Goal: Information Seeking & Learning: Learn about a topic

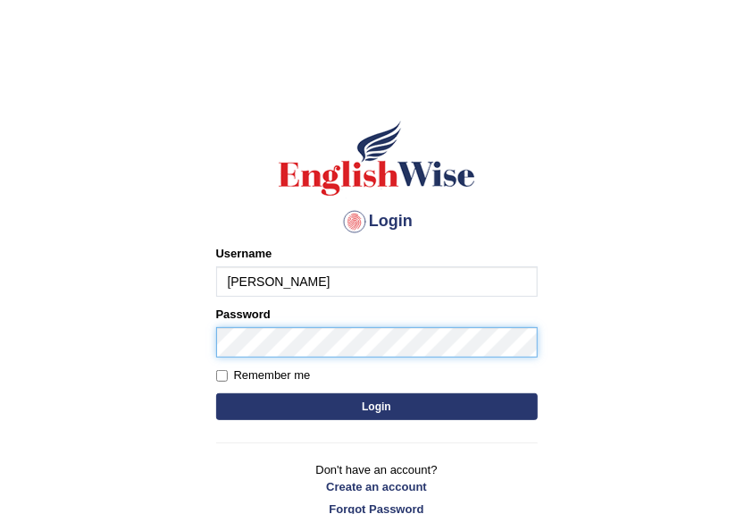
type input "sanjeeta"
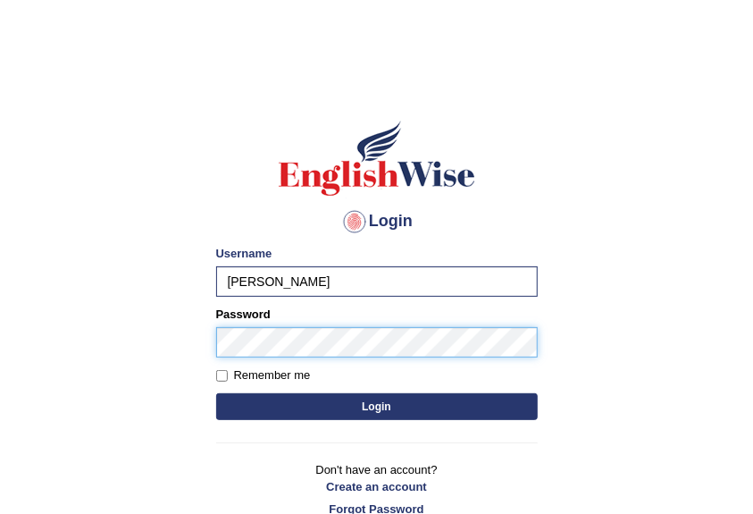
click at [216, 393] on button "Login" at bounding box center [377, 406] width 322 height 27
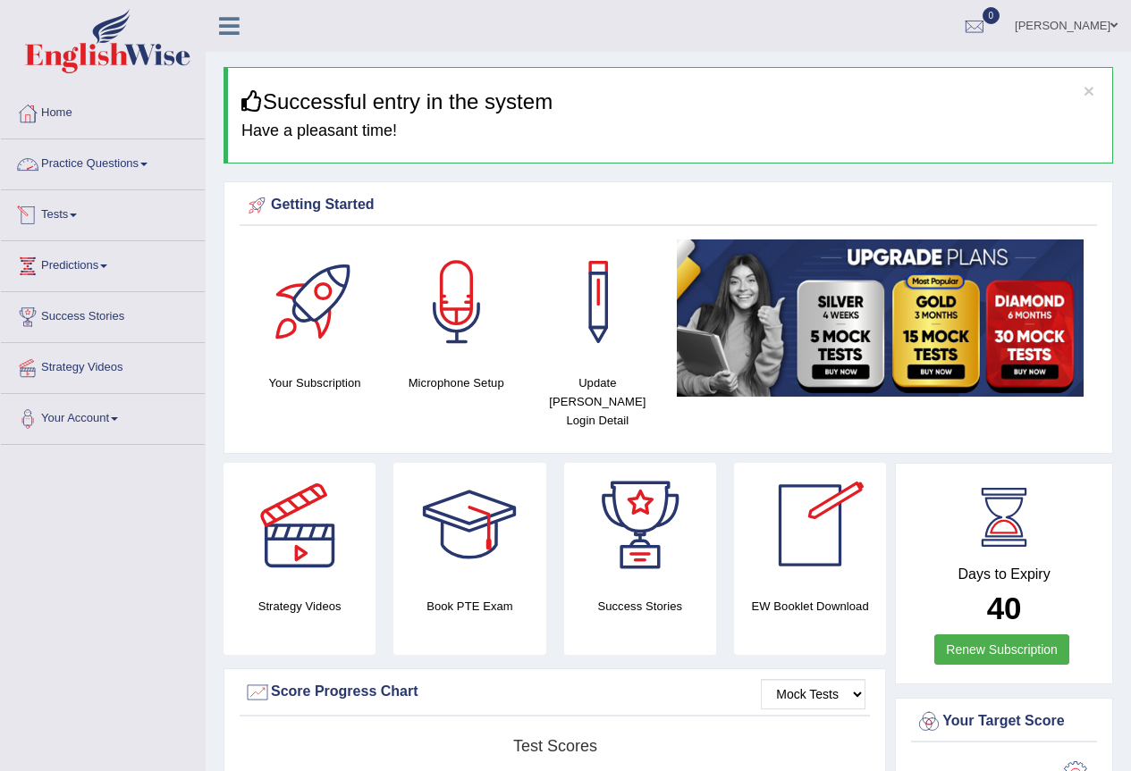
click at [139, 169] on link "Practice Questions" at bounding box center [103, 161] width 204 height 45
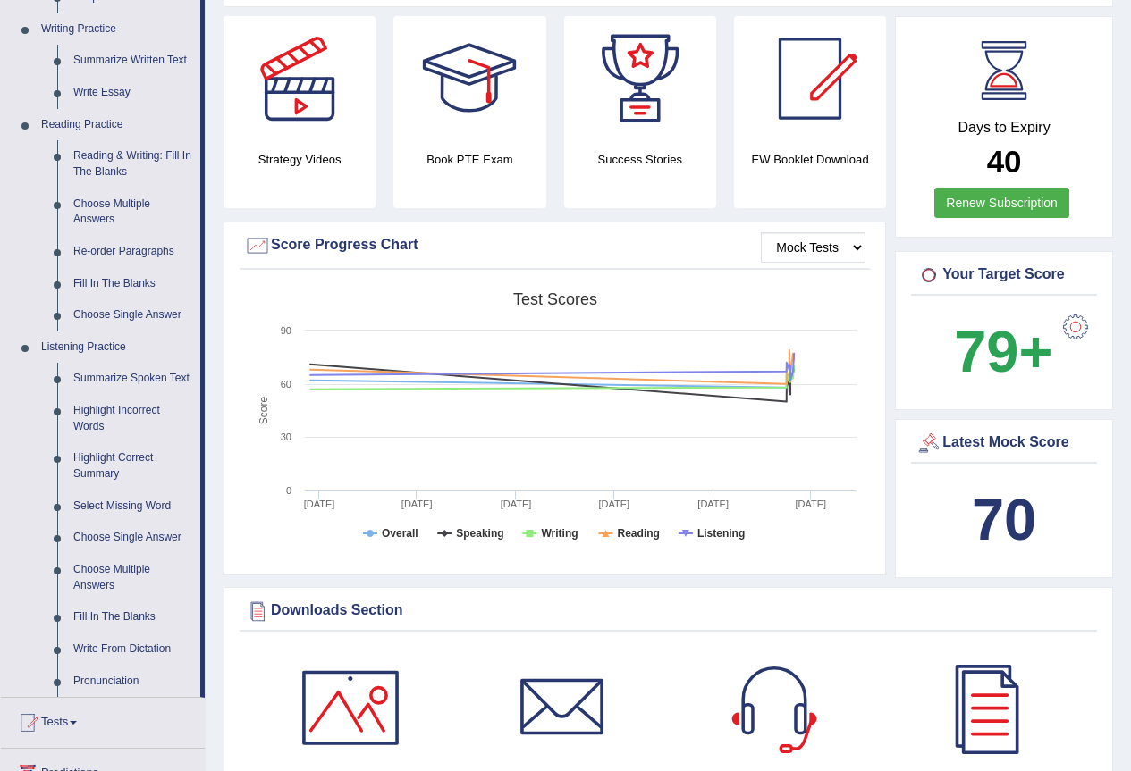
scroll to position [357, 0]
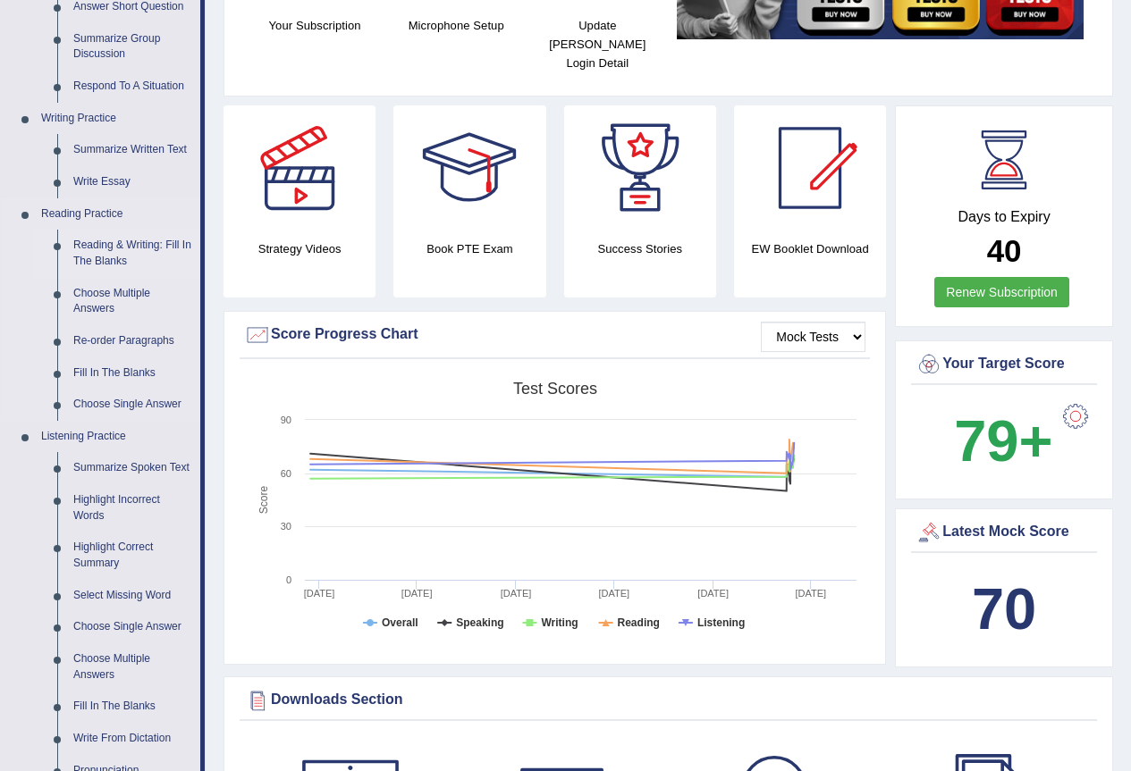
click at [99, 244] on link "Reading & Writing: Fill In The Blanks" at bounding box center [132, 253] width 135 height 47
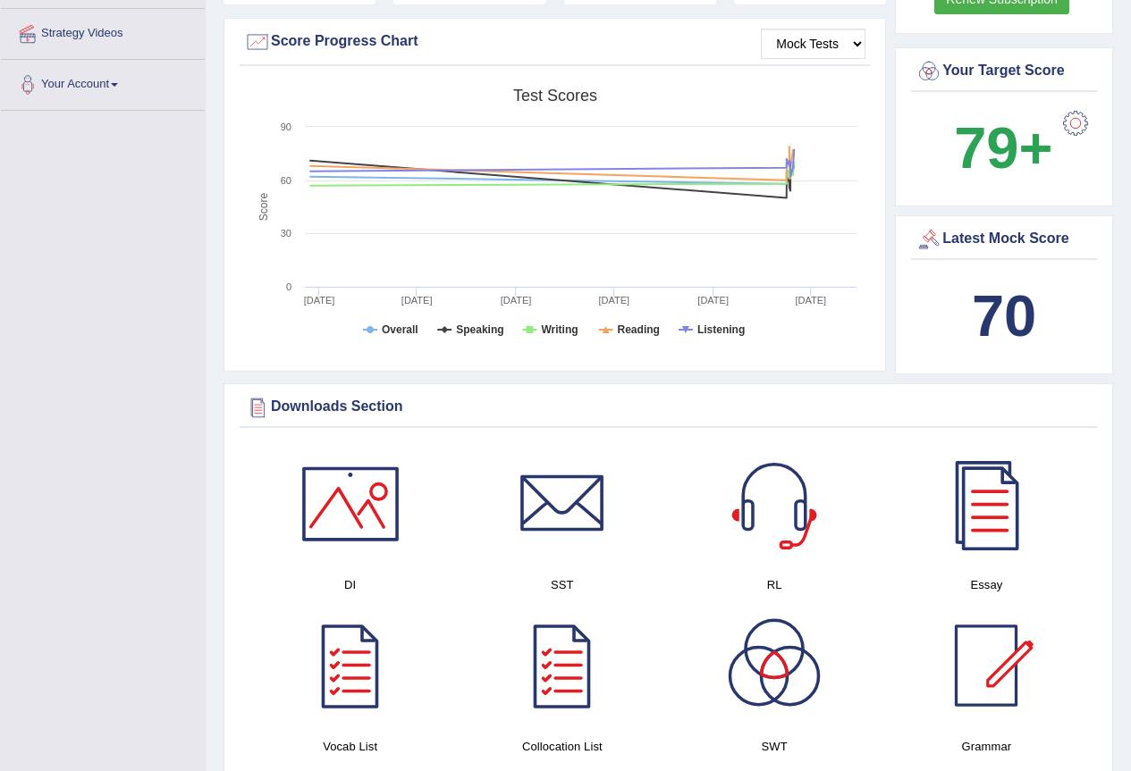
scroll to position [1307, 0]
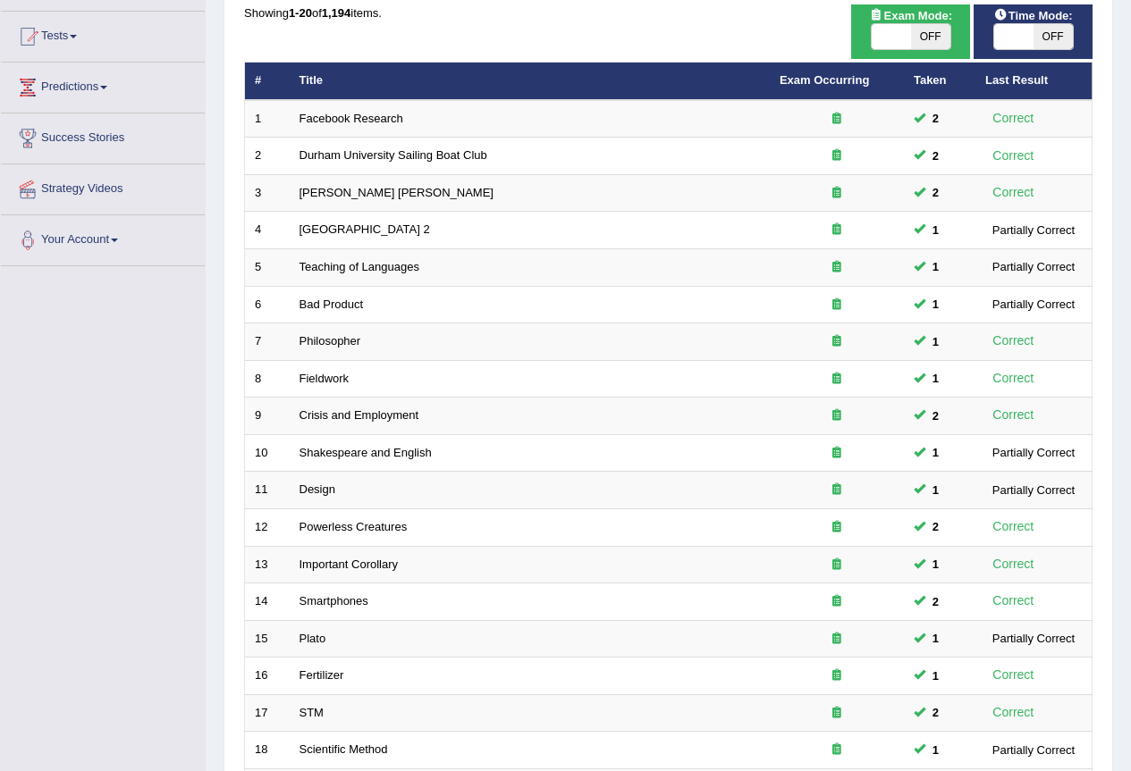
scroll to position [412, 0]
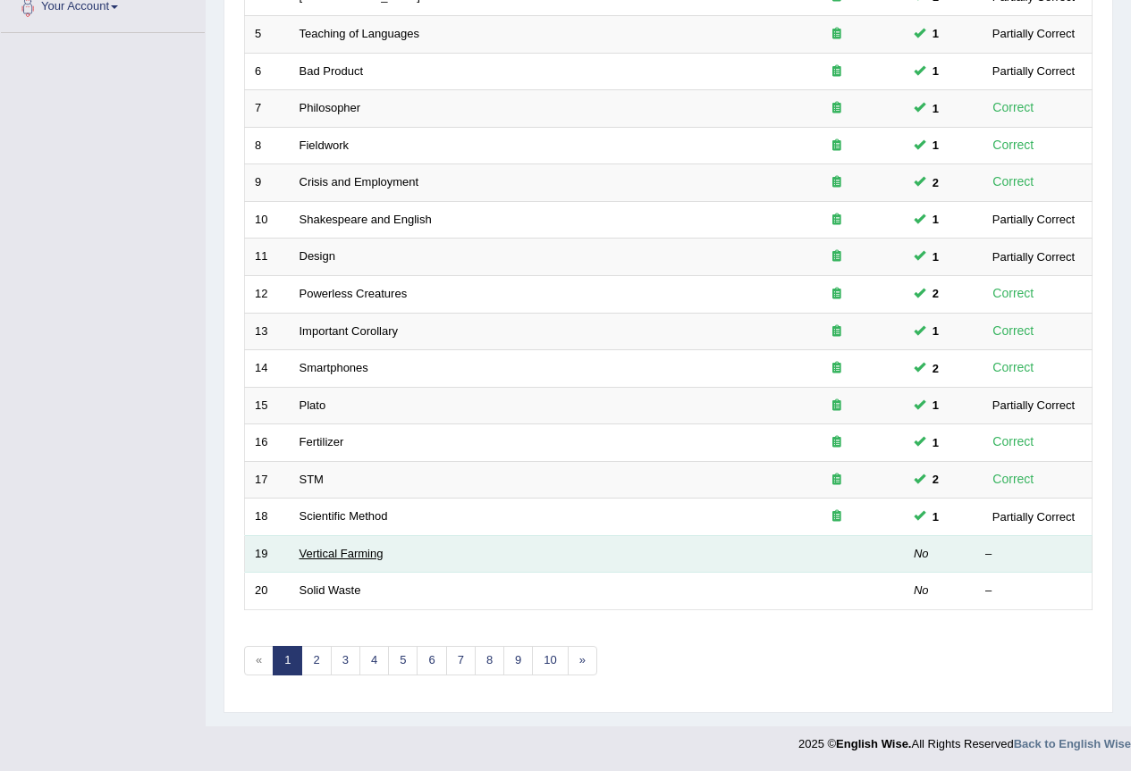
click at [370, 551] on link "Vertical Farming" at bounding box center [341, 553] width 84 height 13
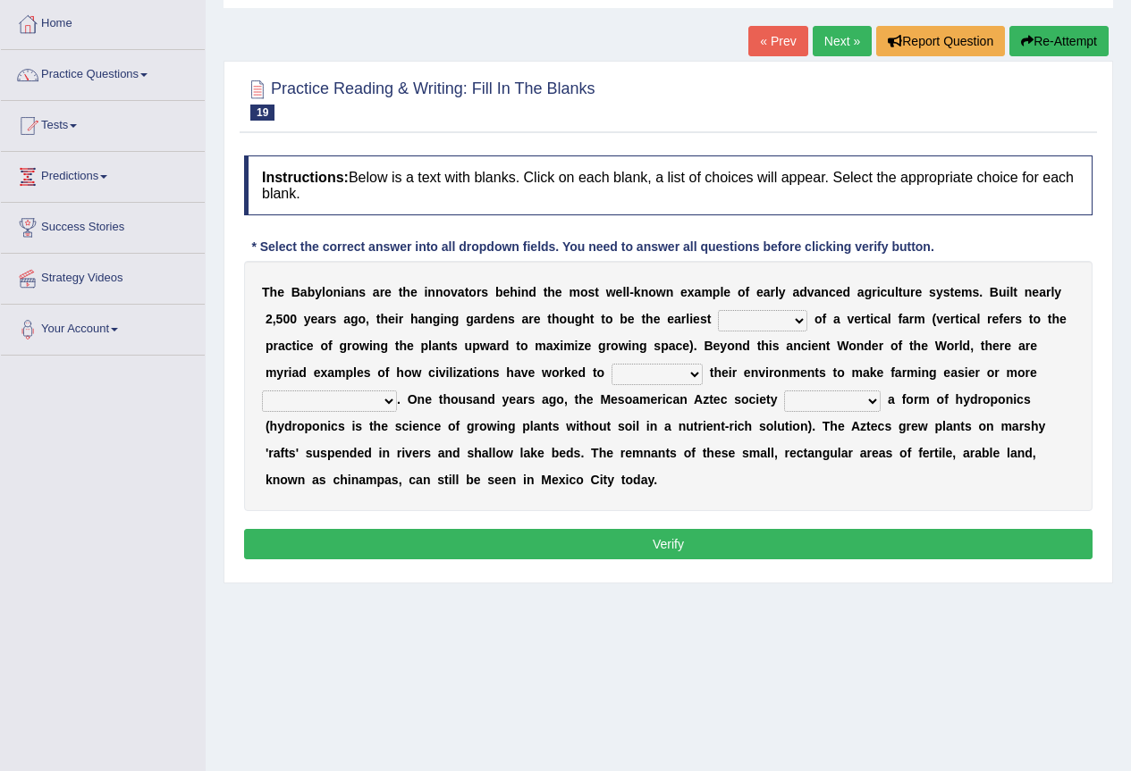
click at [743, 317] on select "prototype failure discredit protocol" at bounding box center [762, 320] width 89 height 21
select select "prototype"
click at [718, 310] on select "prototype failure discredit protocol" at bounding box center [762, 320] width 89 height 21
click at [641, 381] on select "manipulate escape respect disarrange" at bounding box center [656, 374] width 91 height 21
select select "respect"
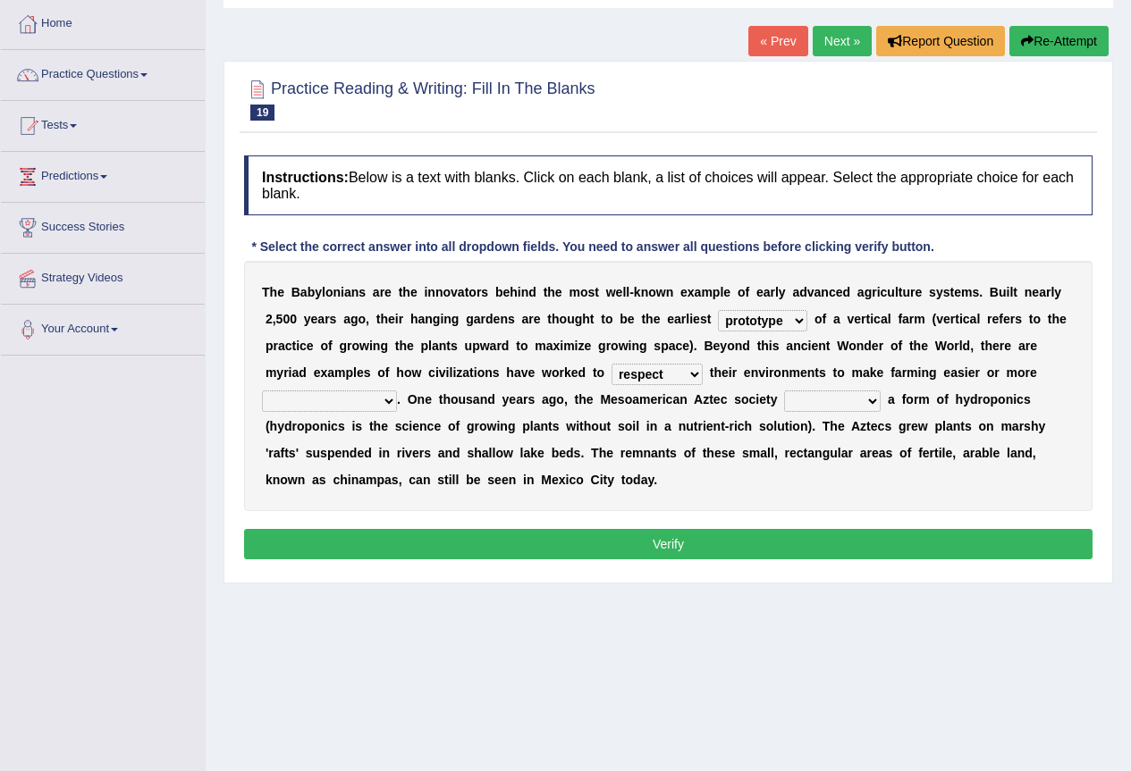
click at [611, 364] on select "manipulate escape respect disarrange" at bounding box center [656, 374] width 91 height 21
click at [668, 368] on select "manipulate escape respect disarrange" at bounding box center [656, 374] width 91 height 21
click at [1047, 383] on div "T h e B a b y l o n i a n s a r e t h e i n n o v a t o r s b e h i n d t h e m…" at bounding box center [668, 386] width 848 height 250
click at [371, 397] on select "productive constructive connective counterproductive" at bounding box center [329, 401] width 135 height 21
select select "productive"
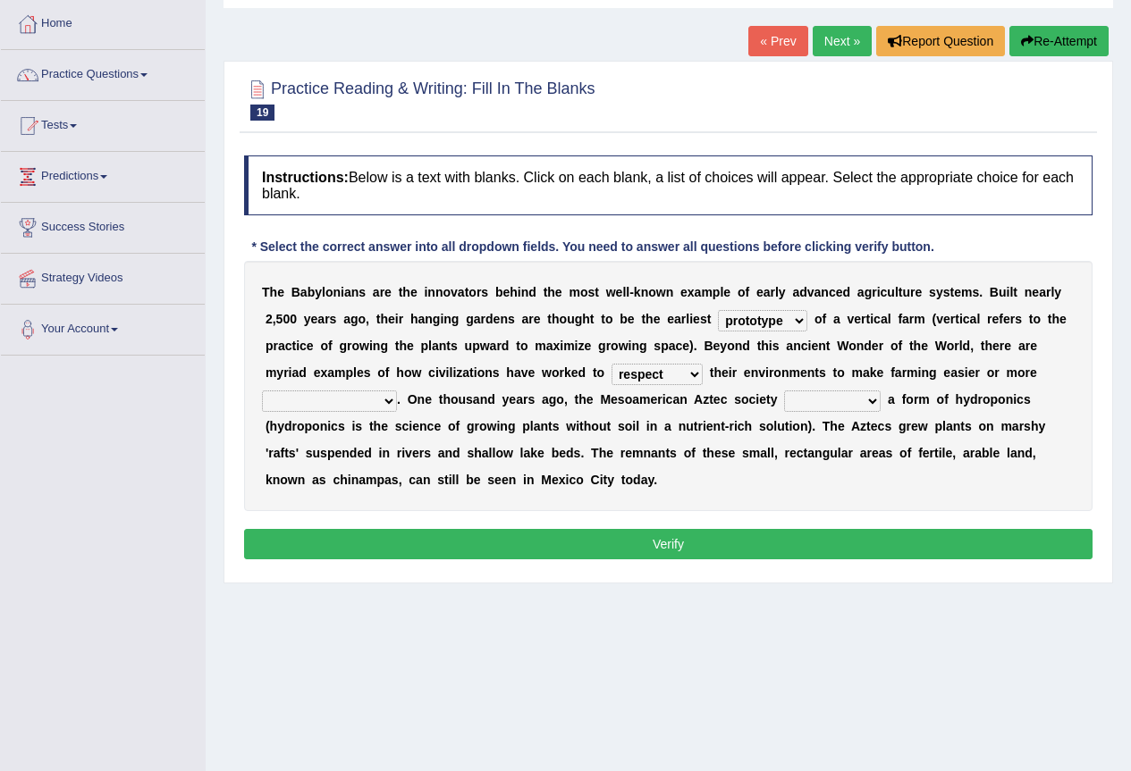
click at [262, 391] on select "productive constructive connective counterproductive" at bounding box center [329, 401] width 135 height 21
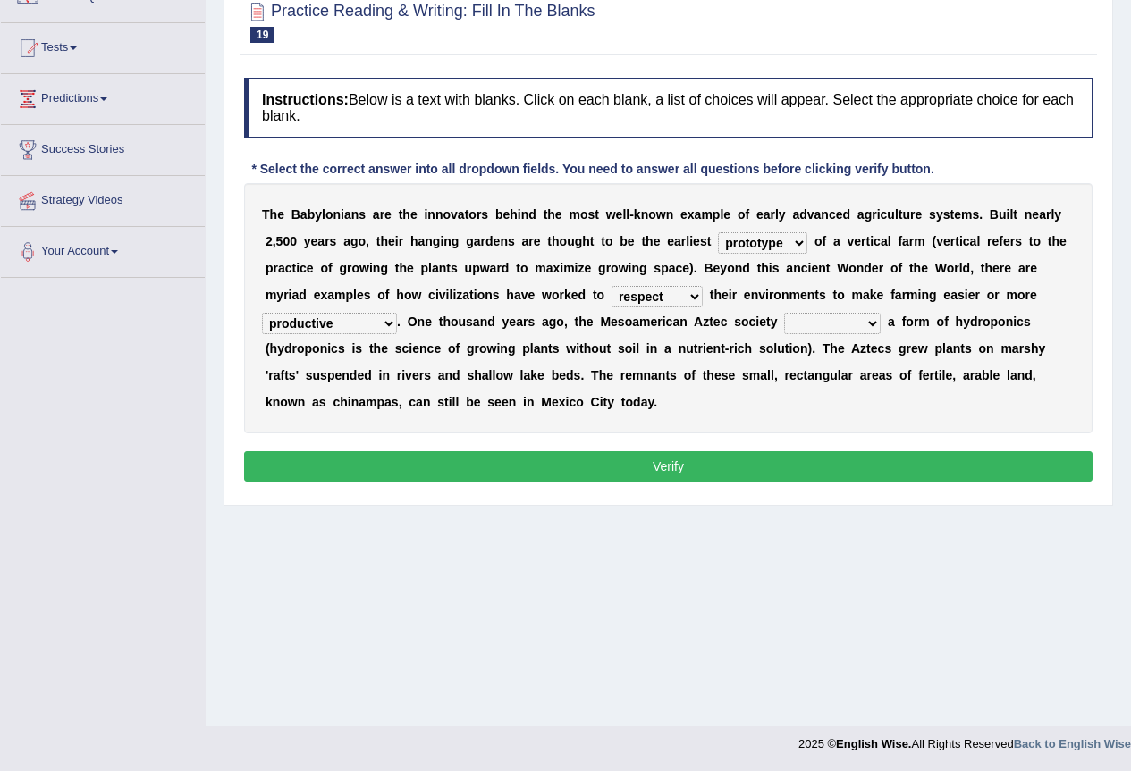
click at [678, 291] on select "manipulate escape respect disarrange" at bounding box center [656, 296] width 91 height 21
click at [728, 308] on div "T h e B a b y l o n i a n s a r e t h e i n n o v a t o r s b e h i n d t h e m…" at bounding box center [668, 308] width 848 height 250
click at [838, 326] on select "domineered volunteered pioneered engineered" at bounding box center [832, 323] width 97 height 21
click at [745, 397] on div "T h e B a b y l o n i a n s a r e t h e i n n o v a t o r s b e h i n d t h e m…" at bounding box center [668, 308] width 848 height 250
click at [841, 324] on select "domineered volunteered pioneered engineered" at bounding box center [832, 323] width 97 height 21
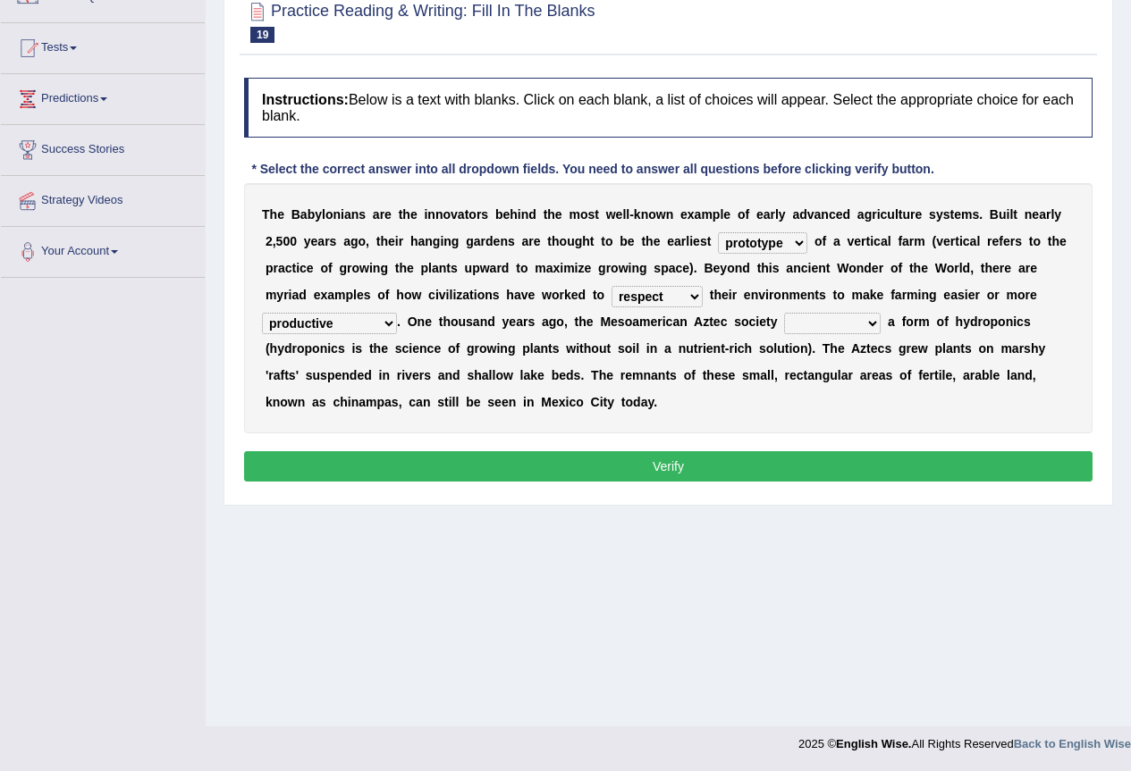
select select "pioneered"
click at [784, 313] on select "domineered volunteered pioneered engineered" at bounding box center [832, 323] width 97 height 21
click at [831, 475] on button "Verify" at bounding box center [668, 466] width 848 height 30
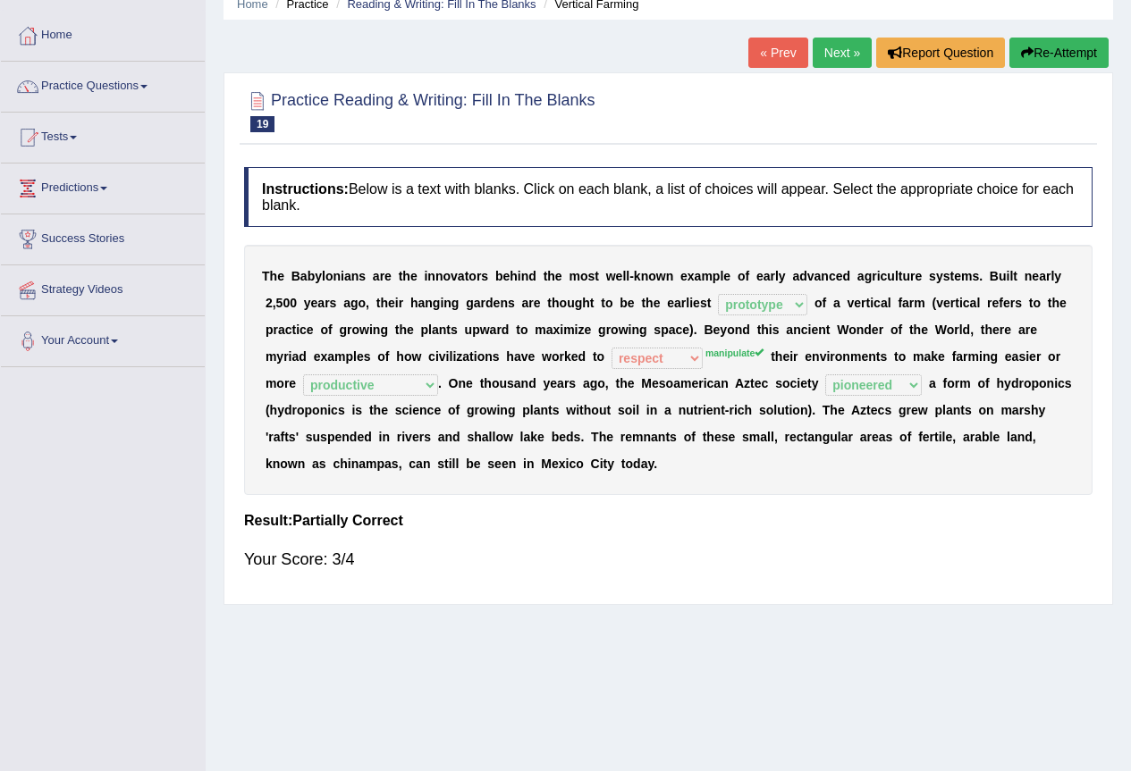
scroll to position [0, 0]
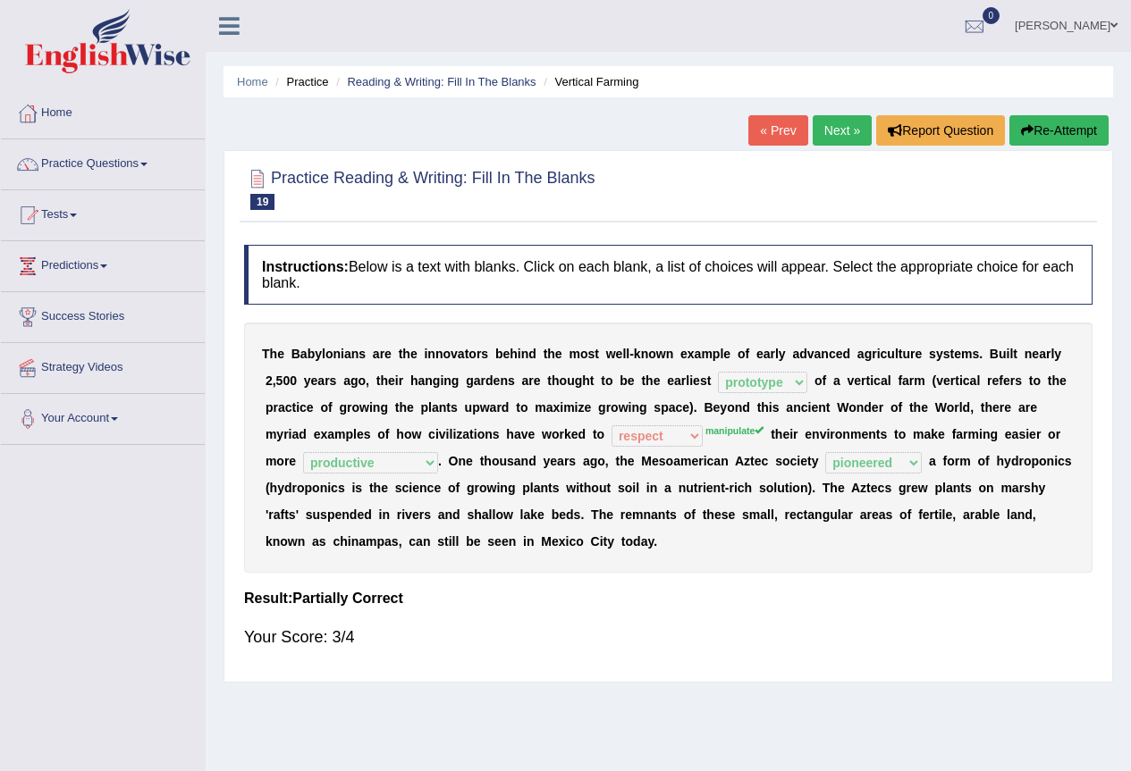
click at [838, 128] on link "Next »" at bounding box center [841, 130] width 59 height 30
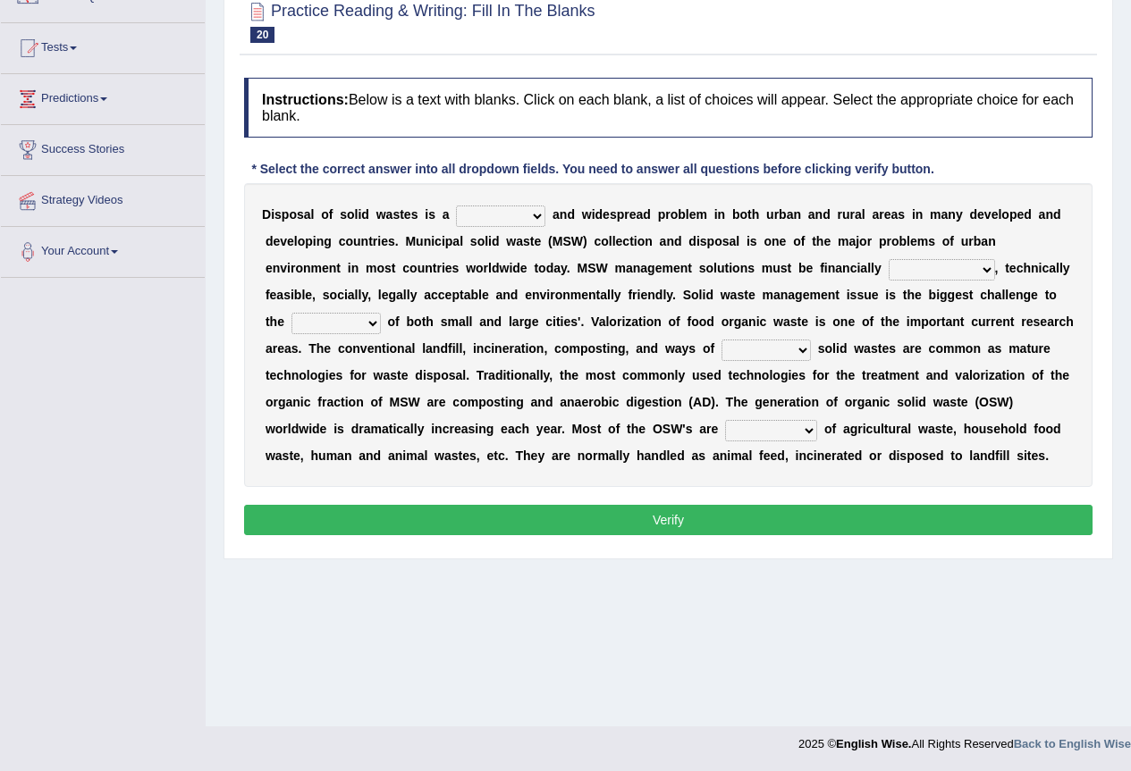
click at [500, 223] on select "slanting stinging stalling shafting" at bounding box center [500, 216] width 89 height 21
click at [523, 212] on select "slanting stinging stalling shafting" at bounding box center [500, 216] width 89 height 21
click at [479, 204] on div "D i s p o s a l o f s o l i d w a s t e s i s a slanting stinging stalling shaf…" at bounding box center [668, 335] width 848 height 304
click at [483, 216] on select "slanting stinging stalling shafting" at bounding box center [500, 216] width 89 height 21
click at [456, 206] on select "slanting stinging stalling shafting" at bounding box center [500, 216] width 89 height 21
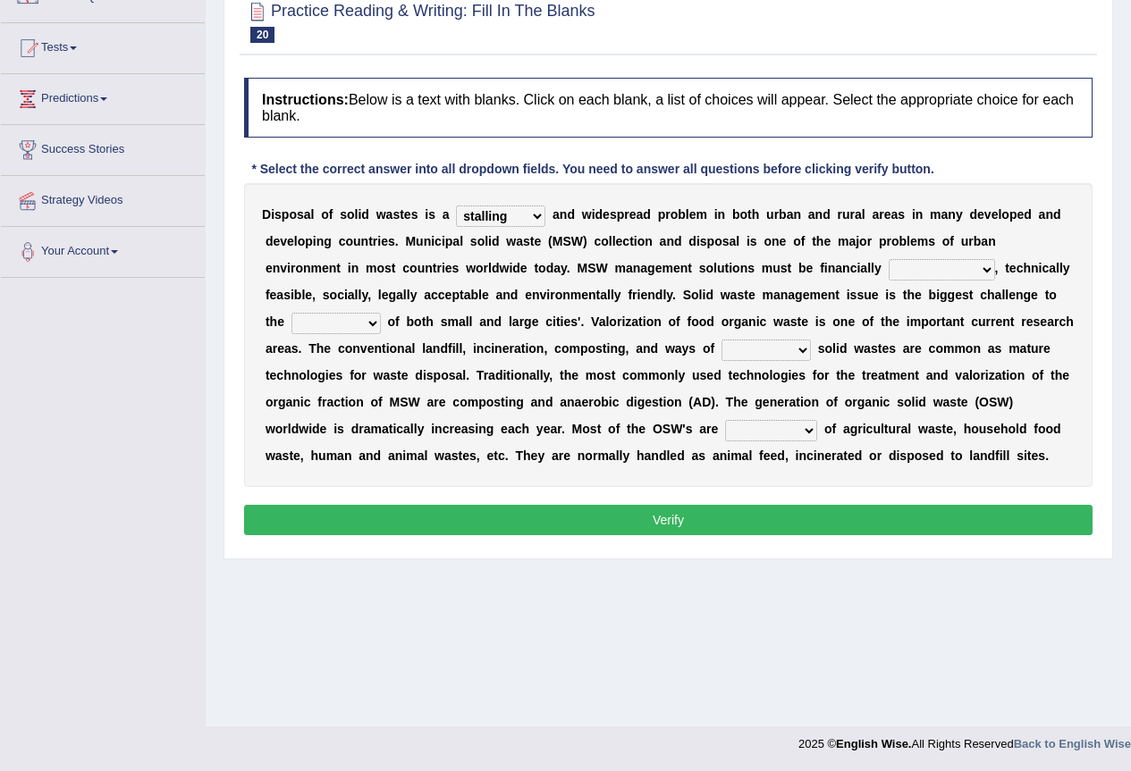
click at [498, 209] on select "slanting stinging stalling shafting" at bounding box center [500, 216] width 89 height 21
select select "stinging"
click at [456, 206] on select "slanting stinging stalling shafting" at bounding box center [500, 216] width 89 height 21
click at [936, 256] on div "D i s p o s a l o f s o l i d w a s t e s i s a slanting stinging stalling shaf…" at bounding box center [668, 335] width 848 height 304
click at [937, 267] on select "unattainable sustainable objectionable treasonable" at bounding box center [941, 269] width 106 height 21
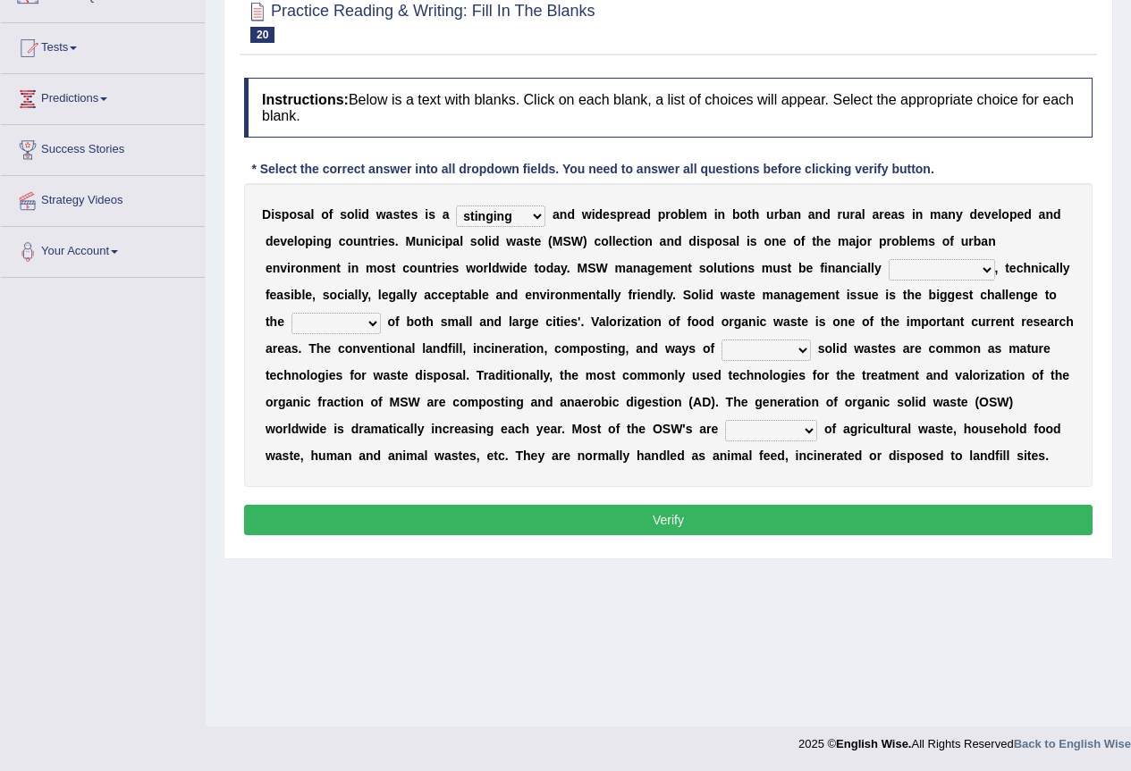
select select "sustainable"
click at [888, 259] on select "unattainable sustainable objectionable treasonable" at bounding box center [941, 269] width 106 height 21
click at [374, 316] on select "plants culture authorities history" at bounding box center [335, 323] width 89 height 21
select select "authorities"
click at [291, 313] on select "plants culture authorities history" at bounding box center [335, 323] width 89 height 21
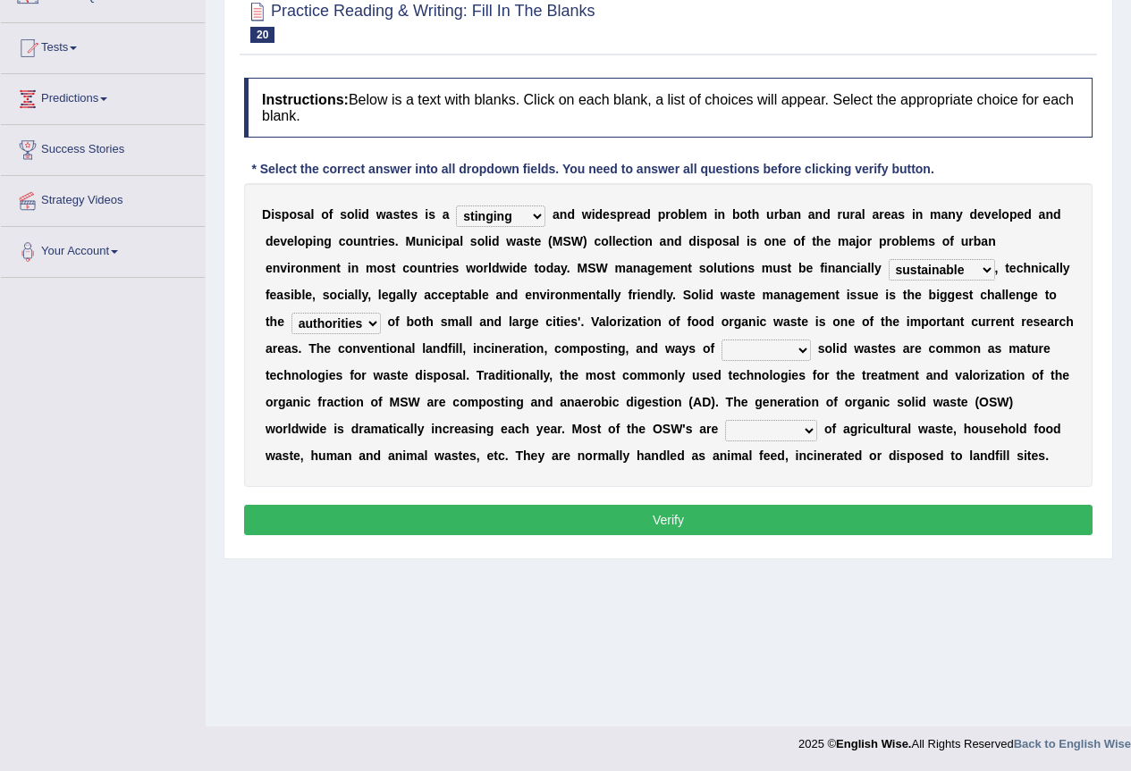
click at [752, 355] on select "reserving preserving deserving handling" at bounding box center [765, 350] width 89 height 21
select select "reserving"
click at [721, 340] on select "reserving preserving deserving handling" at bounding box center [765, 350] width 89 height 21
click at [758, 435] on select "composed disposed composing disposing" at bounding box center [771, 430] width 92 height 21
select select "composed"
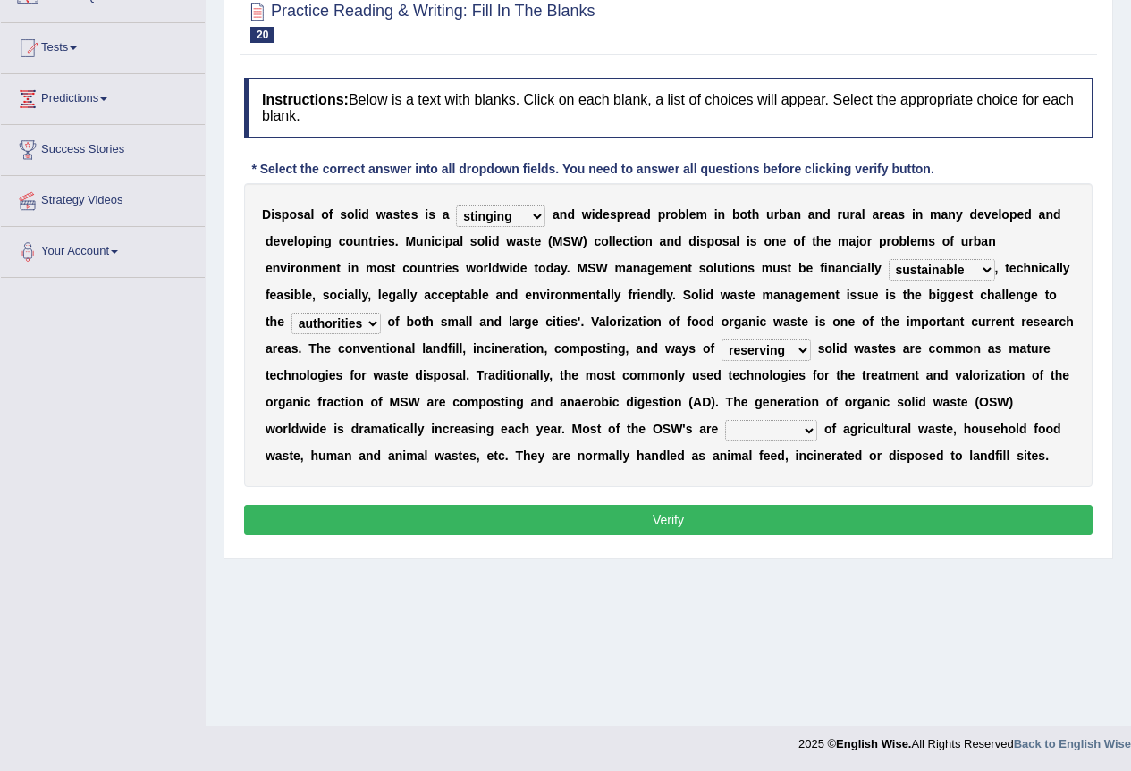
click at [725, 420] on select "composed disposed composing disposing" at bounding box center [771, 430] width 92 height 21
click at [768, 518] on button "Verify" at bounding box center [668, 520] width 848 height 30
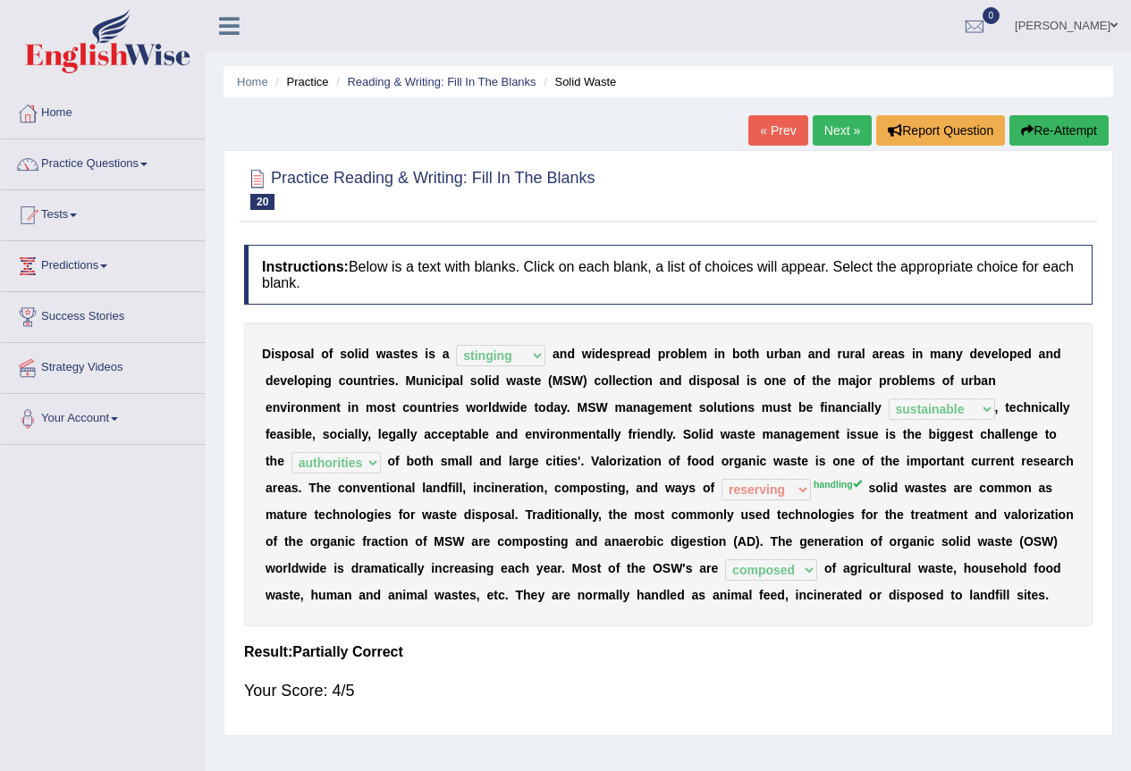
click at [826, 140] on link "Next »" at bounding box center [841, 130] width 59 height 30
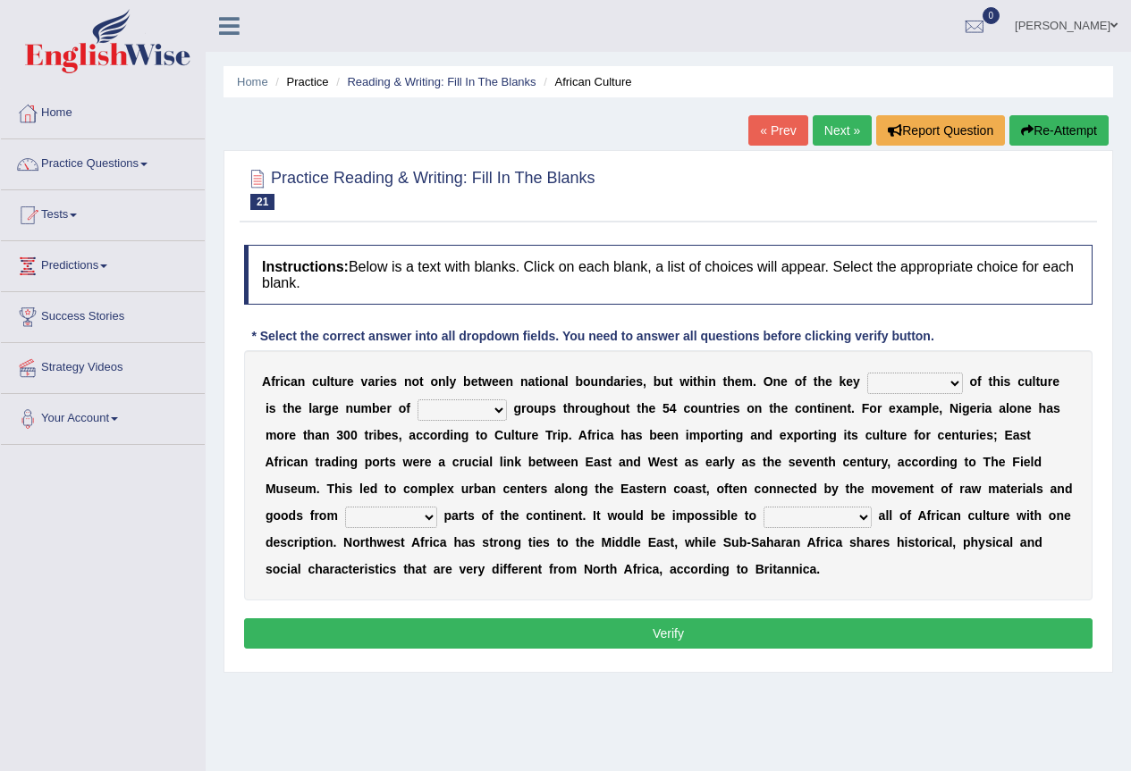
click at [902, 381] on select "conjectures features issues doubts" at bounding box center [915, 383] width 96 height 21
select select "features"
click at [867, 373] on select "conjectures features issues doubts" at bounding box center [915, 383] width 96 height 21
click at [458, 408] on select "ethic ethnic eugenic epic" at bounding box center [461, 409] width 89 height 21
select select "ethnic"
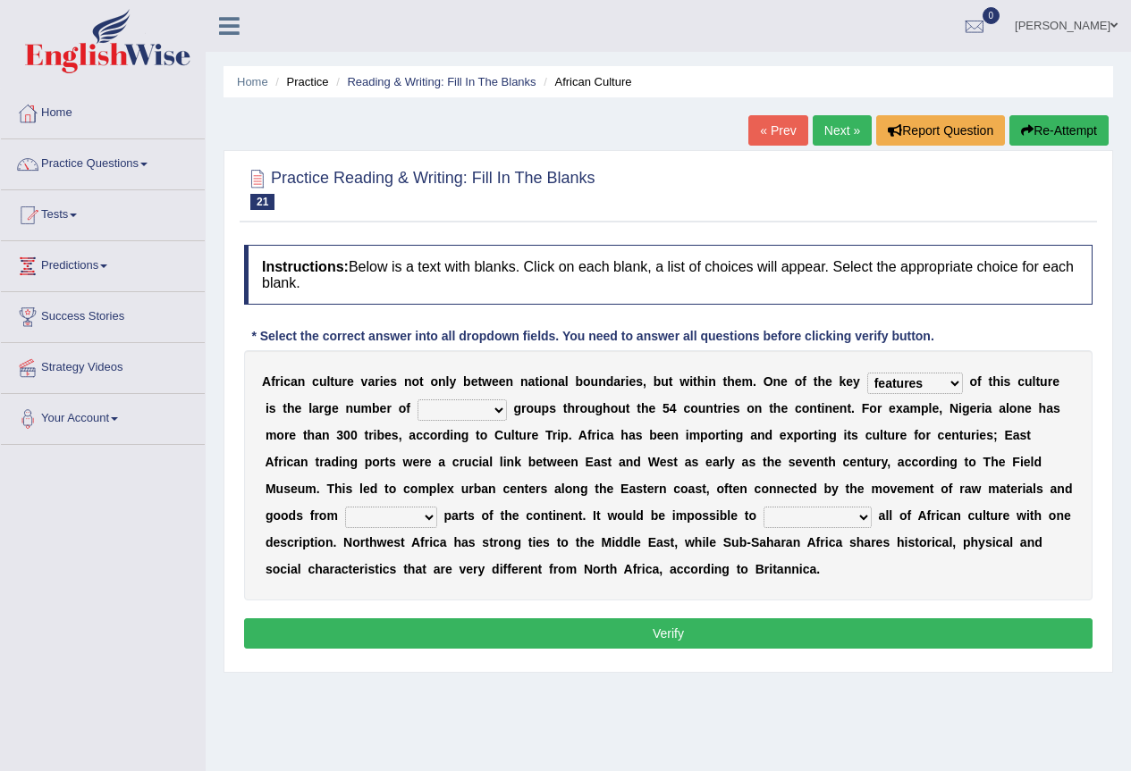
click at [417, 399] on select "ethic ethnic eugenic epic" at bounding box center [461, 409] width 89 height 21
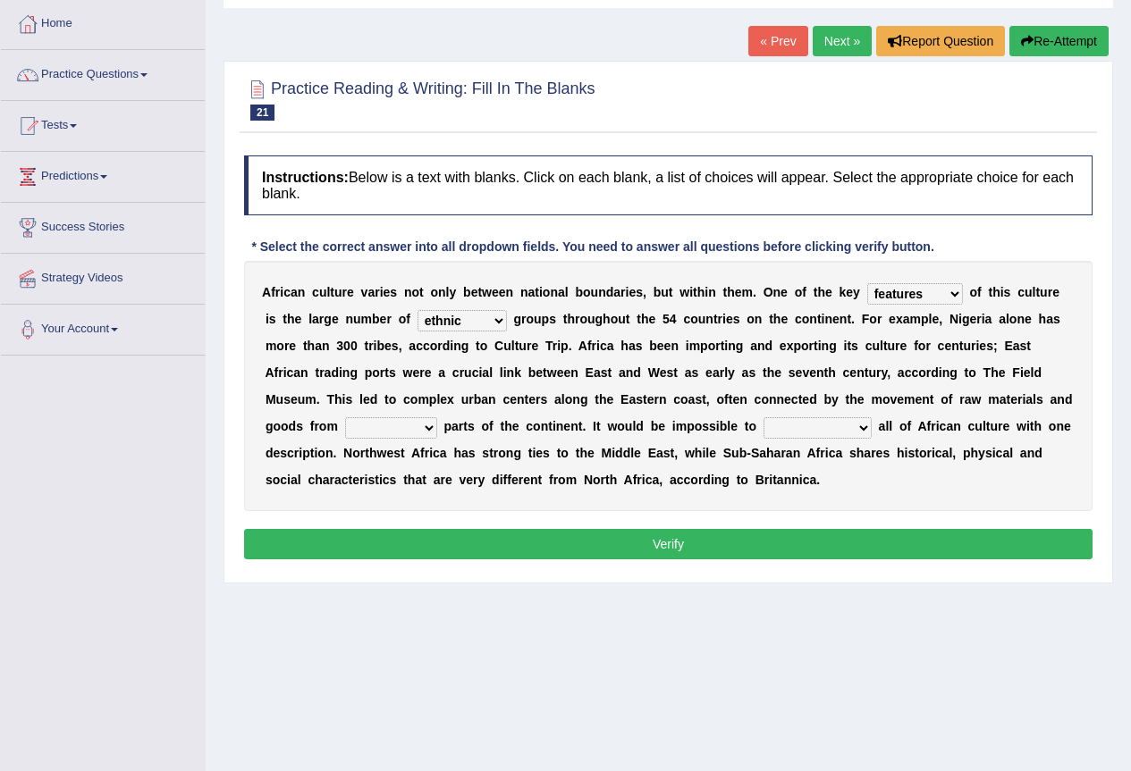
click at [369, 429] on select "forelocked interlocked unlocked landlocked" at bounding box center [391, 427] width 92 height 21
select select "landlocked"
click at [345, 417] on select "forelocked interlocked unlocked landlocked" at bounding box center [391, 427] width 92 height 21
click at [793, 436] on select "characterize conceptualize symbolize synthesize" at bounding box center [817, 427] width 108 height 21
select select "conceptualize"
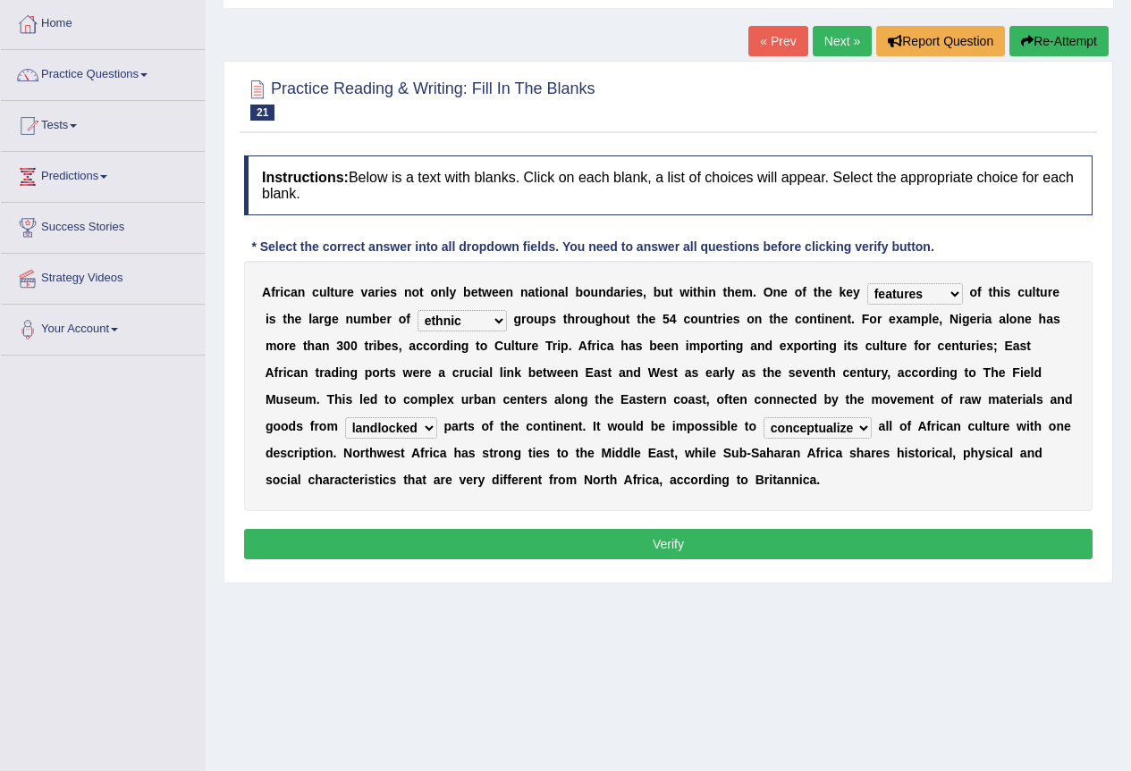
click at [763, 417] on select "characterize conceptualize symbolize synthesize" at bounding box center [817, 427] width 108 height 21
click at [808, 526] on div "Instructions: Below is a text with blanks. Click on each blank, a list of choic…" at bounding box center [668, 360] width 857 height 427
click at [804, 542] on button "Verify" at bounding box center [668, 544] width 848 height 30
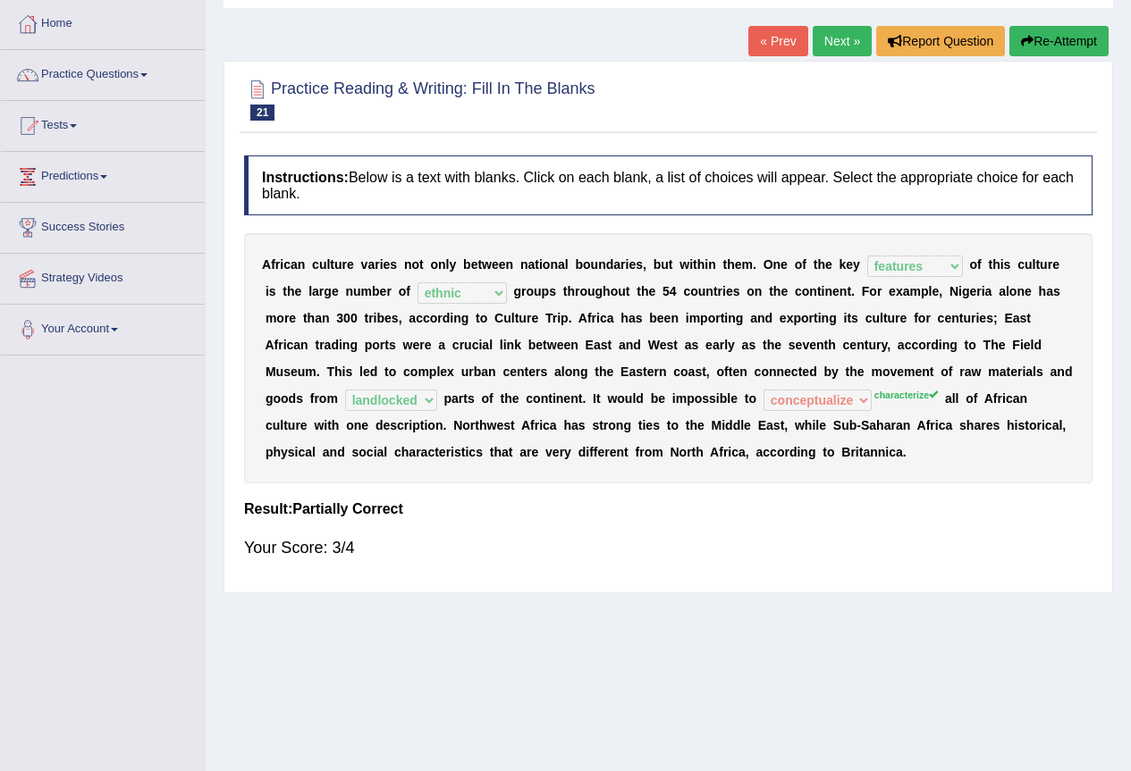
scroll to position [0, 0]
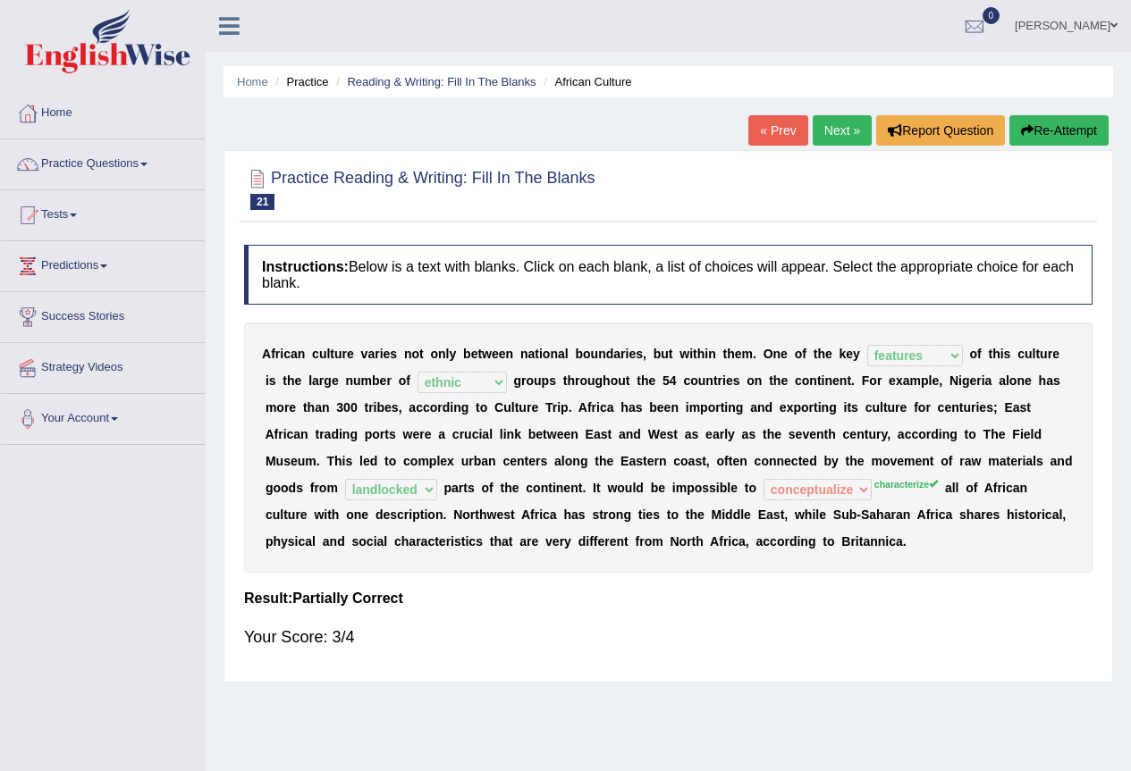
click at [837, 122] on link "Next »" at bounding box center [841, 130] width 59 height 30
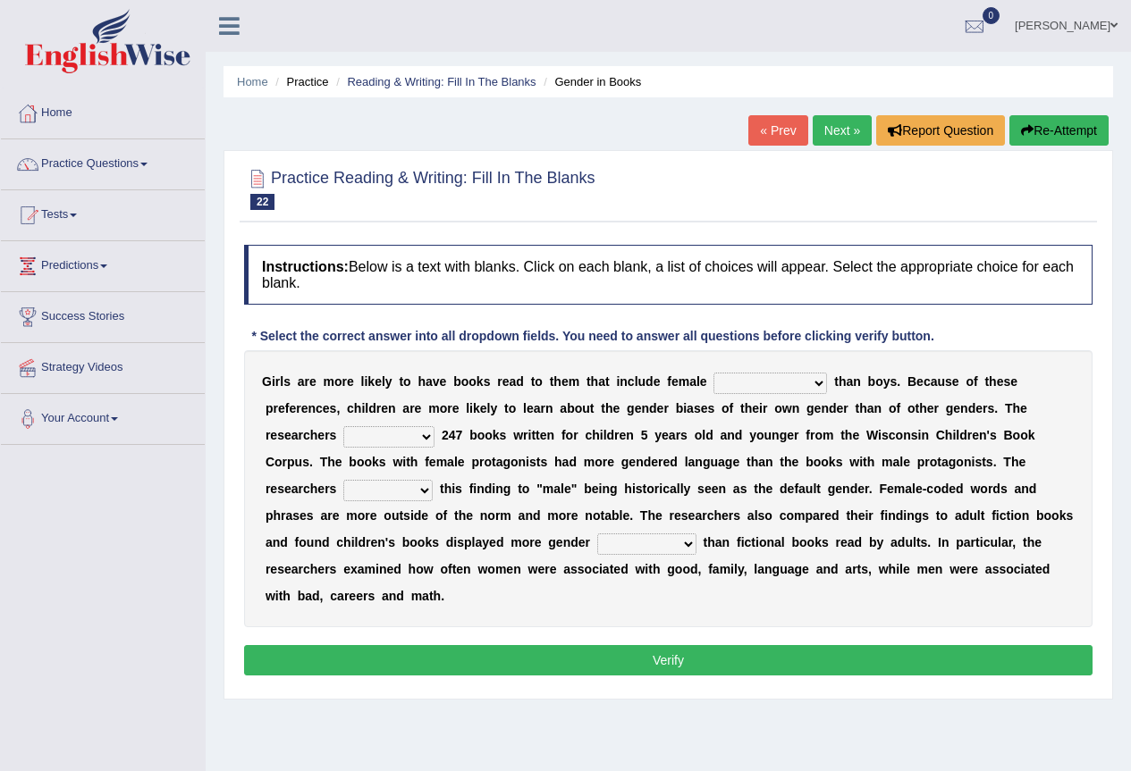
click at [748, 385] on select "protagonists cosmogonists agonists expressionists" at bounding box center [770, 383] width 114 height 21
click at [603, 440] on b "l" at bounding box center [605, 435] width 4 height 14
click at [379, 439] on select "hydrolyzed paralyzed catalyzed analyzed" at bounding box center [388, 436] width 91 height 21
select select "analyzed"
click at [343, 426] on select "hydrolyzed paralyzed catalyzed analyzed" at bounding box center [388, 436] width 91 height 21
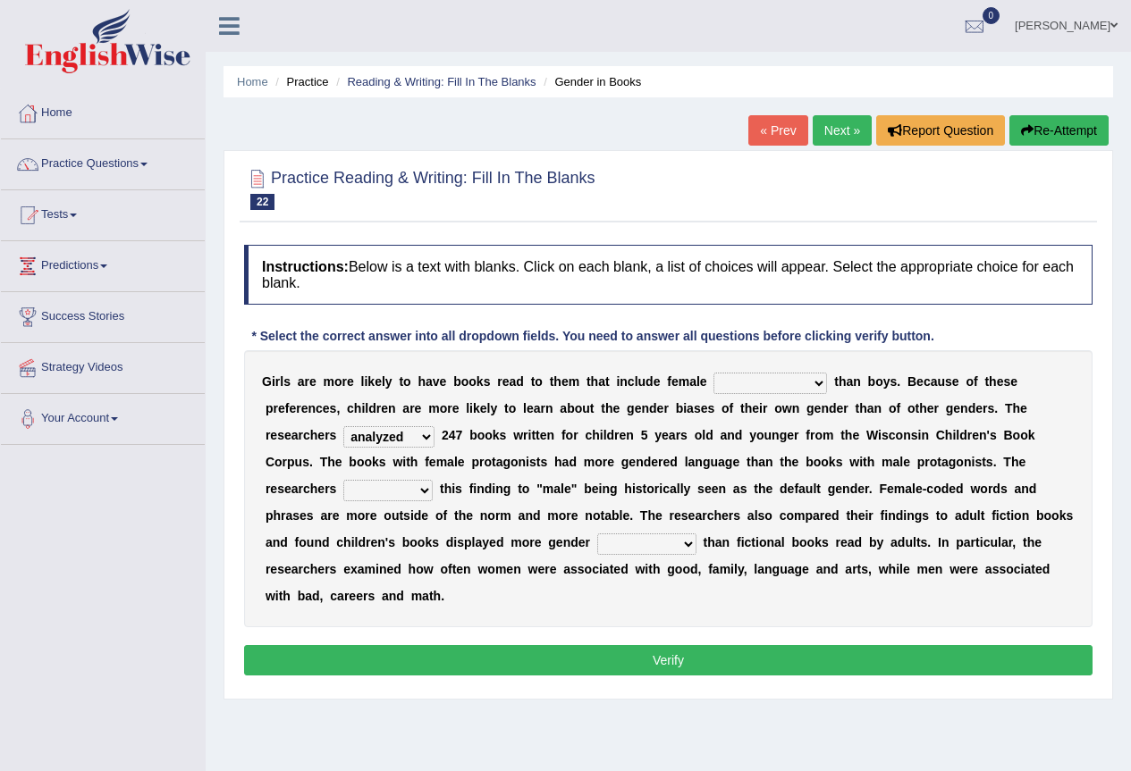
click at [765, 382] on select "protagonists cosmogonists agonists expressionists" at bounding box center [770, 383] width 114 height 21
select select "protagonists"
click at [713, 373] on select "protagonists cosmogonists agonists expressionists" at bounding box center [770, 383] width 114 height 21
click at [415, 490] on select "contribute tribute distribute attribute" at bounding box center [387, 490] width 89 height 21
select select "attribute"
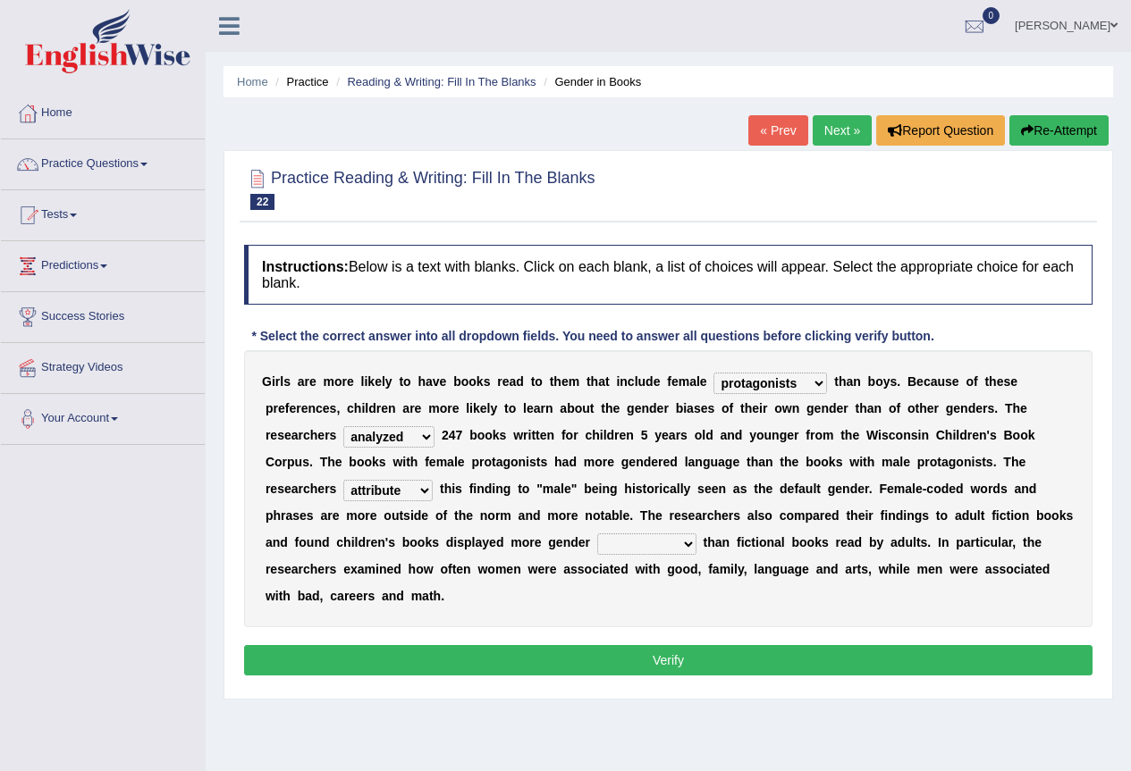
click at [343, 480] on select "contribute tribute distribute attribute" at bounding box center [387, 490] width 89 height 21
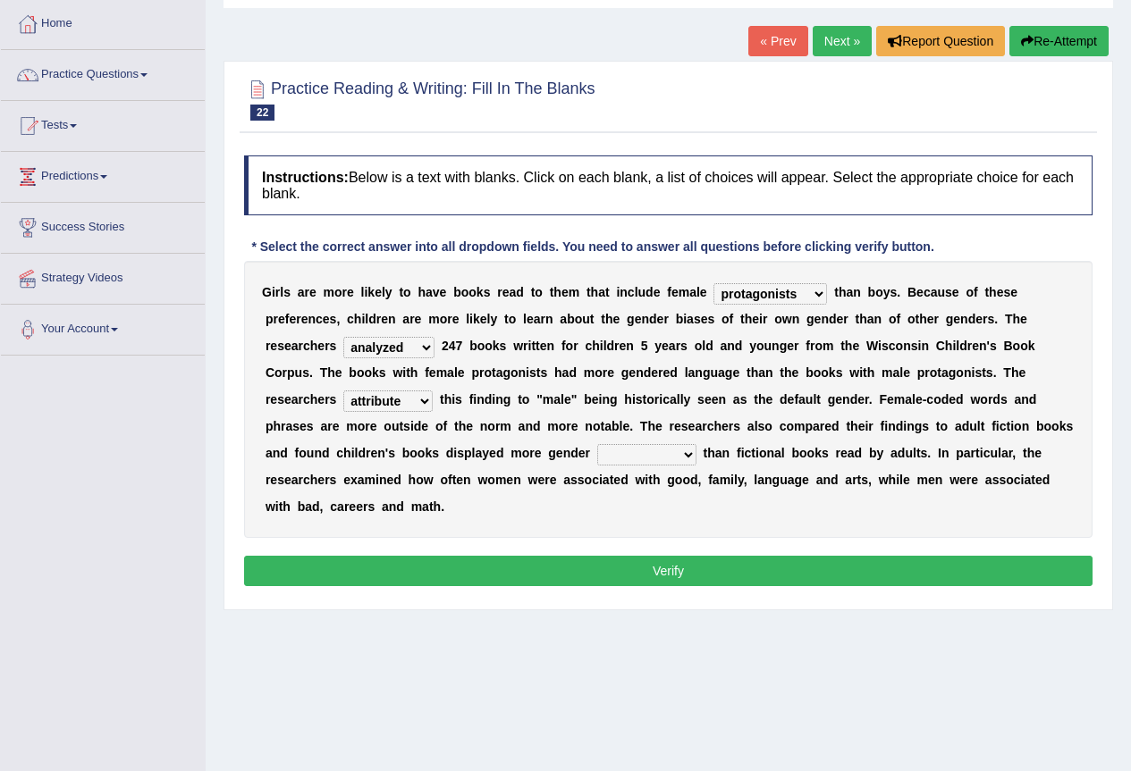
click at [649, 459] on select "stereotypes teletypes prototypes electrotypes" at bounding box center [646, 454] width 99 height 21
select select "stereotypes"
click at [597, 444] on select "stereotypes teletypes prototypes electrotypes" at bounding box center [646, 454] width 99 height 21
click at [628, 572] on button "Verify" at bounding box center [668, 571] width 848 height 30
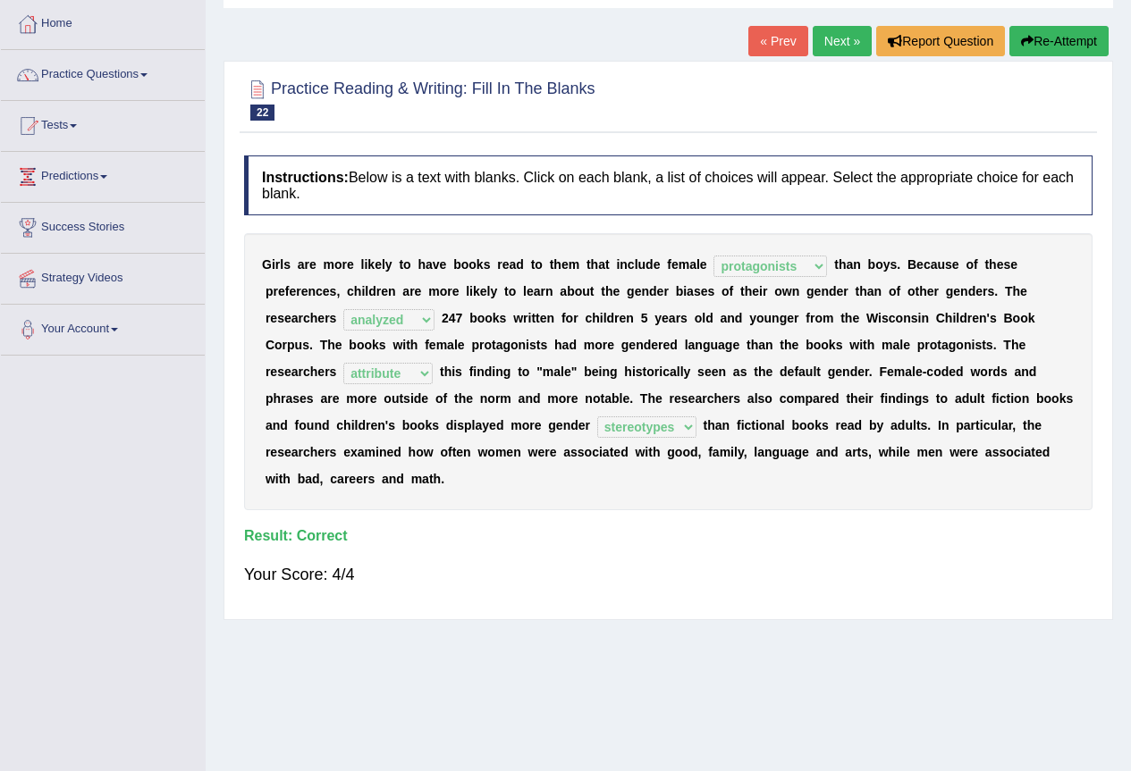
scroll to position [0, 0]
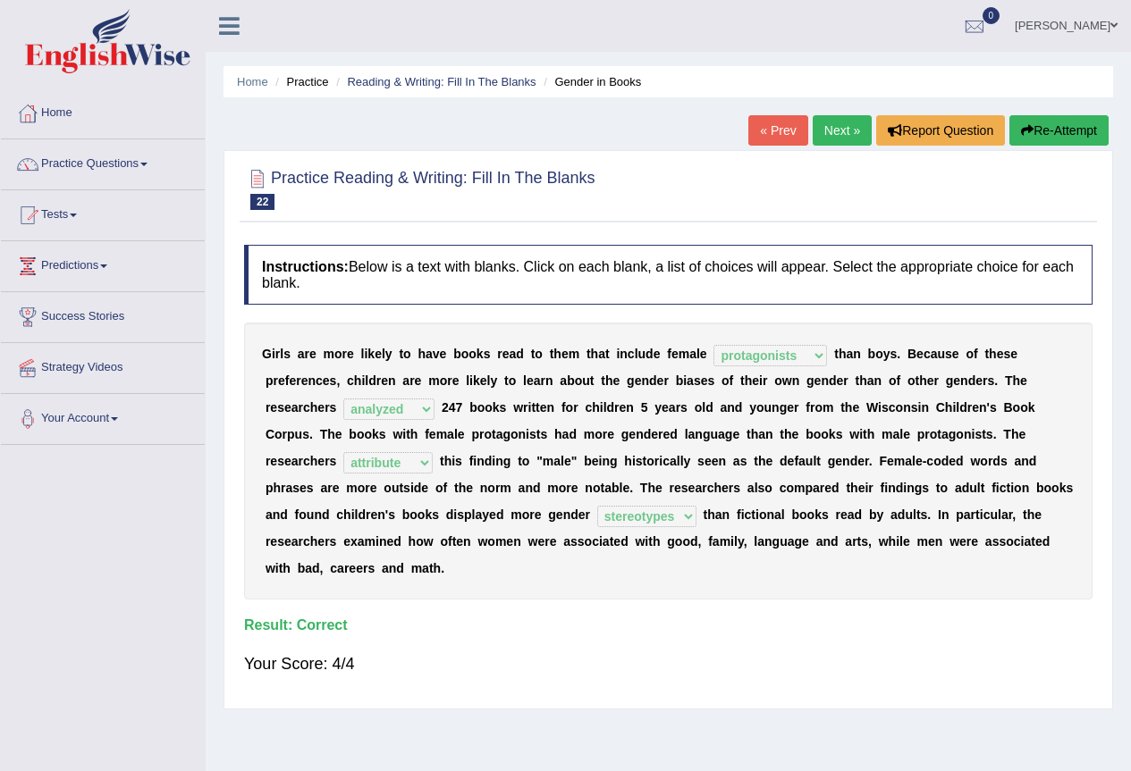
click at [830, 141] on link "Next »" at bounding box center [841, 130] width 59 height 30
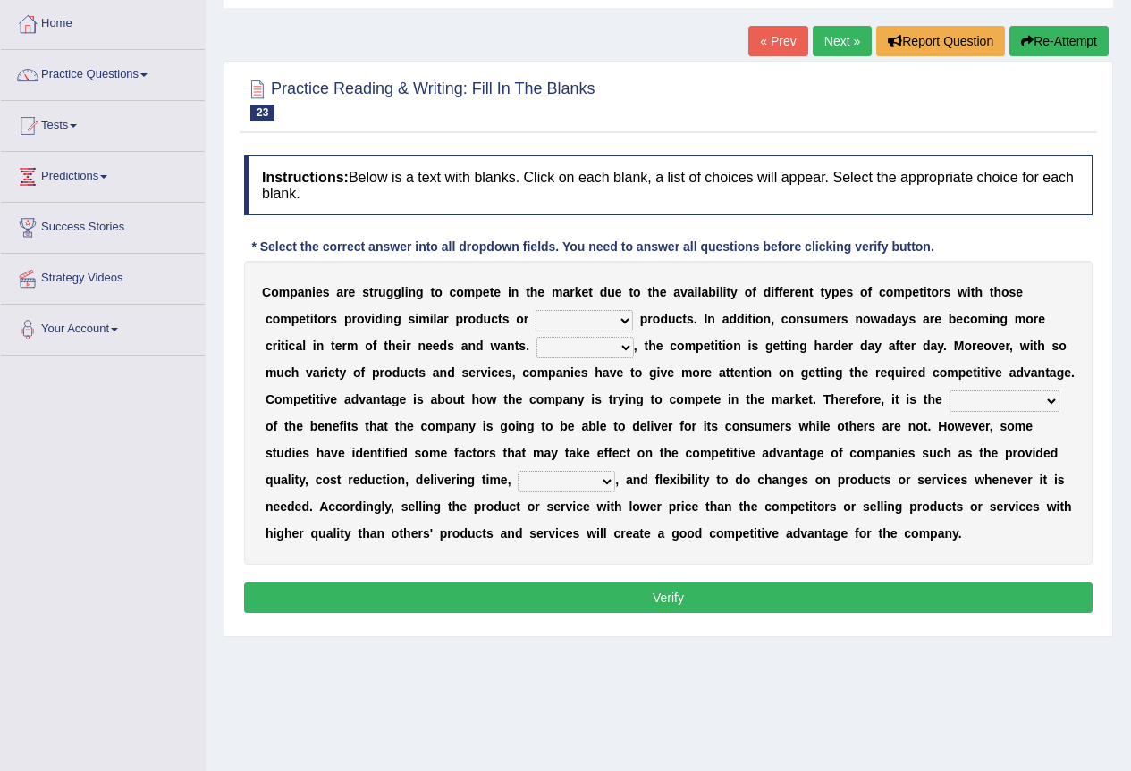
click at [610, 320] on select "constitution restitution substitution institution" at bounding box center [583, 320] width 97 height 21
select select "substitution"
click at [535, 310] on select "constitution restitution substitution institution" at bounding box center [583, 320] width 97 height 21
click at [618, 347] on select "However Instead Additionally Therefore" at bounding box center [584, 347] width 97 height 21
select select "However"
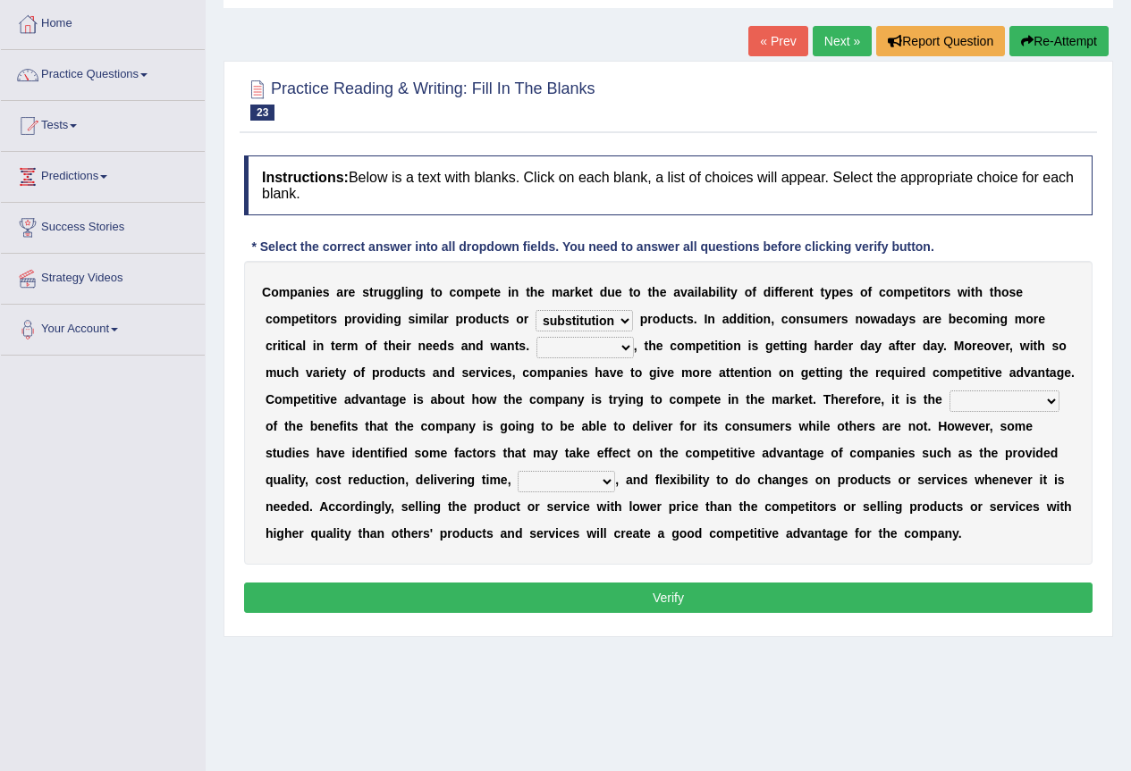
click at [536, 337] on select "However Instead Additionally Therefore" at bounding box center [584, 347] width 97 height 21
click at [1009, 393] on select "dissemination ordination determination incarnation" at bounding box center [1004, 401] width 110 height 21
select select "determination"
click at [949, 391] on select "dissemination ordination determination incarnation" at bounding box center [1004, 401] width 110 height 21
click at [565, 481] on select "captivation aggregation deprivation innovation" at bounding box center [565, 481] width 97 height 21
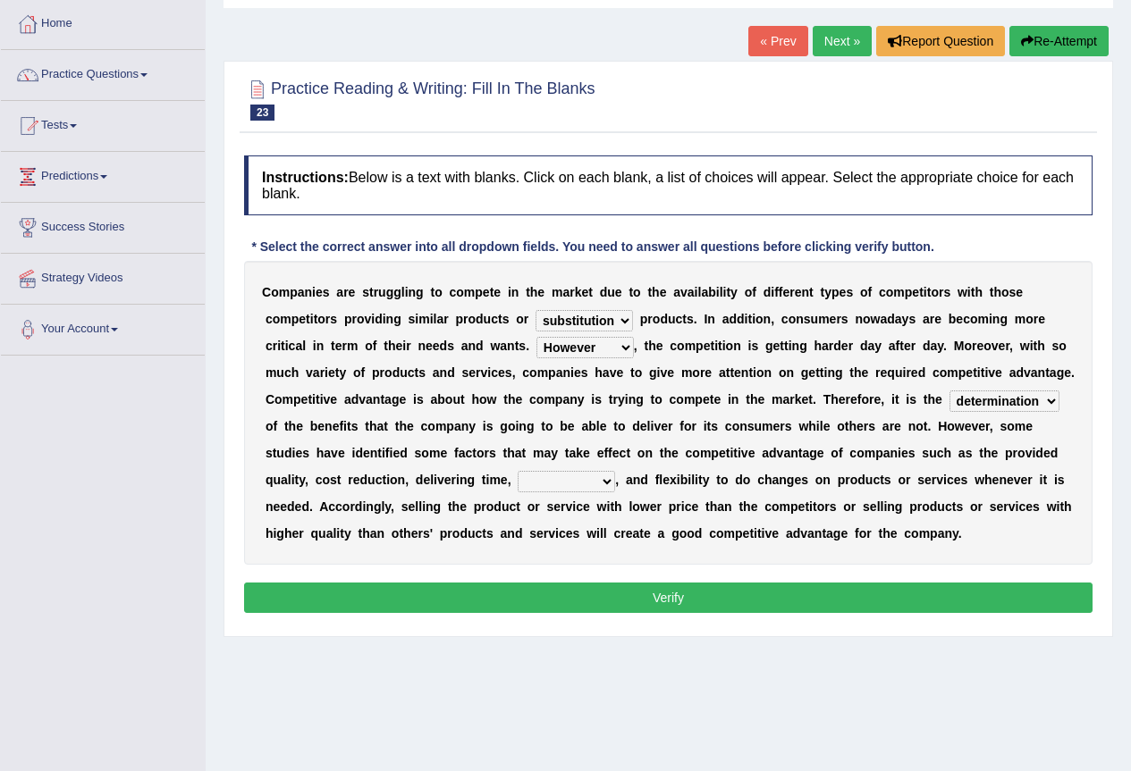
select select "deprivation"
click at [517, 471] on select "captivation aggregation deprivation innovation" at bounding box center [565, 481] width 97 height 21
click at [585, 593] on button "Verify" at bounding box center [668, 598] width 848 height 30
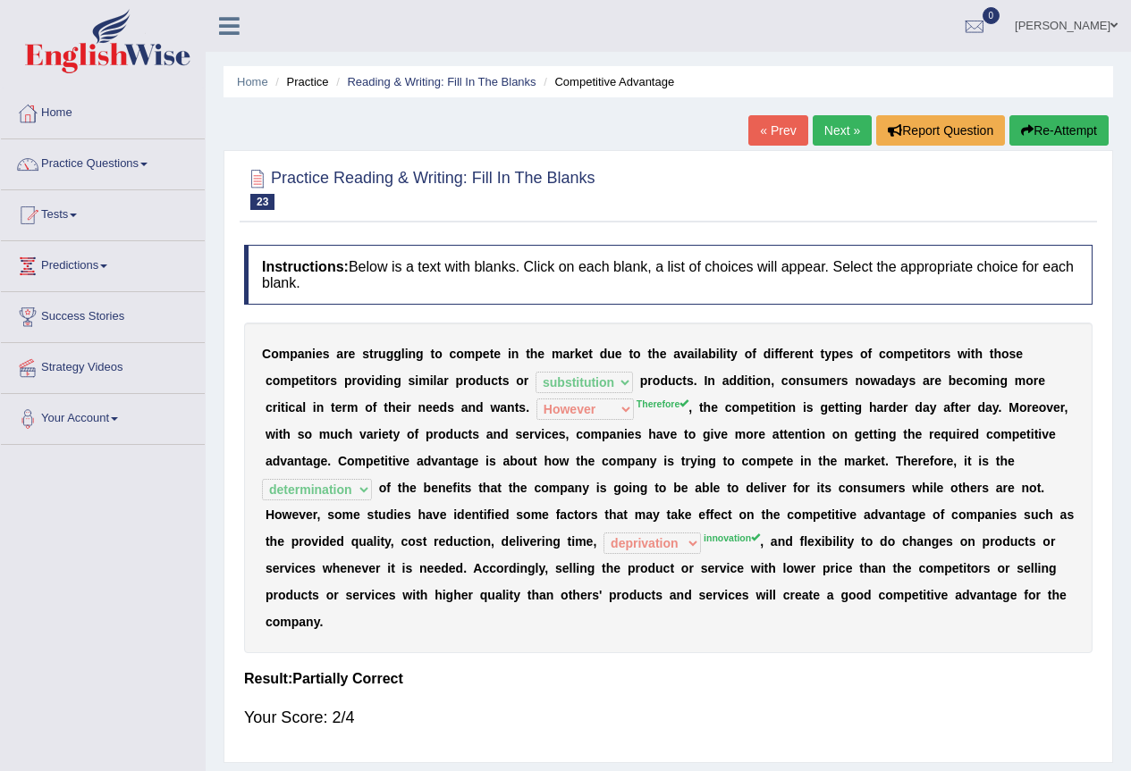
click at [1022, 131] on icon "button" at bounding box center [1027, 130] width 13 height 13
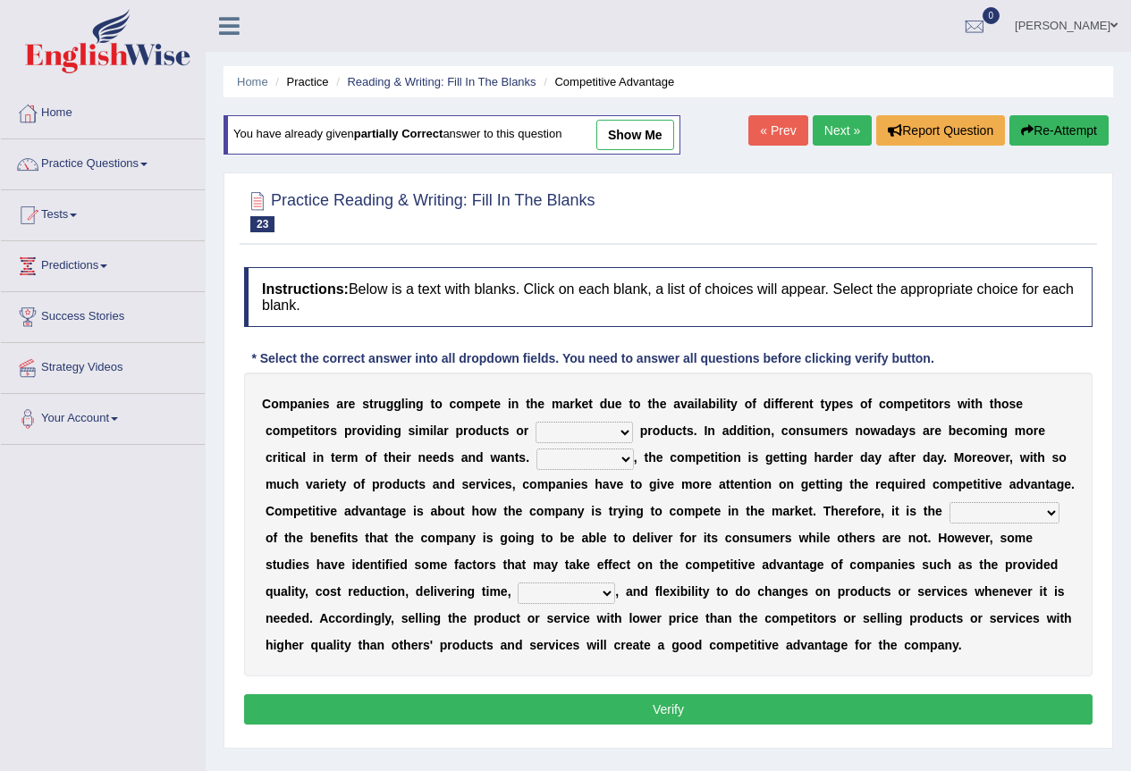
select select "substitution"
click at [535, 422] on select "constitution restitution substitution institution" at bounding box center [583, 432] width 97 height 21
click at [631, 455] on select "However Instead Additionally Therefore" at bounding box center [584, 459] width 97 height 21
select select "Therefore"
click at [536, 449] on select "However Instead Additionally Therefore" at bounding box center [584, 459] width 97 height 21
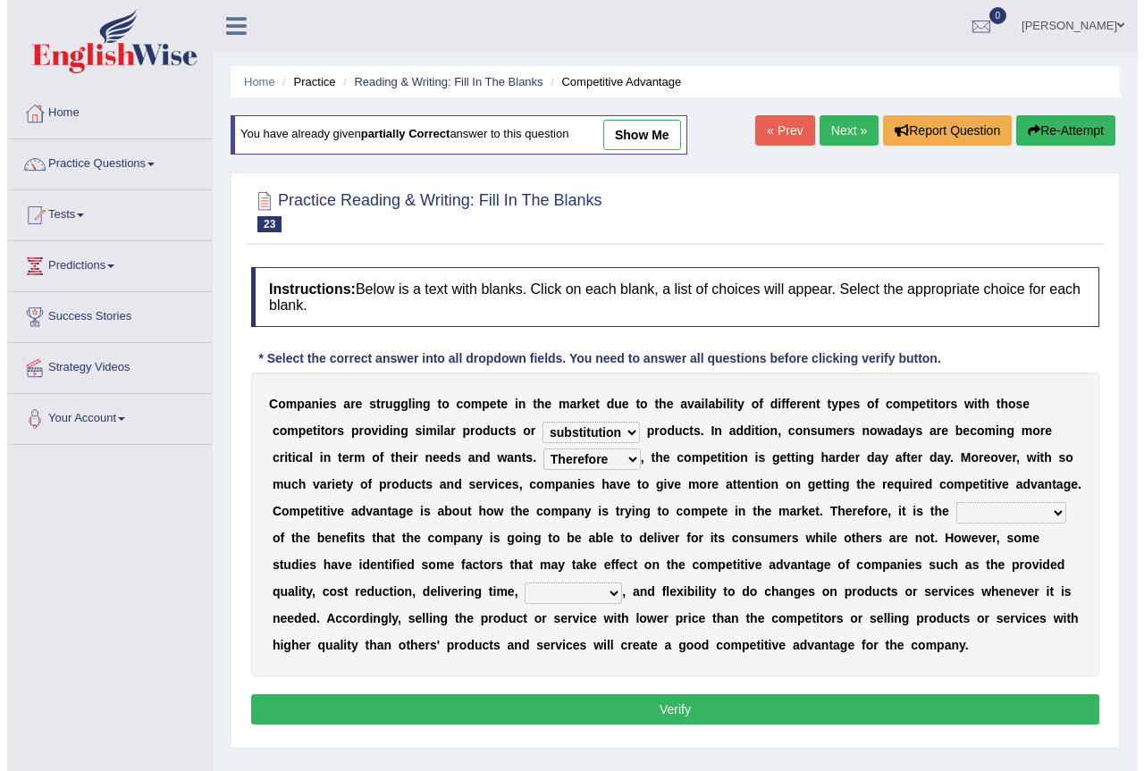
scroll to position [89, 0]
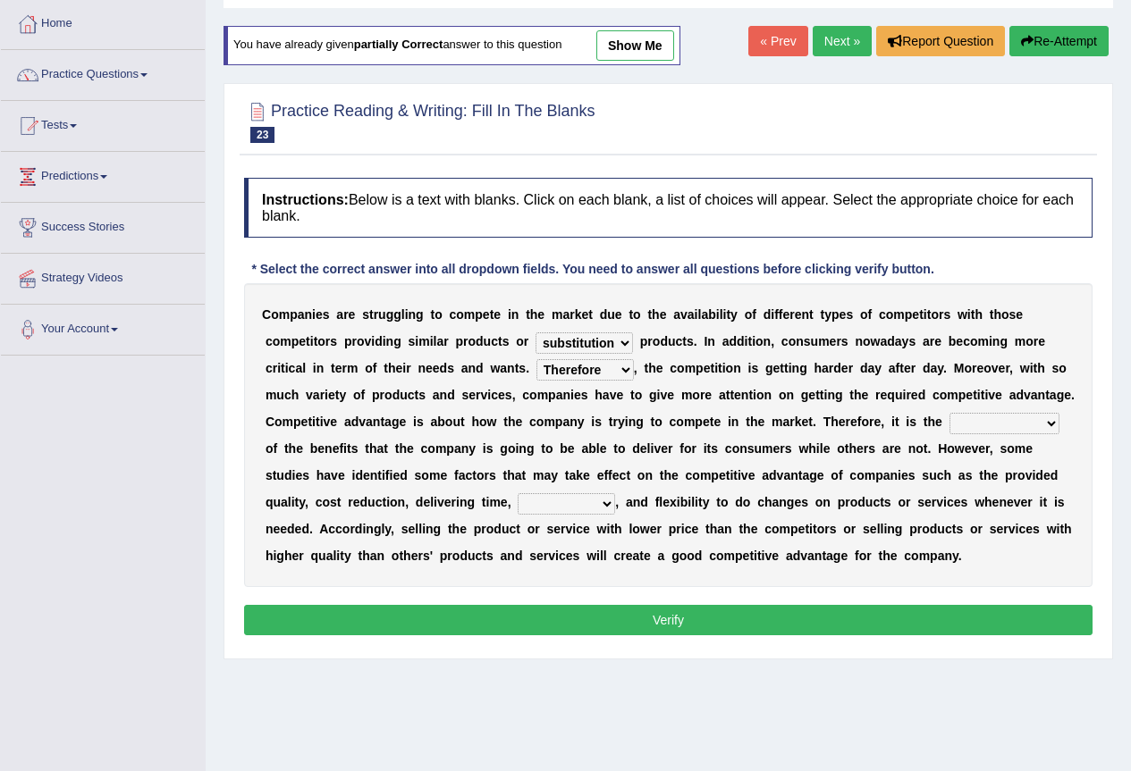
click at [979, 433] on select "dissemination ordination determination incarnation" at bounding box center [1004, 423] width 110 height 21
select select "determination"
click at [949, 413] on select "dissemination ordination determination incarnation" at bounding box center [1004, 423] width 110 height 21
click at [604, 499] on select "captivation aggregation deprivation innovation" at bounding box center [565, 503] width 97 height 21
click at [1047, 413] on select "dissemination ordination determination incarnation" at bounding box center [1004, 423] width 110 height 21
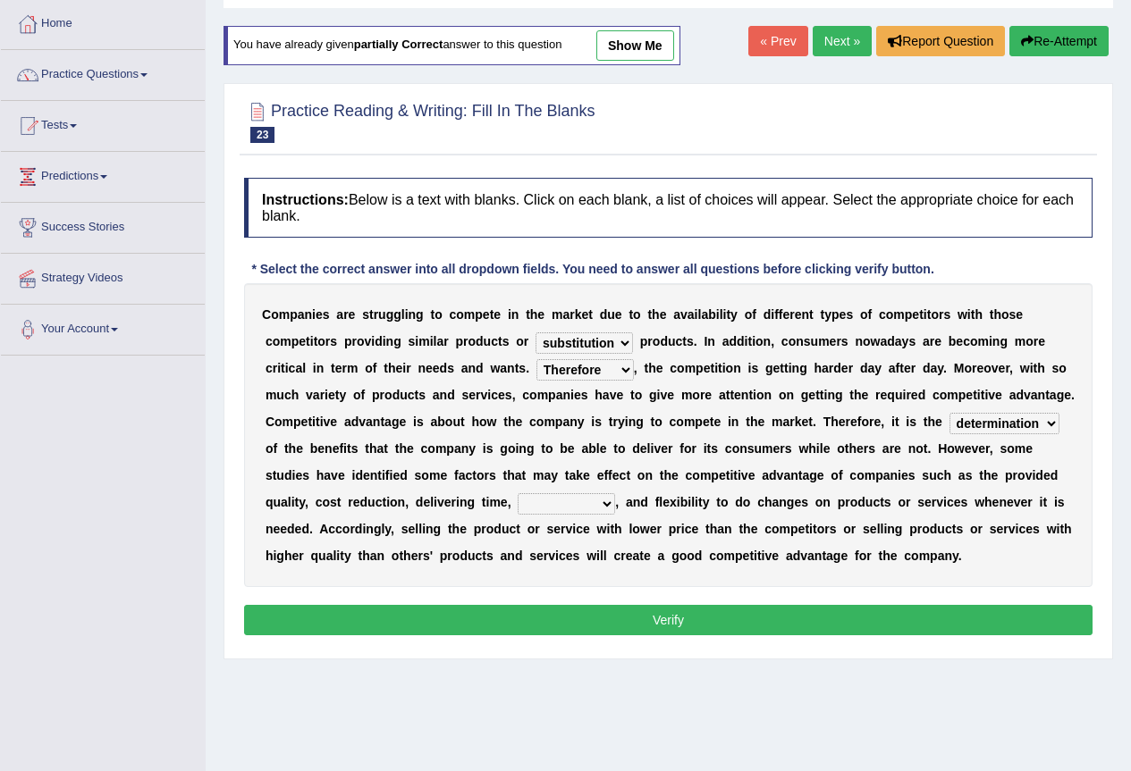
click at [1040, 421] on select "dissemination ordination determination incarnation" at bounding box center [1004, 423] width 110 height 21
click at [594, 504] on select "captivation aggregation deprivation innovation" at bounding box center [565, 503] width 97 height 21
select select "innovation"
click at [517, 493] on select "captivation aggregation deprivation innovation" at bounding box center [565, 503] width 97 height 21
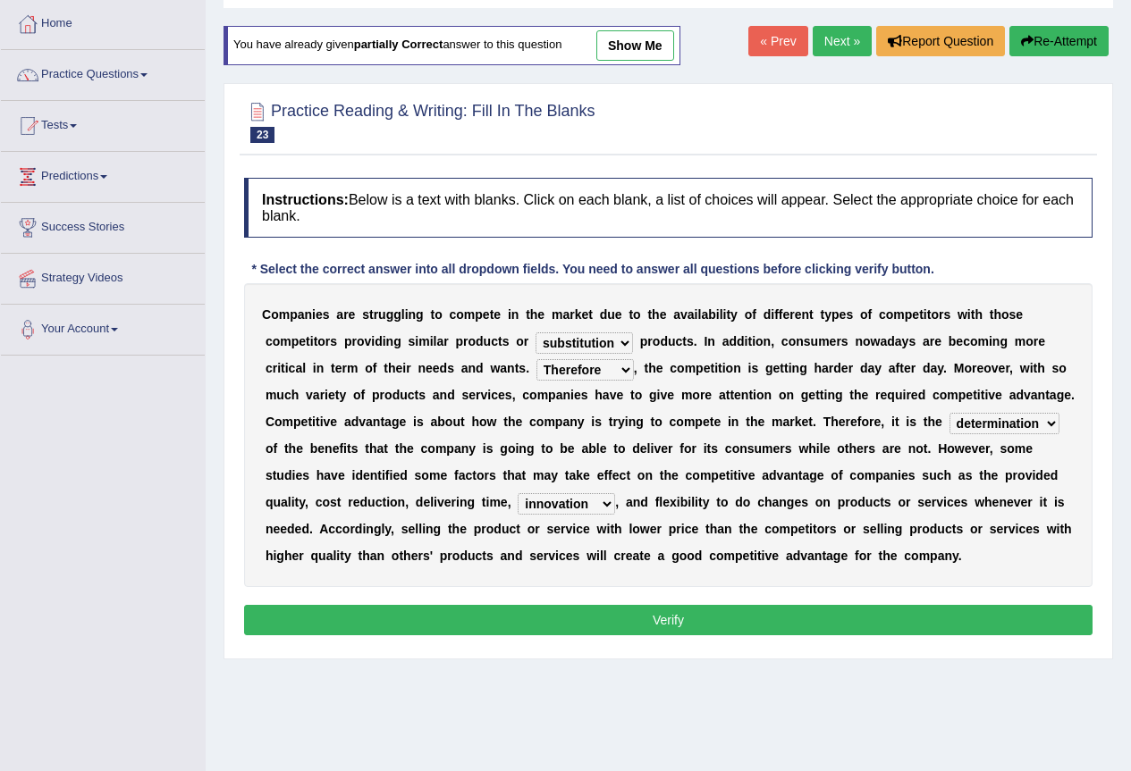
click at [667, 623] on button "Verify" at bounding box center [668, 620] width 848 height 30
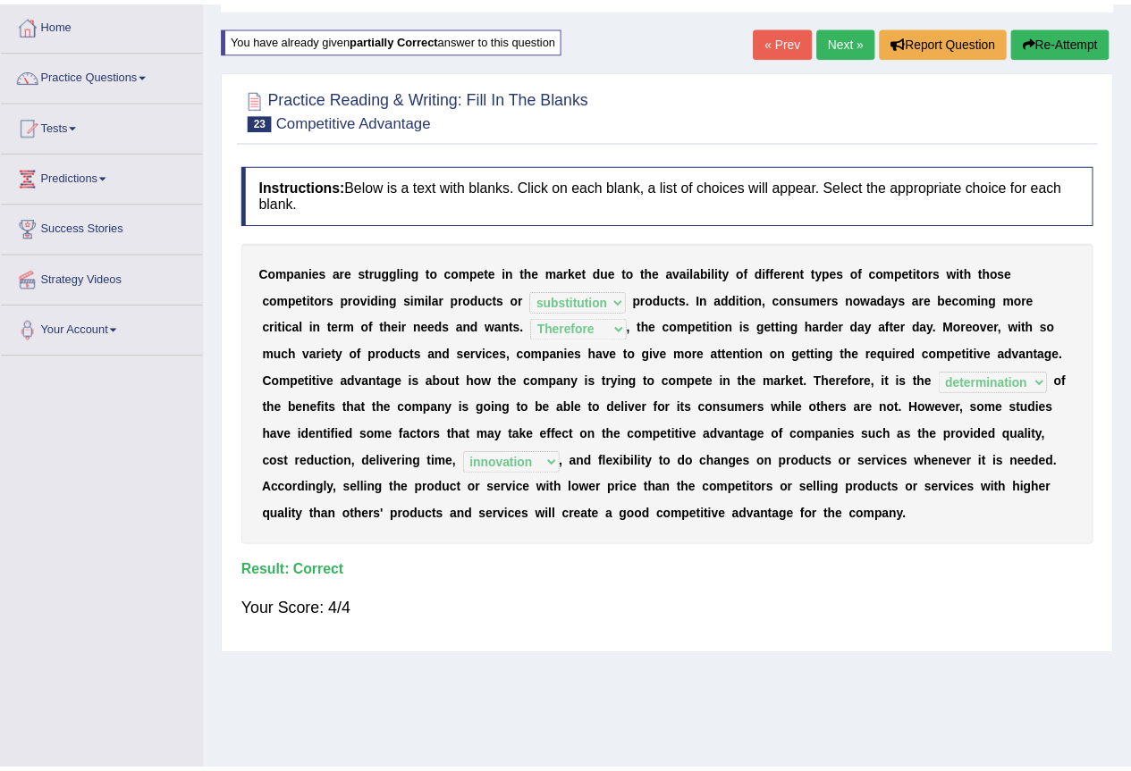
scroll to position [0, 0]
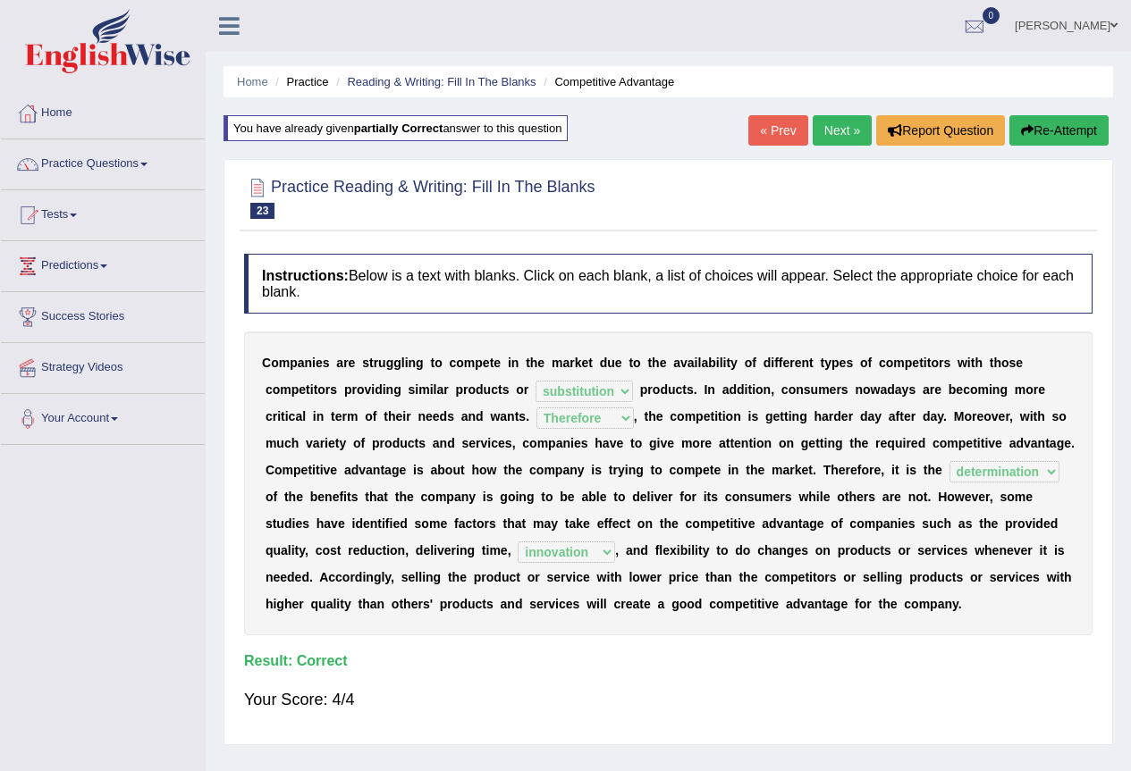
click at [820, 137] on link "Next »" at bounding box center [841, 130] width 59 height 30
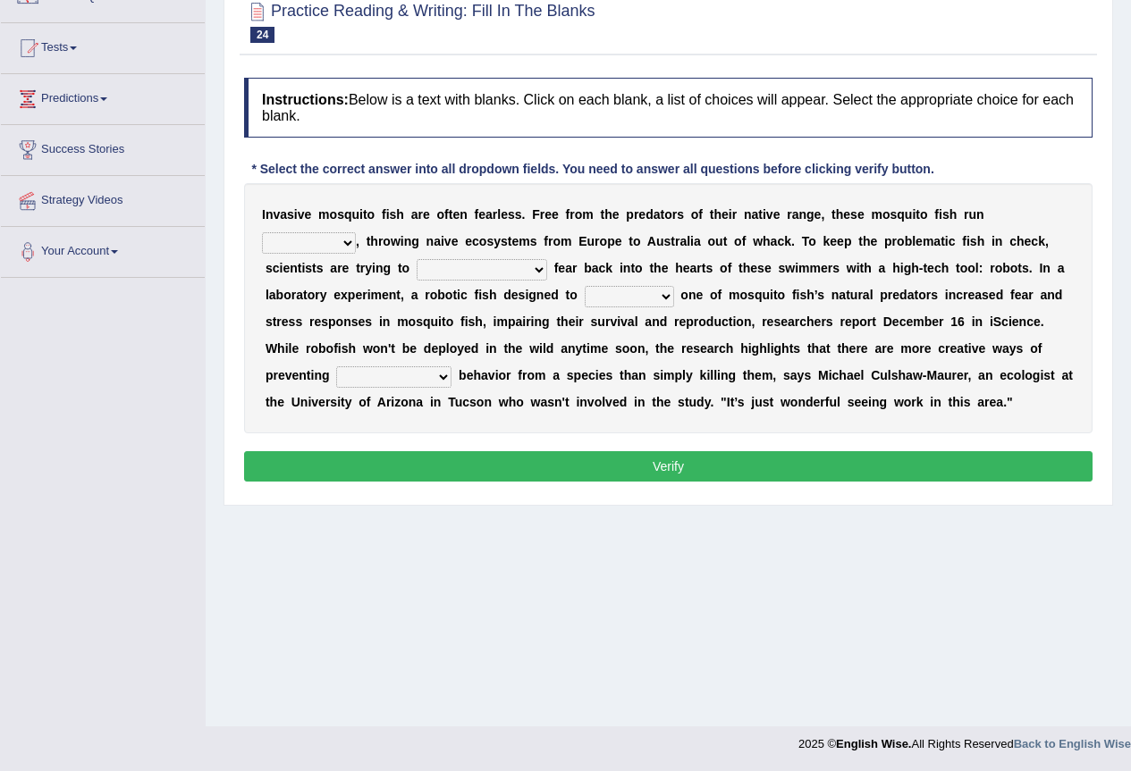
scroll to position [78, 0]
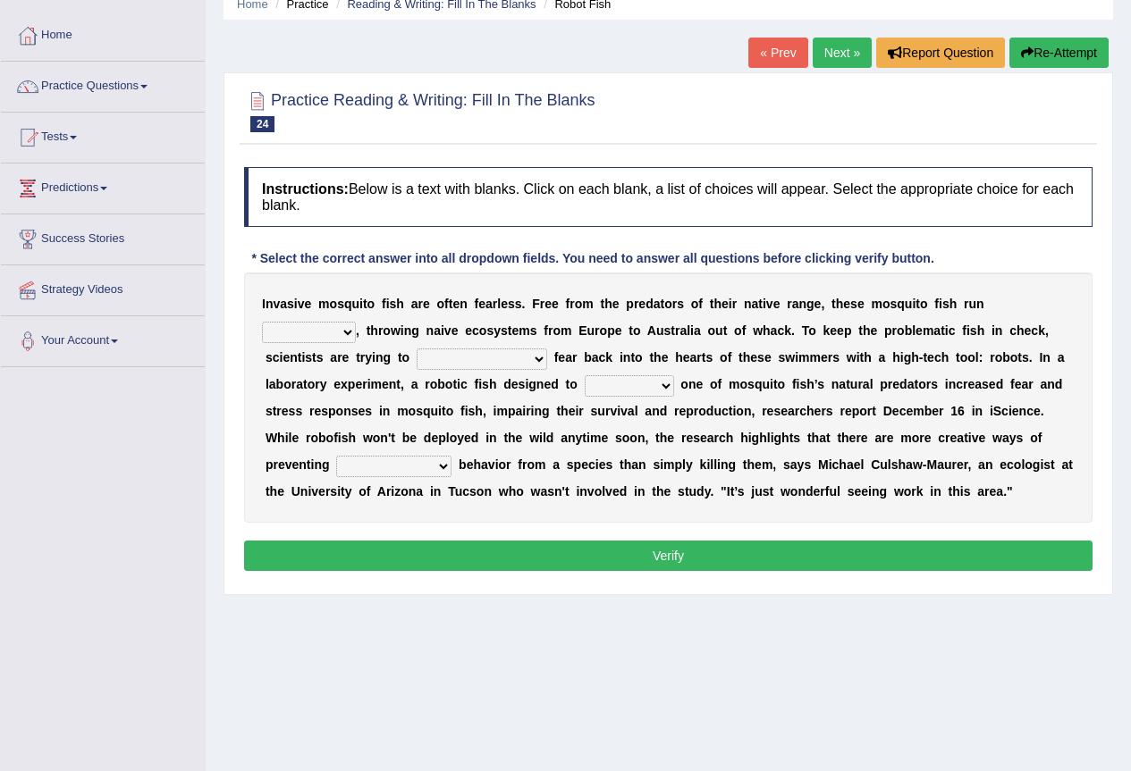
click at [341, 334] on select "occupant flippant rampant concordant" at bounding box center [309, 332] width 94 height 21
select select "rampant"
click at [262, 322] on select "occupant flippant rampant concordant" at bounding box center [309, 332] width 94 height 21
click at [478, 364] on select "accept spike strike drake" at bounding box center [481, 359] width 130 height 21
select select "strike"
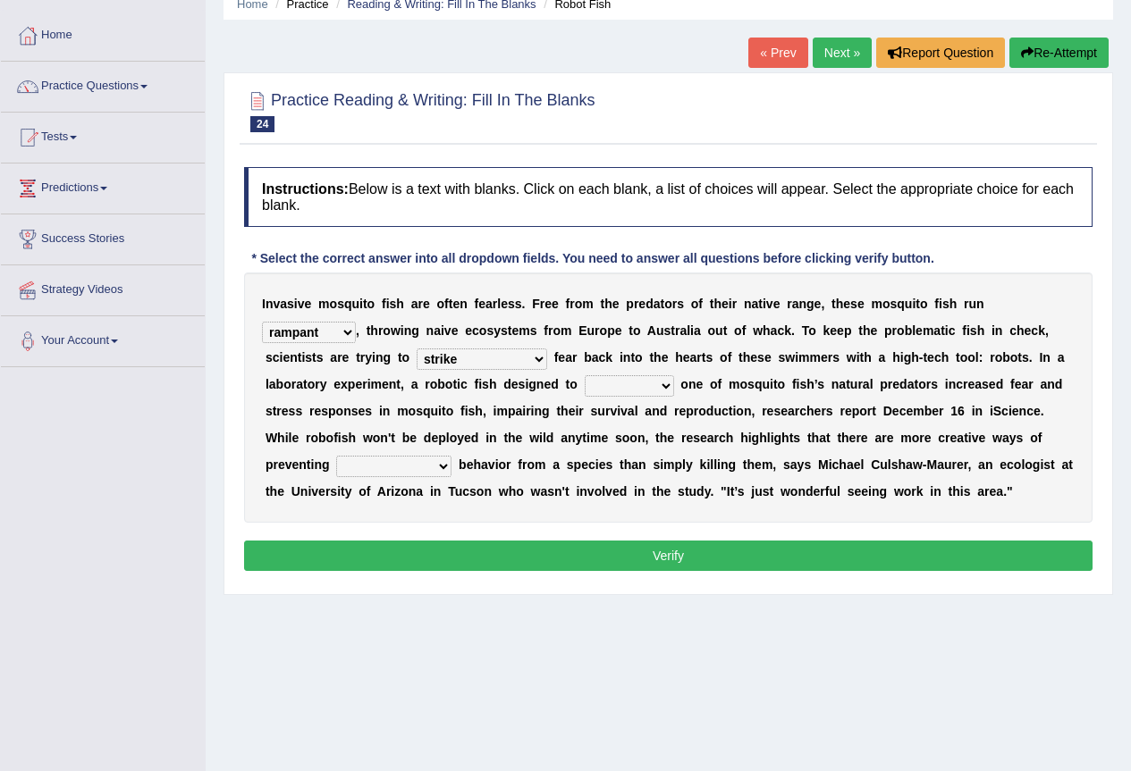
click at [416, 349] on select "accept spike strike drake" at bounding box center [481, 359] width 130 height 21
click at [639, 389] on select "bequest mimic battle conquest" at bounding box center [628, 385] width 89 height 21
select select "battle"
click at [584, 375] on select "bequest mimic battle conquest" at bounding box center [628, 385] width 89 height 21
click at [446, 460] on select "unprivileged unprecedented uncharted unwanted" at bounding box center [393, 466] width 115 height 21
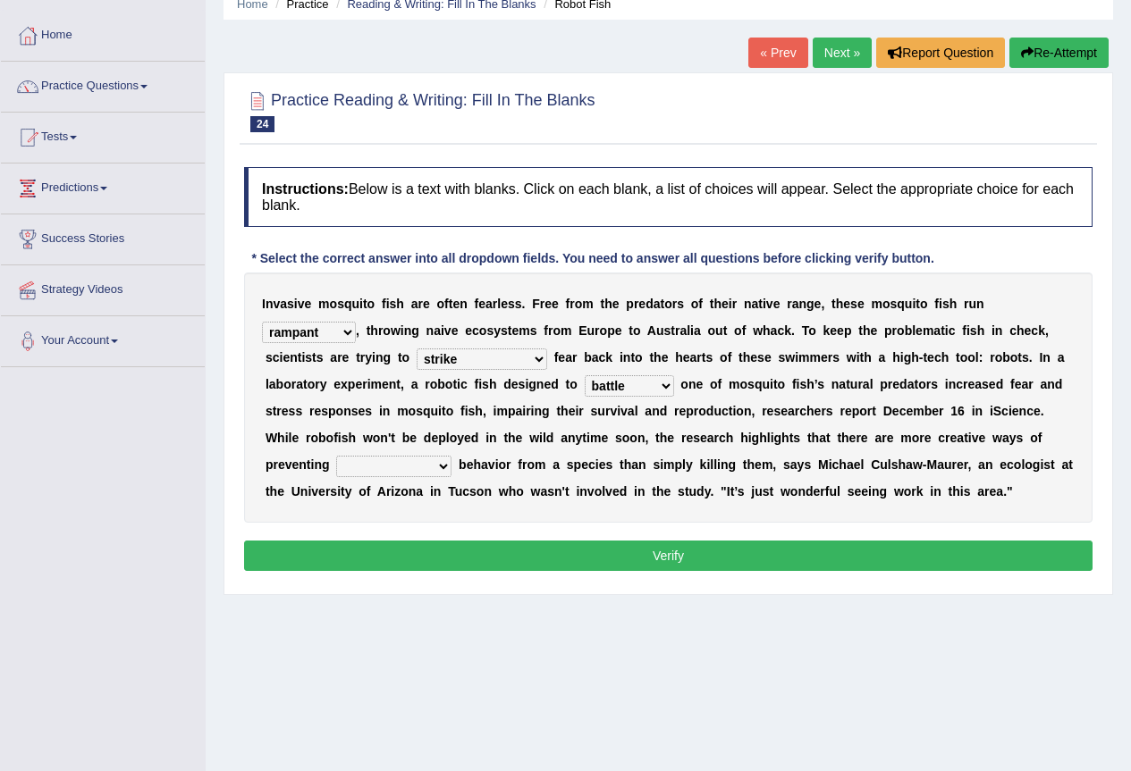
select select "unwanted"
click at [336, 456] on select "unprivileged unprecedented uncharted unwanted" at bounding box center [393, 466] width 115 height 21
click at [514, 559] on button "Verify" at bounding box center [668, 556] width 848 height 30
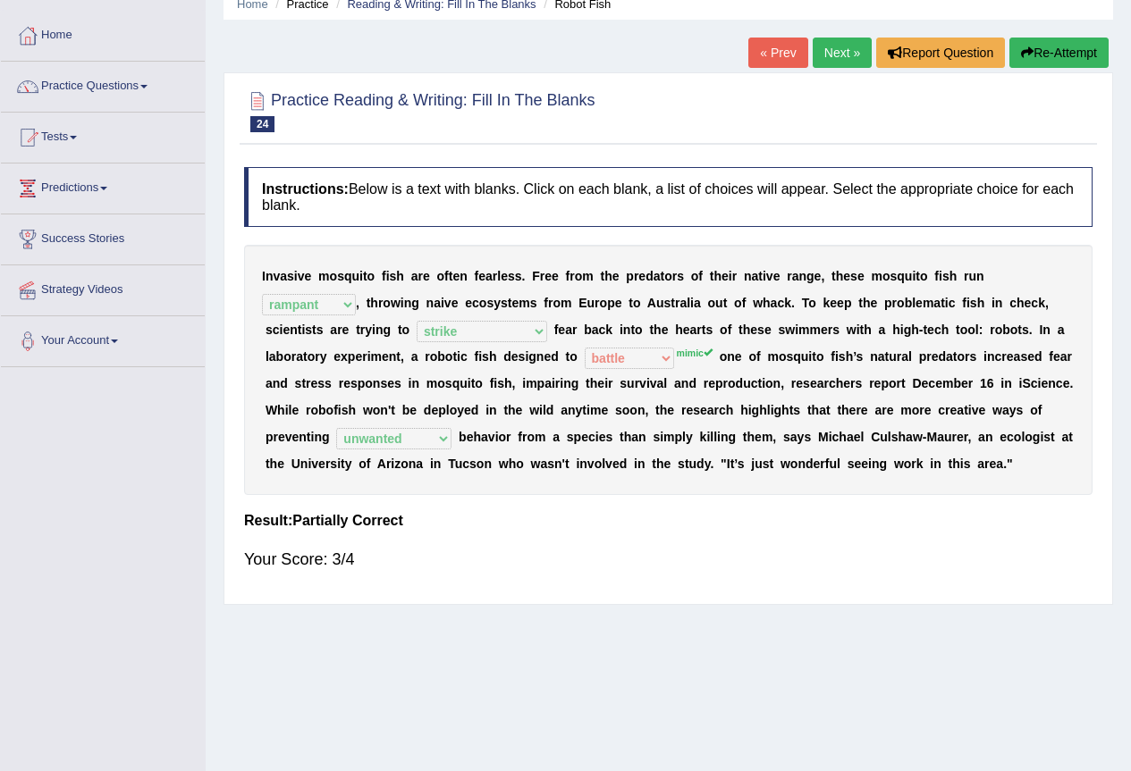
click at [1048, 57] on button "Re-Attempt" at bounding box center [1058, 53] width 99 height 30
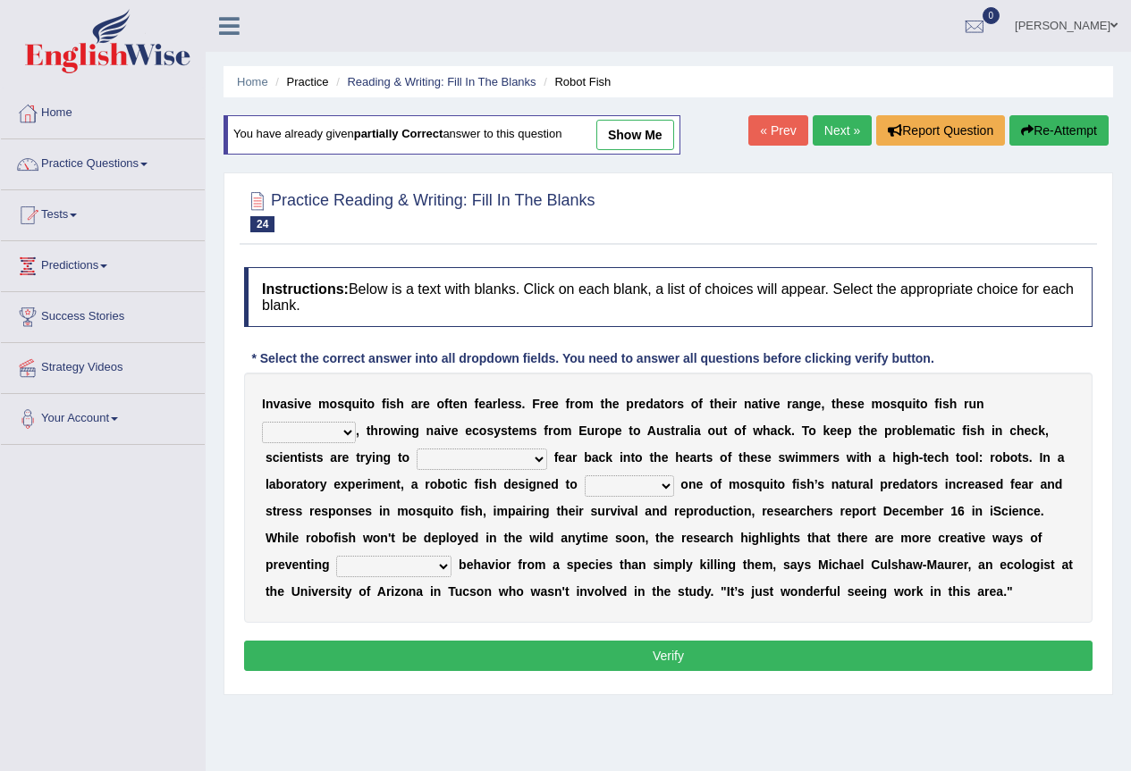
click at [329, 422] on select "occupant flippant rampant concordant" at bounding box center [309, 432] width 94 height 21
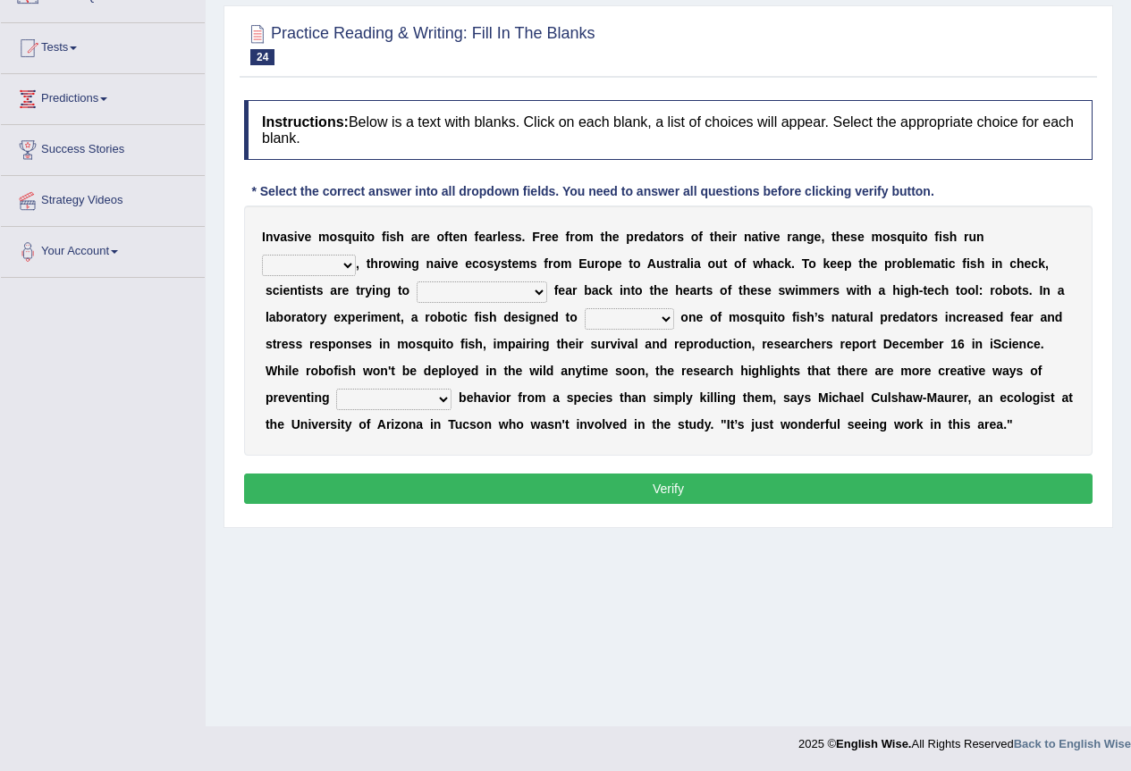
select select "rampant"
click at [262, 255] on select "occupant flippant rampant concordant" at bounding box center [309, 265] width 94 height 21
click at [488, 306] on div "I n v a s i v e m o s q u i t o f i s h a r e o f t e n f e a r l e s s . F r e…" at bounding box center [668, 331] width 848 height 250
click at [488, 295] on select "accept spike strike [PERSON_NAME]" at bounding box center [481, 292] width 130 height 21
select select "strike"
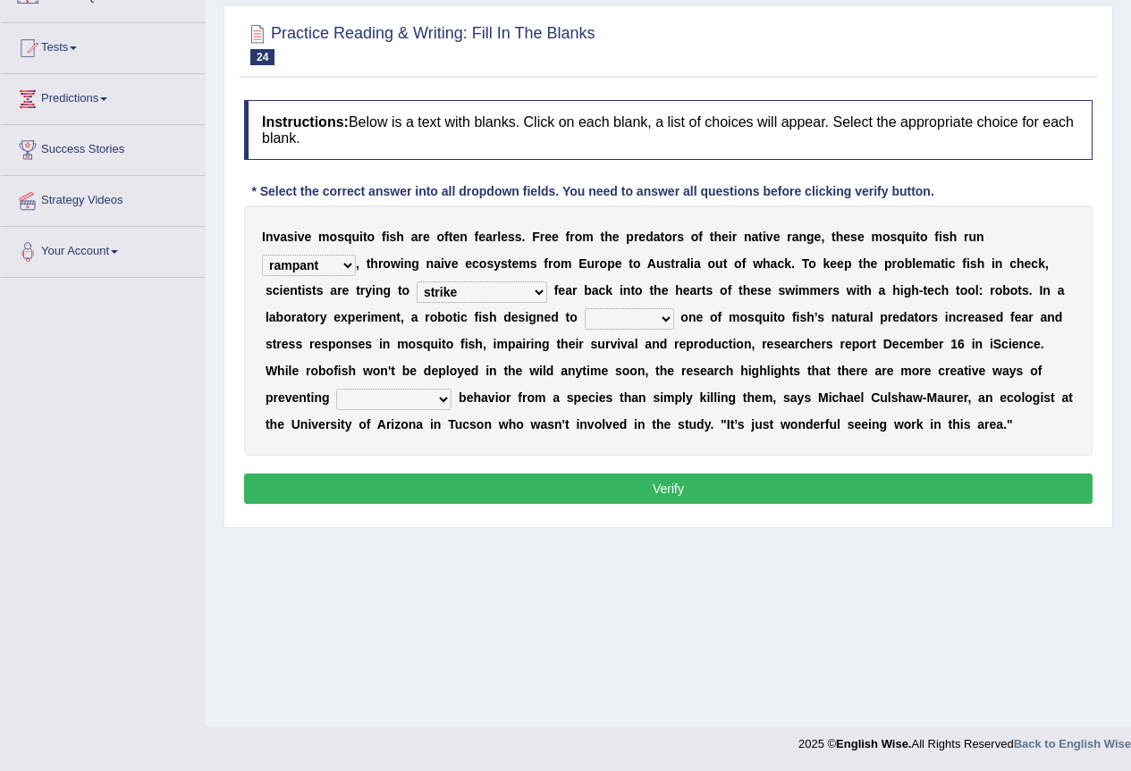
click at [416, 282] on select "accept spike strike [PERSON_NAME]" at bounding box center [481, 292] width 130 height 21
click at [630, 323] on select "bequest mimic battle conquest" at bounding box center [628, 318] width 89 height 21
select select "mimic"
click at [584, 308] on select "bequest mimic battle conquest" at bounding box center [628, 318] width 89 height 21
click at [409, 402] on select "unprivileged unprecedented uncharted unwanted" at bounding box center [393, 399] width 115 height 21
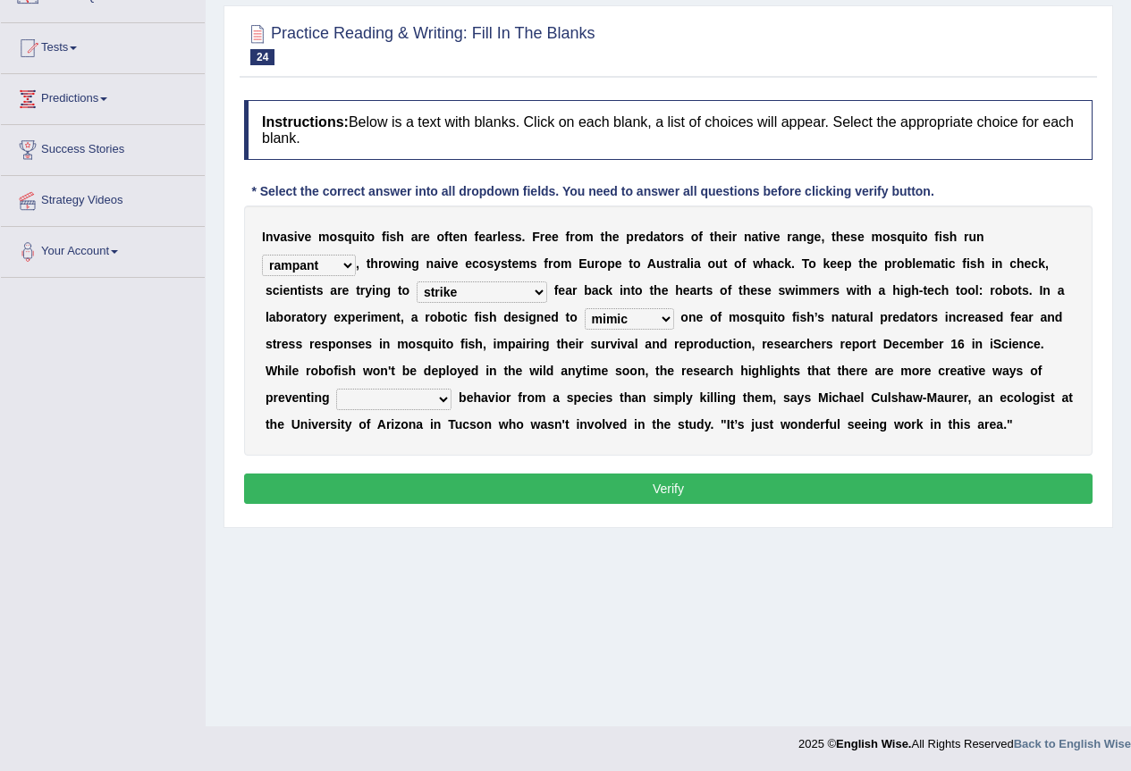
select select "unwanted"
click at [336, 389] on select "unprivileged unprecedented uncharted unwanted" at bounding box center [393, 399] width 115 height 21
click at [485, 484] on button "Verify" at bounding box center [668, 489] width 848 height 30
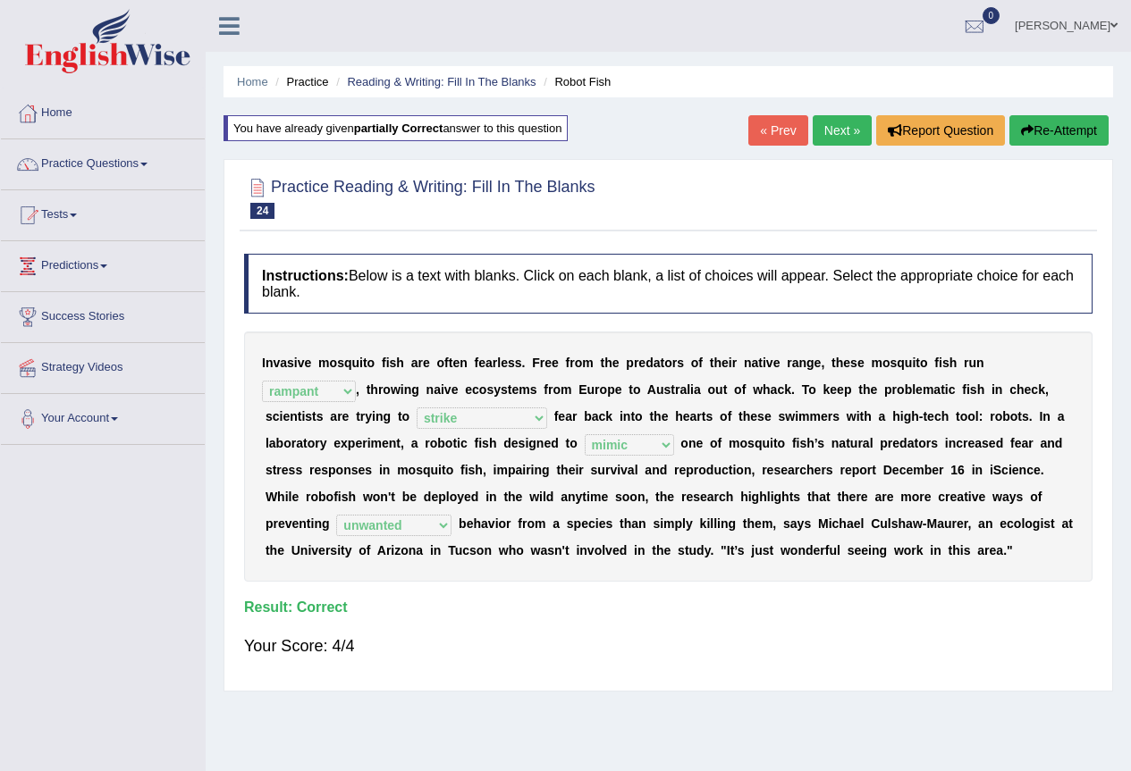
click at [816, 131] on link "Next »" at bounding box center [841, 130] width 59 height 30
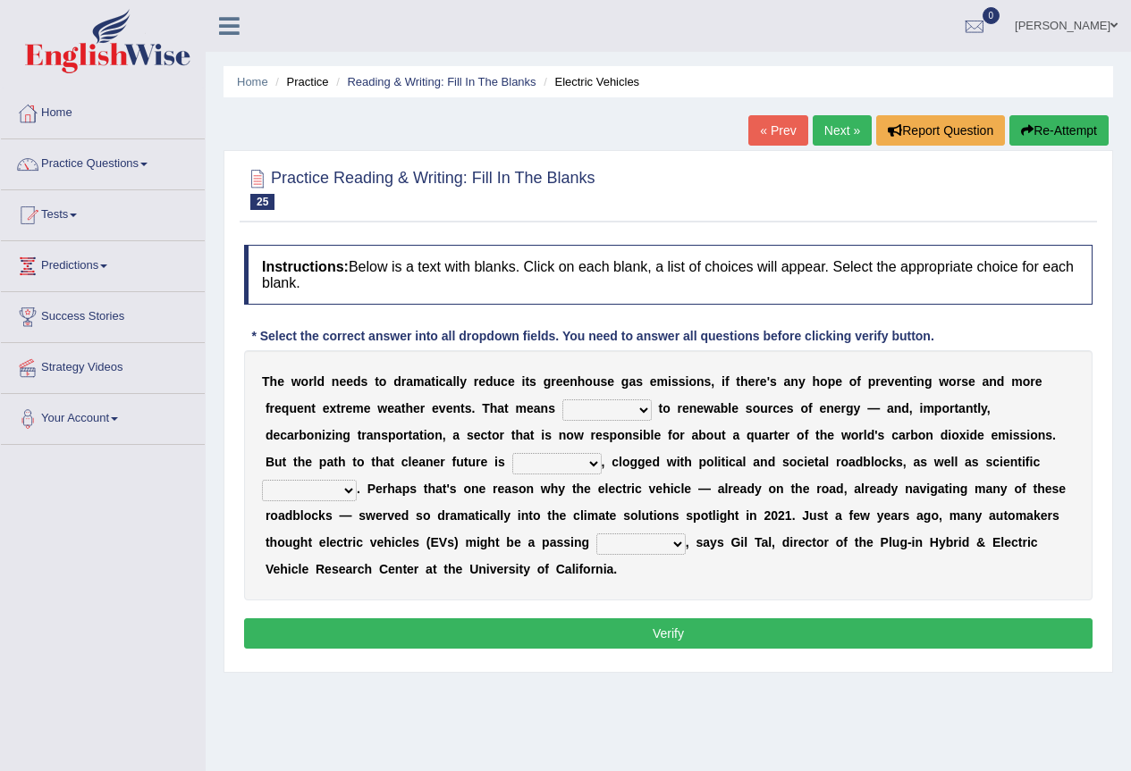
click at [595, 408] on select "grafting drafting crafting shifting" at bounding box center [606, 409] width 89 height 21
select select "shifting"
click at [562, 399] on select "grafting drafting crafting shifting" at bounding box center [606, 409] width 89 height 21
click at [592, 460] on select "daunting daunted daunt dauntless" at bounding box center [556, 463] width 89 height 21
select select "daunting"
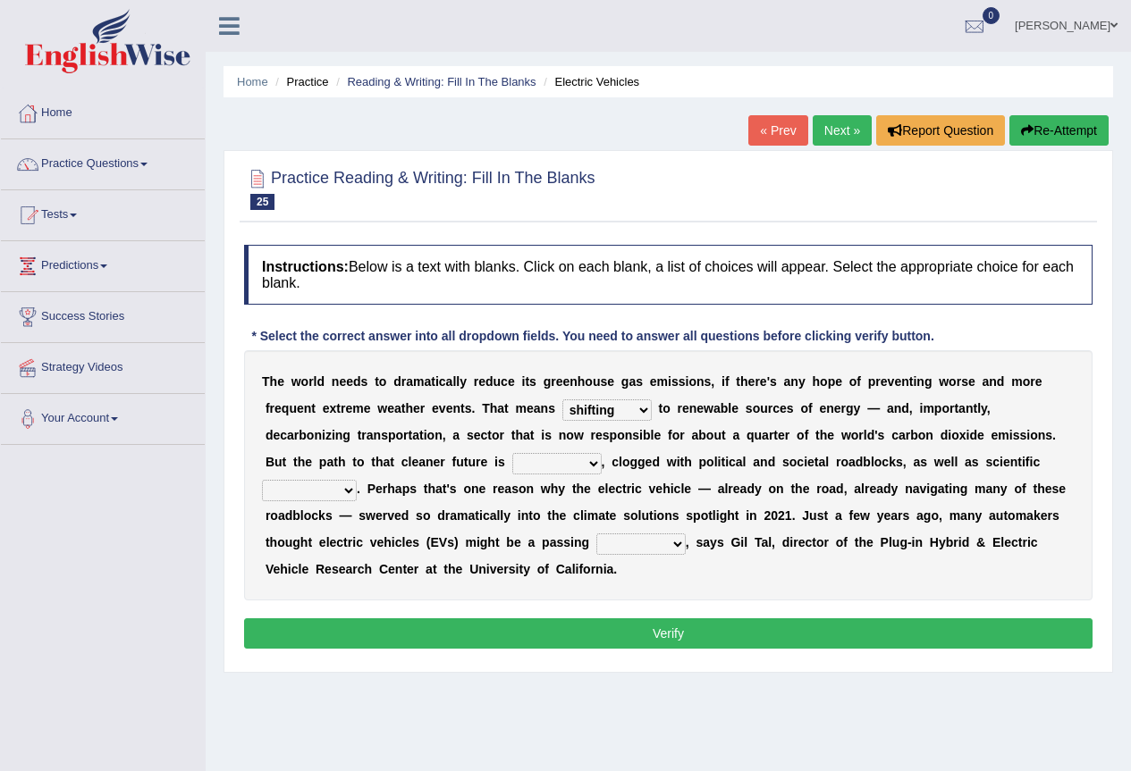
click at [512, 453] on select "daunting daunted daunt dauntless" at bounding box center [556, 463] width 89 height 21
click at [322, 483] on select "spectacles obstacles tentacles receptacles" at bounding box center [309, 490] width 95 height 21
select select "obstacles"
click at [262, 480] on select "spectacles obstacles tentacles receptacles" at bounding box center [309, 490] width 95 height 21
click at [618, 542] on select "fad gad tad lad" at bounding box center [640, 544] width 89 height 21
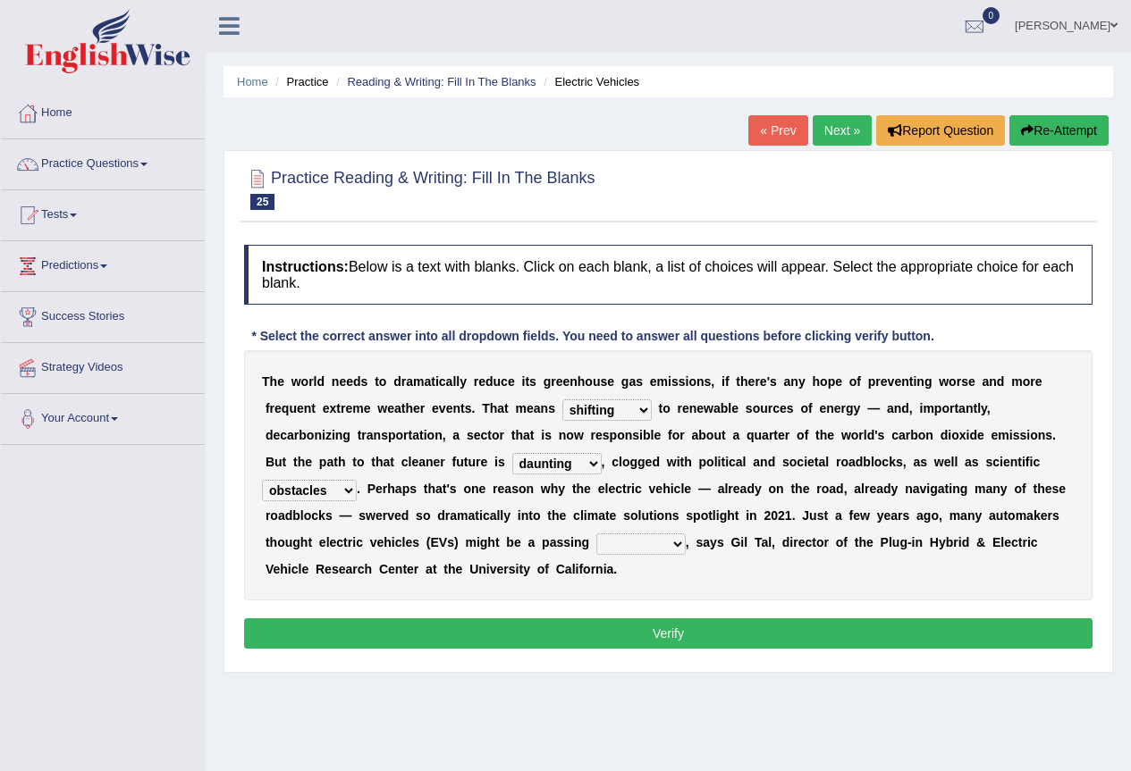
click at [626, 542] on select "fad gad tad lad" at bounding box center [640, 544] width 89 height 21
click at [677, 544] on select "fad gad tad lad" at bounding box center [640, 544] width 89 height 21
select select "fad"
click at [596, 534] on select "fad gad tad lad" at bounding box center [640, 544] width 89 height 21
click at [655, 625] on button "Verify" at bounding box center [668, 633] width 848 height 30
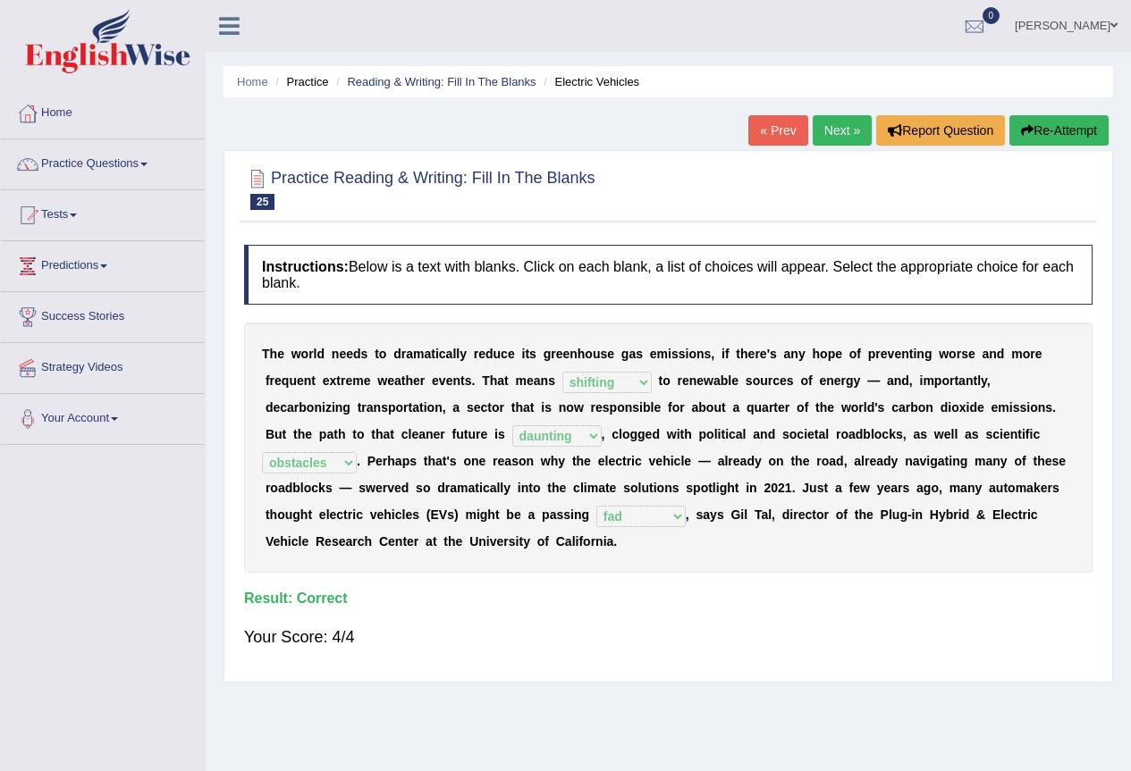
click at [823, 118] on link "Next »" at bounding box center [841, 130] width 59 height 30
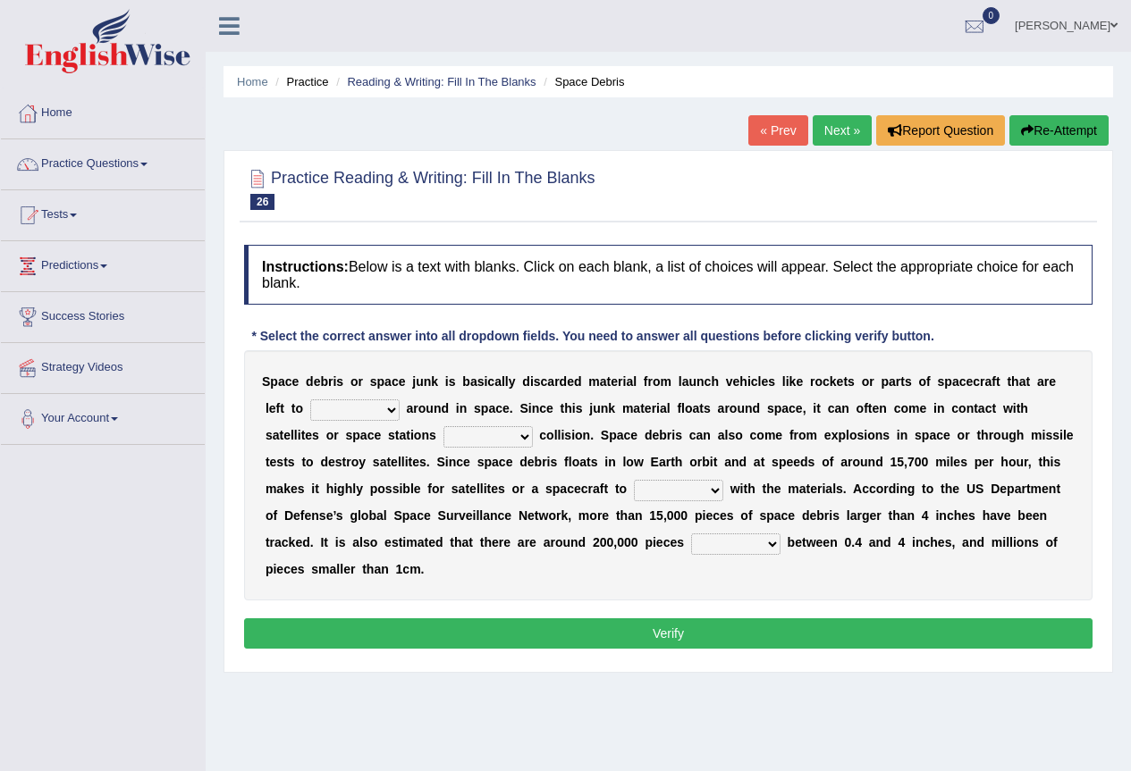
scroll to position [89, 0]
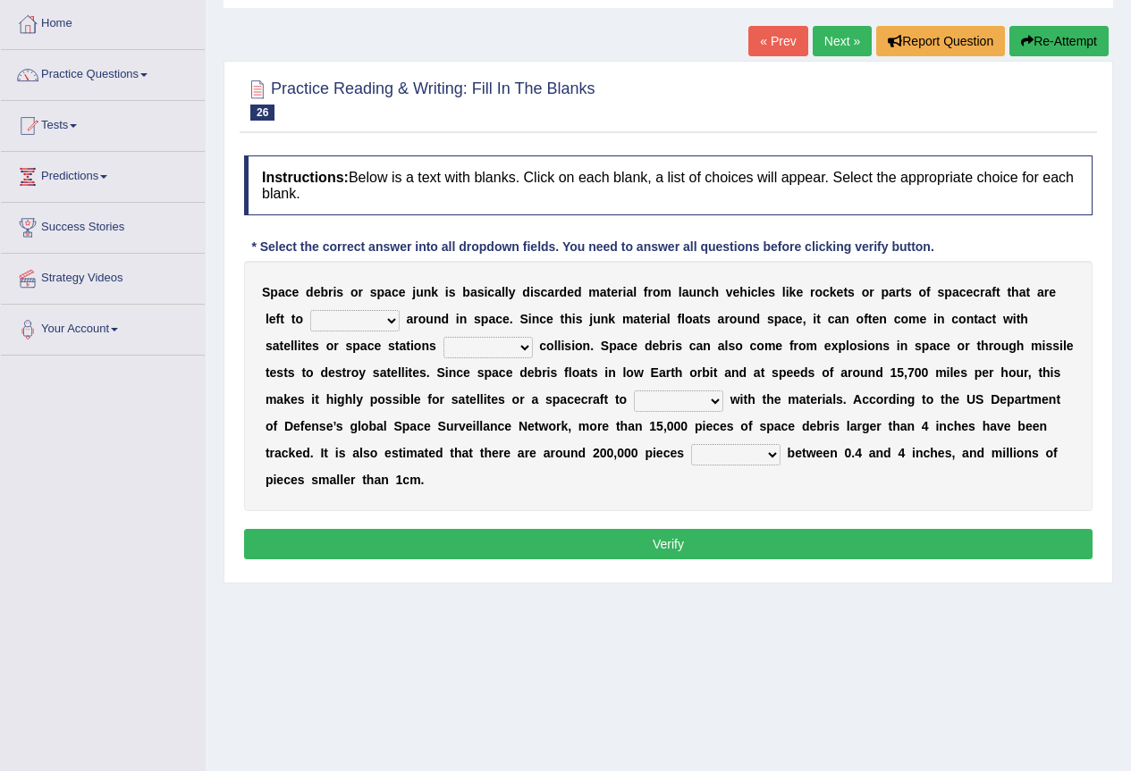
click at [376, 319] on select "twist center roam loll" at bounding box center [354, 320] width 89 height 21
select select "roam"
click at [310, 310] on select "twist center roam loll" at bounding box center [354, 320] width 89 height 21
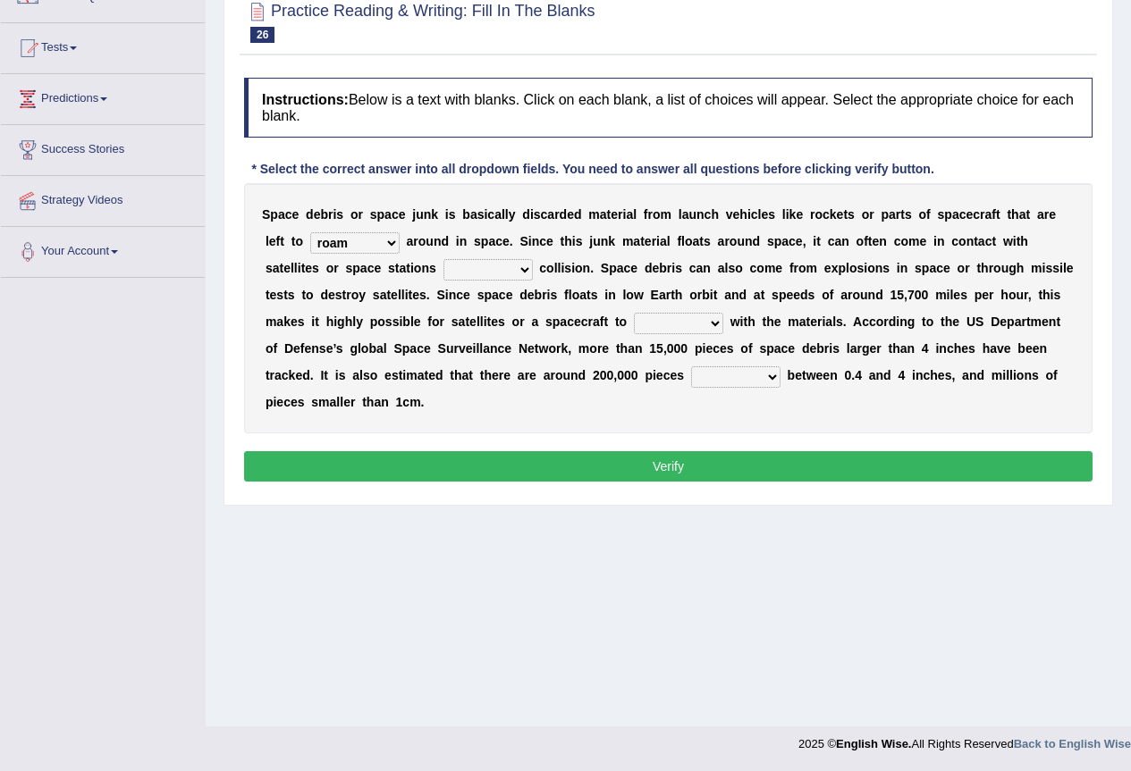
click at [502, 263] on select "risks risk risked risking" at bounding box center [487, 269] width 89 height 21
click at [443, 259] on select "risks risk risked risking" at bounding box center [487, 269] width 89 height 21
click at [495, 271] on select "risks risk risked risking" at bounding box center [487, 269] width 89 height 21
click at [568, 281] on div "S p a c e d e b r i s o r s p a c e j u n k i s b a s i c a l l y d i s c a r d…" at bounding box center [668, 308] width 848 height 250
click at [500, 270] on select "risks risk risked risking" at bounding box center [487, 269] width 89 height 21
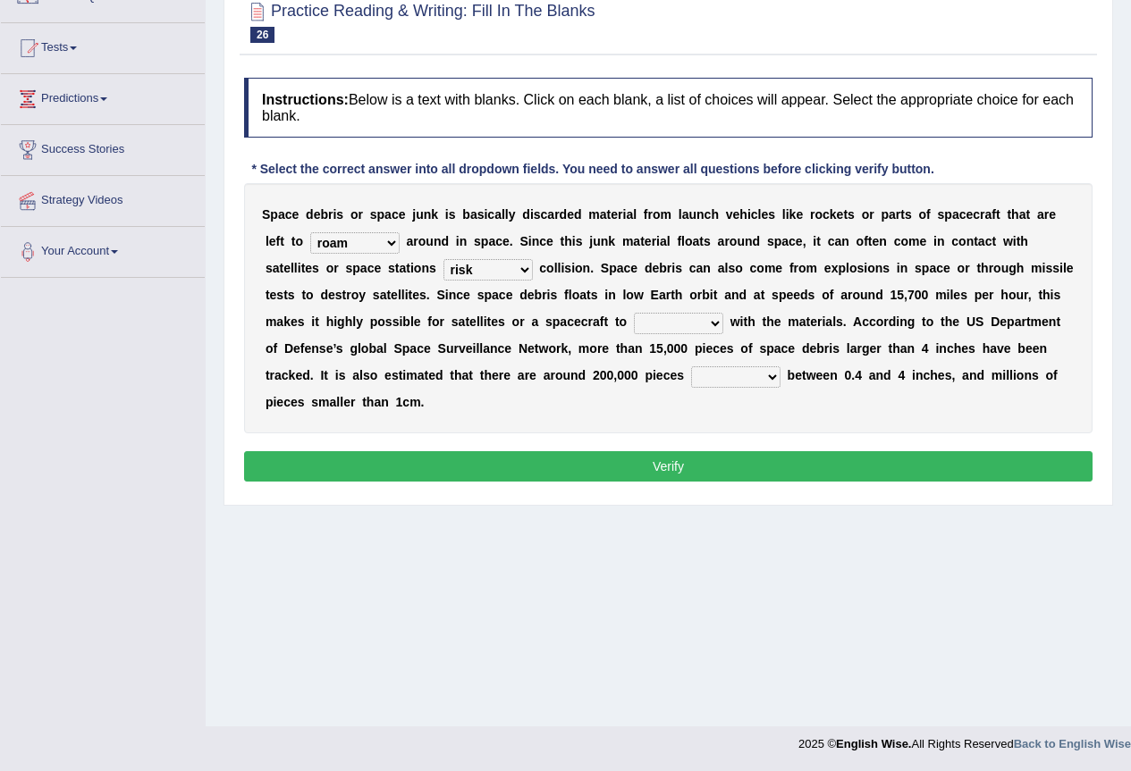
select select "risking"
click at [443, 259] on select "risks risk risked risking" at bounding box center [487, 269] width 89 height 21
click at [694, 324] on select "collect collate collide collocate" at bounding box center [678, 323] width 89 height 21
select select "collide"
click at [634, 313] on select "collect collate collide collocate" at bounding box center [678, 323] width 89 height 21
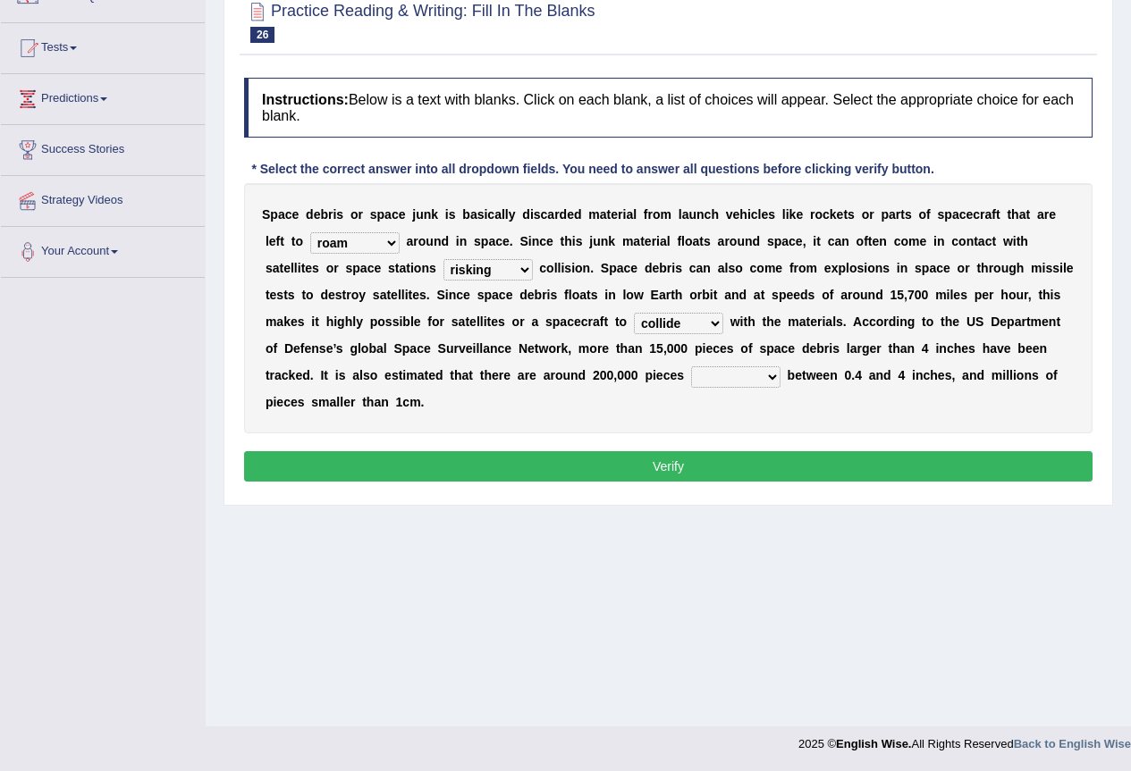
click at [727, 375] on select "sized sizing size sizes" at bounding box center [735, 376] width 89 height 21
select select "sizing"
click at [691, 366] on select "sized sizing size sizes" at bounding box center [735, 376] width 89 height 21
click at [724, 460] on button "Verify" at bounding box center [668, 466] width 848 height 30
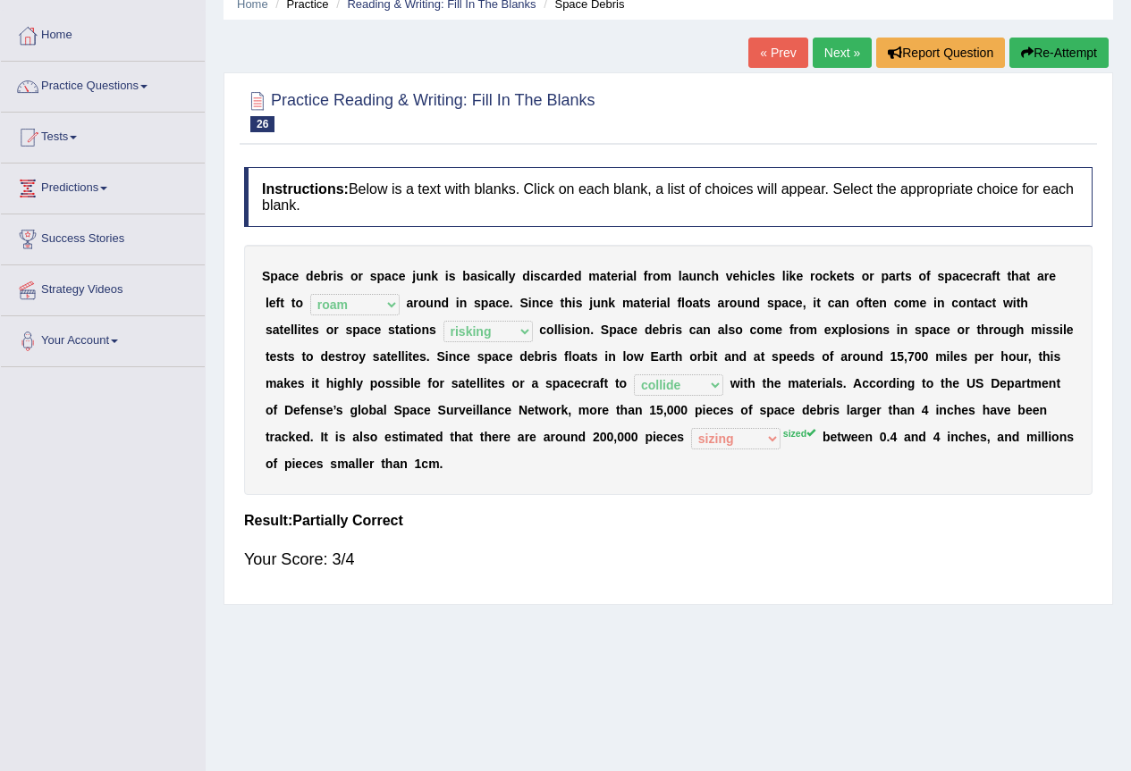
scroll to position [0, 0]
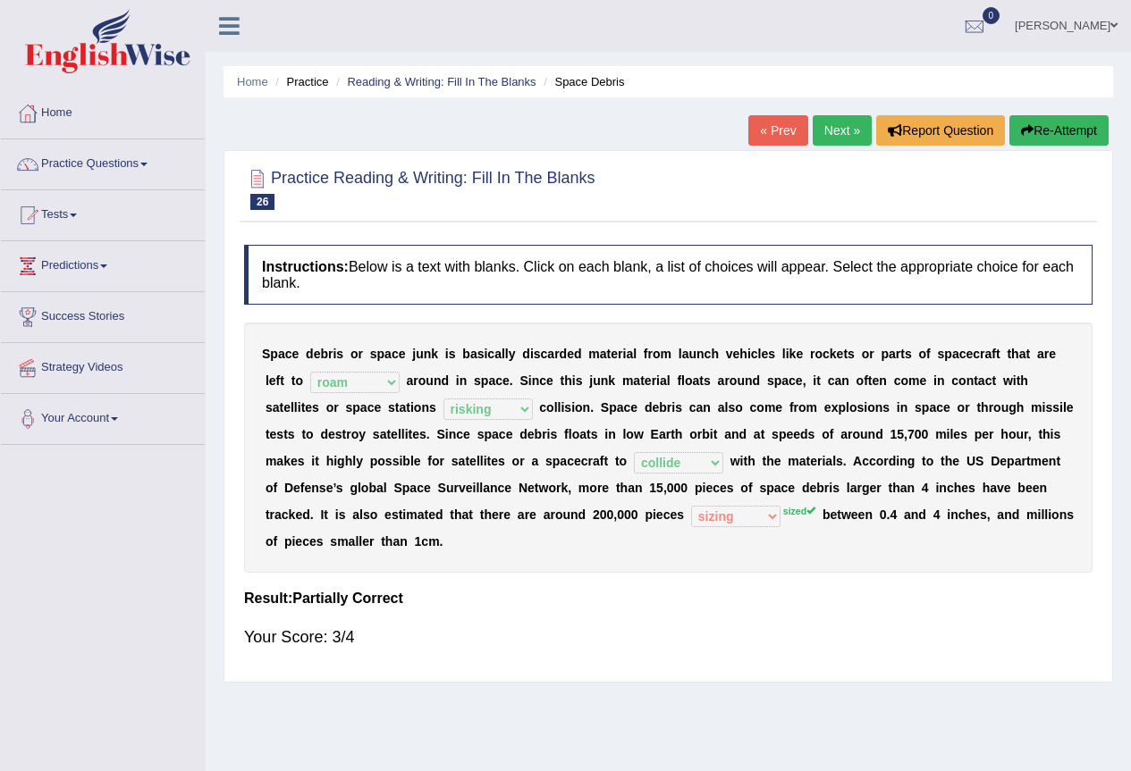
click at [859, 140] on link "Next »" at bounding box center [841, 130] width 59 height 30
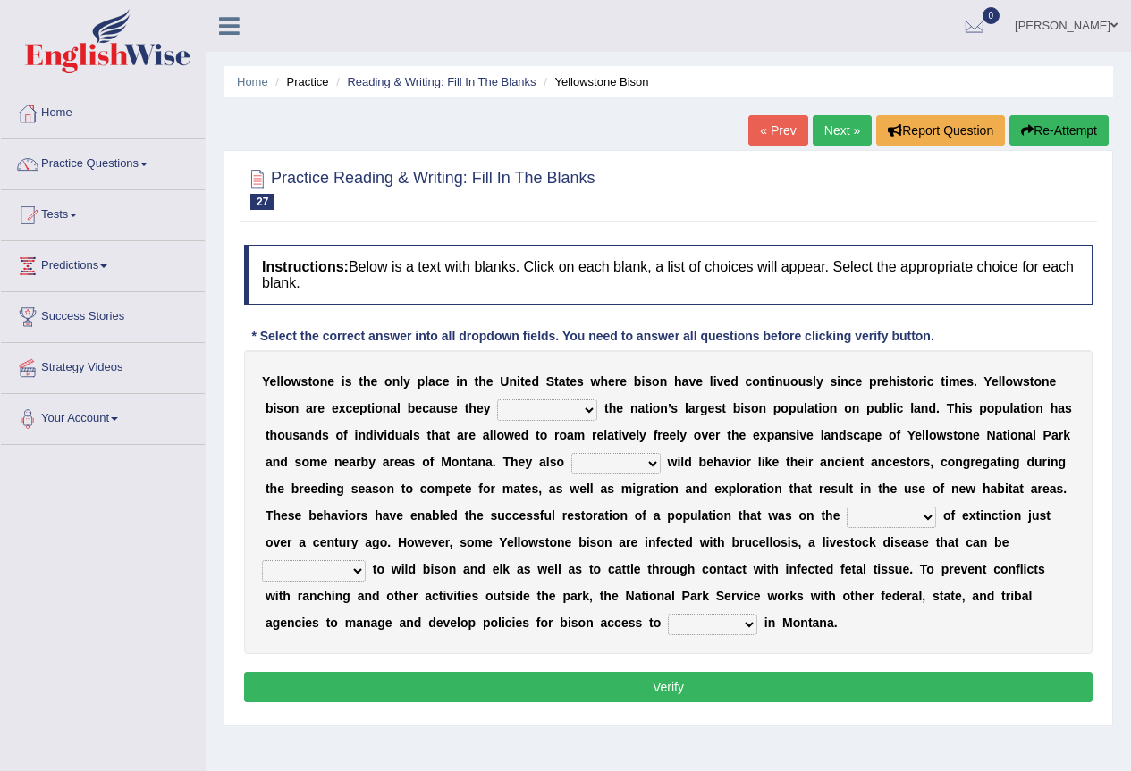
click at [581, 413] on select "congregate comprise consist compromise" at bounding box center [547, 409] width 100 height 21
select select "comprise"
click at [497, 399] on select "congregate comprise consist compromise" at bounding box center [547, 409] width 100 height 21
click at [612, 470] on select "exhibit disregard resist encourage" at bounding box center [615, 463] width 89 height 21
select select "disregard"
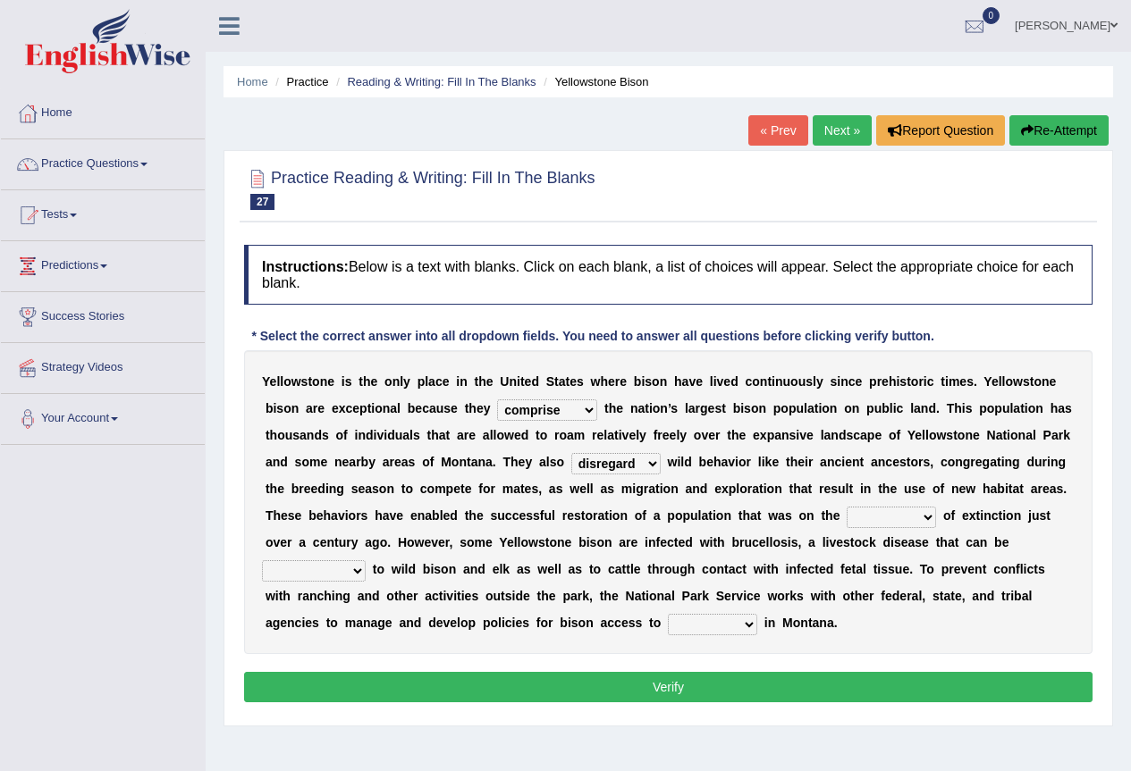
click at [571, 453] on select "exhibit disregard resist encourage" at bounding box center [615, 463] width 89 height 21
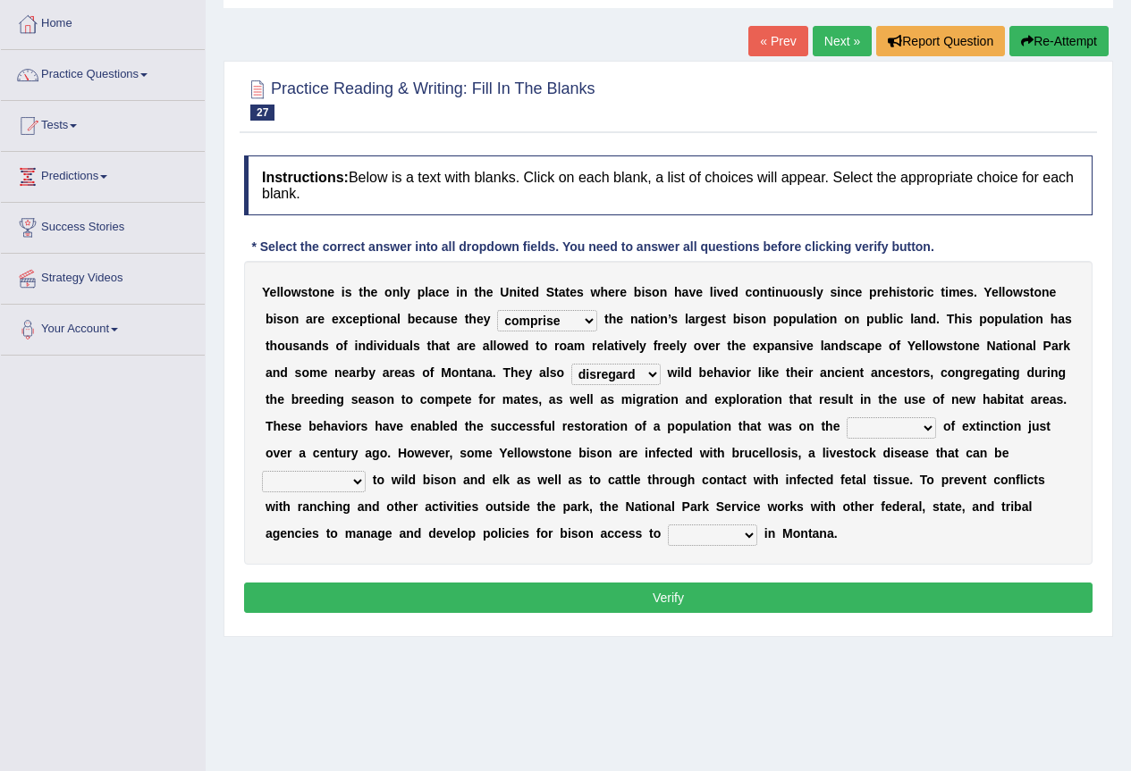
click at [865, 426] on select "brine brink danger brindle" at bounding box center [890, 427] width 89 height 21
select select "danger"
click at [846, 417] on select "brine brink danger brindle" at bounding box center [890, 427] width 89 height 21
click at [351, 476] on select "transplanted transported transgressed transmitted" at bounding box center [314, 481] width 104 height 21
select select "transmitted"
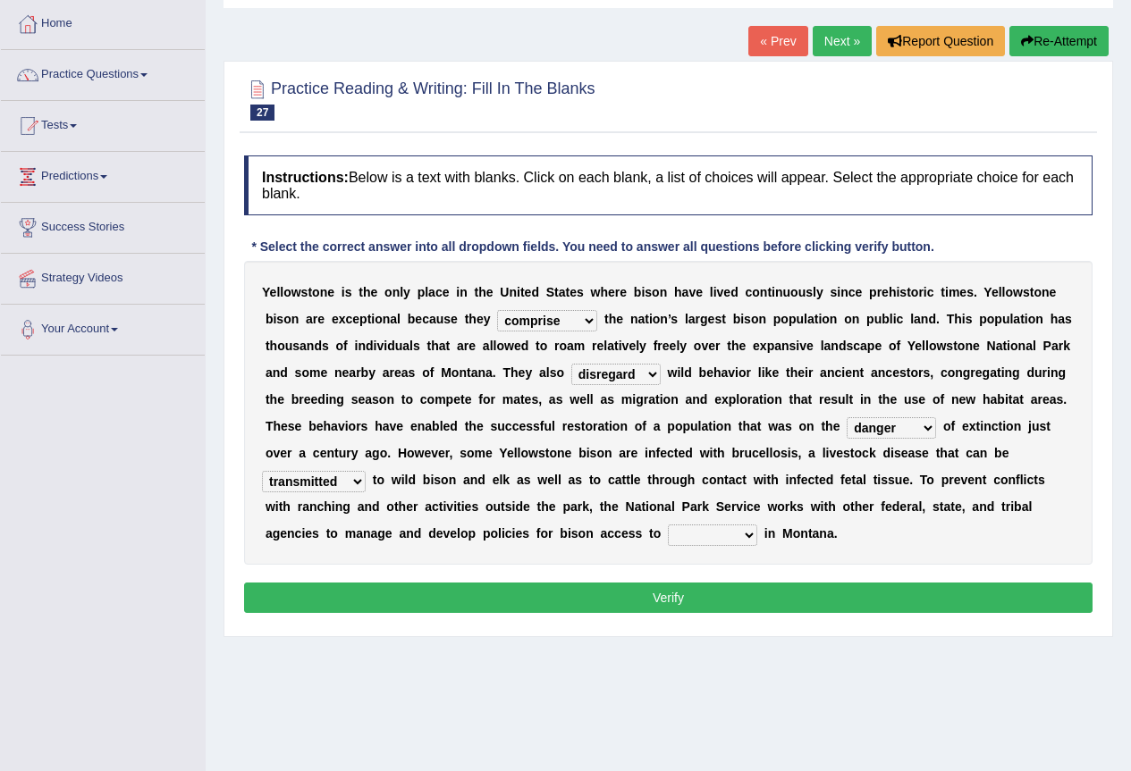
click at [262, 471] on select "transplanted transported transgressed transmitted" at bounding box center [314, 481] width 104 height 21
click at [721, 534] on select "habitat habitat habitant food" at bounding box center [712, 535] width 89 height 21
select select "habitat"
click at [668, 525] on select "habitat habitat habitant food" at bounding box center [712, 535] width 89 height 21
click at [722, 544] on select "habitat habitat habitant food" at bounding box center [712, 535] width 89 height 21
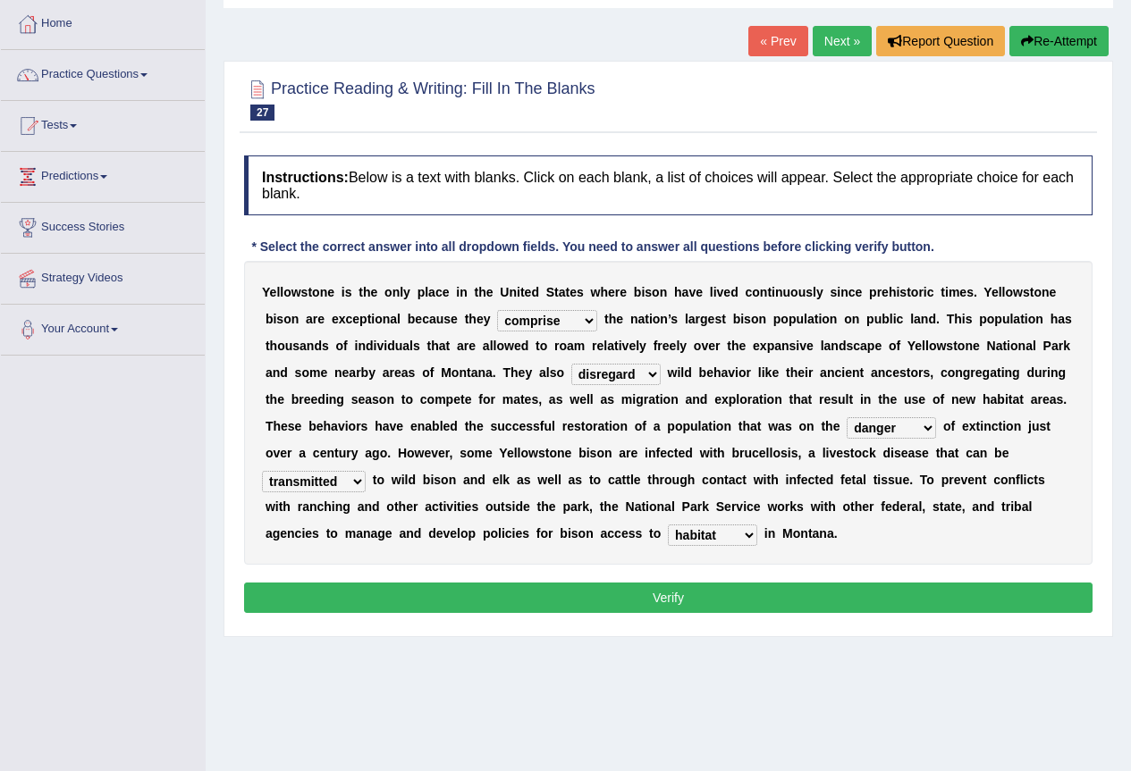
click at [541, 580] on div "Instructions: Below is a text with blanks. Click on each blank, a list of choic…" at bounding box center [668, 387] width 857 height 481
click at [538, 595] on button "Verify" at bounding box center [668, 598] width 848 height 30
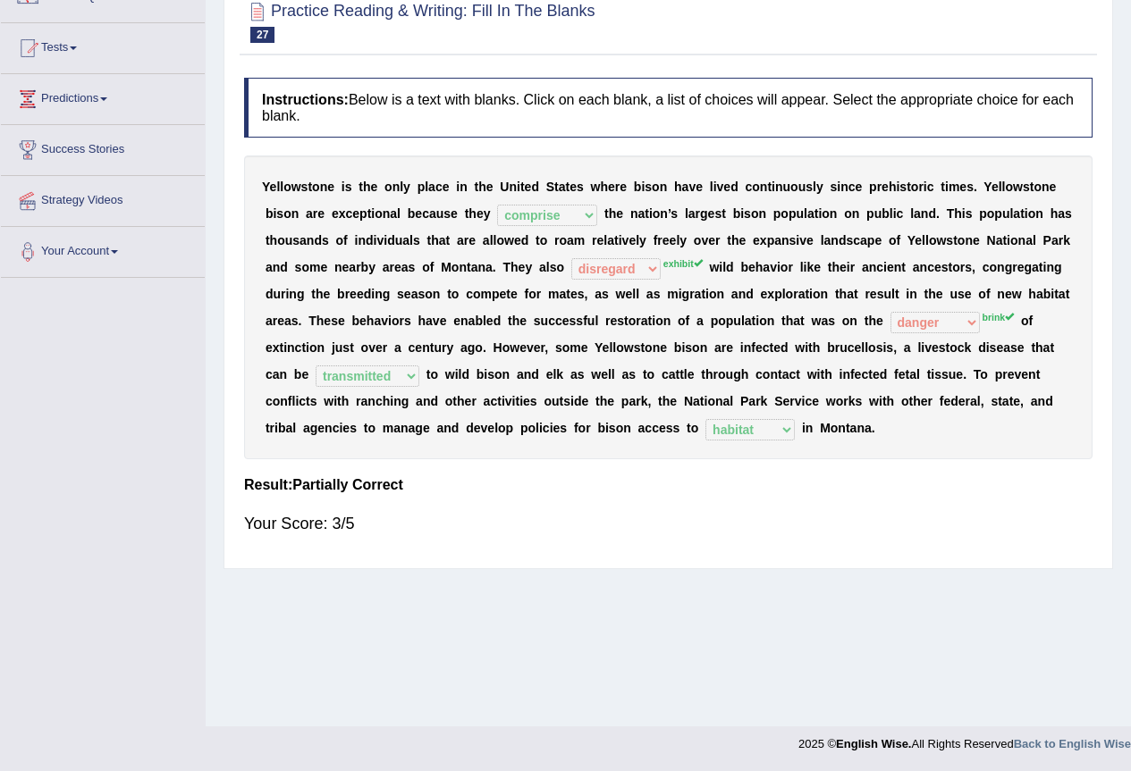
scroll to position [0, 0]
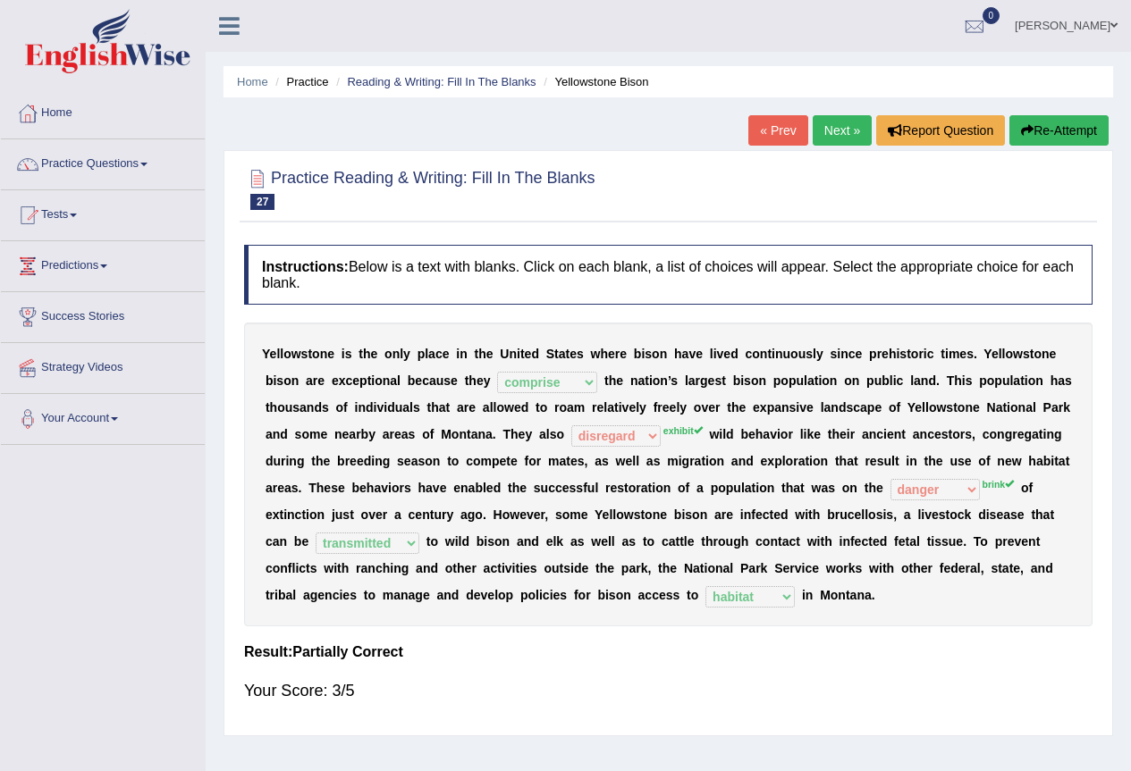
click at [844, 143] on link "Next »" at bounding box center [841, 130] width 59 height 30
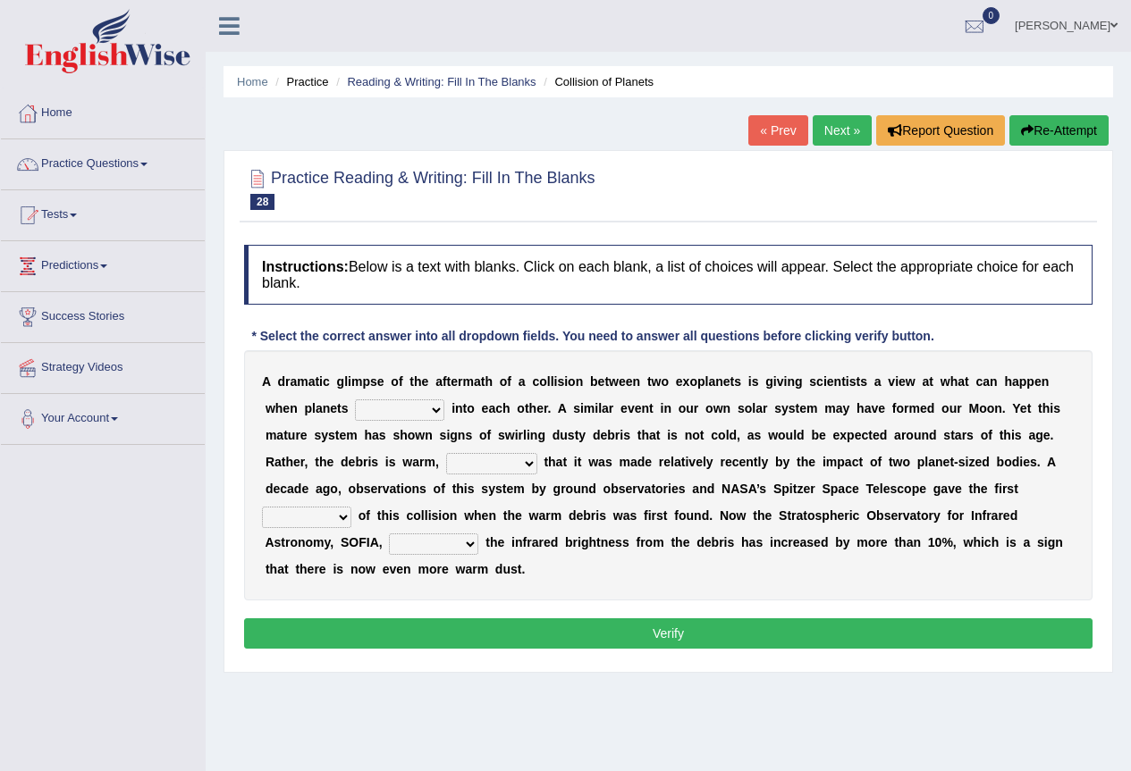
click at [416, 411] on select "crash explore roam implode" at bounding box center [399, 409] width 89 height 21
select select "crash"
click at [355, 399] on select "crash explore roam implode" at bounding box center [399, 409] width 89 height 21
click at [489, 462] on select "reinforcing sentencing forging conducing" at bounding box center [491, 463] width 91 height 21
select select "reinforcing"
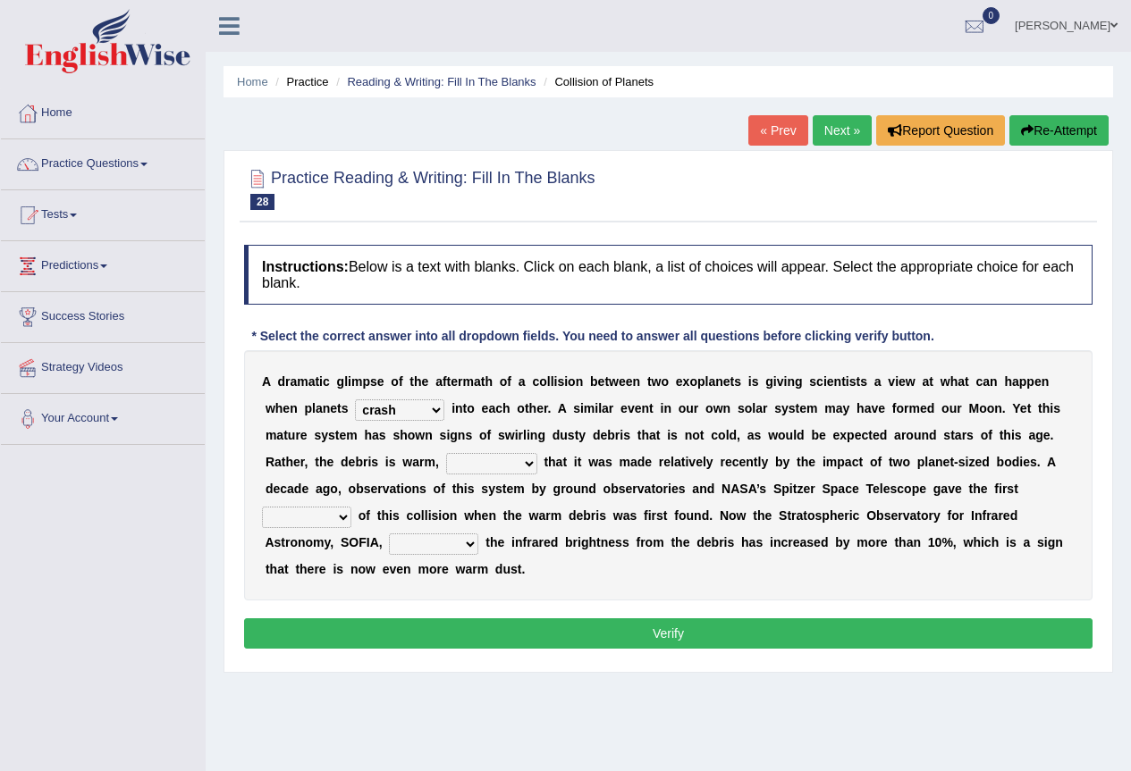
click at [446, 453] on select "reinforcing sentencing forging conducing" at bounding box center [491, 463] width 91 height 21
click at [329, 522] on select "pints faints hints taints" at bounding box center [306, 517] width 89 height 21
select select "hints"
click at [262, 507] on select "pints faints hints taints" at bounding box center [306, 517] width 89 height 21
click at [469, 546] on select "concealed revealed repealed unsealed" at bounding box center [433, 544] width 89 height 21
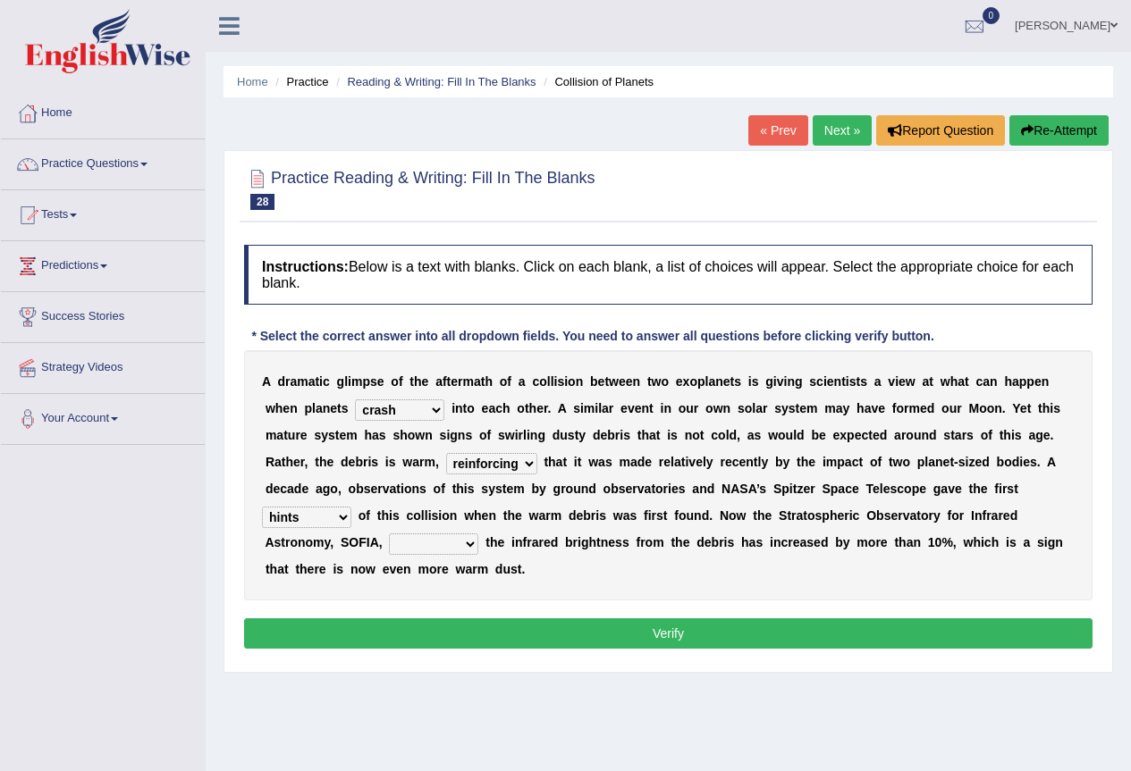
select select "revealed"
click at [389, 534] on select "concealed revealed repealed unsealed" at bounding box center [433, 544] width 89 height 21
click at [484, 636] on button "Verify" at bounding box center [668, 633] width 848 height 30
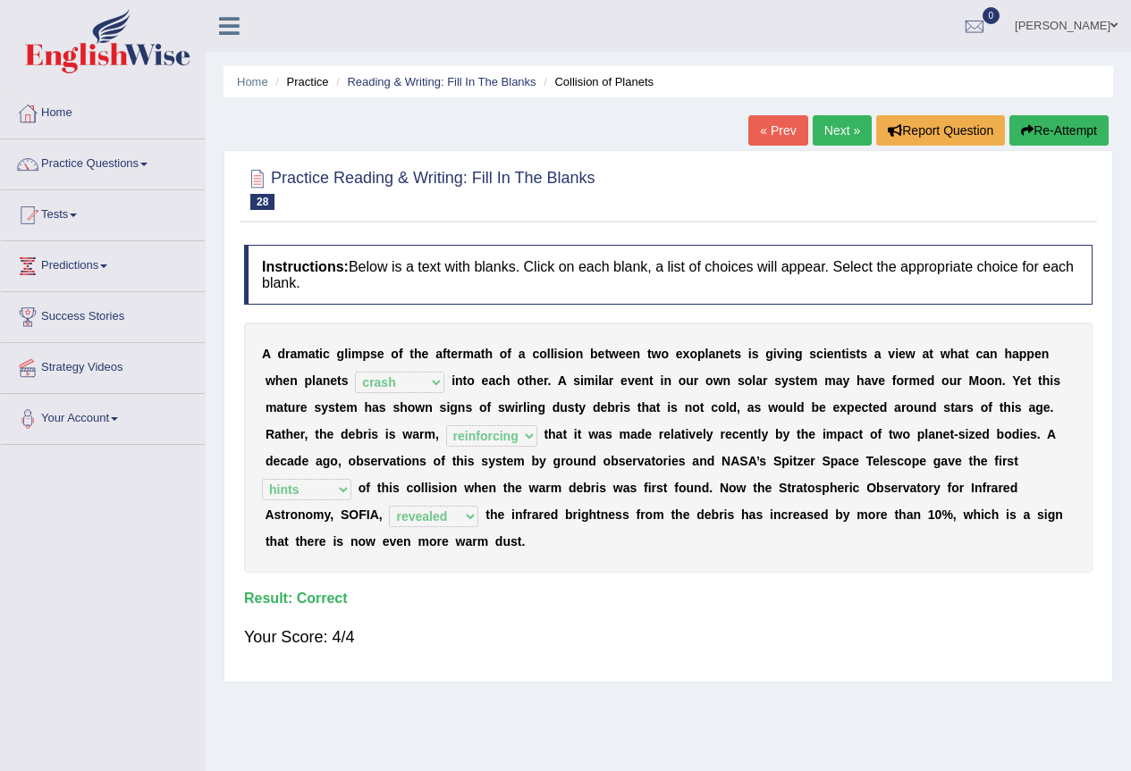
click at [816, 121] on link "Next »" at bounding box center [841, 130] width 59 height 30
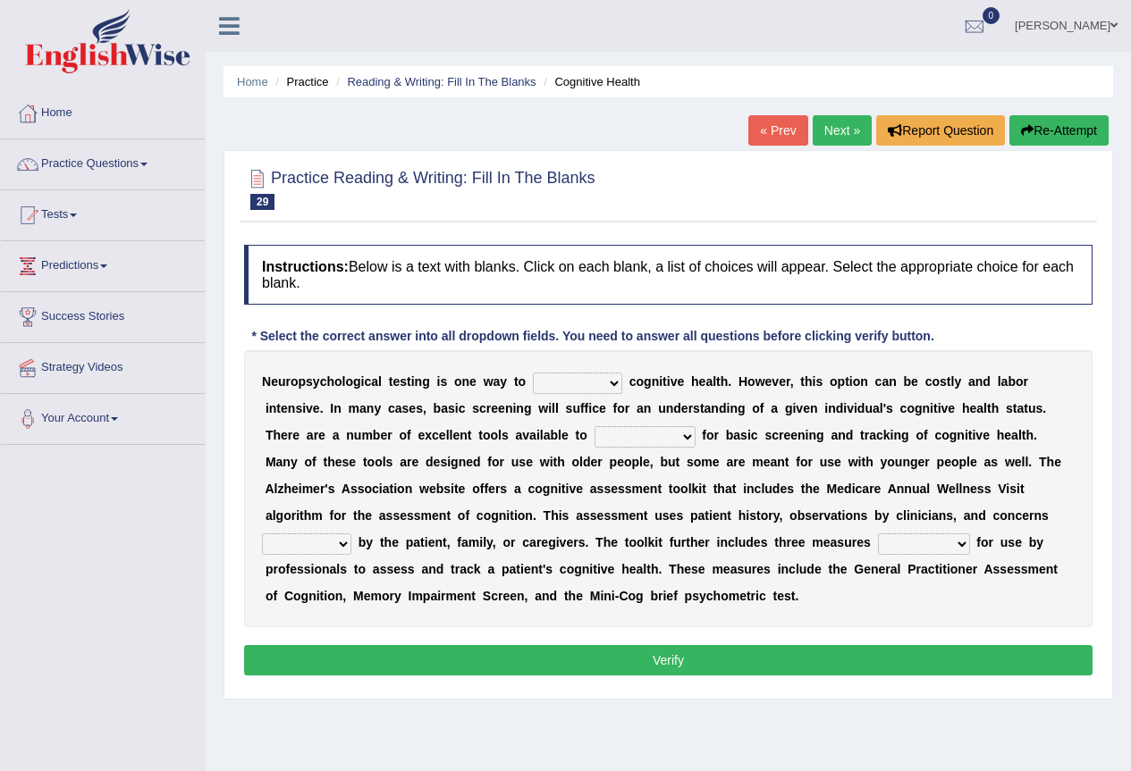
click at [601, 380] on select "obsess assess possess access" at bounding box center [577, 383] width 89 height 21
select select "assess"
click at [533, 373] on select "obsess assess possess access" at bounding box center [577, 383] width 89 height 21
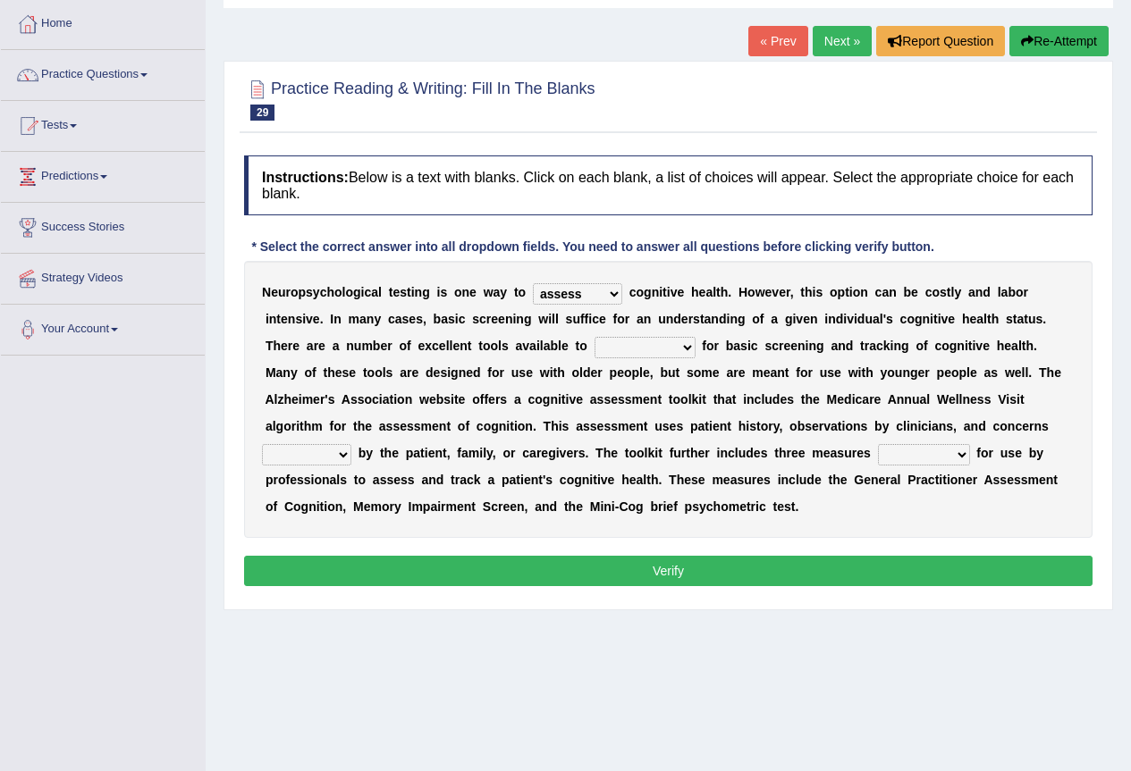
click at [632, 346] on select "stationers practitioners petitioners questioners" at bounding box center [644, 347] width 101 height 21
select select "practitioners"
click at [594, 337] on select "stationers practitioners petitioners questioners" at bounding box center [644, 347] width 101 height 21
click at [299, 454] on select "raised rising arising praised" at bounding box center [306, 454] width 89 height 21
select select "raised"
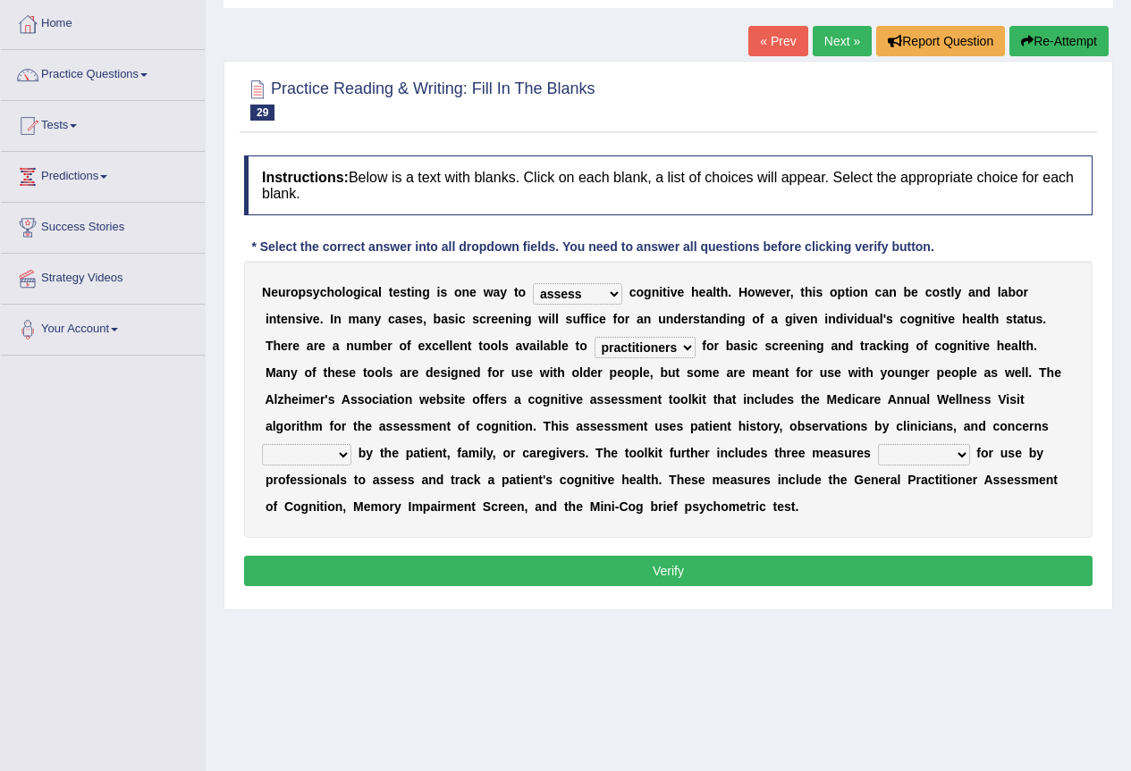
click at [262, 444] on select "raised rising arising praised" at bounding box center [306, 454] width 89 height 21
click at [298, 457] on select "raised rising arising praised" at bounding box center [306, 454] width 89 height 21
click at [509, 467] on div "N e u r o p s y c h o l o g i c a l t e s t i n g i s o n e w a y t o obsess as…" at bounding box center [668, 399] width 848 height 277
click at [947, 455] on select "validated intimidated dilapidated antedated" at bounding box center [924, 454] width 92 height 21
click at [946, 462] on select "validated intimidated dilapidated antedated" at bounding box center [924, 454] width 92 height 21
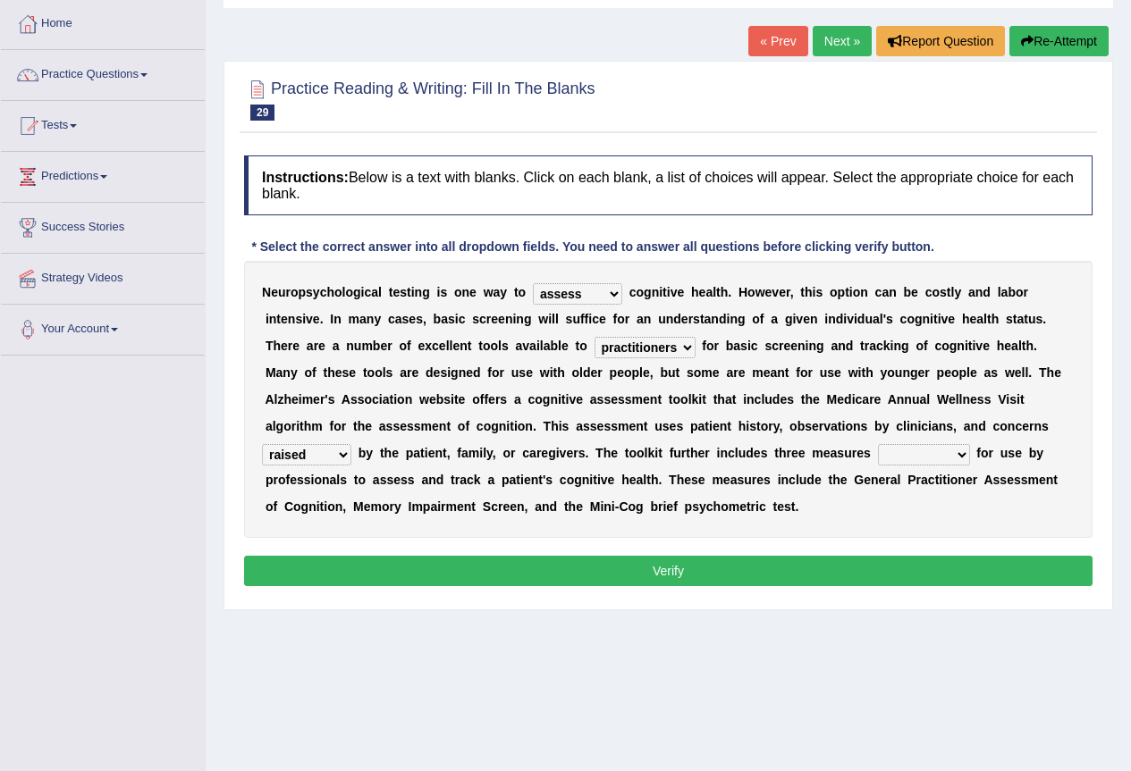
click at [950, 455] on select "validated intimidated dilapidated antedated" at bounding box center [924, 454] width 92 height 21
select select "antedated"
click at [878, 444] on select "validated intimidated dilapidated antedated" at bounding box center [924, 454] width 92 height 21
click at [904, 571] on button "Verify" at bounding box center [668, 571] width 848 height 30
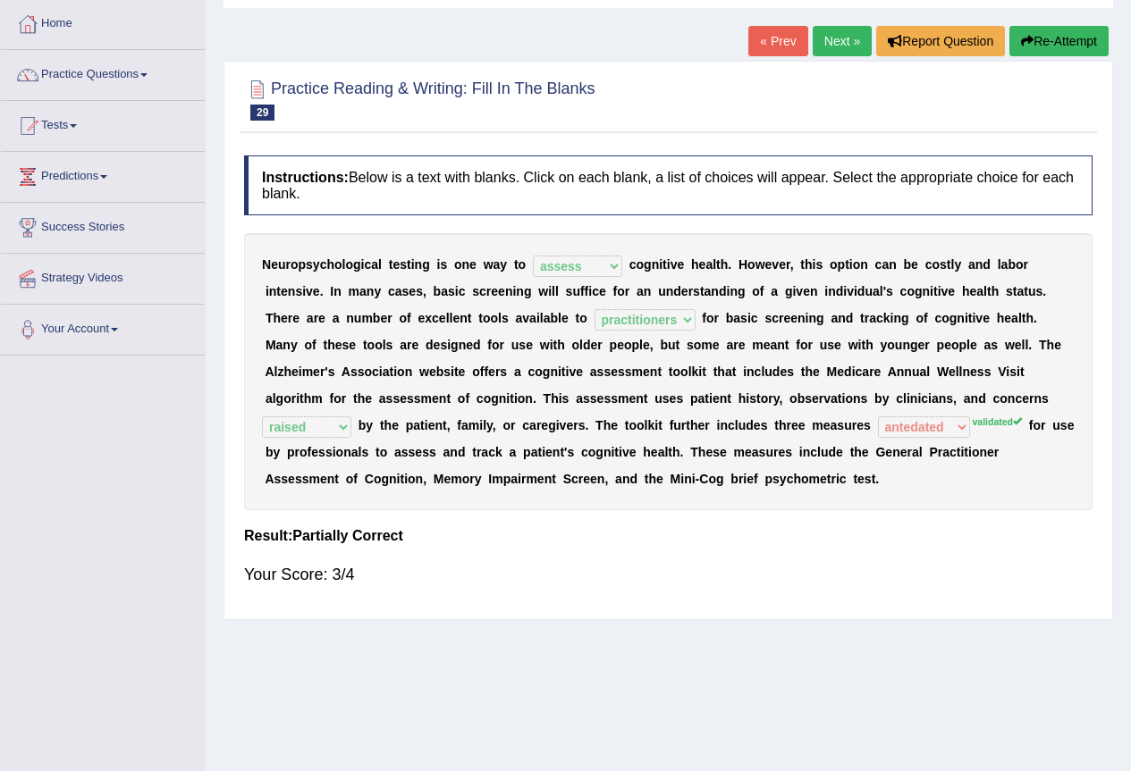
scroll to position [0, 0]
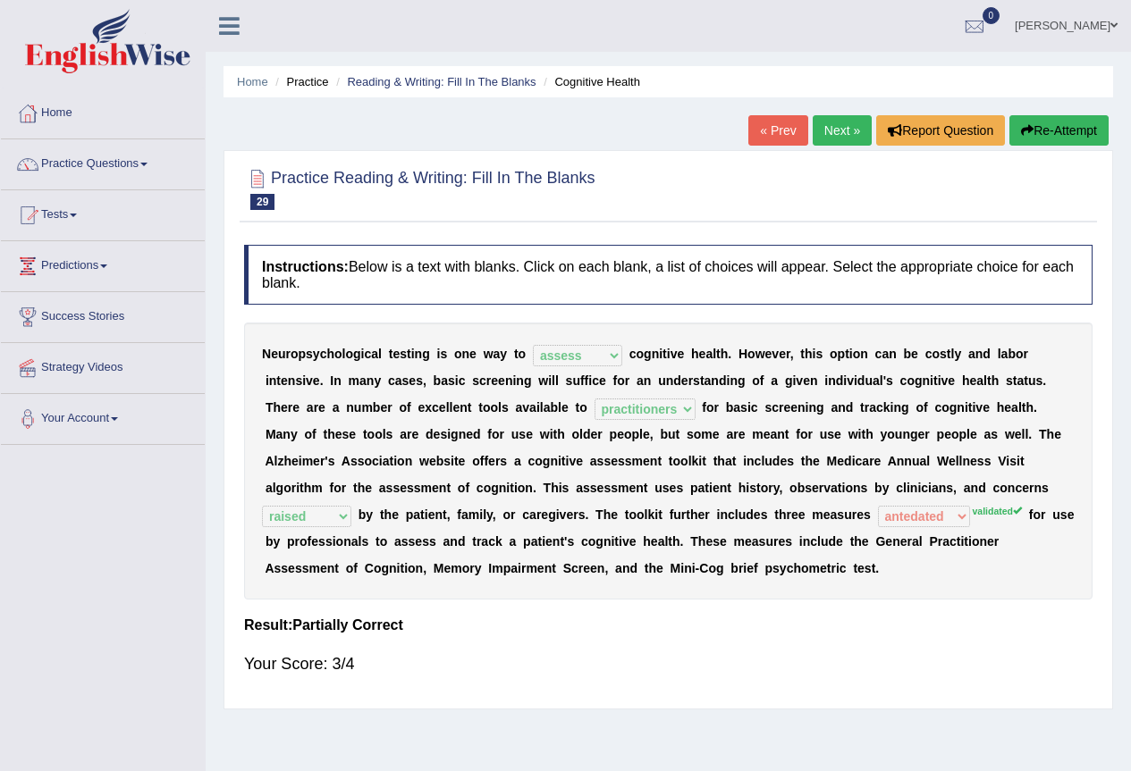
click at [856, 134] on link "Next »" at bounding box center [841, 130] width 59 height 30
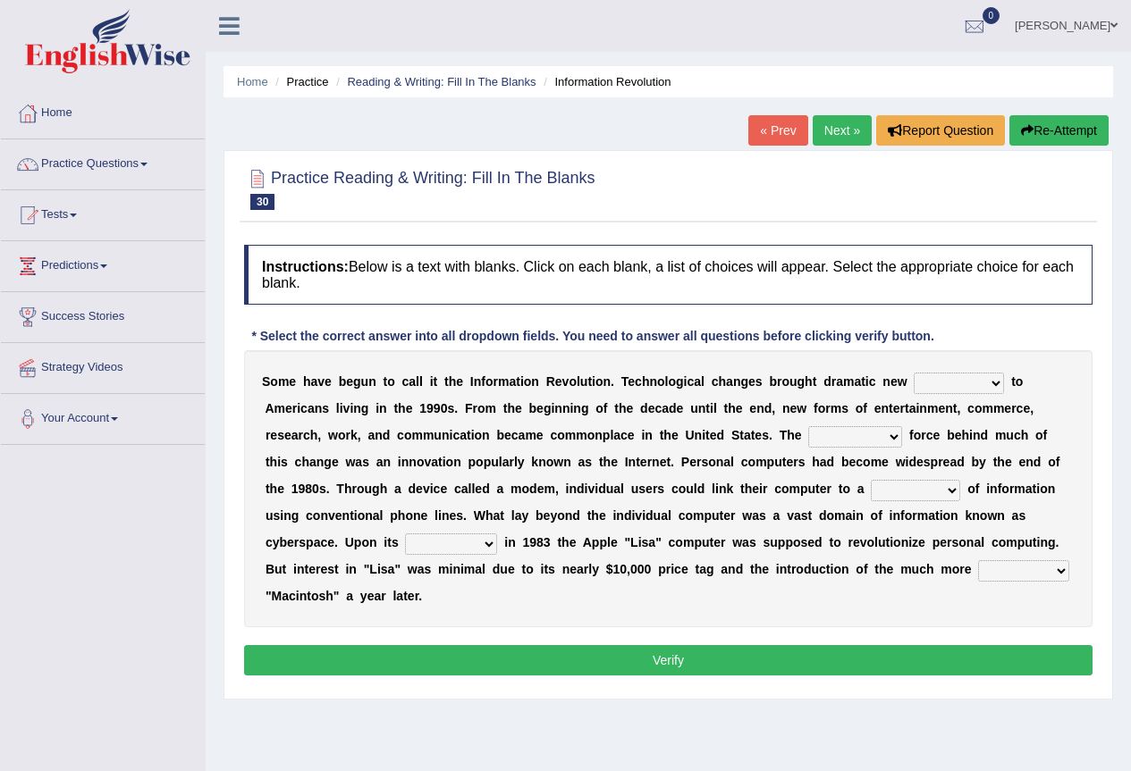
click at [976, 383] on select "challenges puzzles options confusion" at bounding box center [958, 383] width 90 height 21
select select "challenges"
click at [913, 373] on select "challenges puzzles options confusion" at bounding box center [958, 383] width 90 height 21
click at [847, 433] on select "unremitting uninspiring driving insinuating" at bounding box center [855, 436] width 94 height 21
select select "driving"
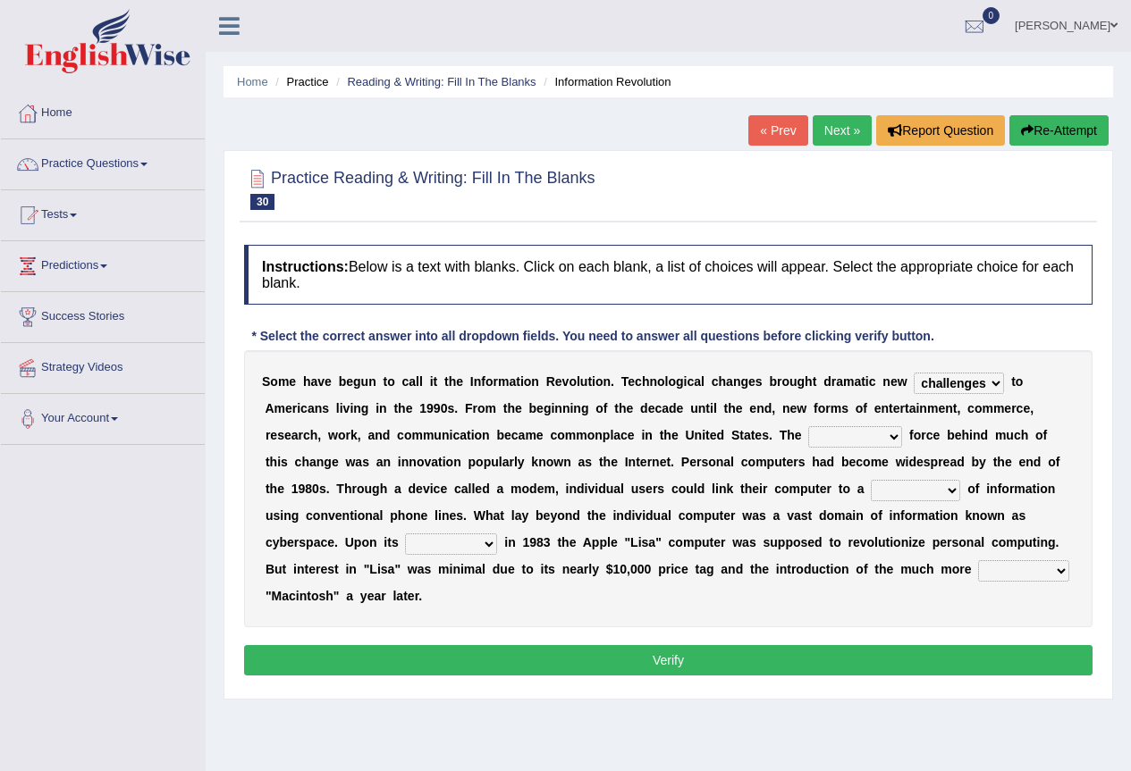
click at [808, 426] on select "unremitting uninspiring driving insinuating" at bounding box center [855, 436] width 94 height 21
click at [921, 490] on select "magnitude bulk wealth volume" at bounding box center [914, 490] width 89 height 21
click at [870, 480] on select "magnitude bulk wealth volume" at bounding box center [914, 490] width 89 height 21
click at [936, 488] on select "magnitude bulk wealth volume" at bounding box center [914, 490] width 89 height 21
select select "bulk"
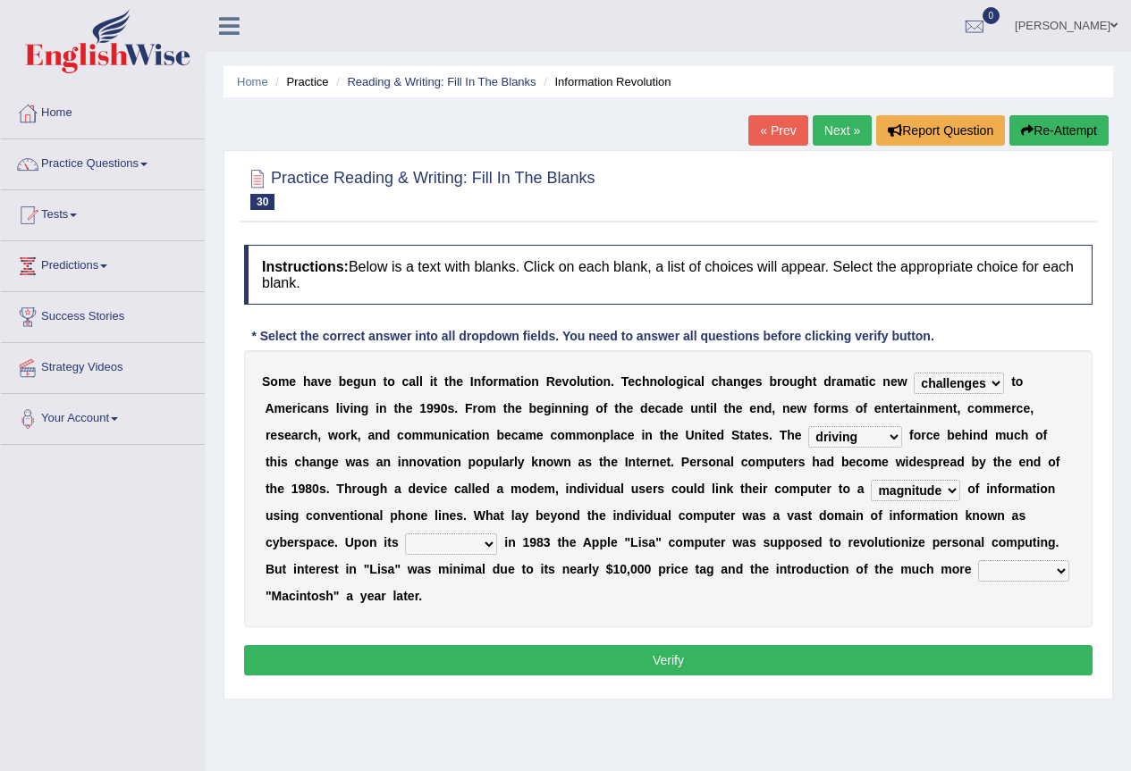
click at [870, 480] on select "magnitude bulk wealth volume" at bounding box center [914, 490] width 89 height 21
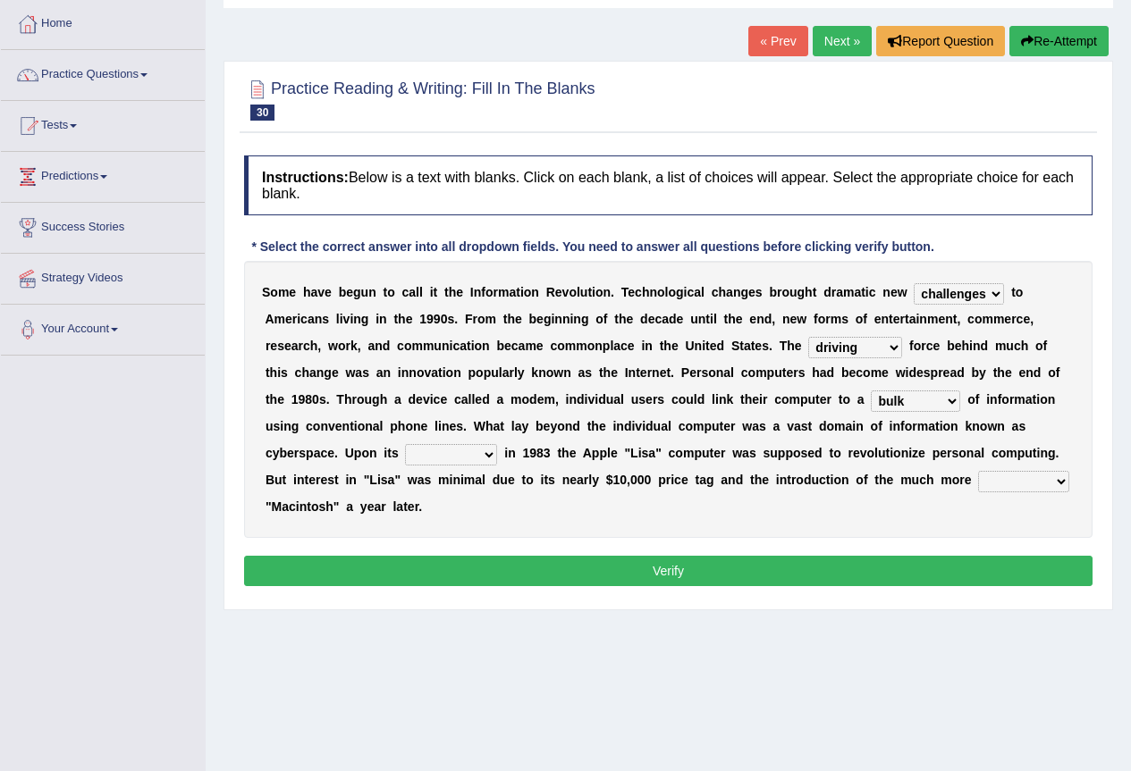
click at [464, 450] on select "relief release publication emission" at bounding box center [451, 454] width 92 height 21
select select "release"
click at [405, 444] on select "relief release publication emission" at bounding box center [451, 454] width 92 height 21
click at [419, 459] on select "relief release publication emission" at bounding box center [451, 454] width 92 height 21
click at [617, 507] on div "S o m e h a v e b e g u n t o c a l l i t t h e I n f o r m a t i o n R e v o l…" at bounding box center [668, 399] width 848 height 277
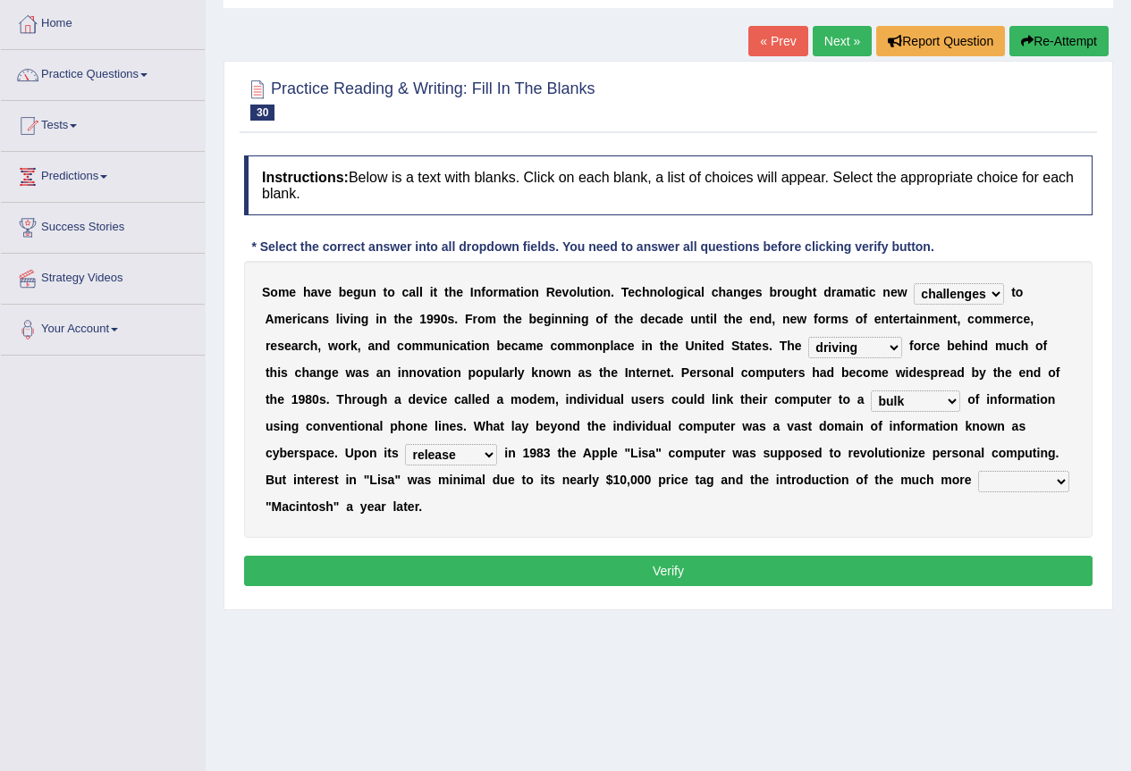
click at [1028, 480] on select "convenient affordable advanced formidable" at bounding box center [1023, 481] width 91 height 21
select select "affordable"
click at [978, 471] on select "convenient affordable advanced formidable" at bounding box center [1023, 481] width 91 height 21
click at [967, 571] on button "Verify" at bounding box center [668, 571] width 848 height 30
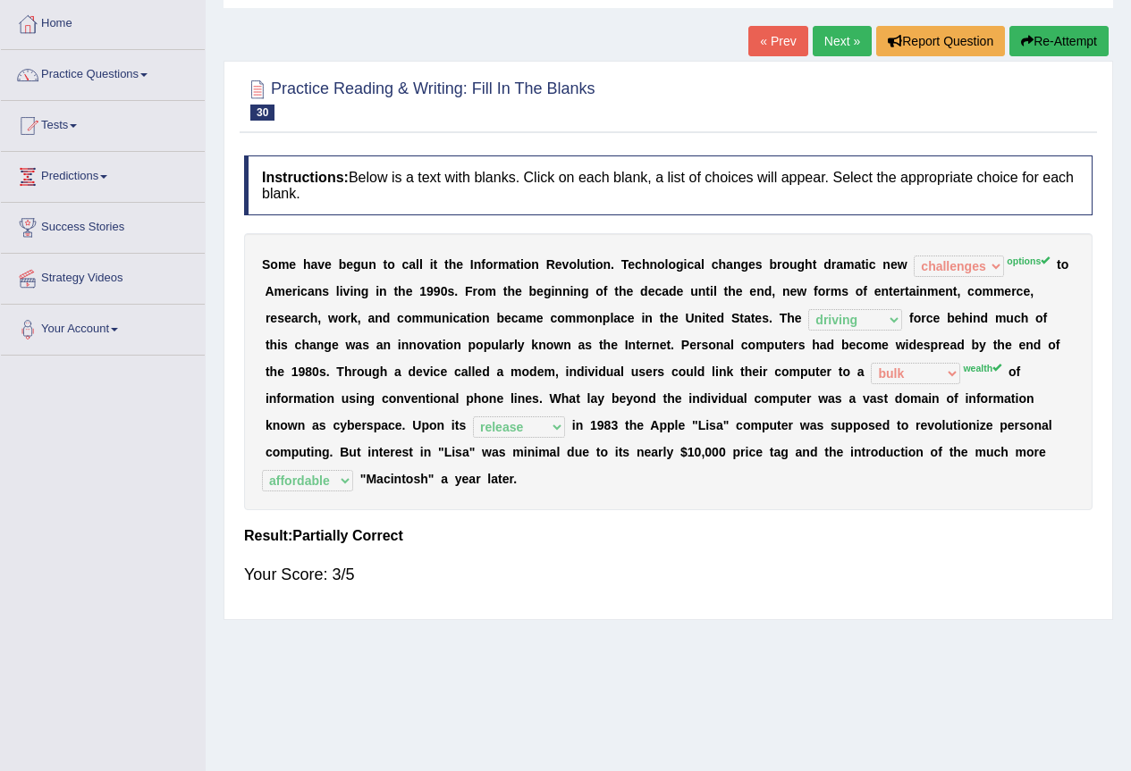
click at [828, 35] on link "Next »" at bounding box center [841, 41] width 59 height 30
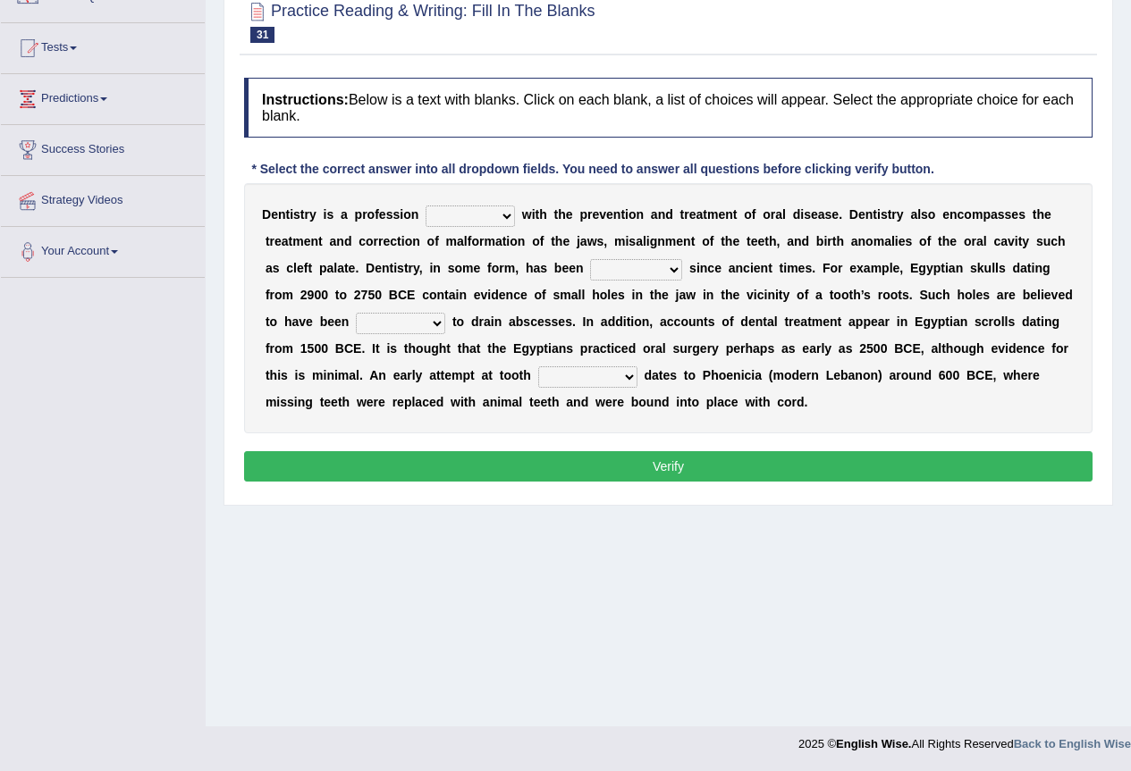
click at [454, 215] on select "agreed dealt concerned taken" at bounding box center [469, 216] width 89 height 21
select select "dealt"
click at [425, 206] on select "agreed dealt concerned taken" at bounding box center [469, 216] width 89 height 21
click at [483, 207] on select "agreed dealt concerned taken" at bounding box center [469, 216] width 89 height 21
click at [572, 223] on div "D e n t i s t r y i s a p r o f e s s i o n agreed dealt concerned taken w i t …" at bounding box center [668, 308] width 848 height 250
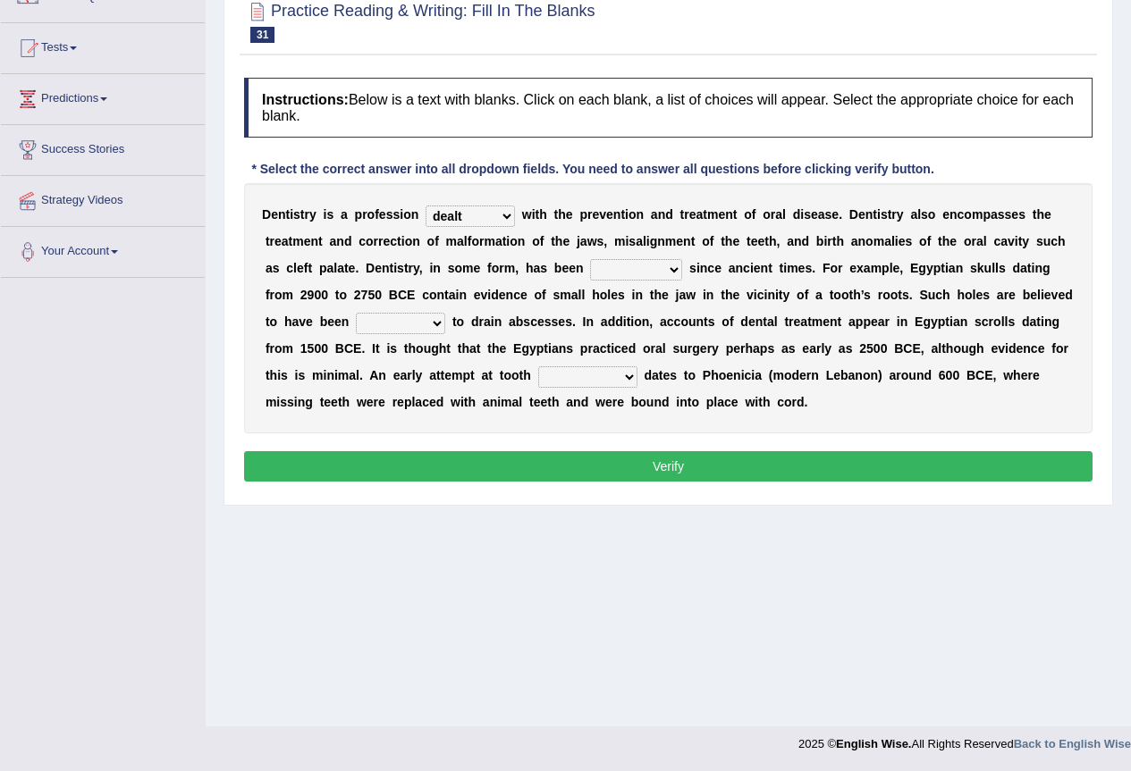
click at [652, 273] on select "criticized replaced practiced abandoned" at bounding box center [636, 269] width 92 height 21
select select "replaced"
click at [590, 259] on select "criticized replaced practiced abandoned" at bounding box center [636, 269] width 92 height 21
click at [420, 324] on select "fluctuated laminated drilled sealed" at bounding box center [400, 323] width 89 height 21
select select "drilled"
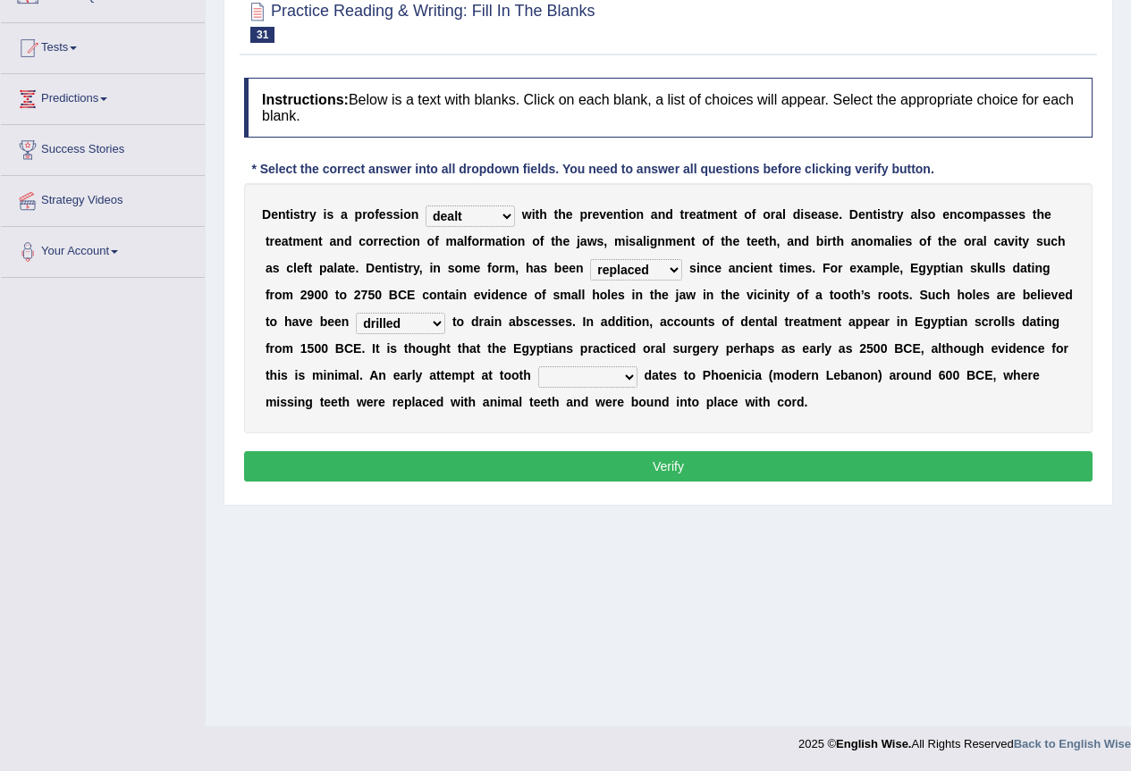
click at [356, 313] on select "fluctuated laminated drilled sealed" at bounding box center [400, 323] width 89 height 21
click at [601, 374] on select "reparation sacrament restitution replacement" at bounding box center [587, 376] width 99 height 21
select select "replacement"
click at [538, 366] on select "reparation sacrament restitution replacement" at bounding box center [587, 376] width 99 height 21
click at [667, 481] on button "Verify" at bounding box center [668, 466] width 848 height 30
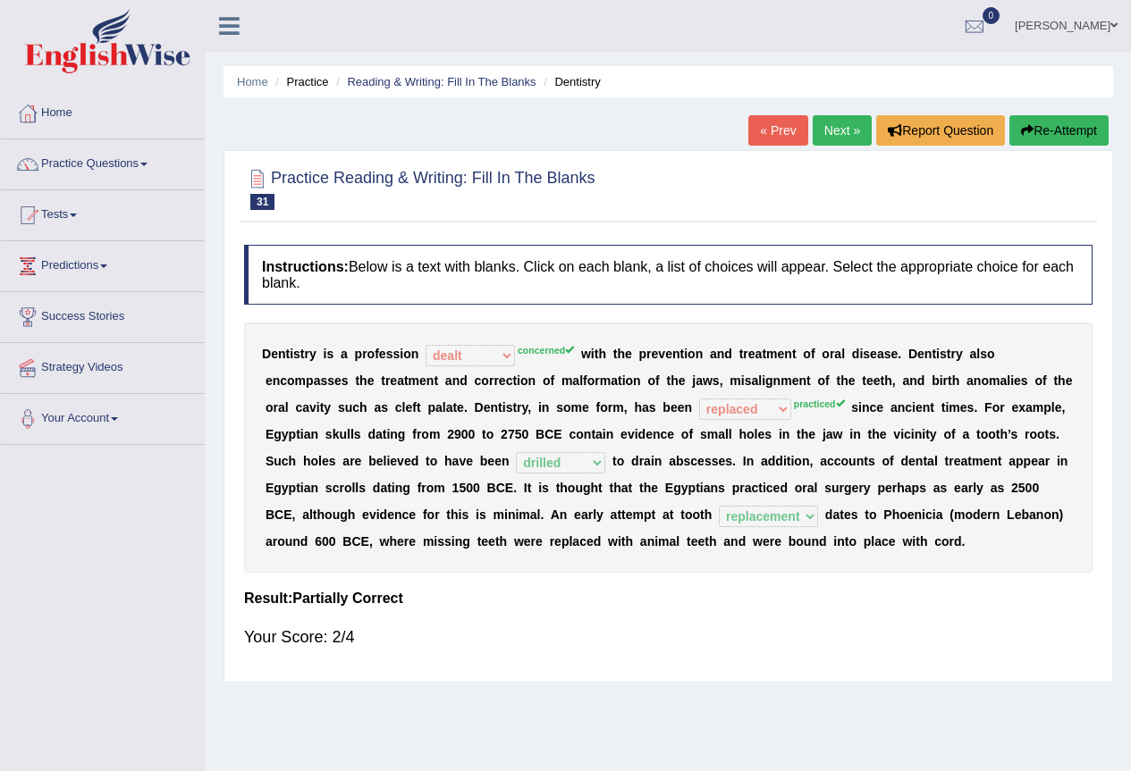
click at [1047, 126] on button "Re-Attempt" at bounding box center [1058, 130] width 99 height 30
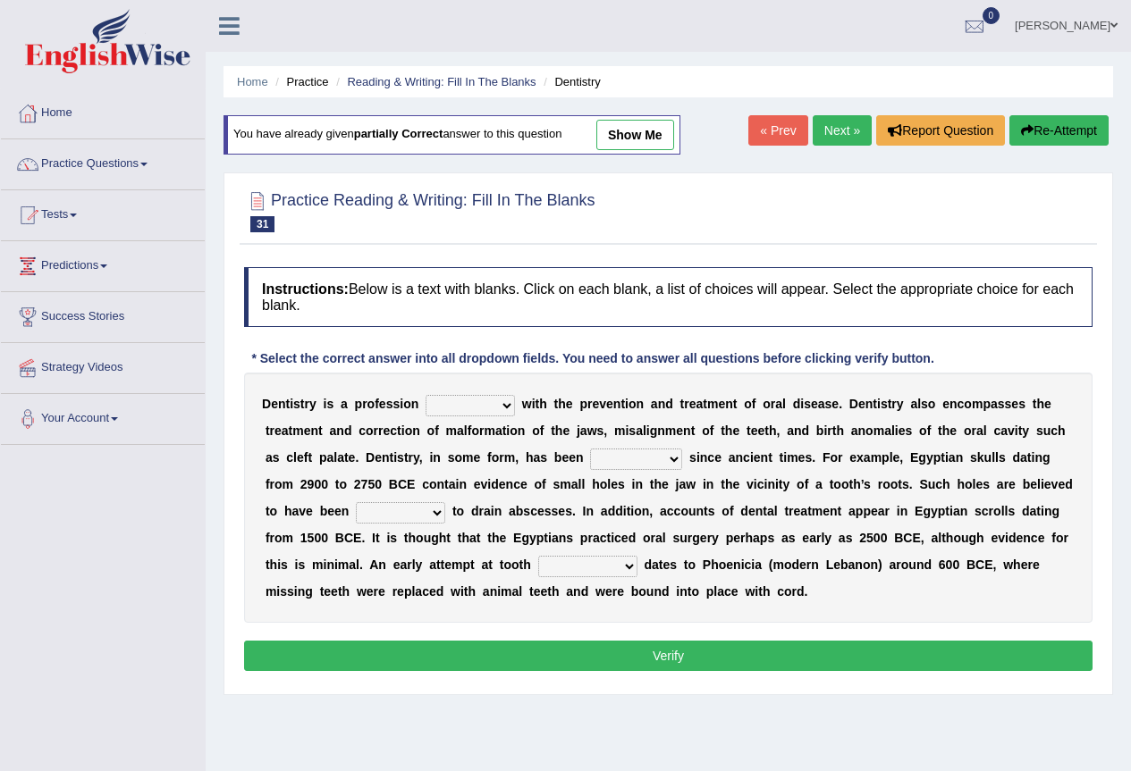
click at [506, 408] on select "agreed dealt concerned taken" at bounding box center [469, 405] width 89 height 21
select select "concerned"
click at [425, 395] on select "agreed dealt concerned taken" at bounding box center [469, 405] width 89 height 21
click at [677, 461] on select "criticized replaced practiced abandoned" at bounding box center [636, 459] width 92 height 21
select select "practiced"
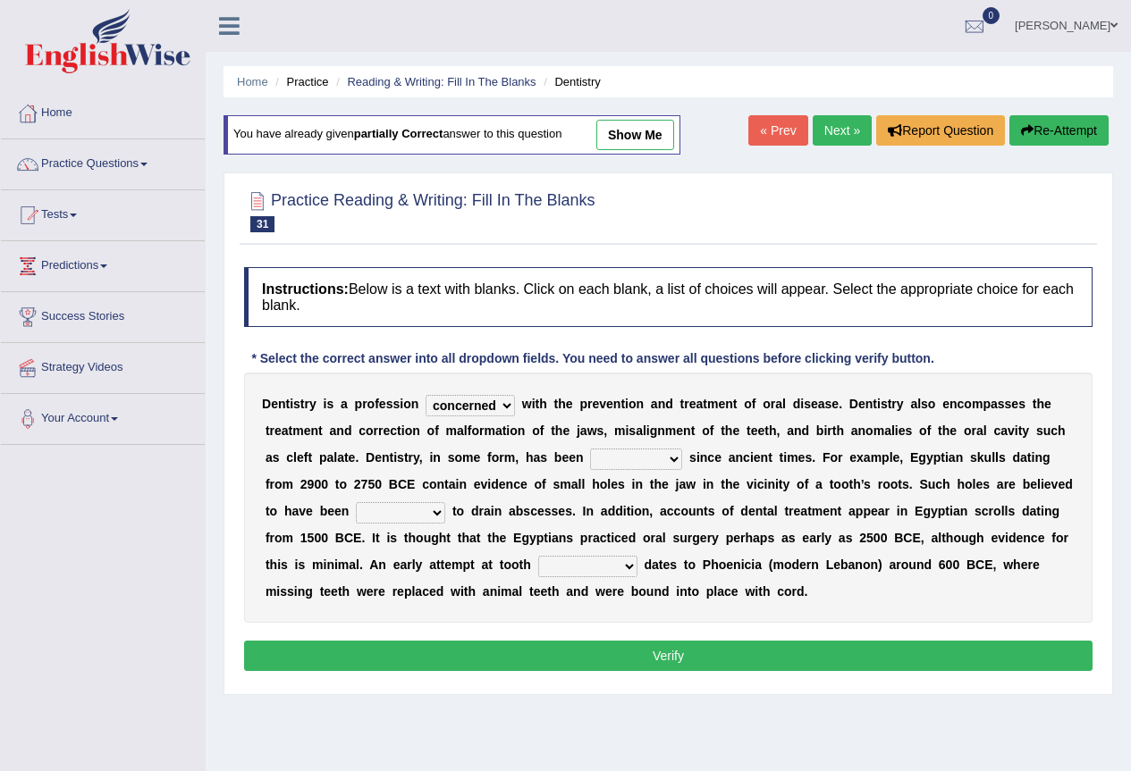
click at [590, 449] on select "criticized replaced practiced abandoned" at bounding box center [636, 459] width 92 height 21
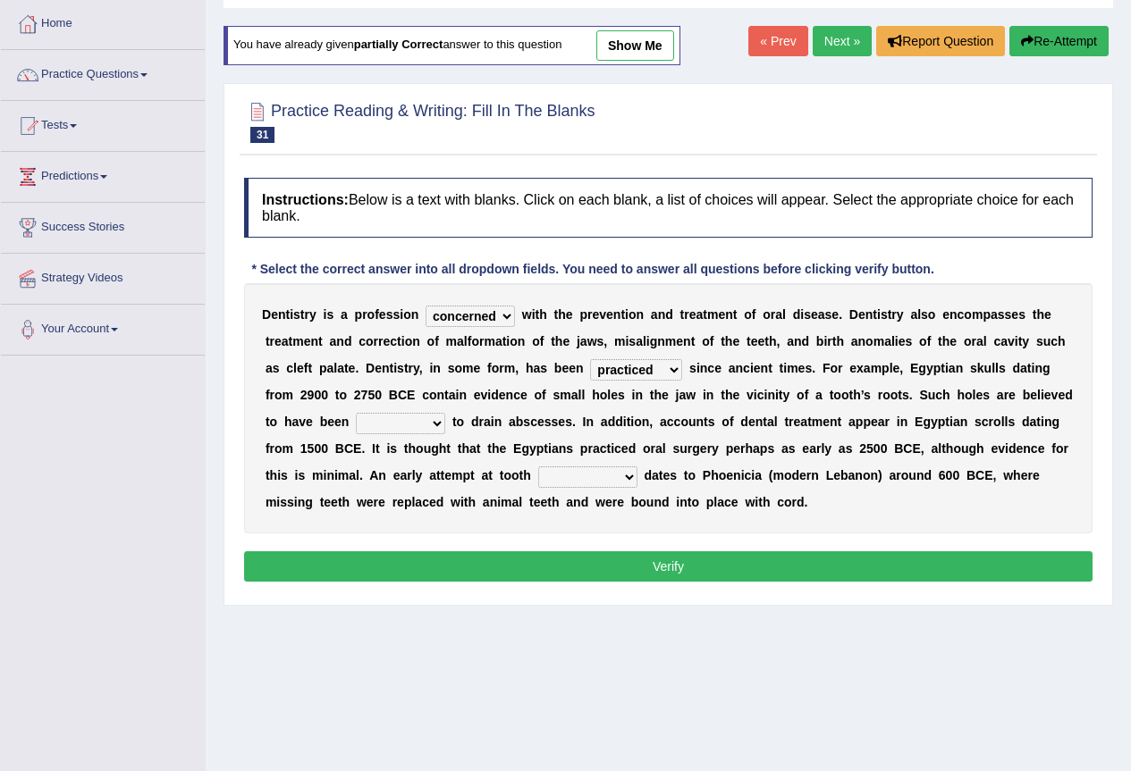
click at [426, 425] on select "fluctuated laminated drilled sealed" at bounding box center [400, 423] width 89 height 21
select select "drilled"
click at [356, 413] on select "fluctuated laminated drilled sealed" at bounding box center [400, 423] width 89 height 21
click at [435, 422] on select "fluctuated laminated drilled sealed" at bounding box center [400, 423] width 89 height 21
click at [521, 478] on b "t" at bounding box center [521, 475] width 4 height 14
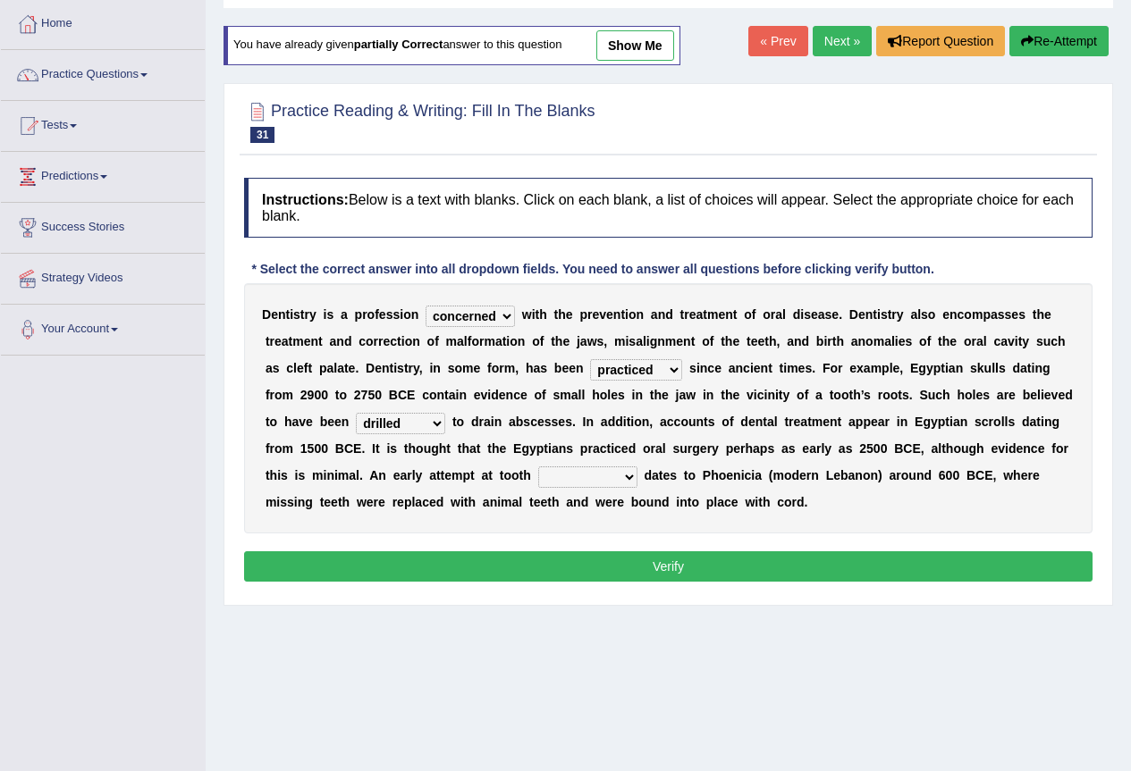
click at [605, 475] on select "reparation sacrament restitution replacement" at bounding box center [587, 477] width 99 height 21
select select "replacement"
click at [538, 467] on select "reparation sacrament restitution replacement" at bounding box center [587, 477] width 99 height 21
click at [632, 562] on button "Verify" at bounding box center [668, 566] width 848 height 30
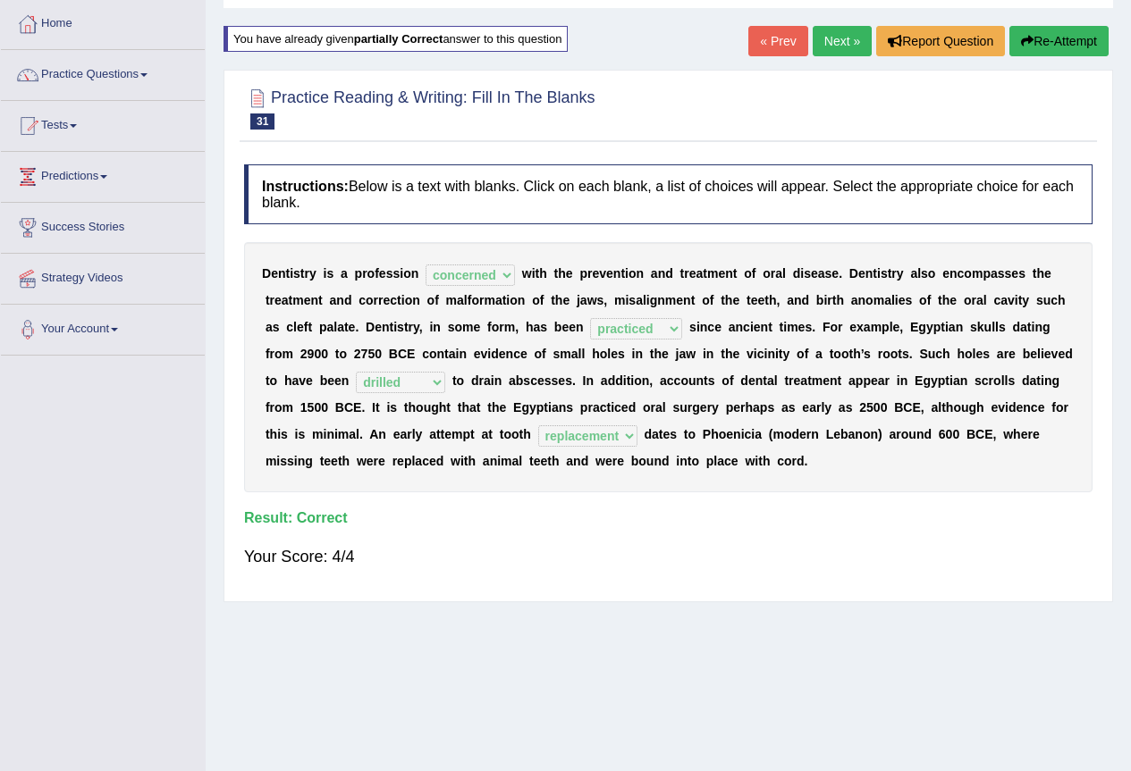
scroll to position [0, 0]
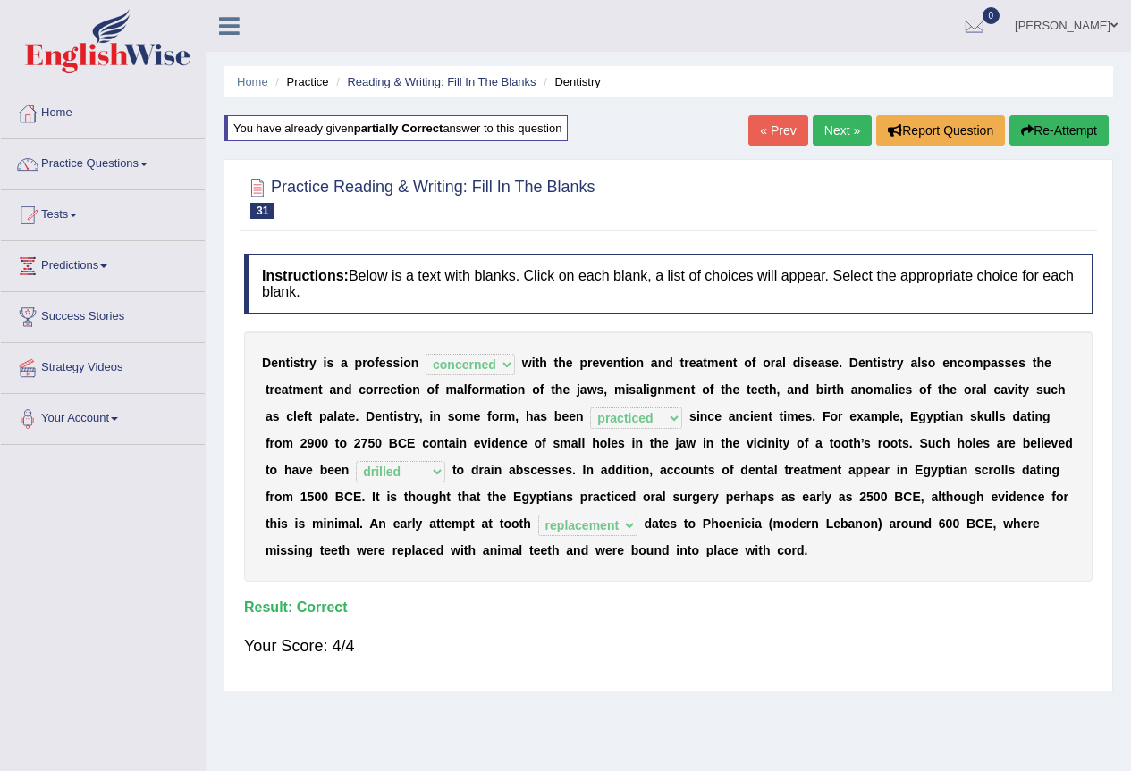
click at [822, 140] on link "Next »" at bounding box center [841, 130] width 59 height 30
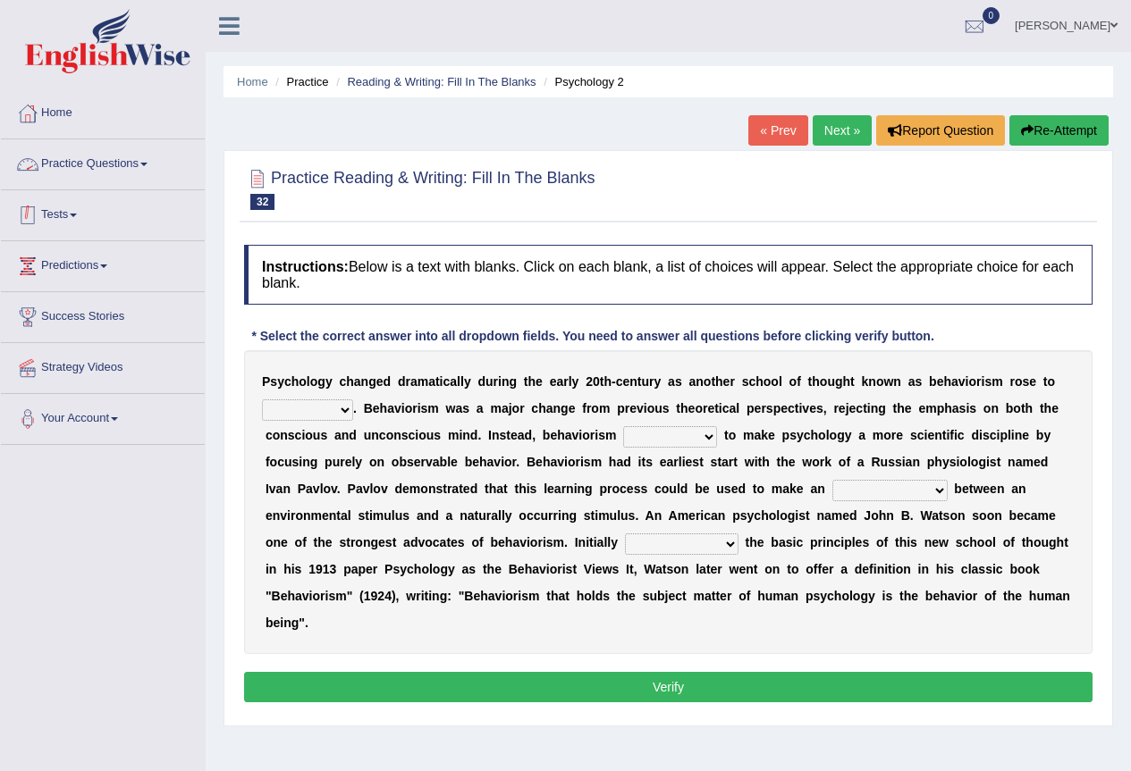
click at [130, 178] on link "Practice Questions" at bounding box center [103, 161] width 204 height 45
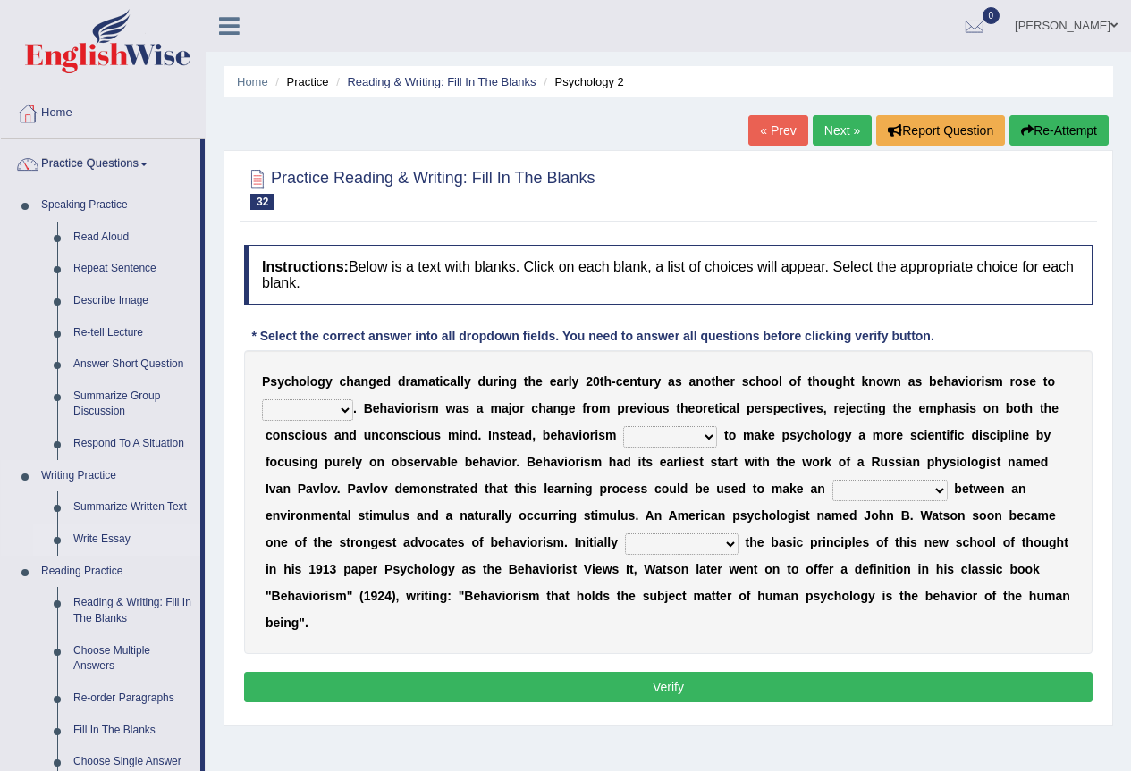
click at [122, 539] on link "Write Essay" at bounding box center [132, 540] width 135 height 32
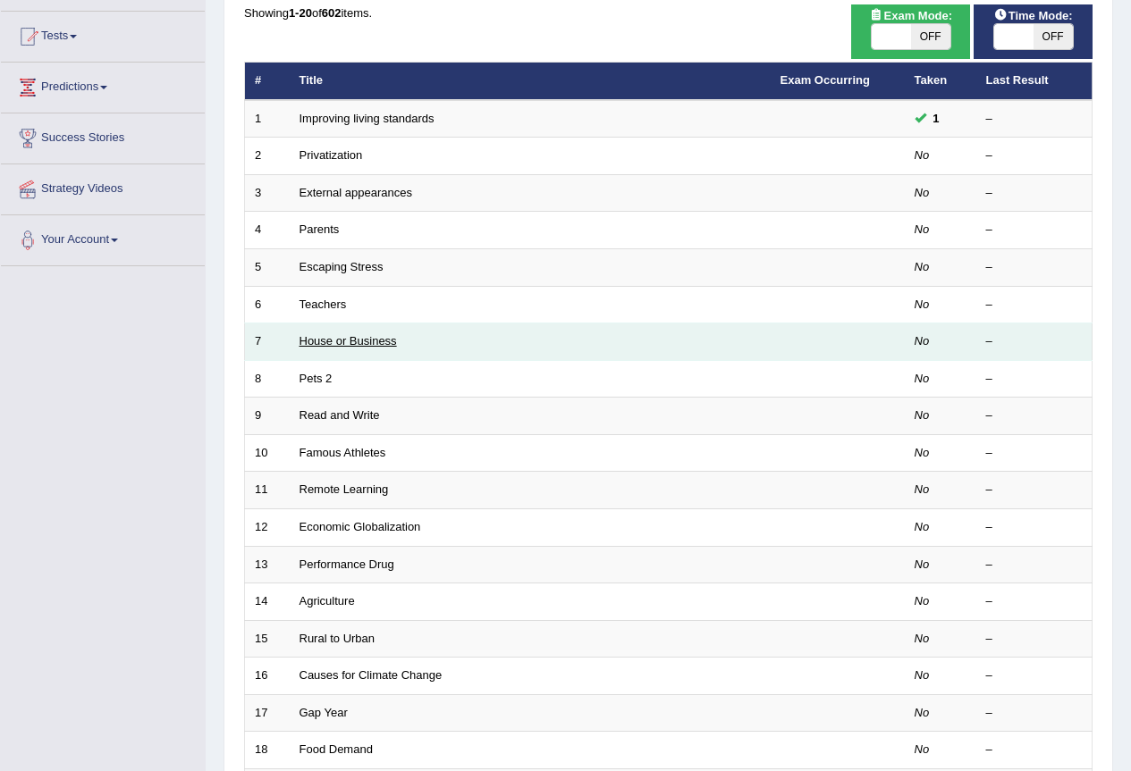
scroll to position [89, 0]
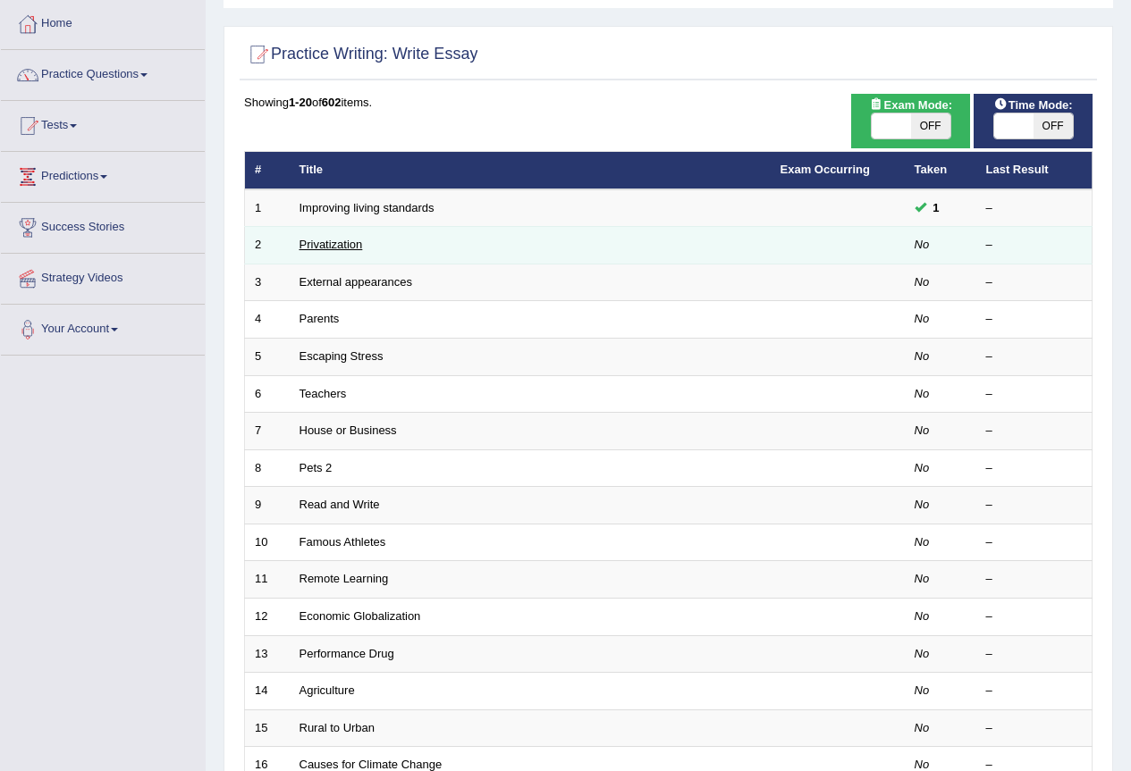
click at [317, 246] on link "Privatization" at bounding box center [330, 244] width 63 height 13
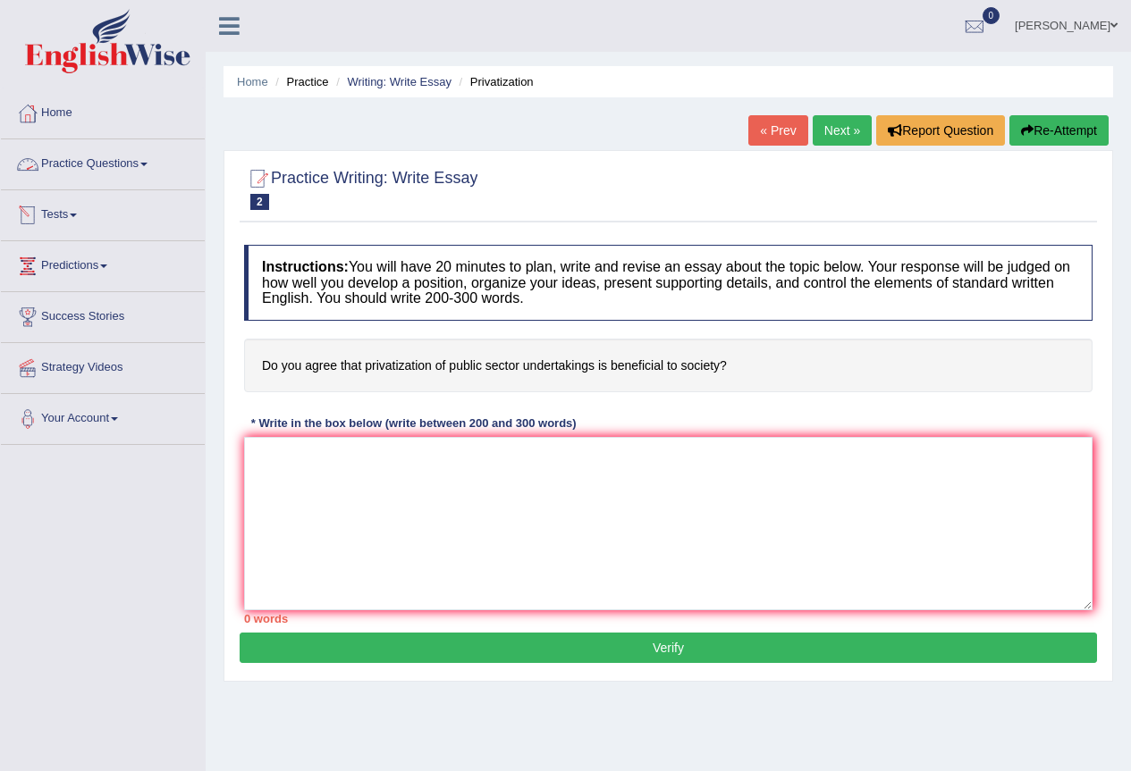
click at [100, 180] on link "Practice Questions" at bounding box center [103, 161] width 204 height 45
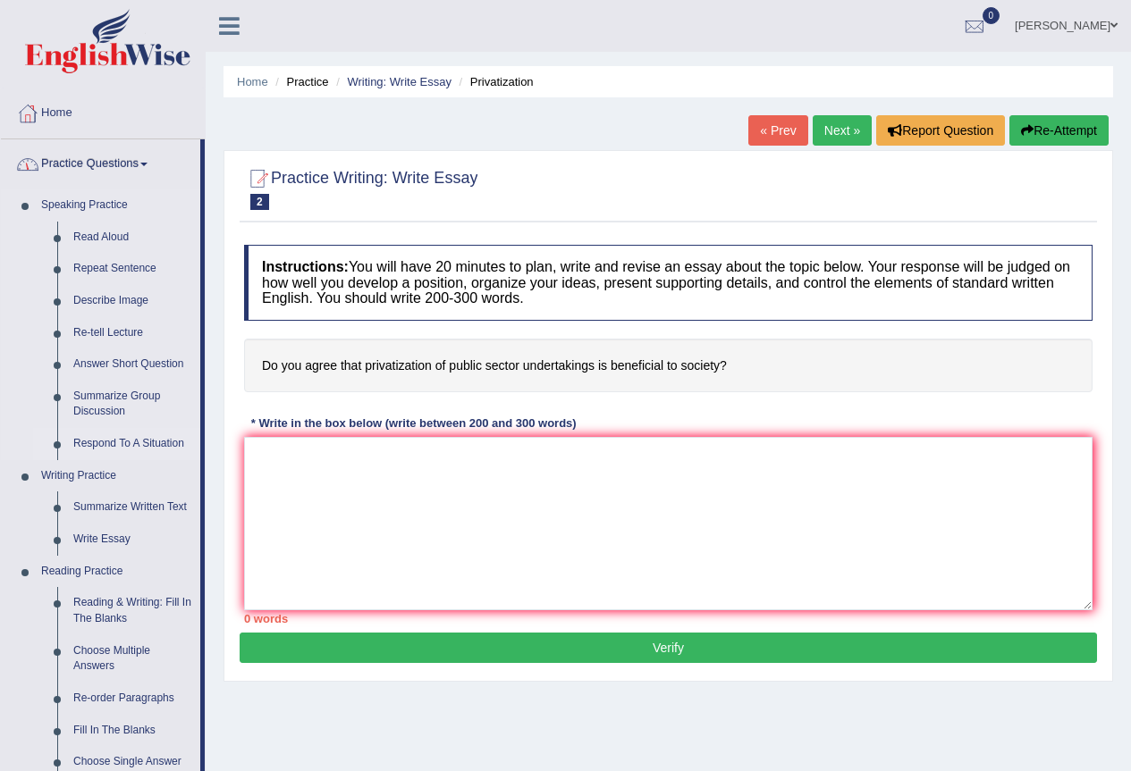
scroll to position [89, 0]
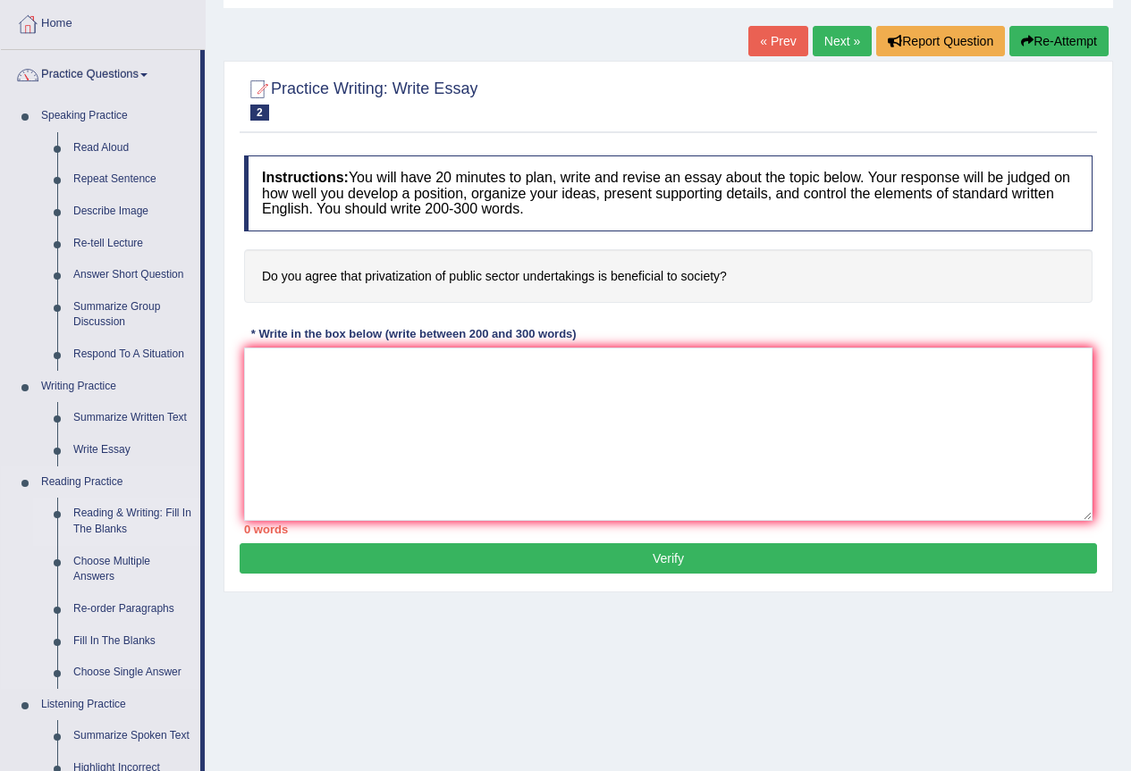
click at [136, 519] on link "Reading & Writing: Fill In The Blanks" at bounding box center [132, 521] width 135 height 47
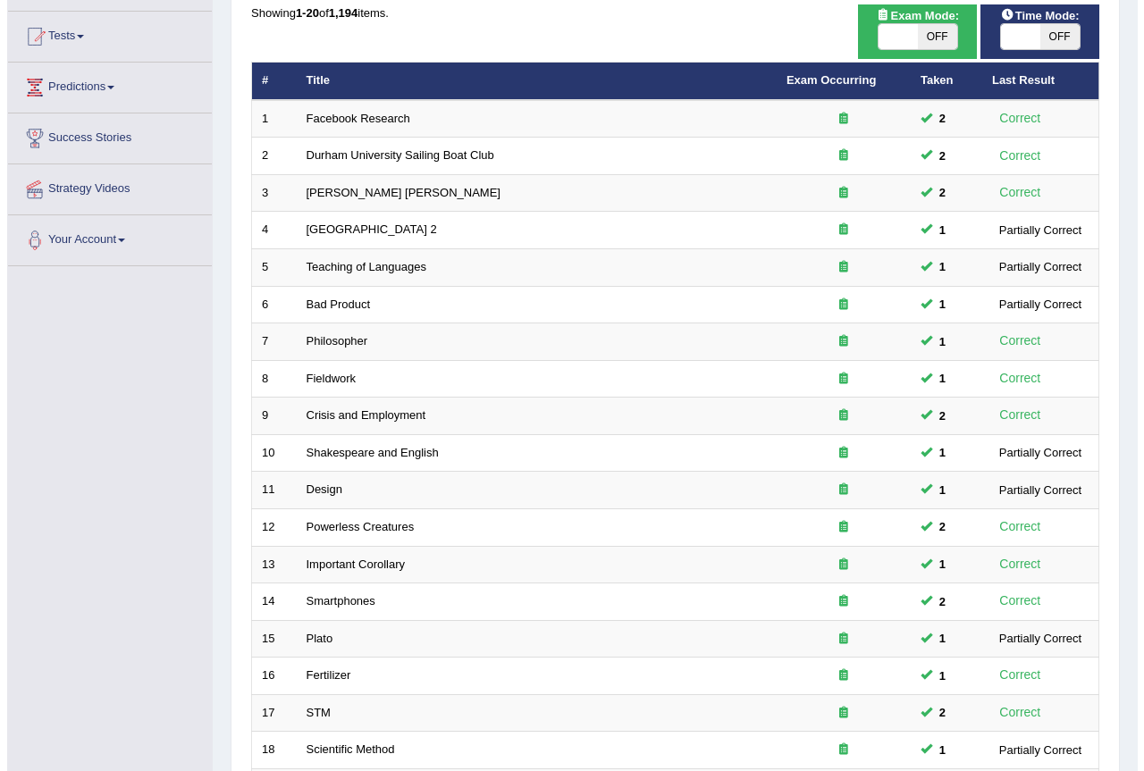
scroll to position [179, 0]
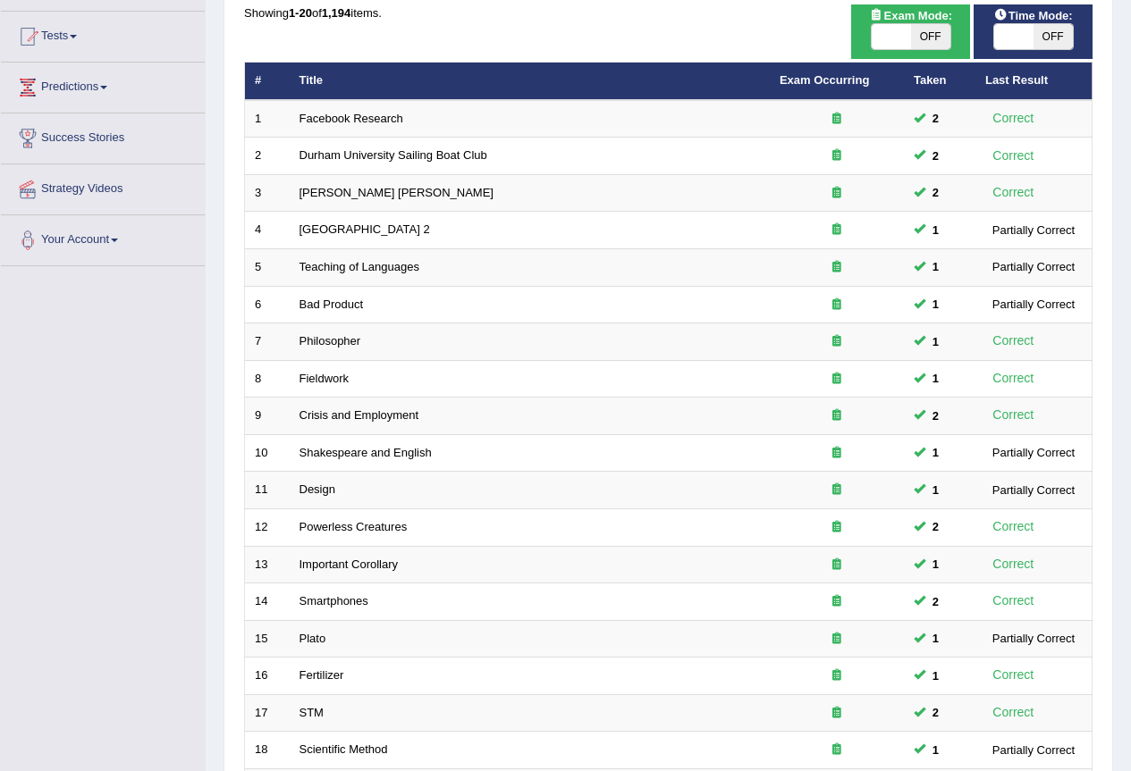
click at [911, 39] on span "OFF" at bounding box center [930, 36] width 39 height 25
checkbox input "true"
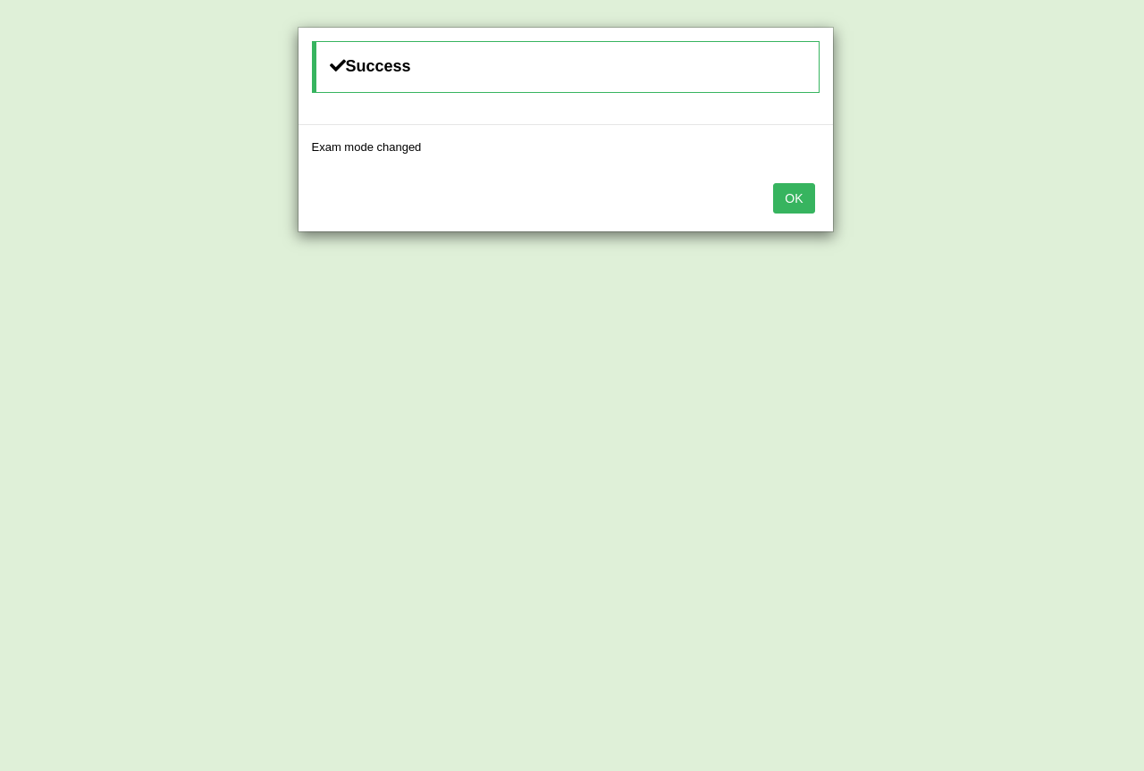
click at [799, 197] on button "OK" at bounding box center [793, 198] width 41 height 30
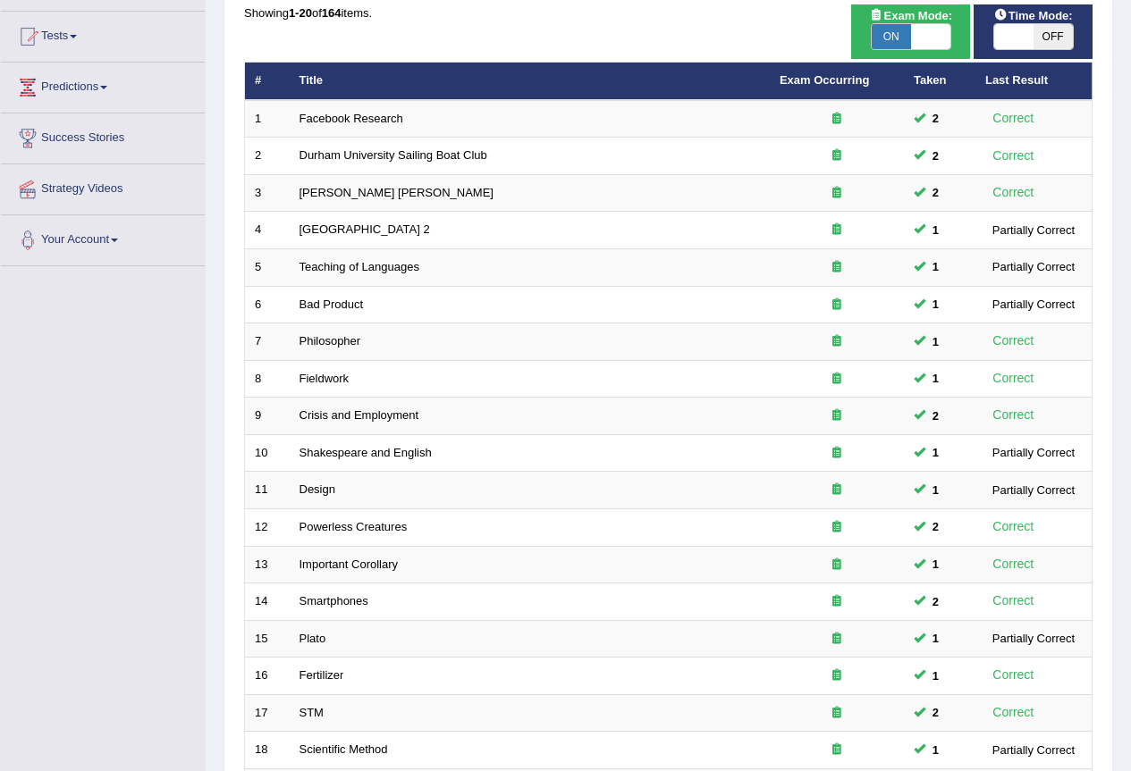
click at [1037, 40] on span "OFF" at bounding box center [1052, 36] width 39 height 25
checkbox input "true"
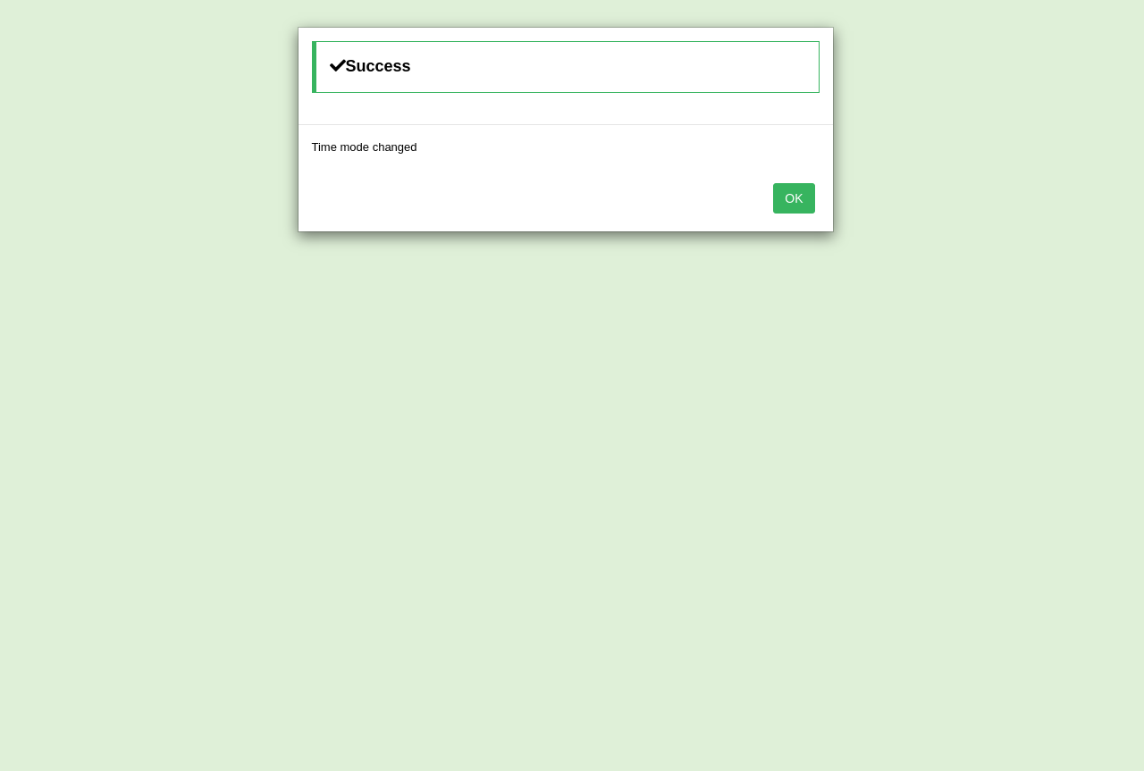
click at [784, 199] on button "OK" at bounding box center [793, 198] width 41 height 30
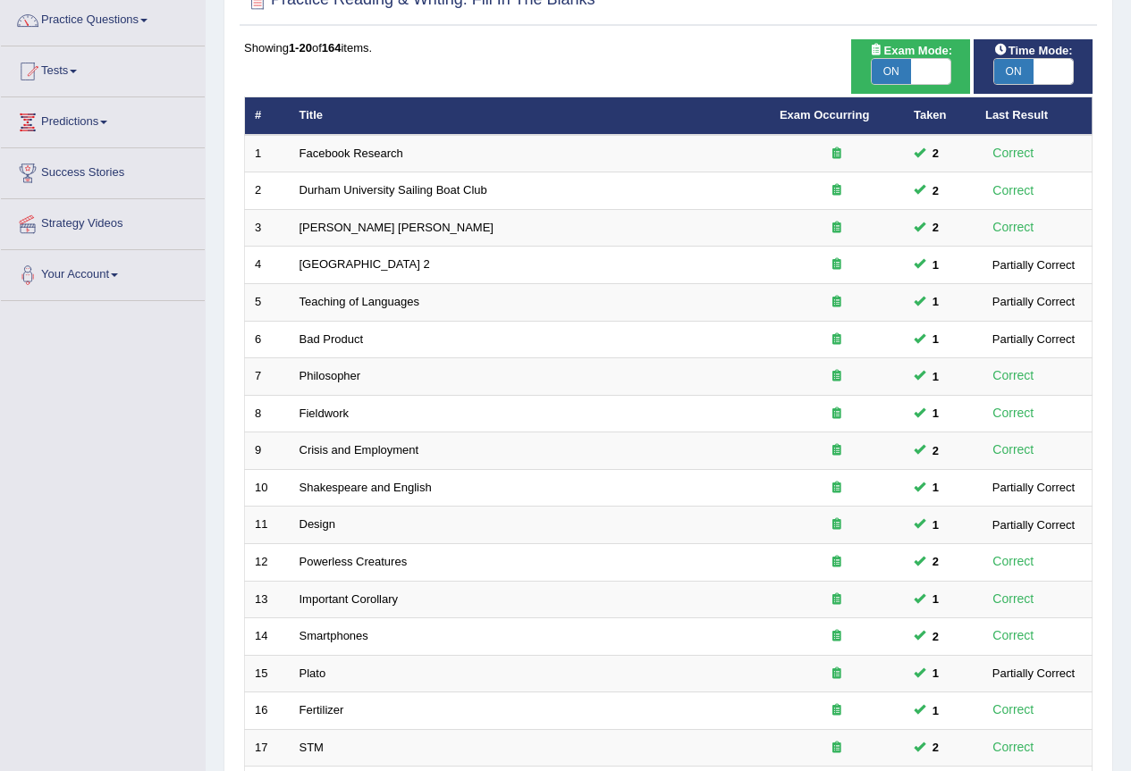
scroll to position [412, 0]
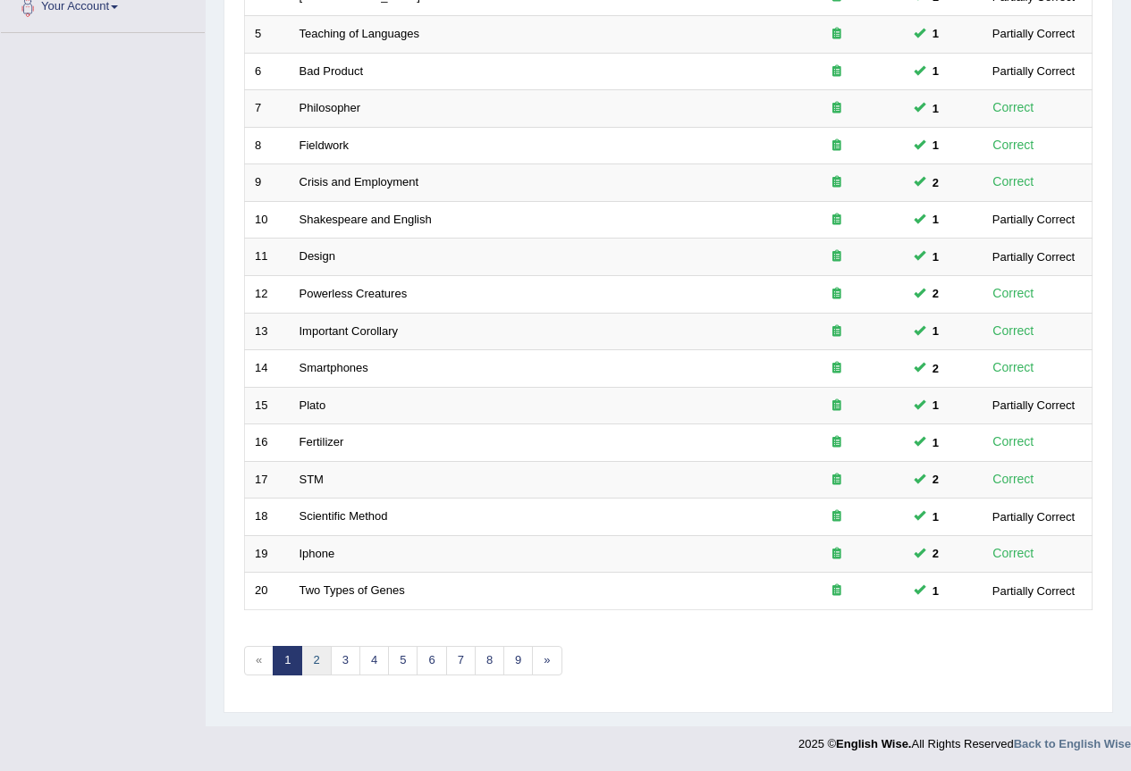
click at [310, 664] on link "2" at bounding box center [315, 660] width 29 height 29
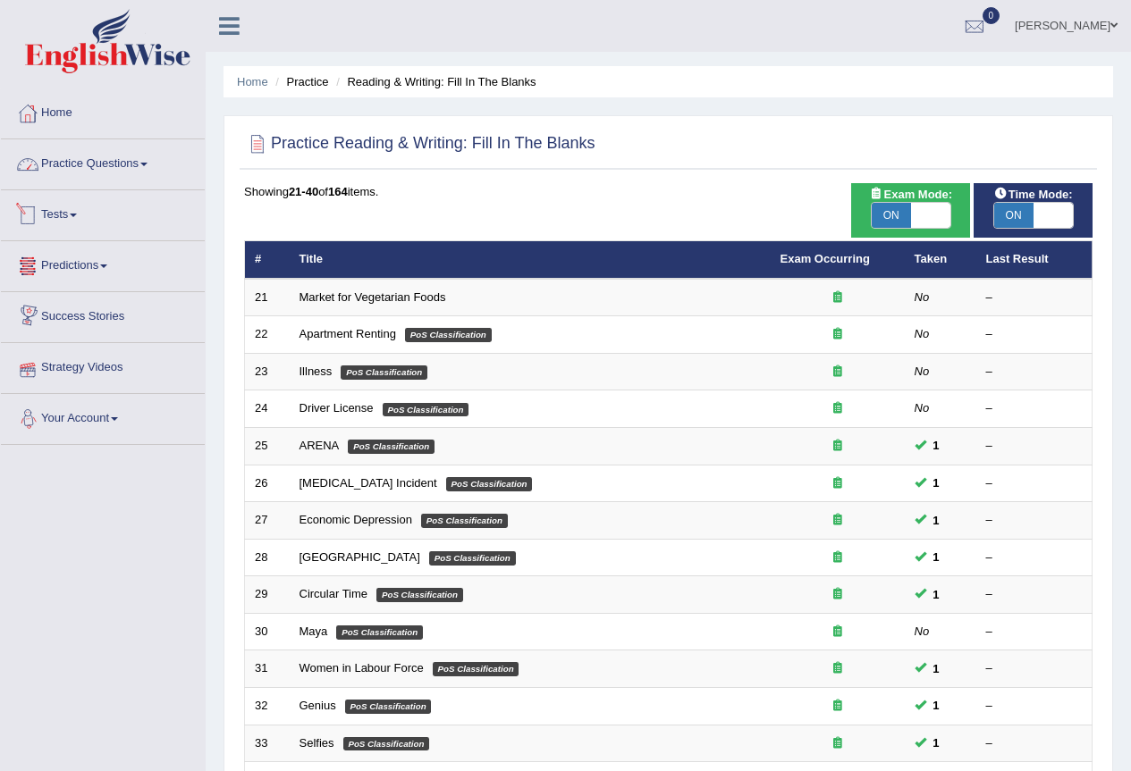
click at [84, 147] on link "Practice Questions" at bounding box center [103, 161] width 204 height 45
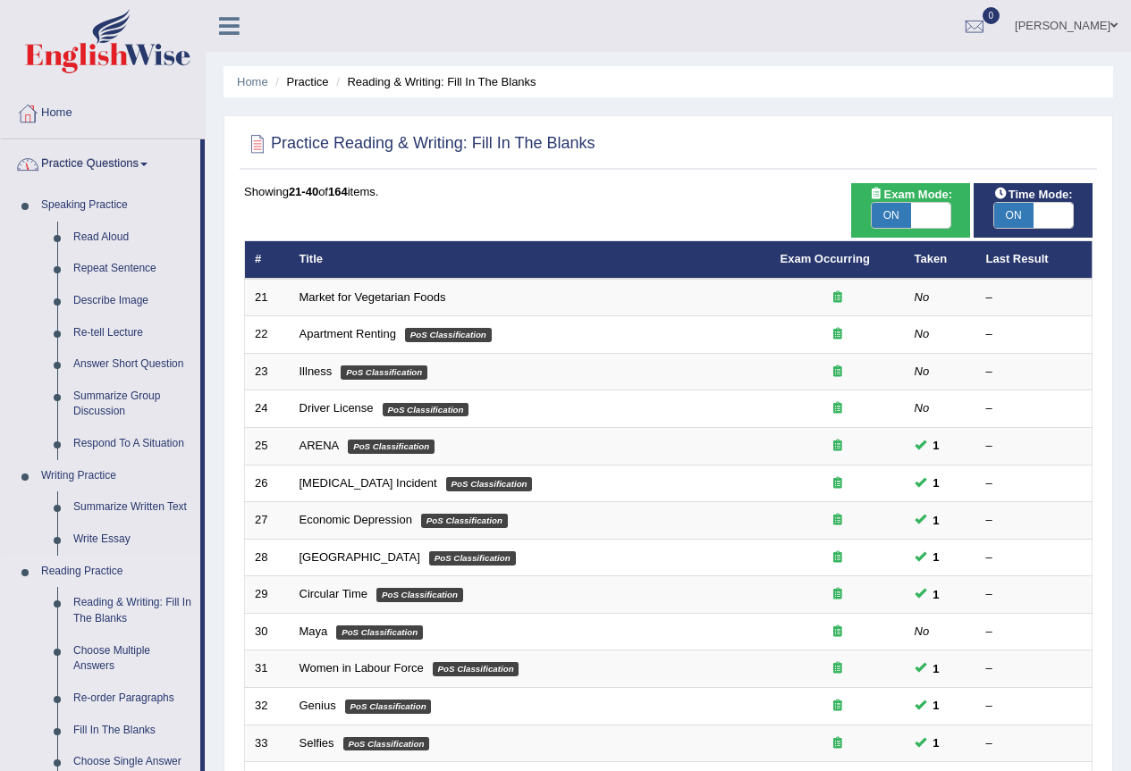
scroll to position [179, 0]
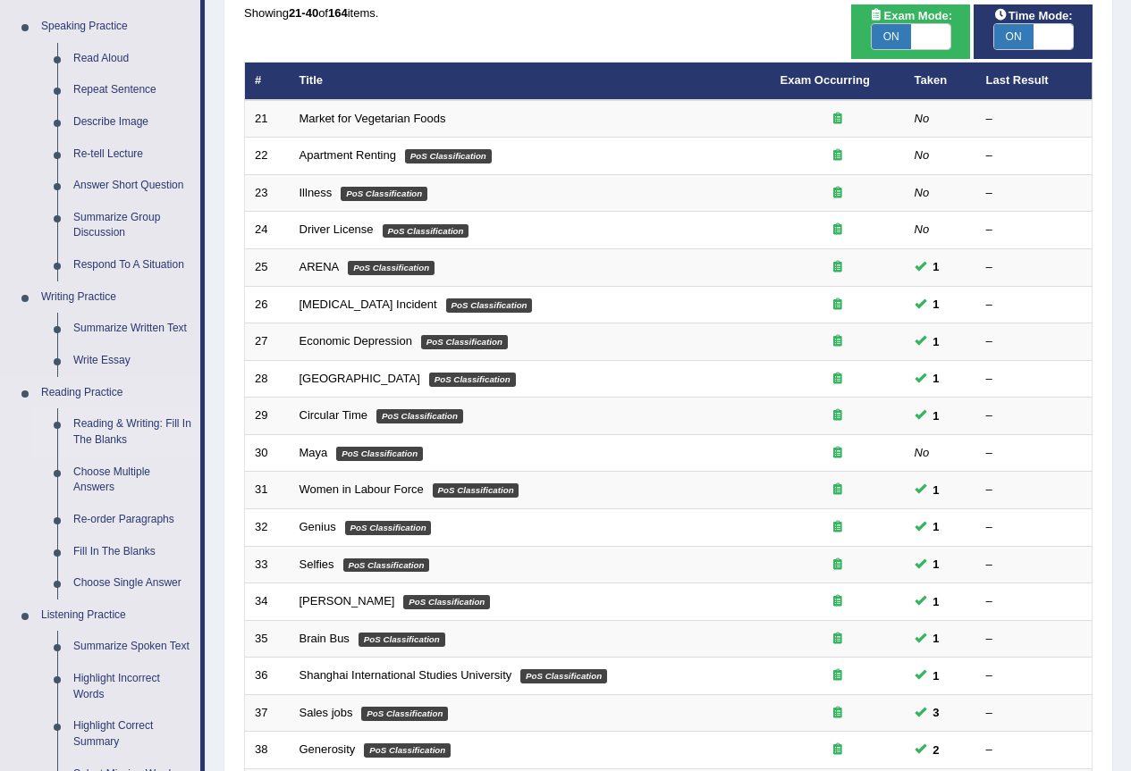
click at [126, 425] on link "Reading & Writing: Fill In The Blanks" at bounding box center [132, 431] width 135 height 47
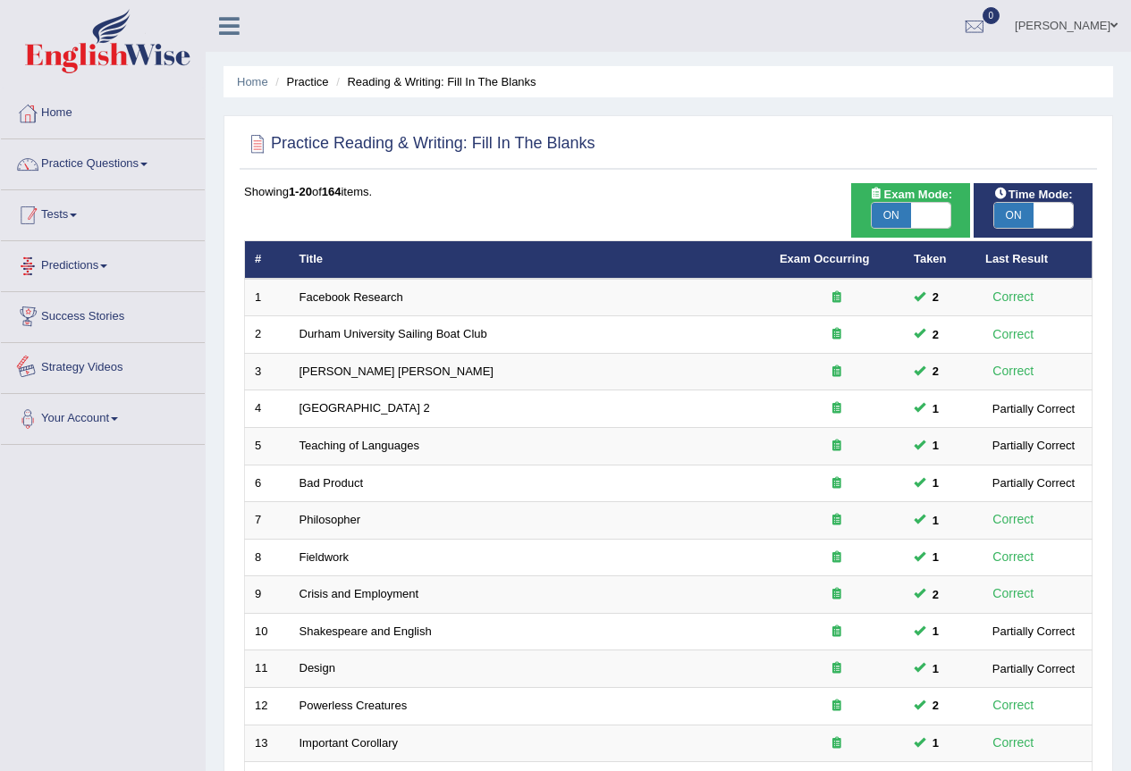
click at [93, 229] on link "Tests" at bounding box center [103, 212] width 204 height 45
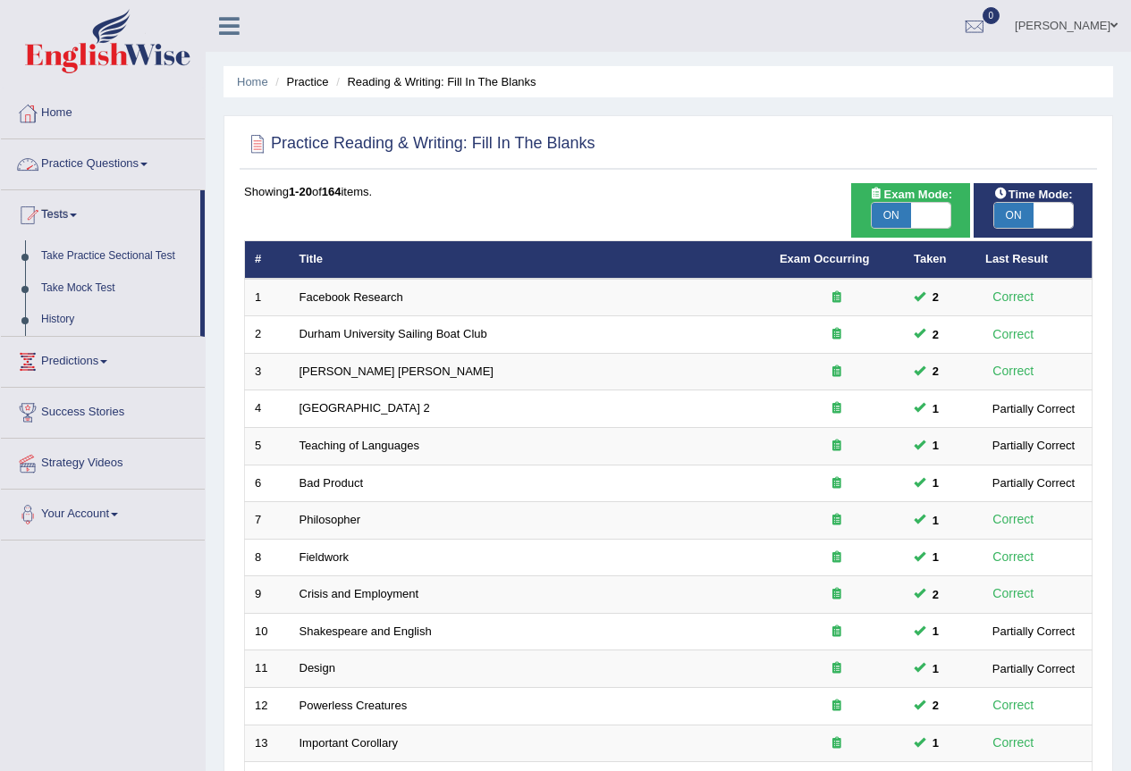
click at [109, 178] on link "Practice Questions" at bounding box center [103, 161] width 204 height 45
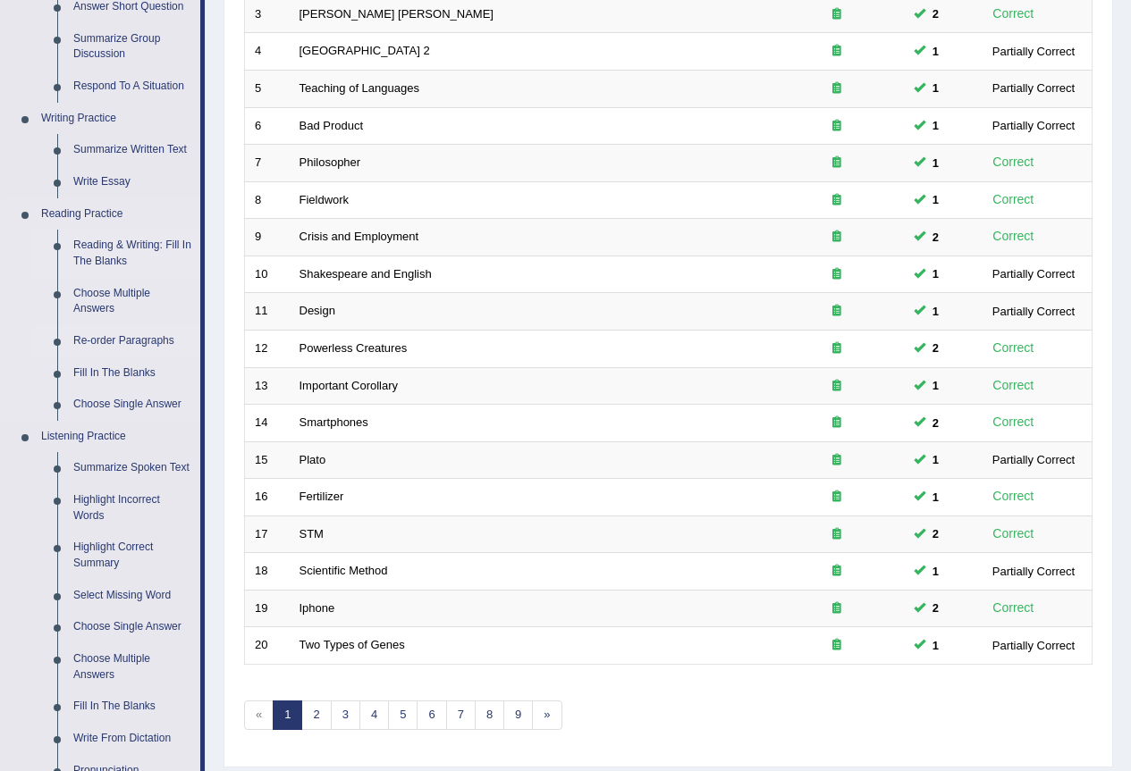
scroll to position [179, 0]
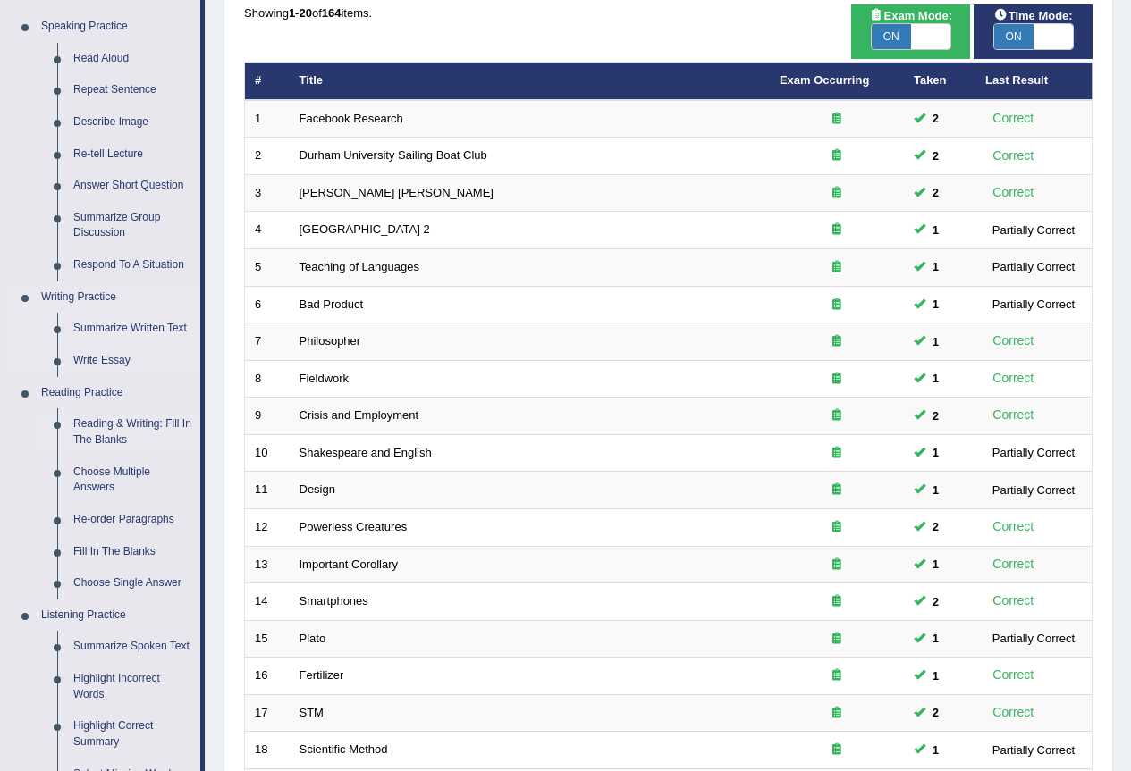
click at [122, 332] on link "Summarize Written Text" at bounding box center [132, 329] width 135 height 32
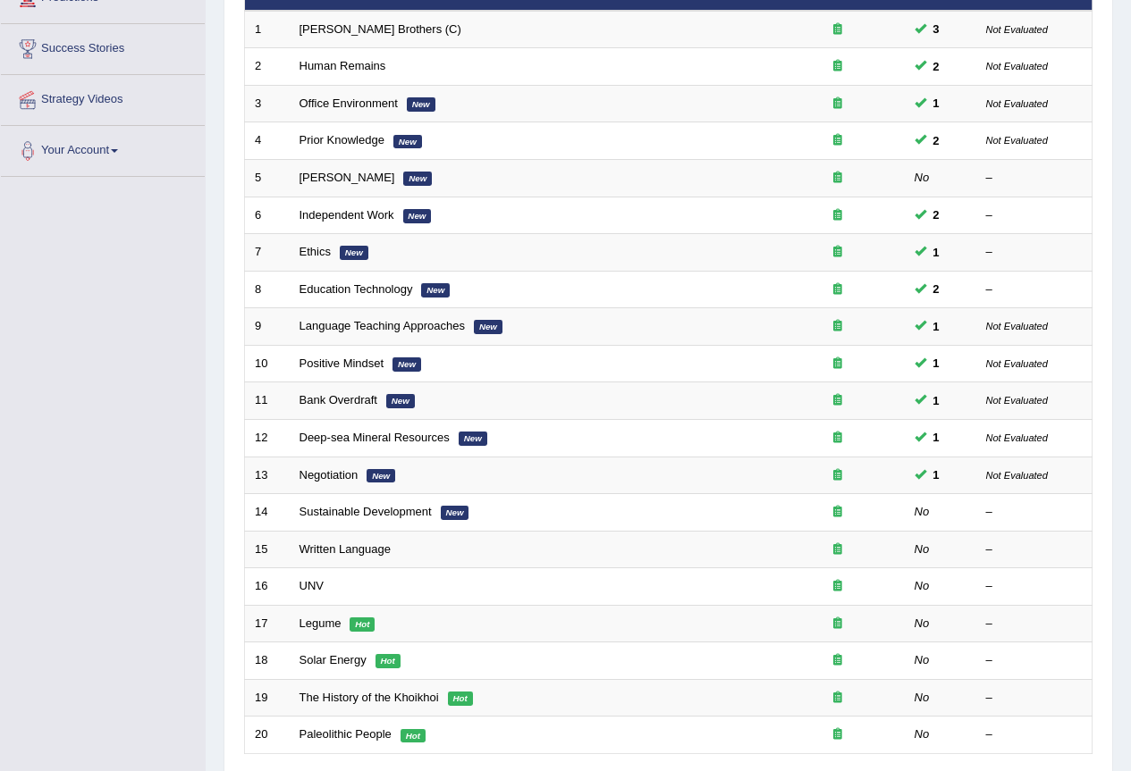
scroll to position [89, 0]
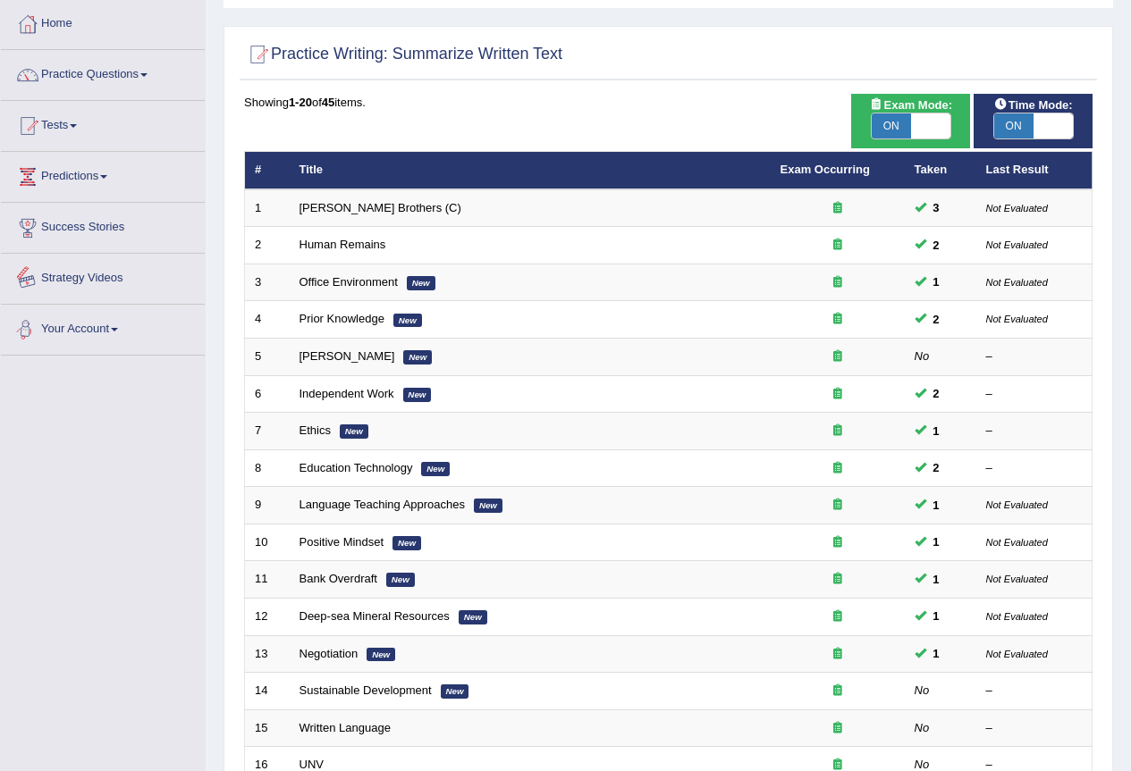
click at [130, 240] on link "Success Stories" at bounding box center [103, 225] width 204 height 45
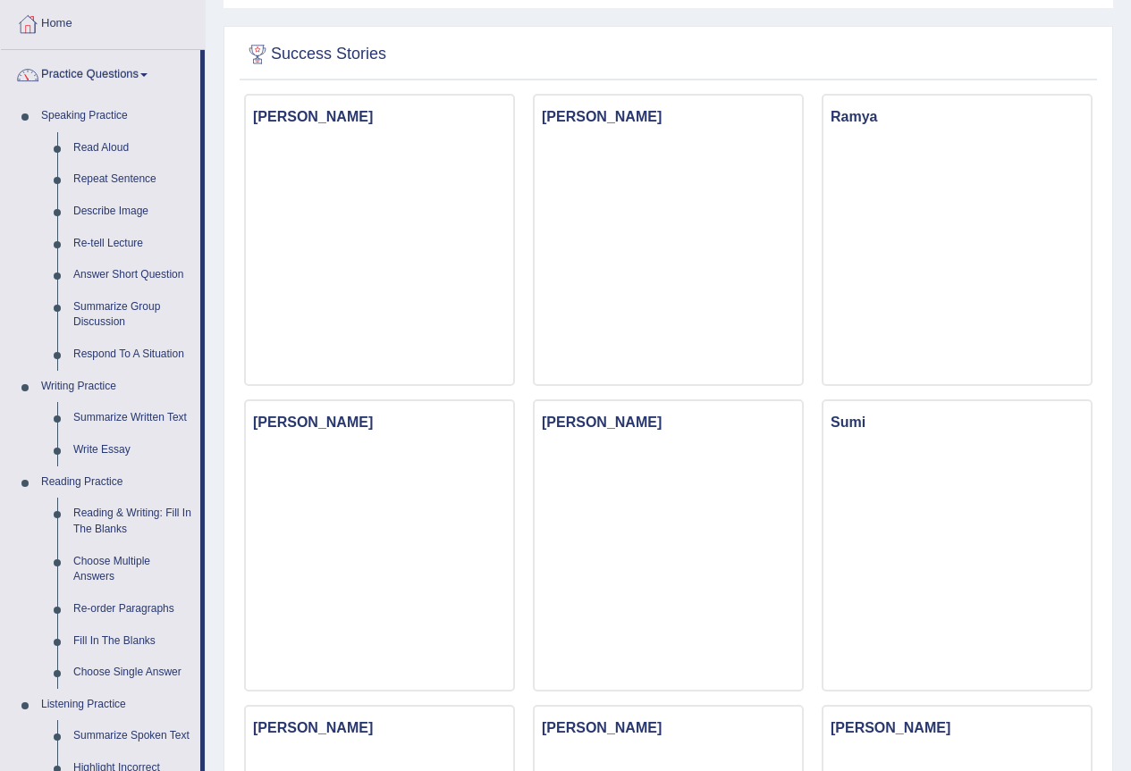
scroll to position [179, 0]
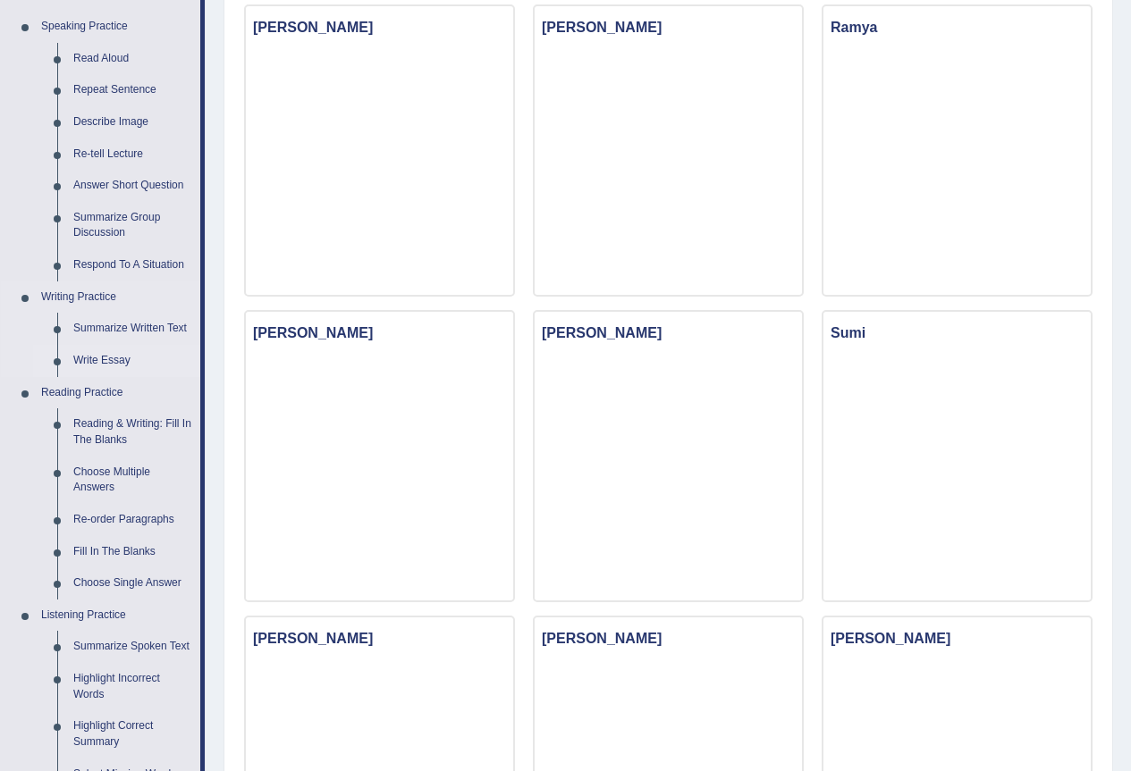
click at [101, 355] on link "Write Essay" at bounding box center [132, 361] width 135 height 32
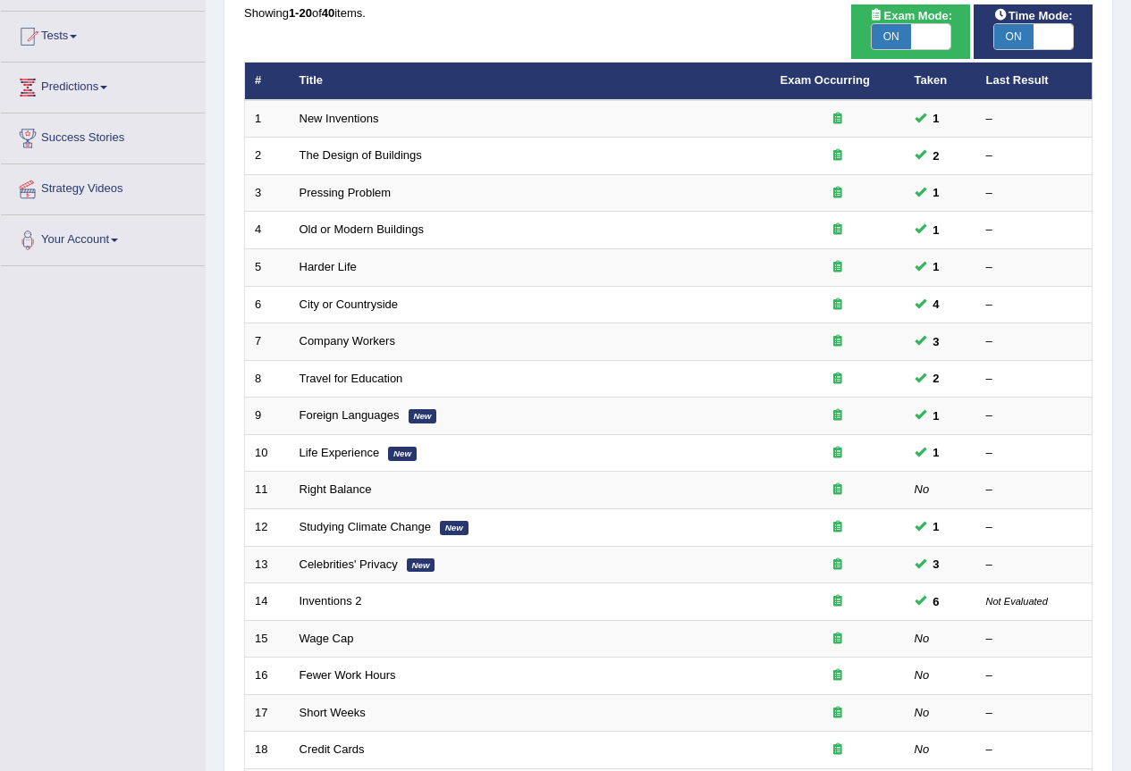
scroll to position [412, 0]
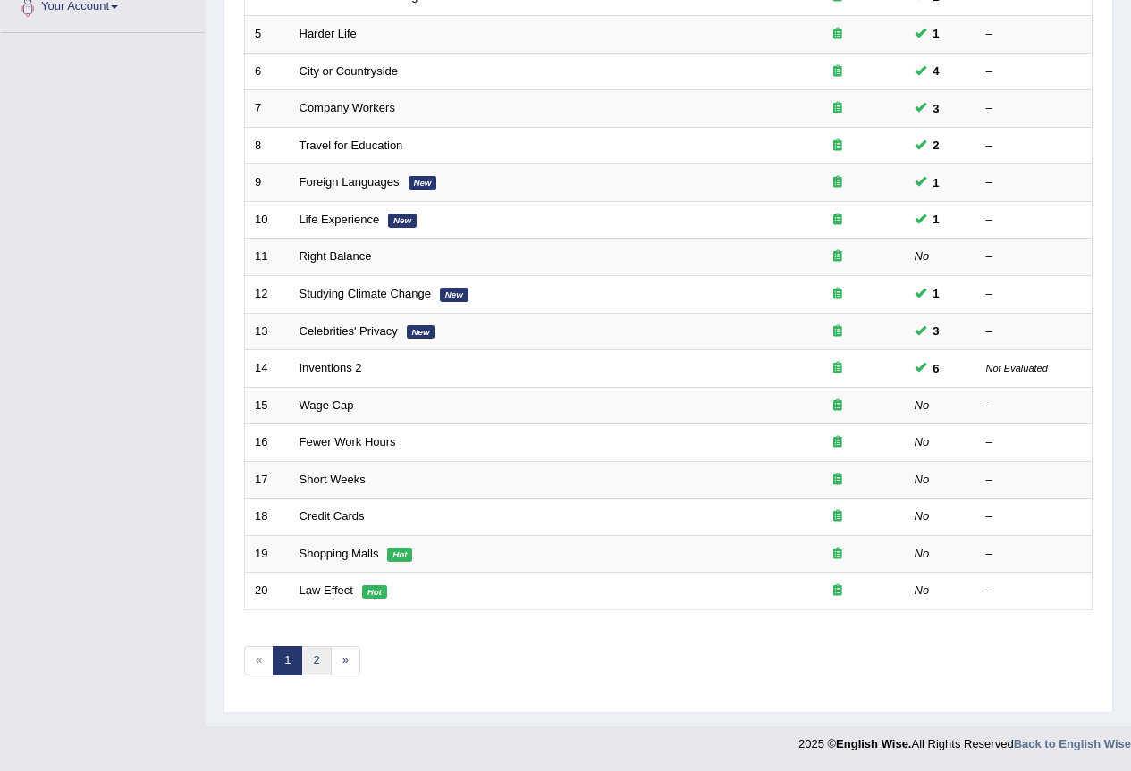
click at [317, 654] on link "2" at bounding box center [315, 660] width 29 height 29
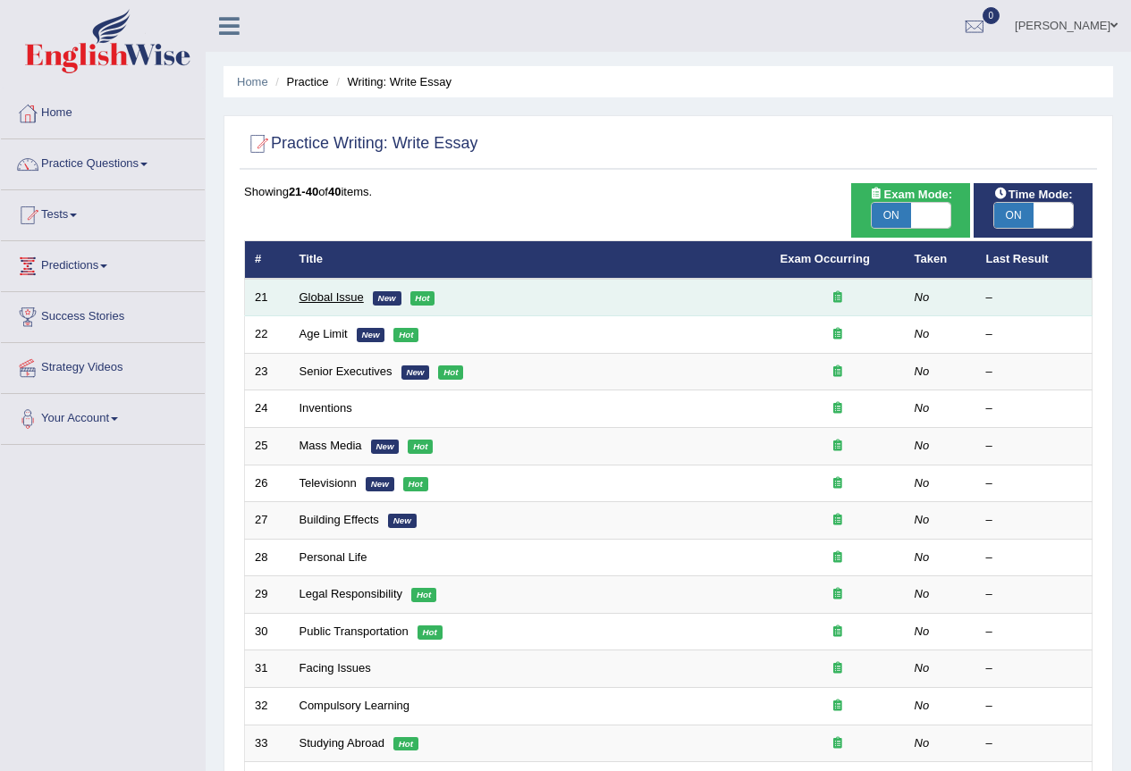
click at [334, 300] on link "Global Issue" at bounding box center [331, 296] width 64 height 13
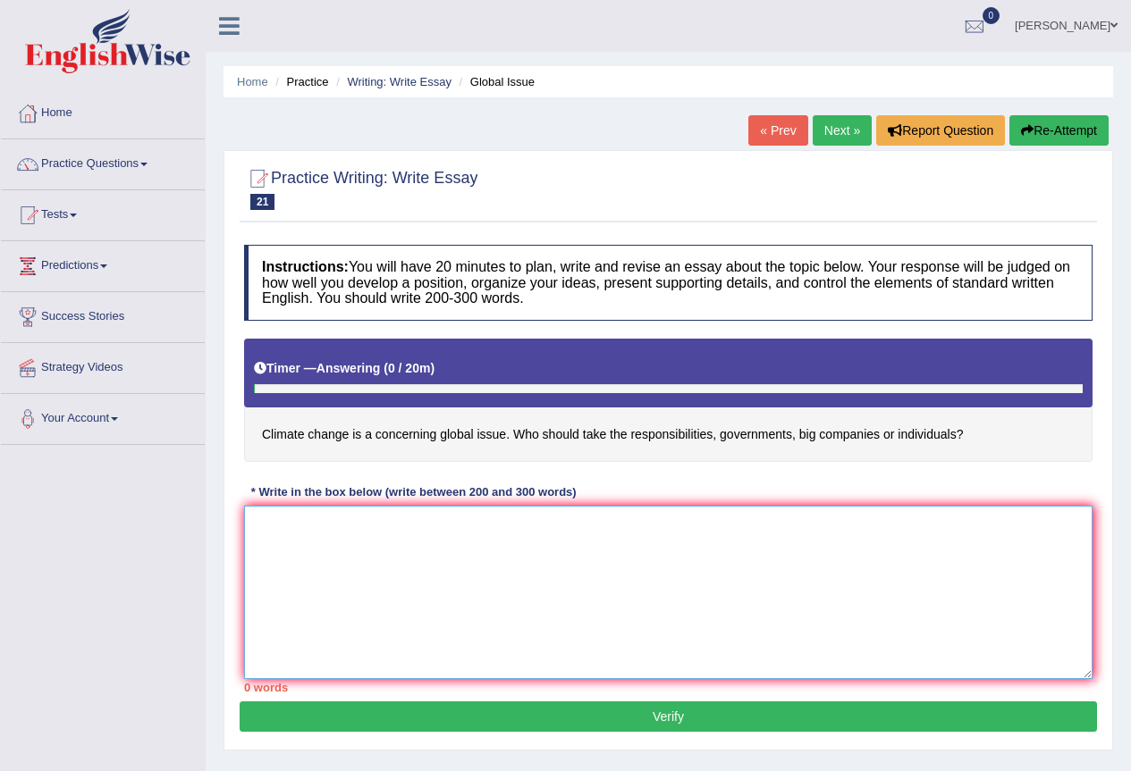
click at [349, 532] on textarea at bounding box center [668, 592] width 848 height 173
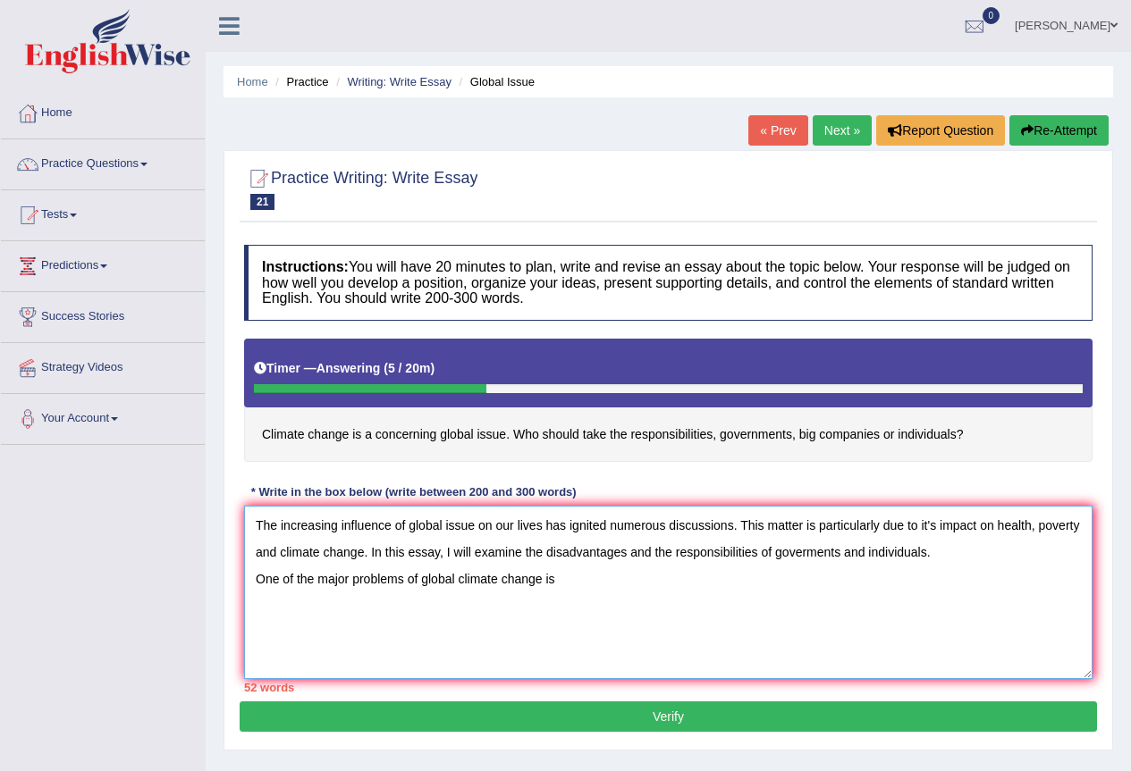
click at [401, 582] on textarea "The increasing influence of global issue on our lives has ignited numerous disc…" at bounding box center [668, 592] width 848 height 173
click at [609, 578] on textarea "The increasing influence of global issue on our lives has ignited numerous disc…" at bounding box center [668, 592] width 848 height 173
click at [821, 579] on textarea "The increasing influence of global issue on our lives has ignited numerous disc…" at bounding box center [668, 592] width 848 height 173
click at [661, 588] on textarea "The increasing influence of global issue on our lives has ignited numerous disc…" at bounding box center [668, 592] width 848 height 173
click at [668, 573] on textarea "The increasing influence of global issue on our lives has ignited numerous disc…" at bounding box center [668, 592] width 848 height 173
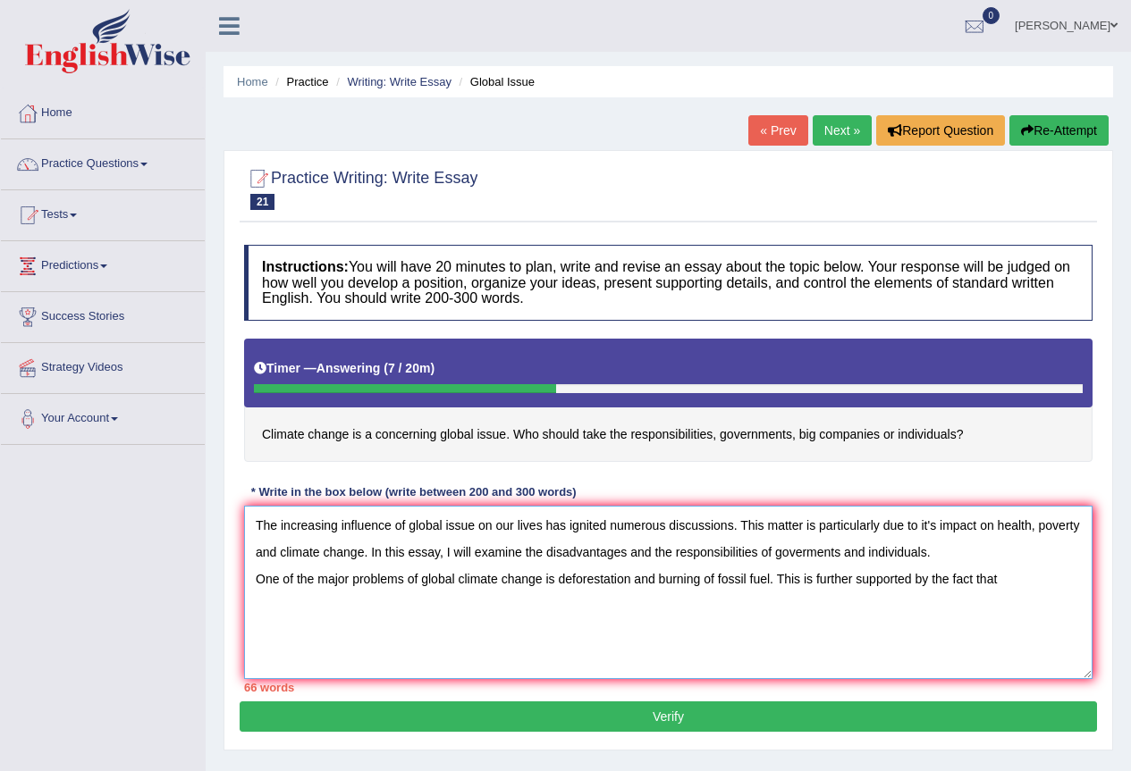
drag, startPoint x: 769, startPoint y: 577, endPoint x: 561, endPoint y: 578, distance: 207.3
click at [561, 578] on textarea "The increasing influence of global issue on our lives has ignited numerous disc…" at bounding box center [668, 592] width 848 height 173
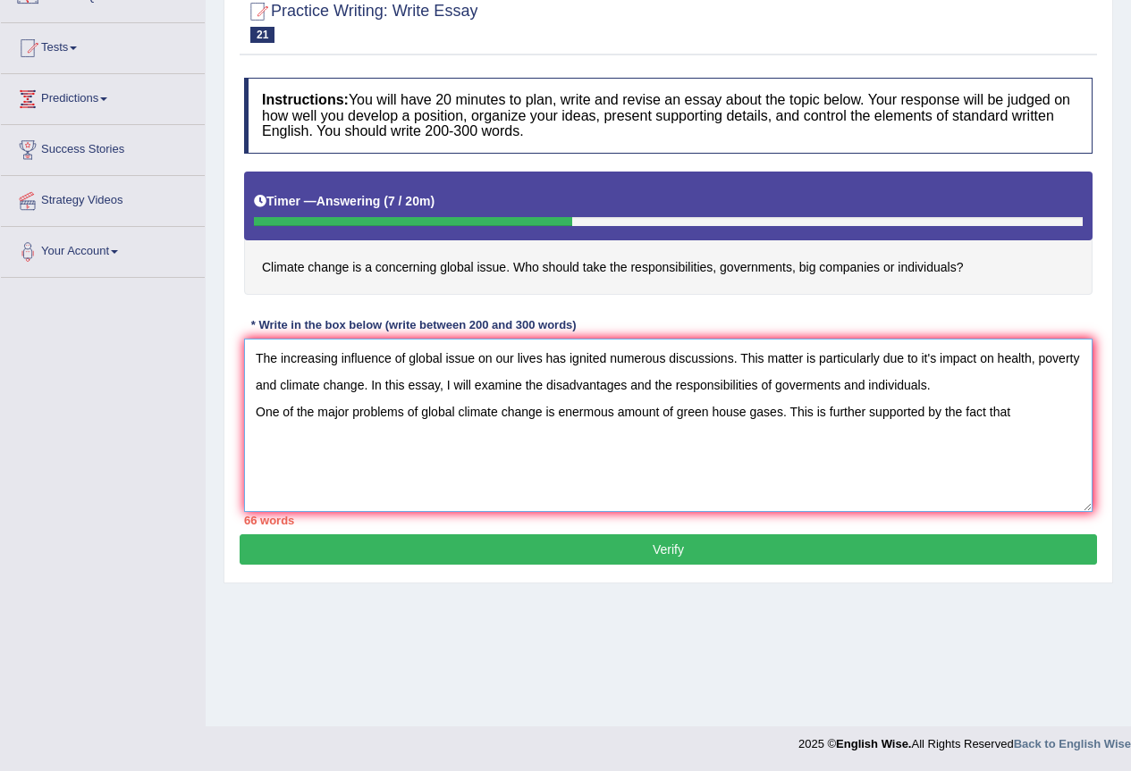
click at [1023, 403] on textarea "The increasing influence of global issue on our lives has ignited numerous disc…" at bounding box center [668, 425] width 848 height 173
paste textarea "deforestation and burning of fossil fuel"
click at [330, 433] on textarea "The increasing influence of global issue on our lives has ignited numerous disc…" at bounding box center [668, 425] width 848 height 173
click at [622, 457] on textarea "The increasing influence of global issue on our lives has ignited numerous disc…" at bounding box center [668, 425] width 848 height 173
click at [706, 457] on textarea "The increasing influence of global issue on our lives has ignited numerous disc…" at bounding box center [668, 425] width 848 height 173
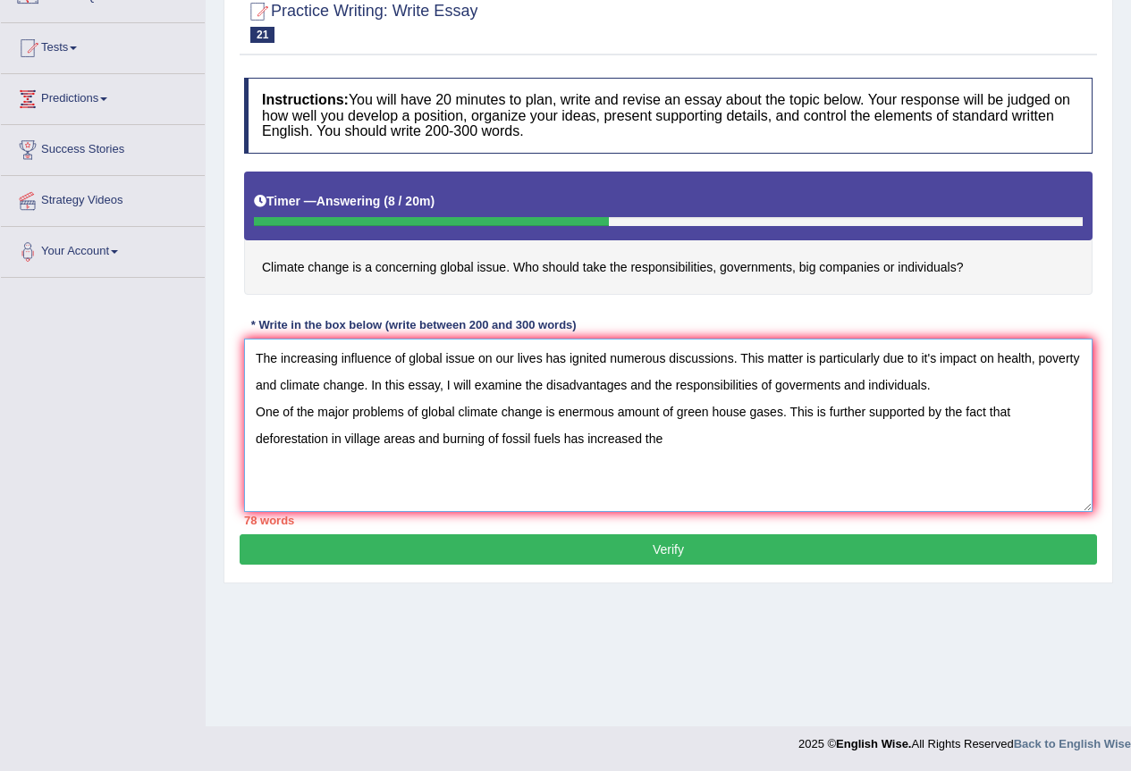
click at [704, 443] on textarea "The increasing influence of global issue on our lives has ignited numerous disc…" at bounding box center [668, 425] width 848 height 173
click at [702, 437] on textarea "The increasing influence of global issue on our lives has ignited numerous disc…" at bounding box center [668, 425] width 848 height 173
click at [1055, 434] on textarea "The increasing influence of global issue on our lives has ignited numerous disc…" at bounding box center [668, 425] width 848 height 173
drag, startPoint x: 1055, startPoint y: 435, endPoint x: 980, endPoint y: 441, distance: 75.3
click at [980, 441] on textarea "The increasing influence of global issue on our lives has ignited numerous disc…" at bounding box center [668, 425] width 848 height 173
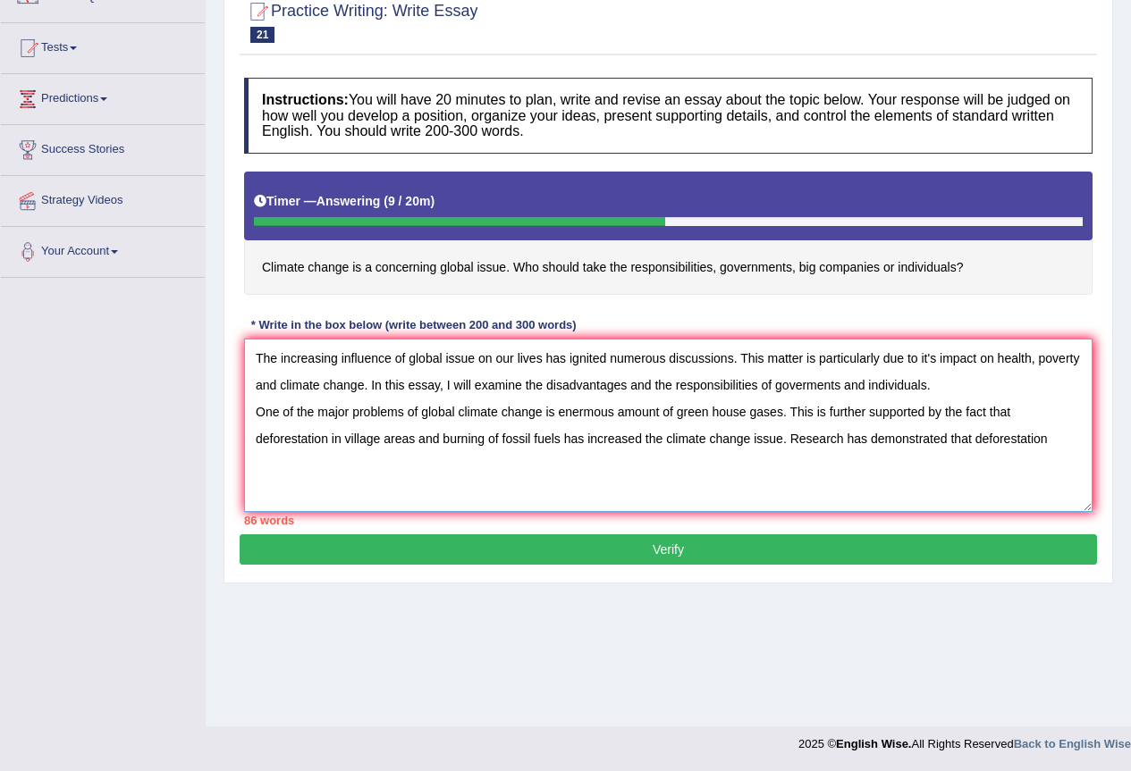
click at [919, 435] on textarea "The increasing influence of global issue on our lives has ignited numerous disc…" at bounding box center [668, 425] width 848 height 173
click at [961, 434] on textarea "The increasing influence of global issue on our lives has ignited numerous disc…" at bounding box center [668, 425] width 848 height 173
click at [1067, 435] on textarea "The increasing influence of global issue on our lives has ignited numerous disc…" at bounding box center [668, 425] width 848 height 173
drag, startPoint x: 401, startPoint y: 473, endPoint x: 239, endPoint y: 307, distance: 231.9
click at [239, 307] on div "Practice Writing: Write Essay 21 Global Issue Instructions: You will have 20 mi…" at bounding box center [667, 283] width 889 height 601
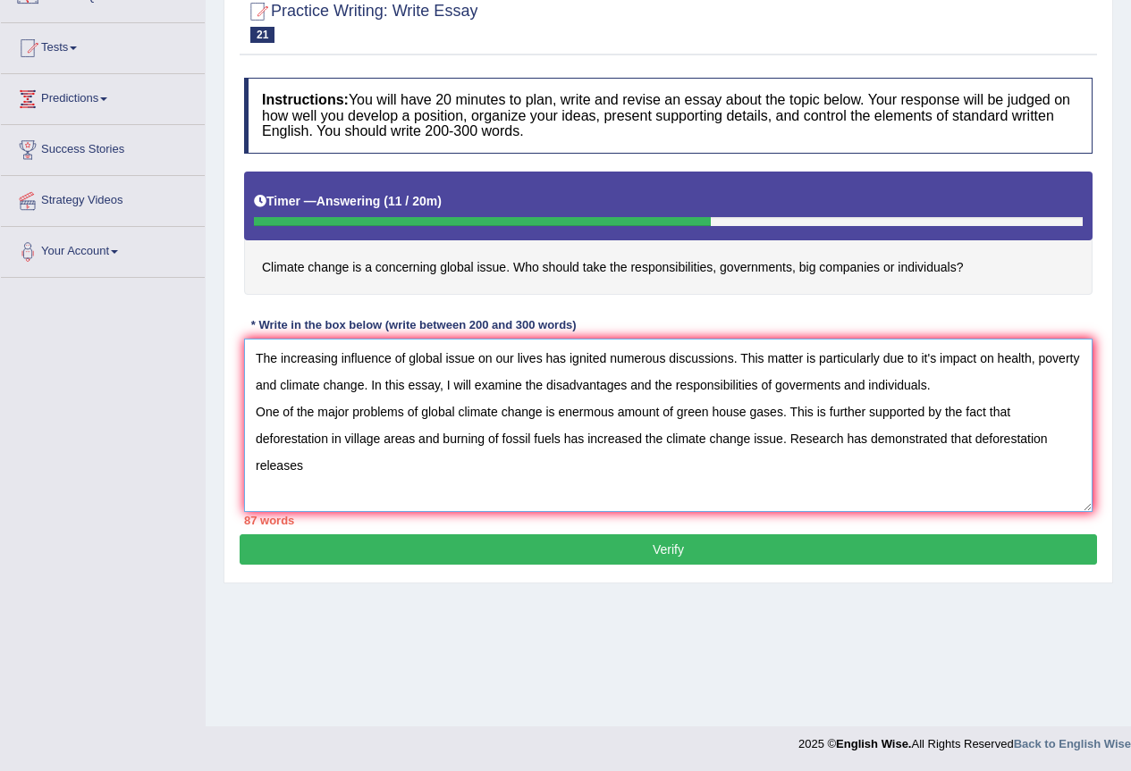
scroll to position [0, 0]
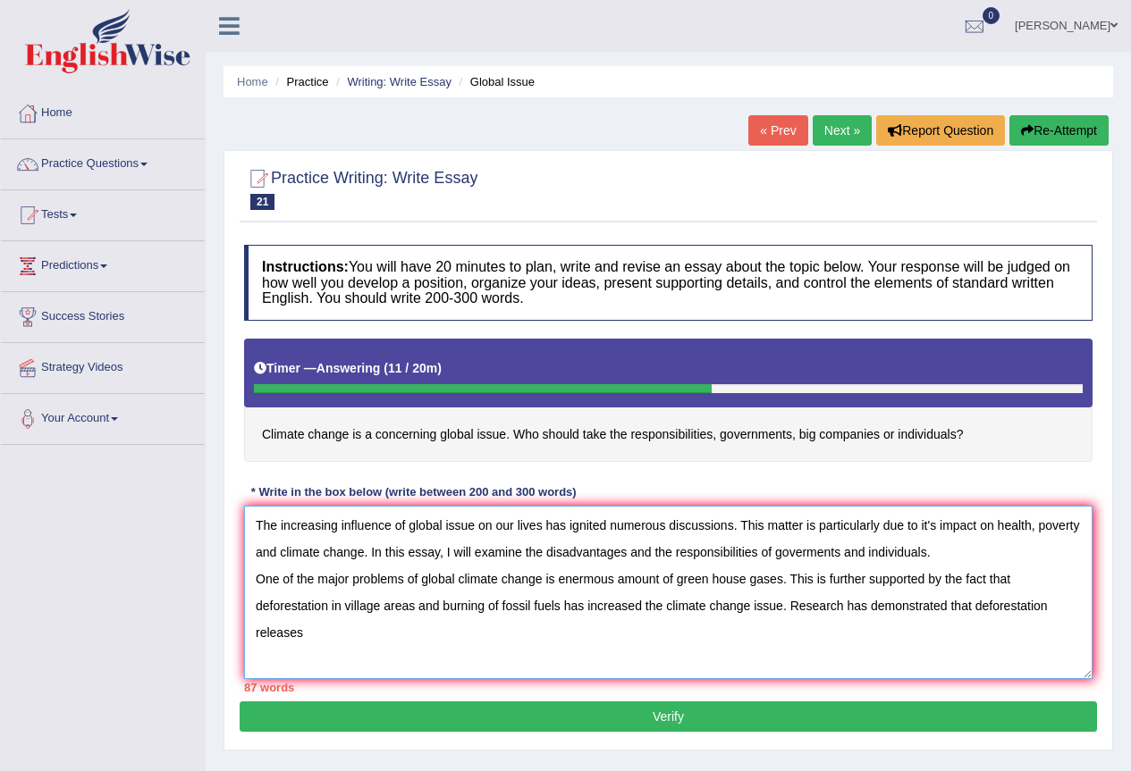
type textarea "The increasing influence of global issue on our lives has ignited numerous disc…"
click at [1046, 148] on div "« Prev Next » Report Question Re-Attempt" at bounding box center [930, 132] width 365 height 35
click at [1048, 140] on button "Re-Attempt" at bounding box center [1058, 130] width 99 height 30
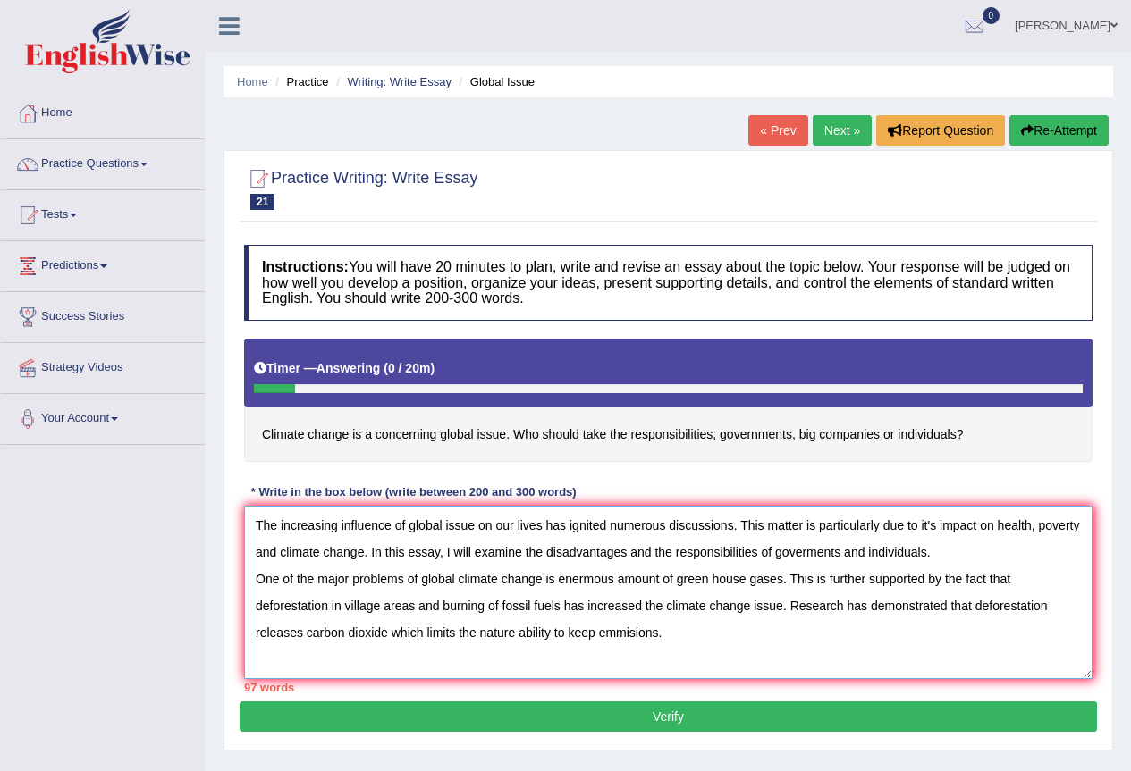
scroll to position [89, 0]
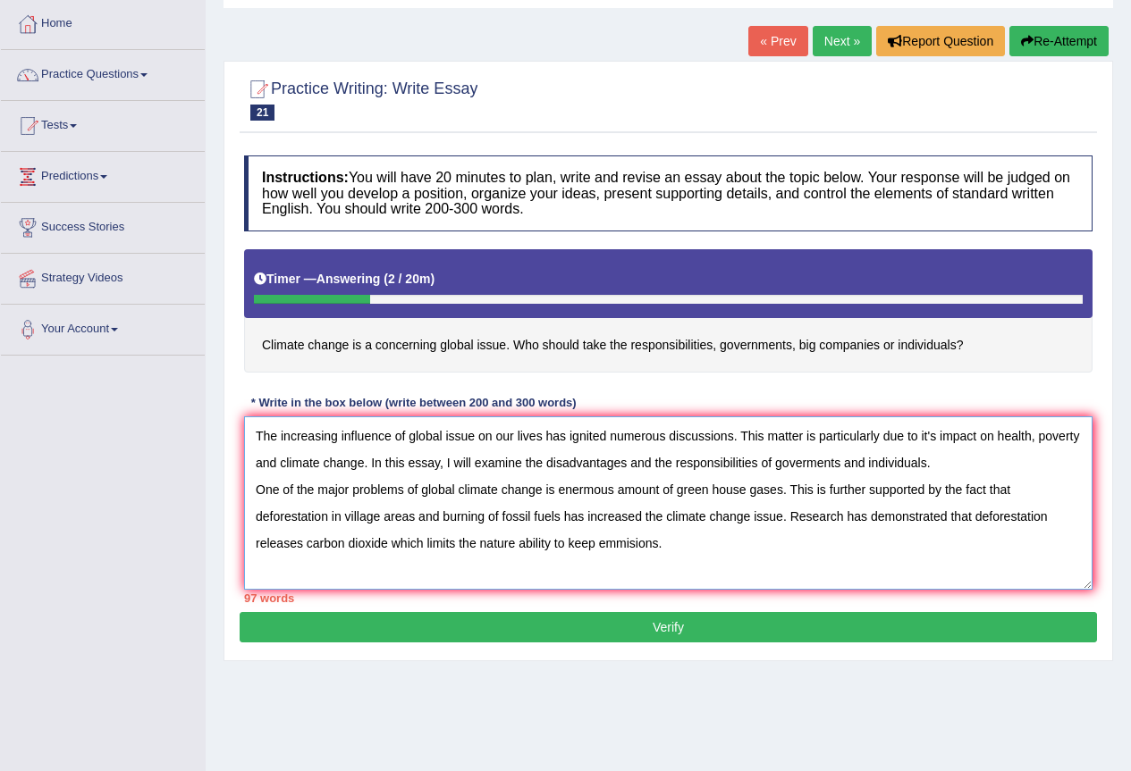
click at [517, 537] on textarea "The increasing influence of global issue on our lives has ignited numerous disc…" at bounding box center [668, 502] width 848 height 173
click at [663, 542] on textarea "The increasing influence of global issue on our lives has ignited numerous disc…" at bounding box center [668, 502] width 848 height 173
click at [664, 544] on textarea "The increasing influence of global issue on our lives has ignited numerous disc…" at bounding box center [668, 502] width 848 height 173
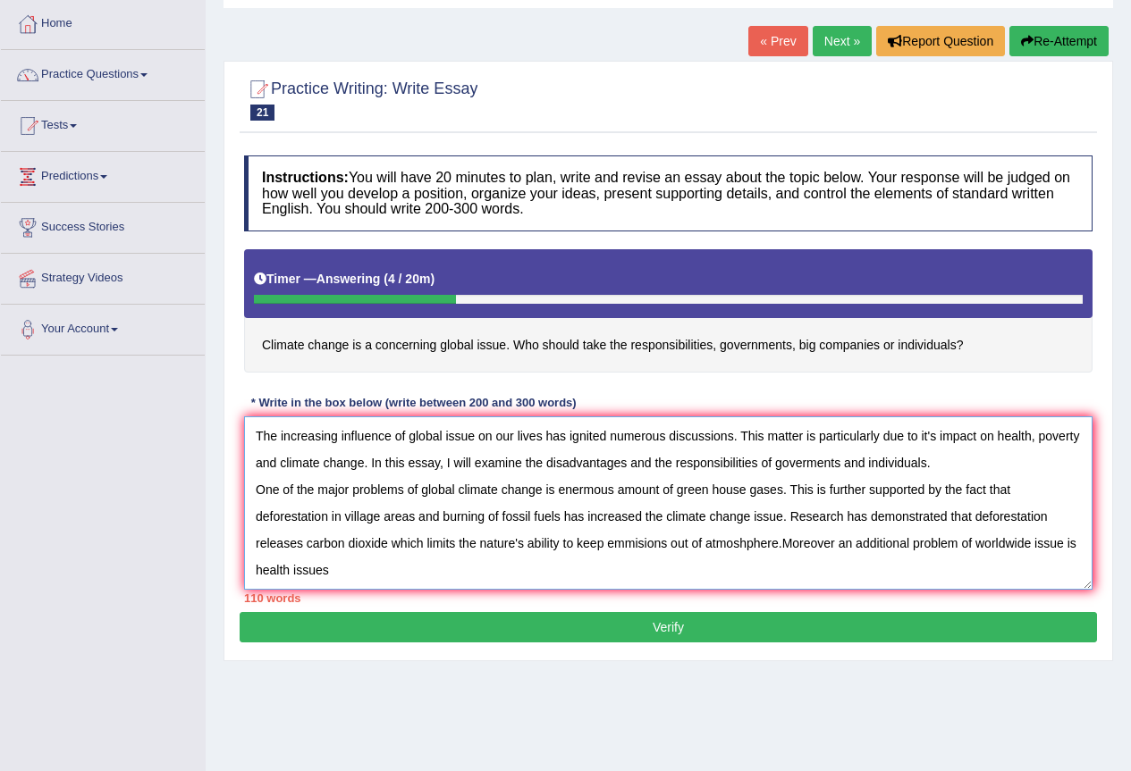
click at [401, 581] on textarea "The increasing influence of global issue on our lives has ignited numerous disc…" at bounding box center [668, 502] width 848 height 173
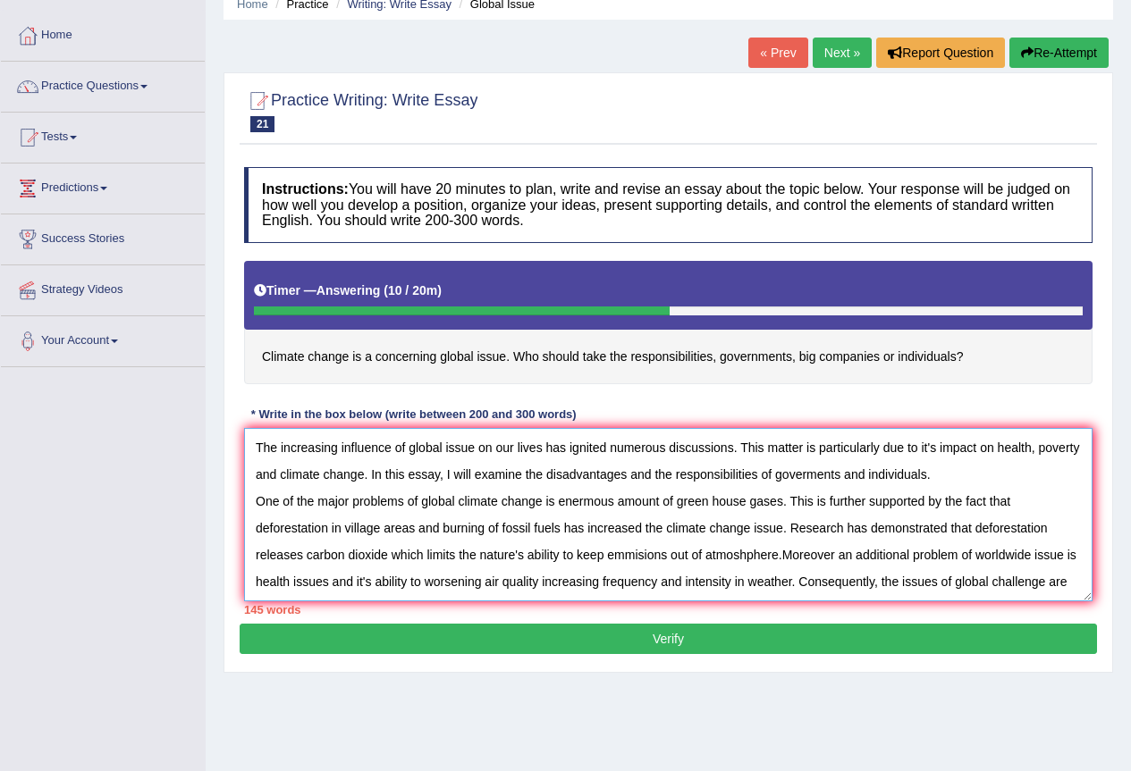
scroll to position [54, 0]
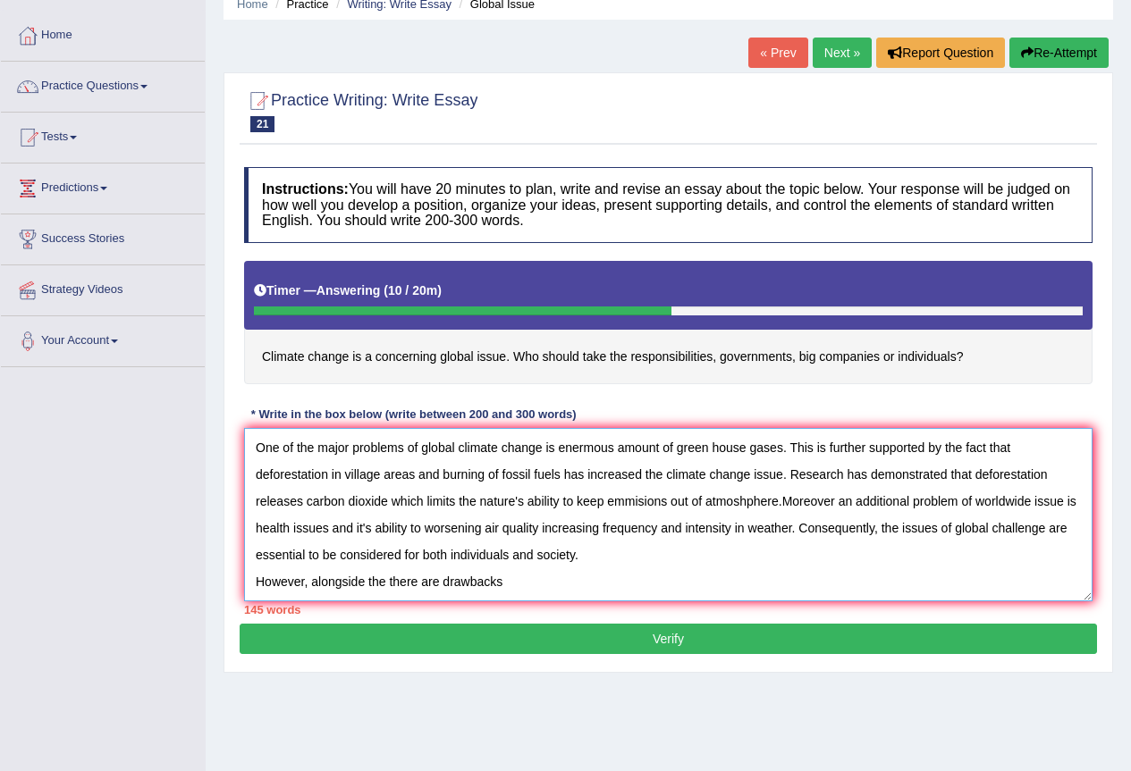
click at [564, 581] on textarea "The increasing influence of global issue on our lives has ignited numerous disc…" at bounding box center [668, 514] width 848 height 173
click at [385, 584] on textarea "The increasing influence of global issue on our lives has ignited numerous disc…" at bounding box center [668, 514] width 848 height 173
drag, startPoint x: 384, startPoint y: 583, endPoint x: 310, endPoint y: 583, distance: 74.2
click at [310, 583] on textarea "The increasing influence of global issue on our lives has ignited numerous disc…" at bounding box center [668, 514] width 848 height 173
click at [447, 586] on textarea "The increasing influence of global issue on our lives has ignited numerous disc…" at bounding box center [668, 514] width 848 height 173
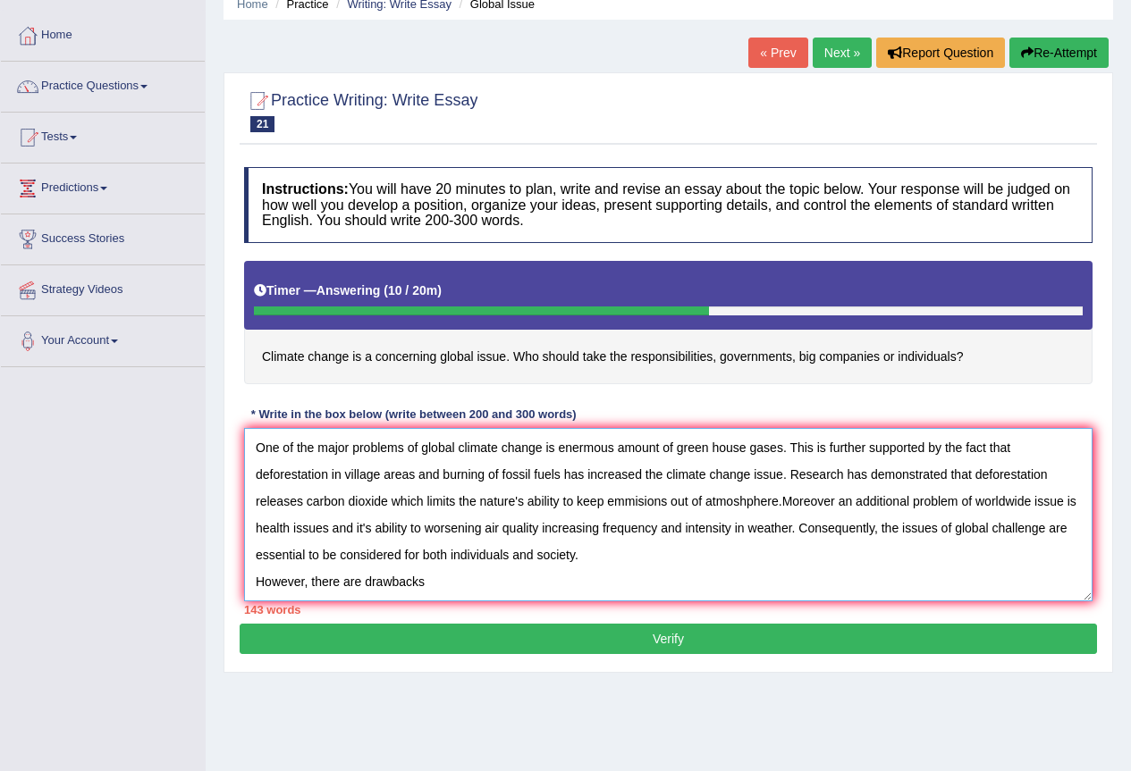
drag, startPoint x: 447, startPoint y: 586, endPoint x: 318, endPoint y: 580, distance: 128.8
click at [318, 580] on textarea "The increasing influence of global issue on our lives has ignited numerous disc…" at bounding box center [668, 514] width 848 height 173
click at [311, 580] on textarea "The increasing influence of global issue on our lives has ignited numerous disc…" at bounding box center [668, 514] width 848 height 173
click at [551, 588] on textarea "The increasing influence of global issue on our lives has ignited numerous disc…" at bounding box center [668, 514] width 848 height 173
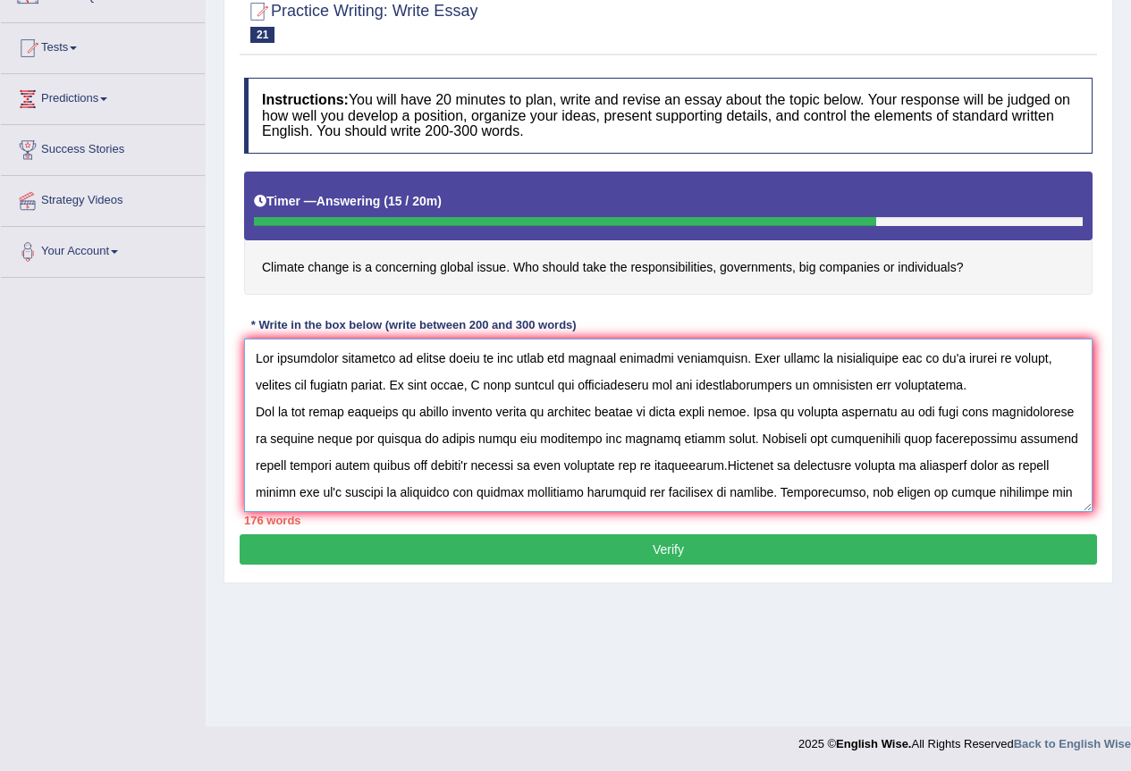
scroll to position [80, 0]
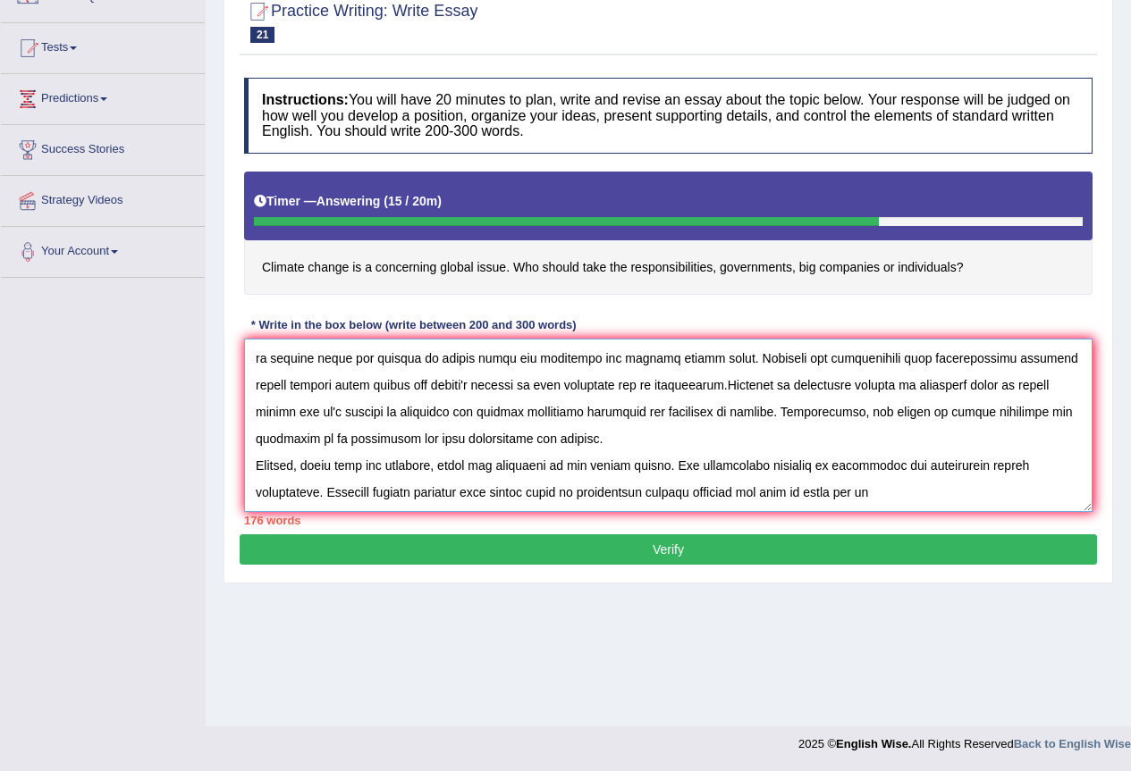
click at [892, 501] on textarea at bounding box center [668, 425] width 848 height 173
drag, startPoint x: 886, startPoint y: 498, endPoint x: 495, endPoint y: 503, distance: 390.6
click at [495, 503] on textarea at bounding box center [668, 425] width 848 height 173
click at [569, 491] on textarea at bounding box center [668, 425] width 848 height 173
drag, startPoint x: 796, startPoint y: 493, endPoint x: 665, endPoint y: 488, distance: 131.5
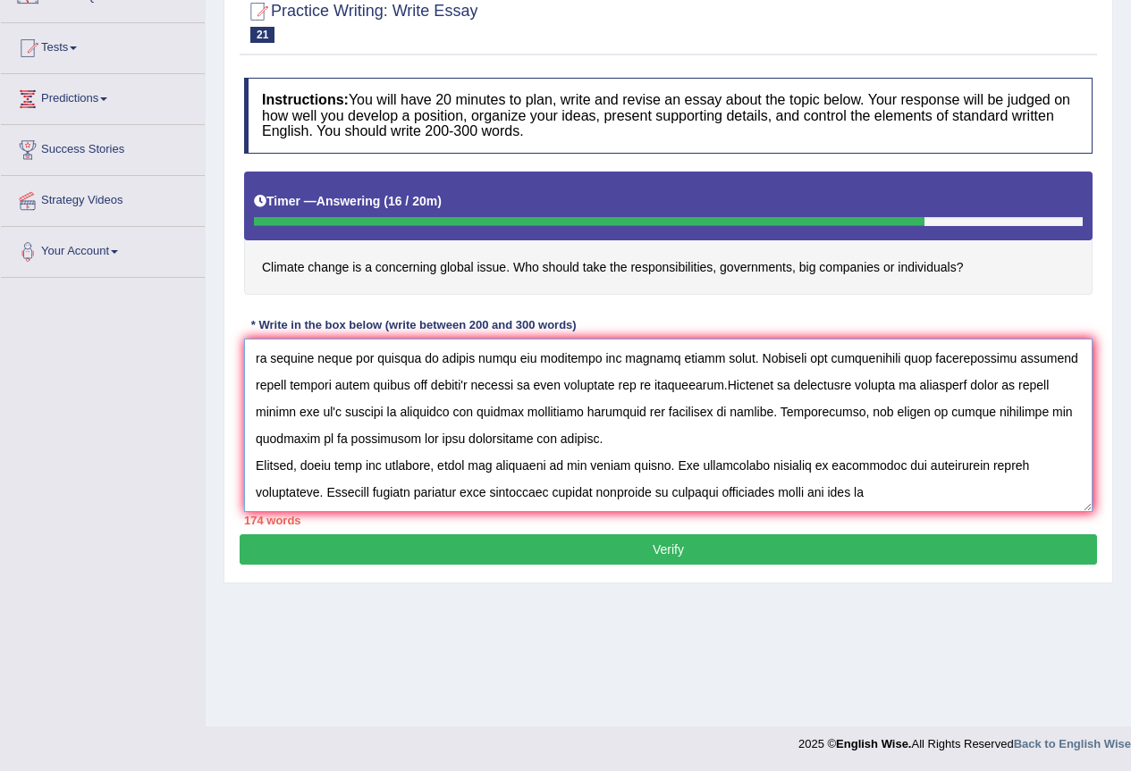
click at [665, 488] on textarea at bounding box center [668, 425] width 848 height 173
click at [924, 482] on textarea at bounding box center [668, 425] width 848 height 173
drag, startPoint x: 794, startPoint y: 492, endPoint x: 670, endPoint y: 489, distance: 123.4
click at [670, 489] on textarea at bounding box center [668, 425] width 848 height 173
click at [832, 498] on textarea at bounding box center [668, 425] width 848 height 173
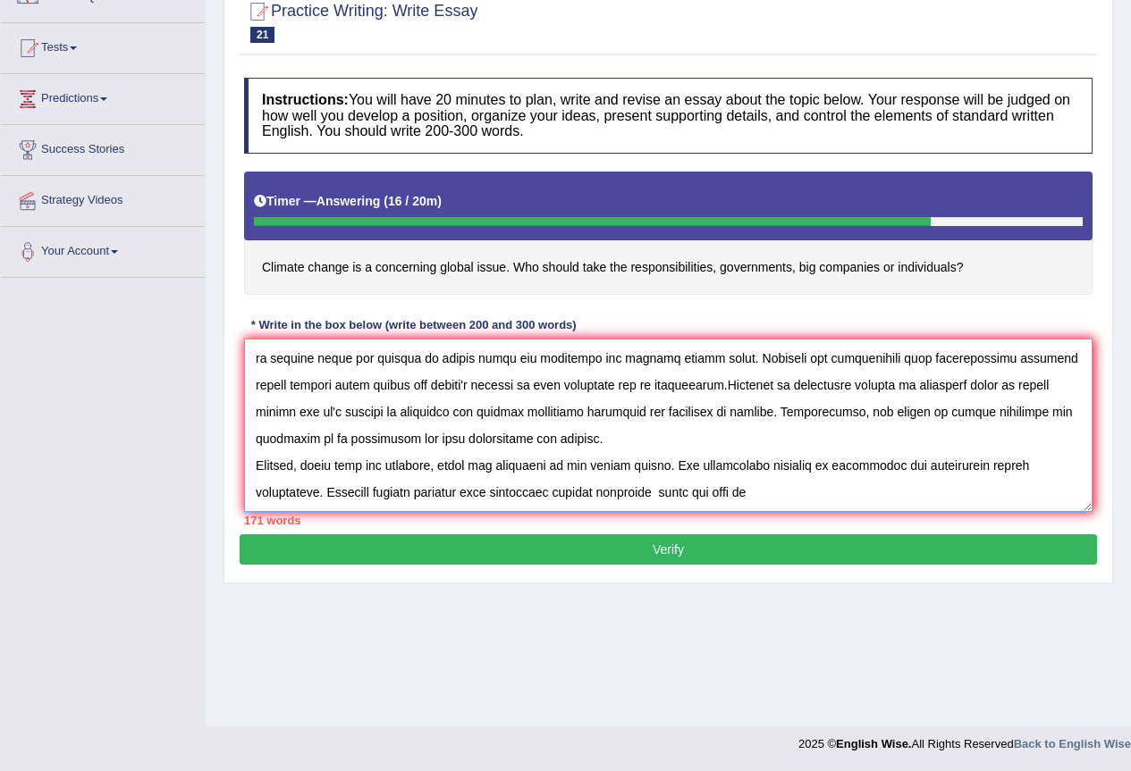
click at [669, 490] on textarea at bounding box center [668, 425] width 848 height 173
click at [791, 491] on textarea at bounding box center [668, 425] width 848 height 173
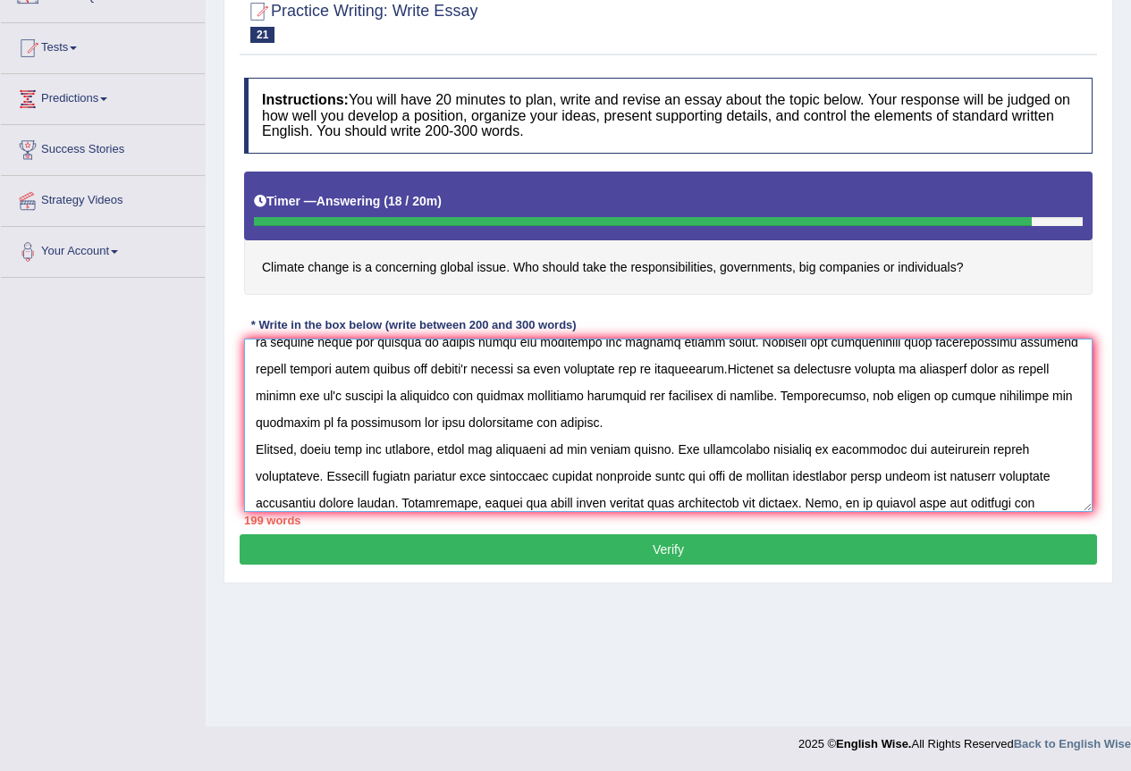
scroll to position [123, 0]
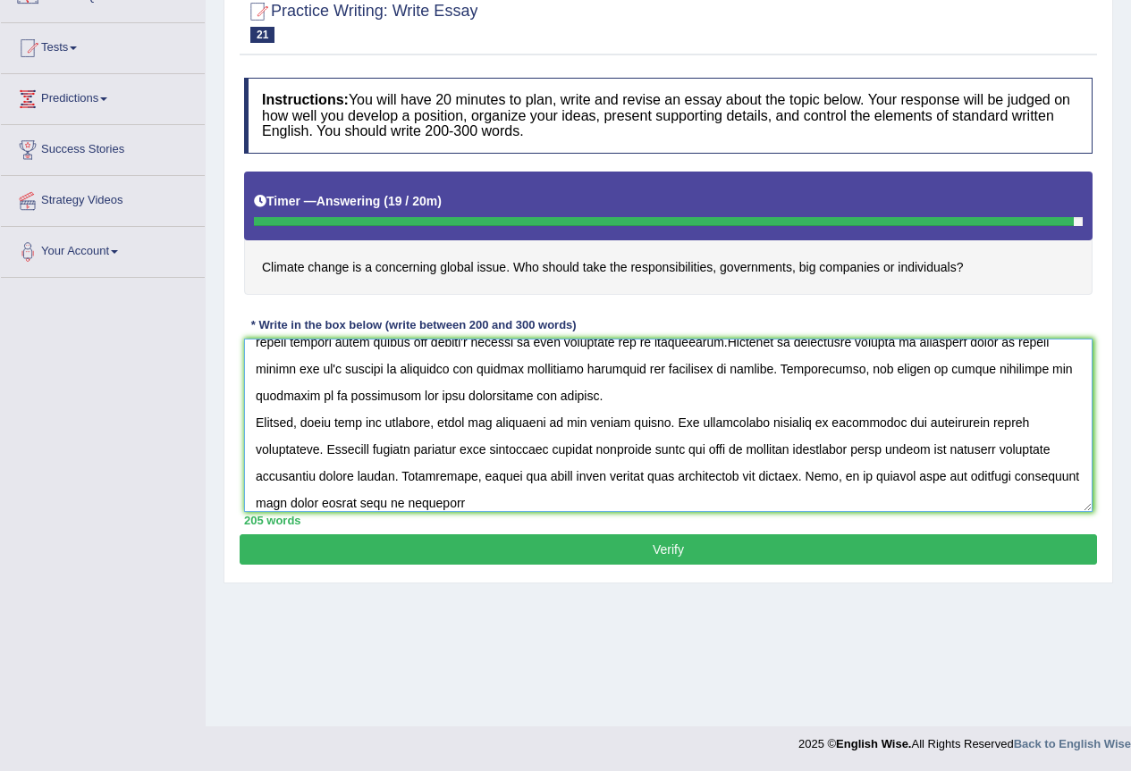
click at [1043, 475] on textarea at bounding box center [668, 425] width 848 height 173
click at [1056, 475] on textarea at bounding box center [668, 425] width 848 height 173
drag, startPoint x: 1056, startPoint y: 475, endPoint x: 1008, endPoint y: 482, distance: 48.7
click at [1008, 482] on textarea at bounding box center [668, 425] width 848 height 173
click at [542, 496] on textarea at bounding box center [668, 425] width 848 height 173
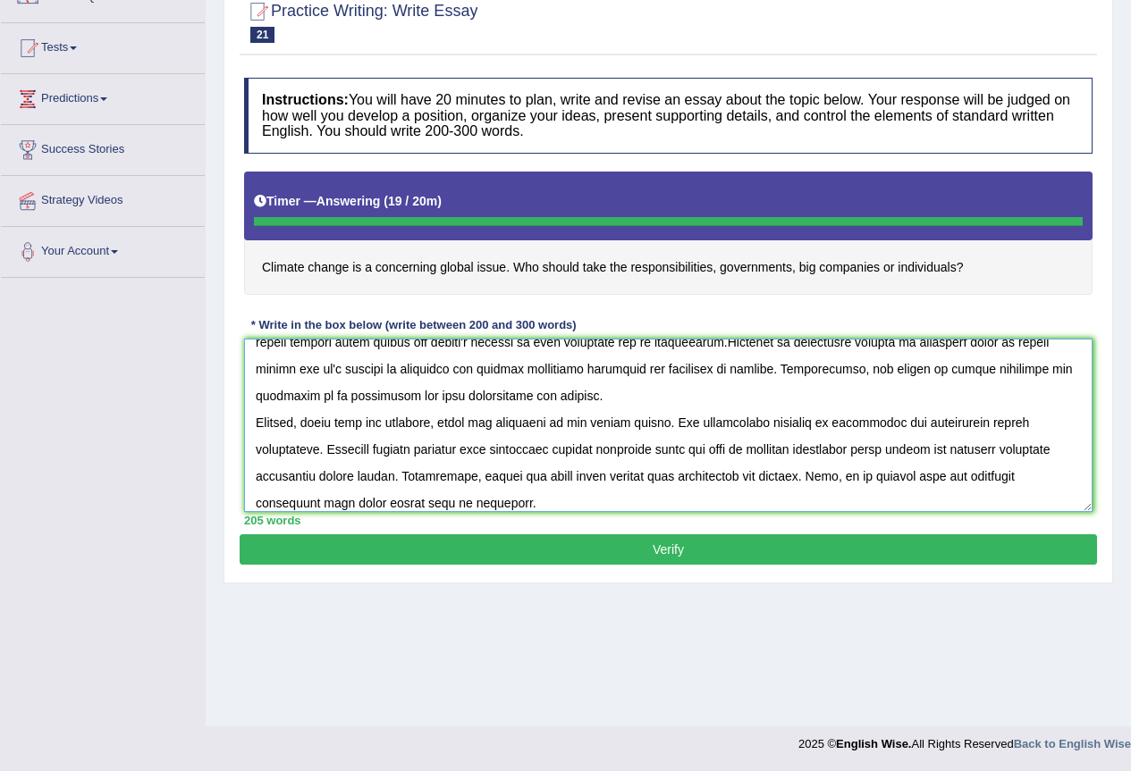
scroll to position [0, 0]
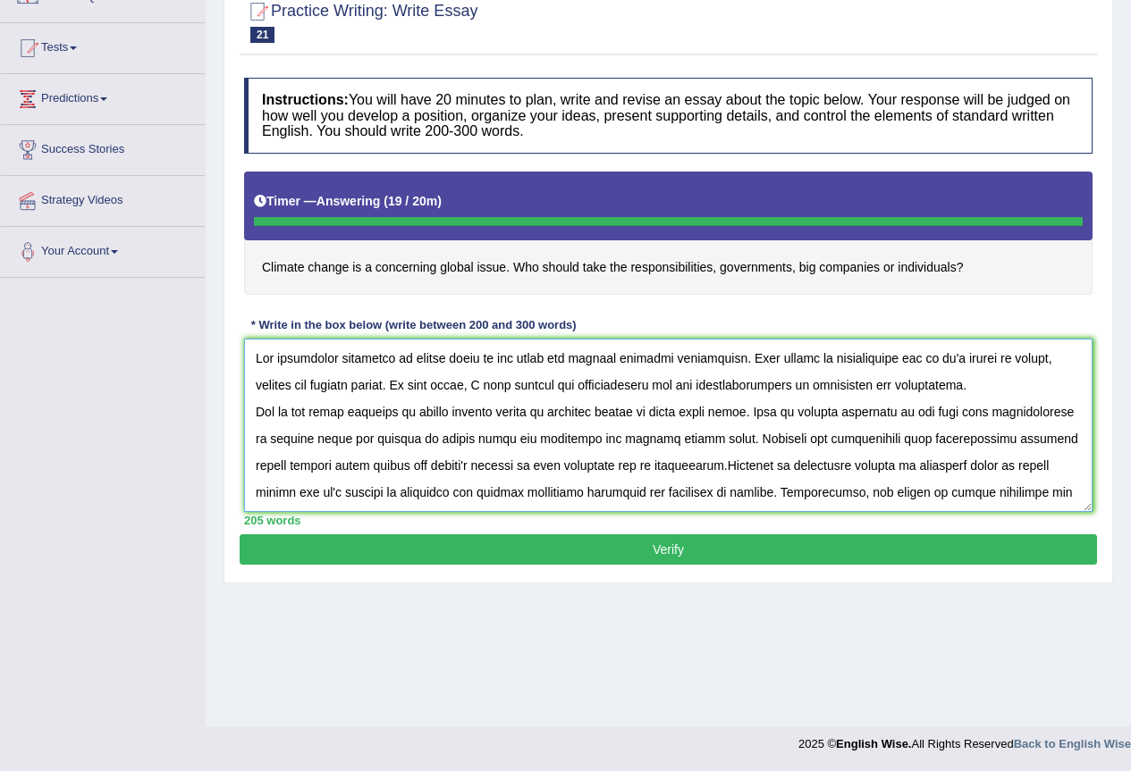
type textarea "The increasing influence of global issue on our lives has ignited numerous disc…"
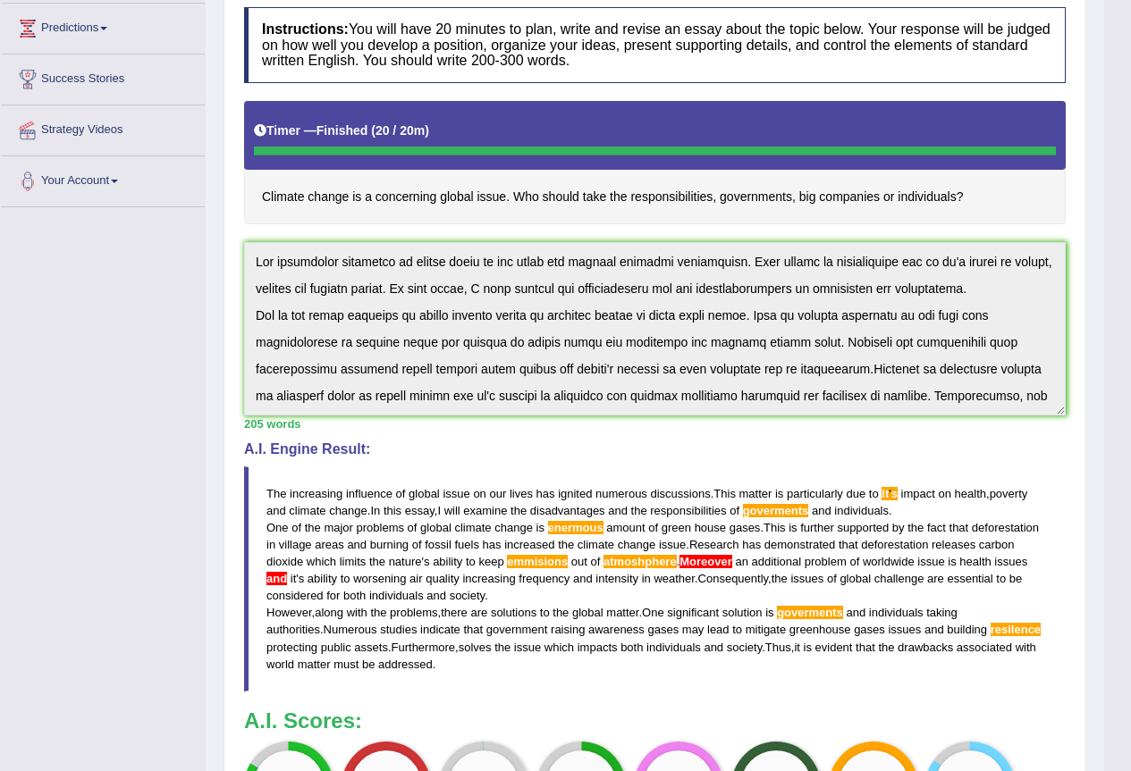
scroll to position [134, 0]
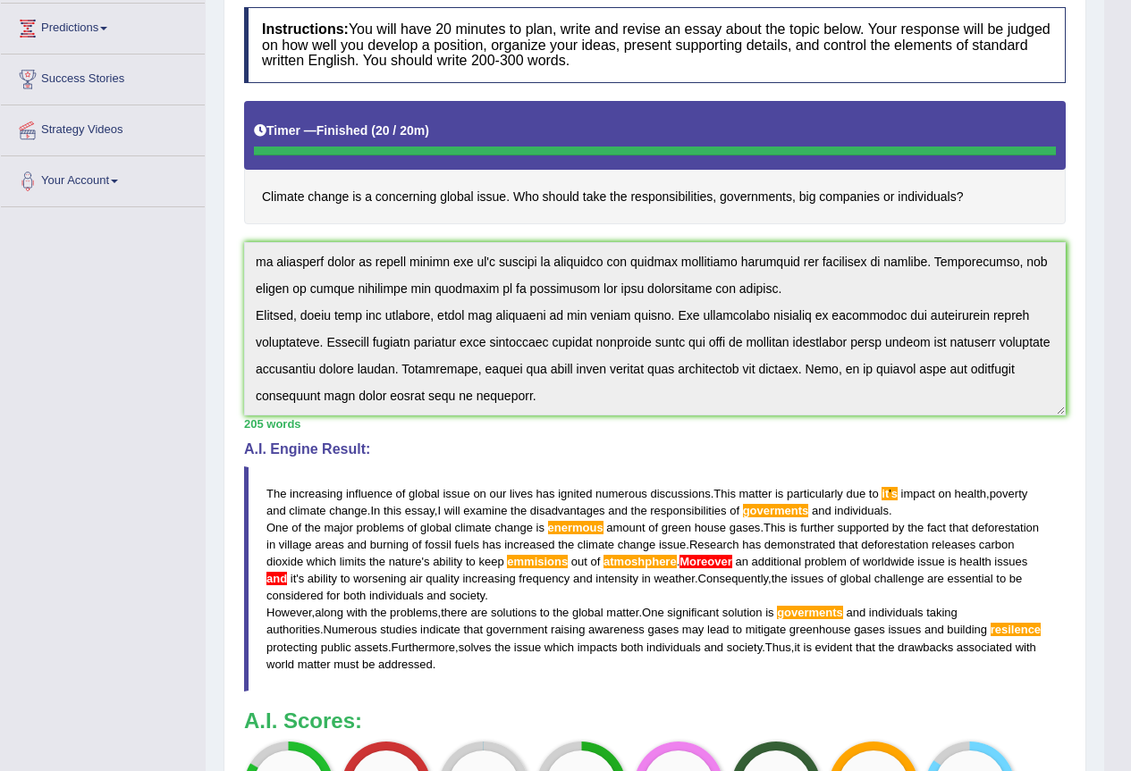
click at [871, 522] on div "Instructions: You will have 20 minutes to plan, write and revise an essay about…" at bounding box center [655, 430] width 830 height 864
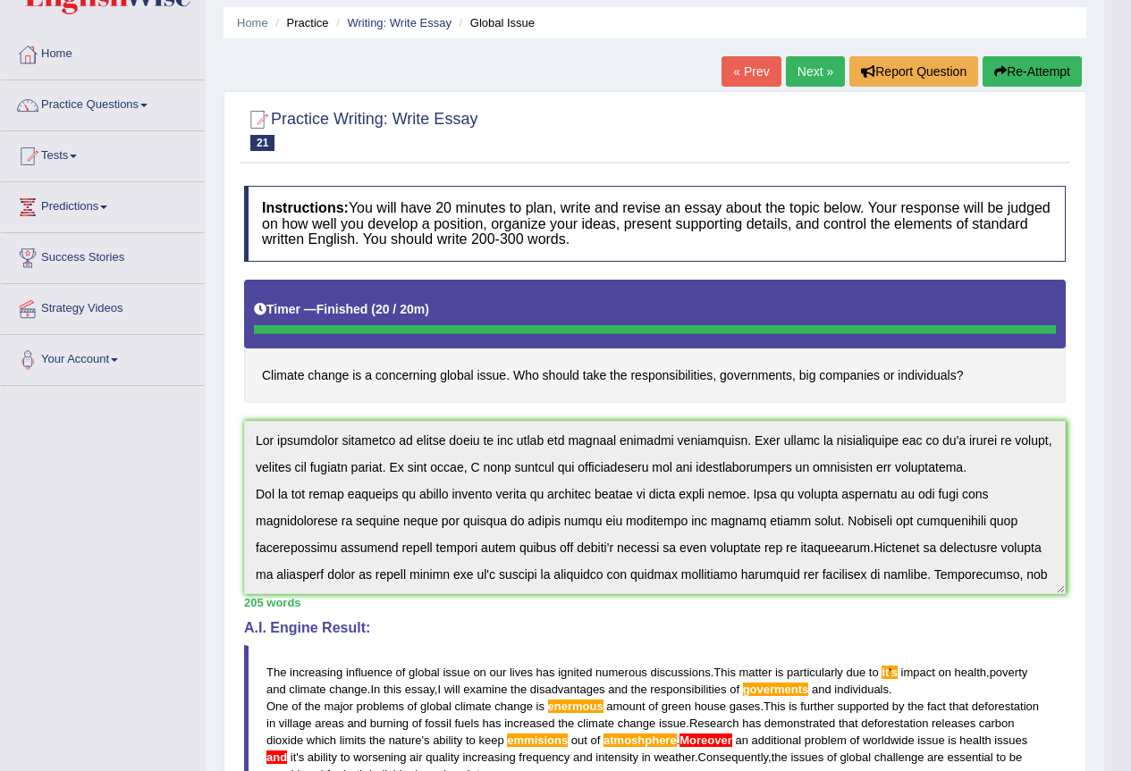
scroll to position [0, 0]
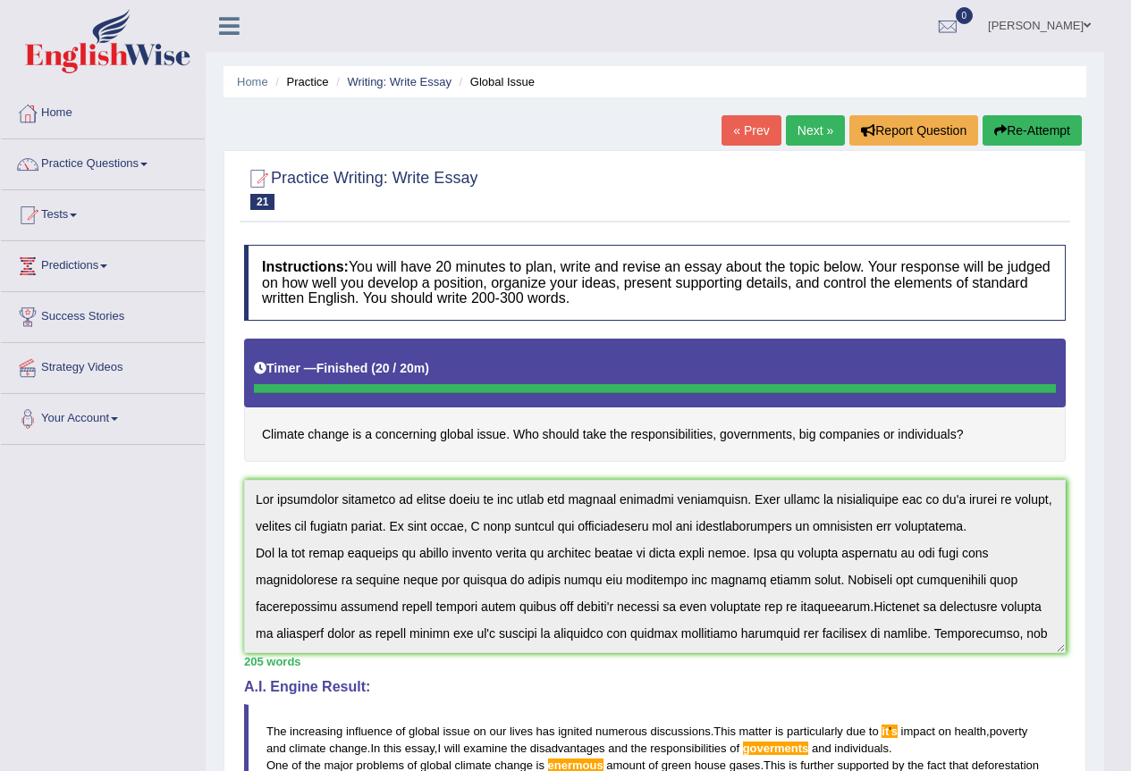
click at [1042, 122] on button "Re-Attempt" at bounding box center [1031, 130] width 99 height 30
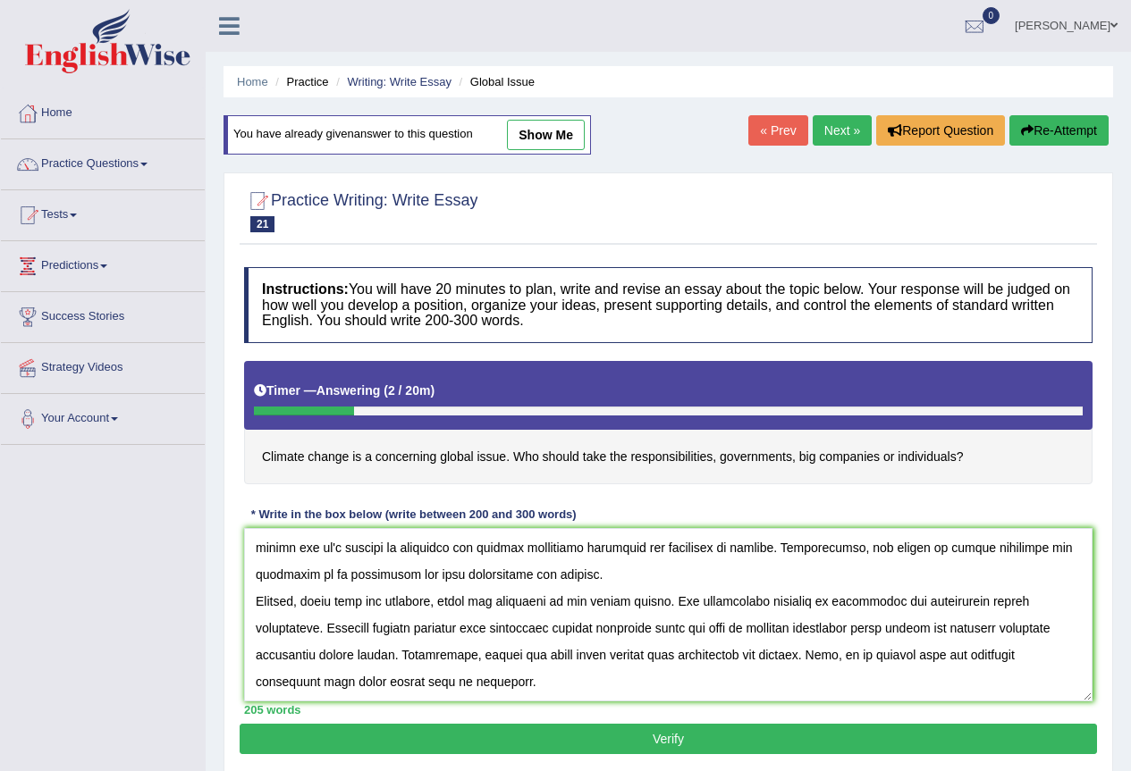
scroll to position [167, 0]
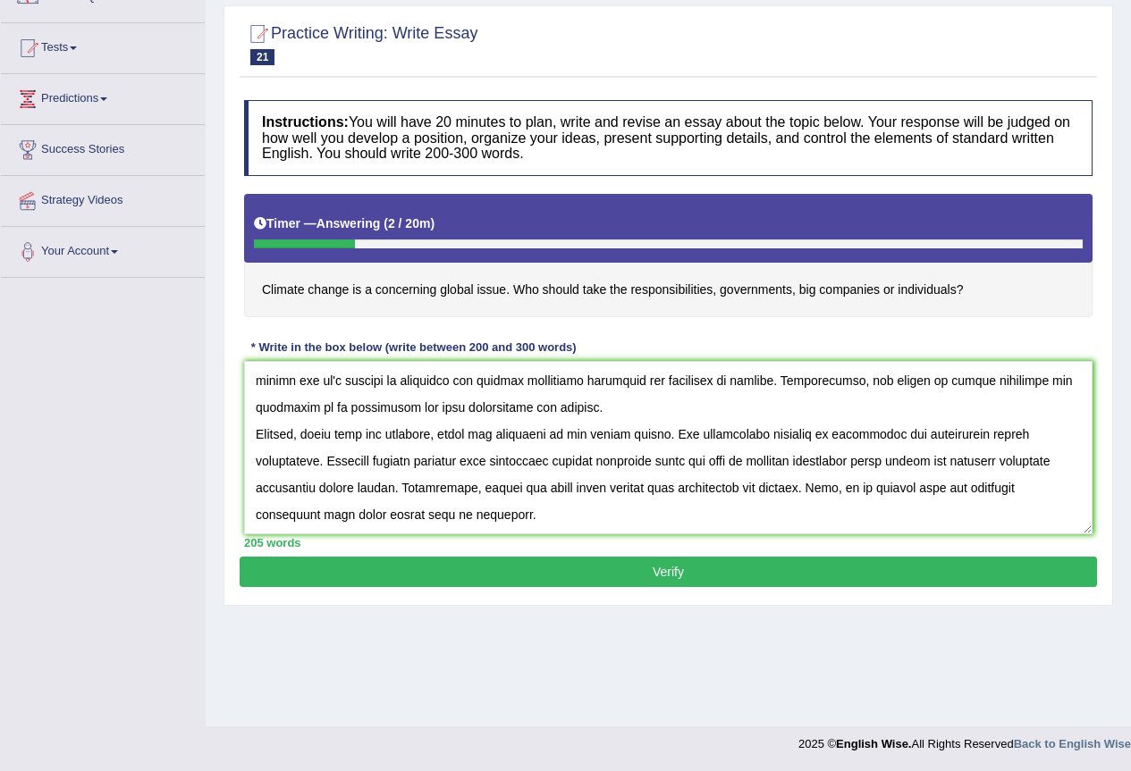
click at [584, 511] on textarea at bounding box center [668, 447] width 848 height 173
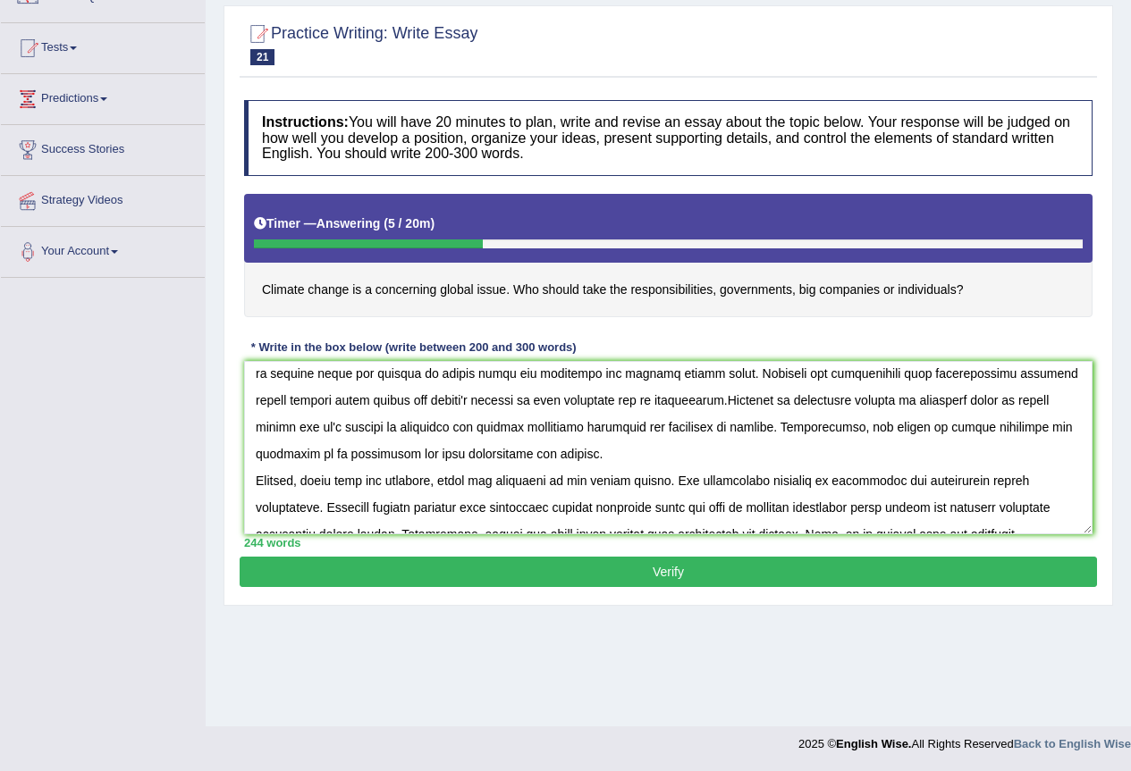
scroll to position [188, 0]
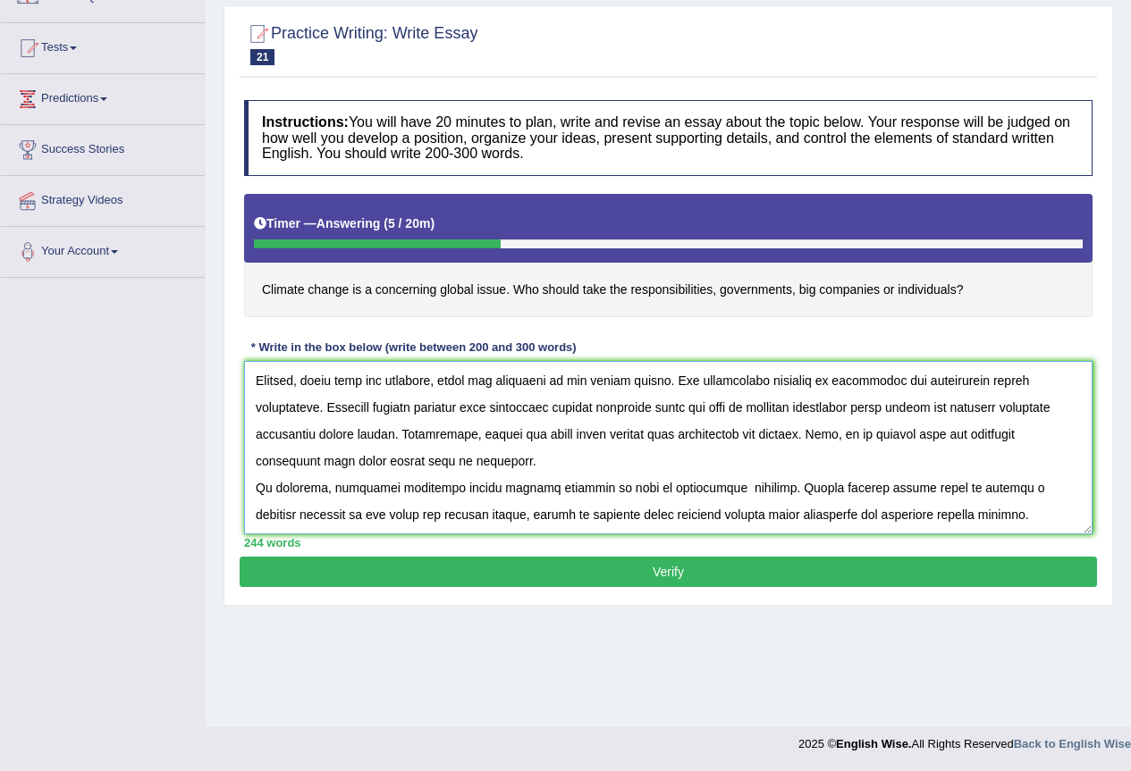
click at [437, 504] on textarea at bounding box center [668, 447] width 848 height 173
click at [573, 485] on textarea at bounding box center [668, 447] width 848 height 173
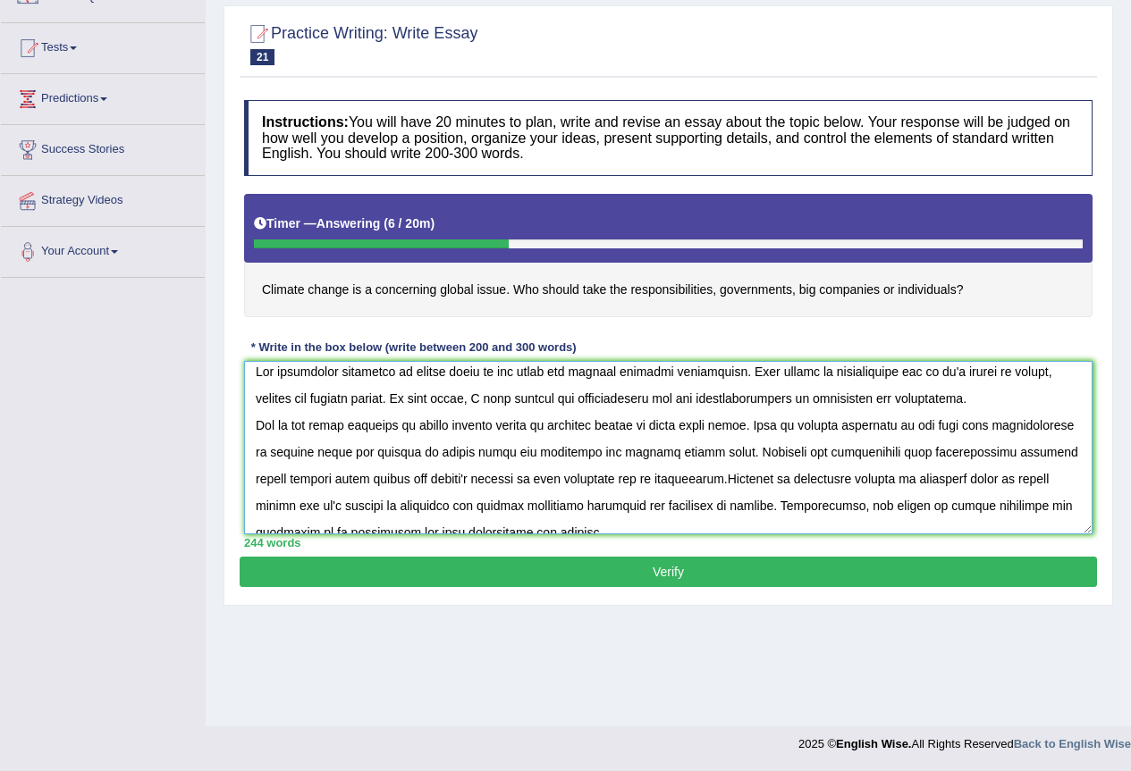
scroll to position [0, 0]
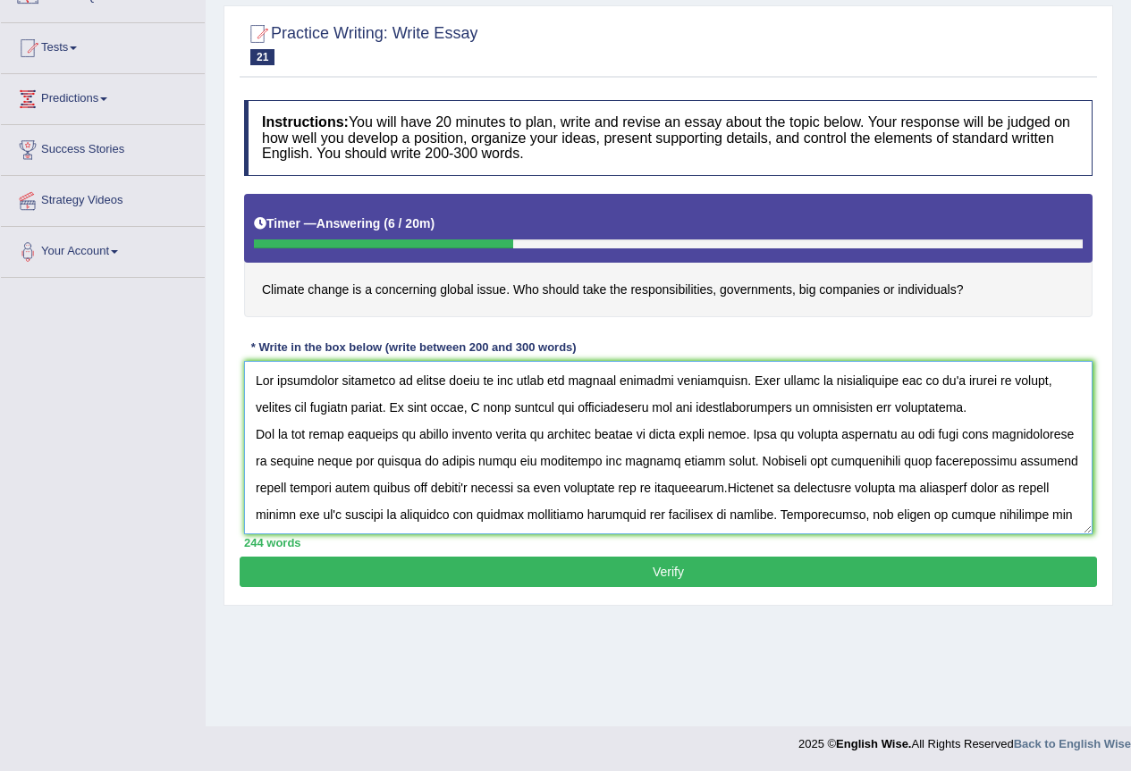
click at [828, 491] on textarea at bounding box center [668, 447] width 848 height 173
click at [838, 492] on textarea at bounding box center [668, 447] width 848 height 173
click at [832, 487] on textarea at bounding box center [668, 447] width 848 height 173
click at [837, 488] on textarea at bounding box center [668, 447] width 848 height 173
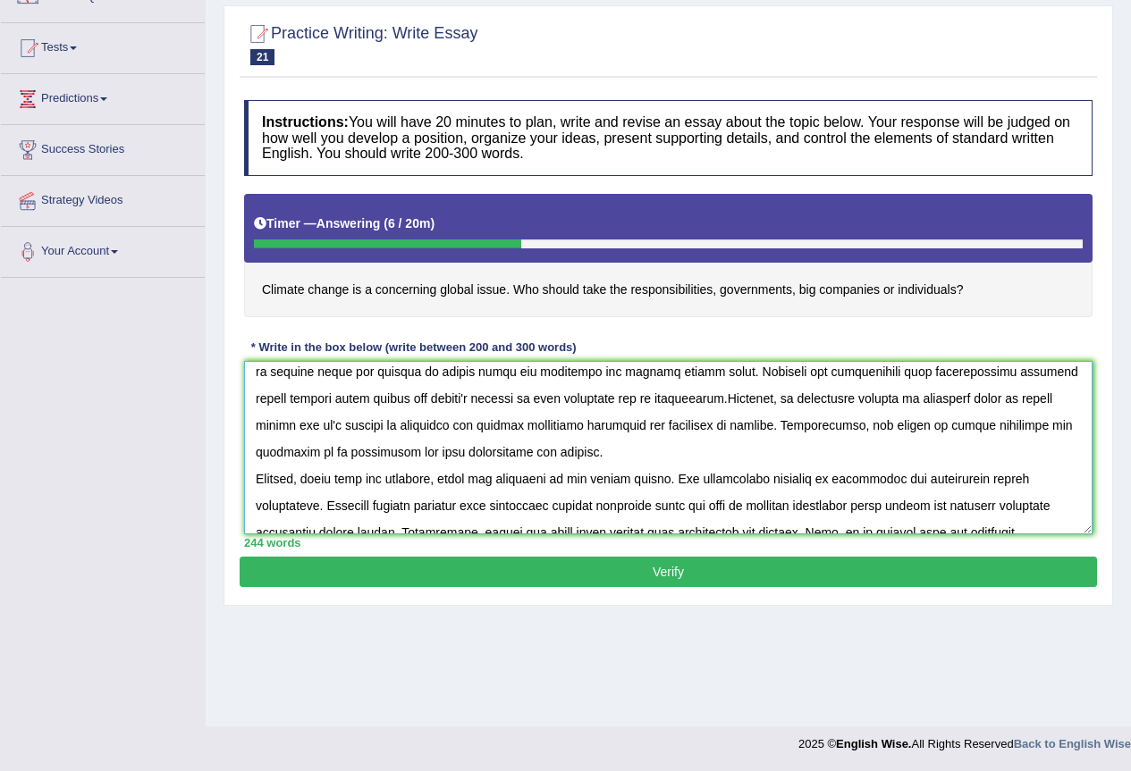
scroll to position [188, 0]
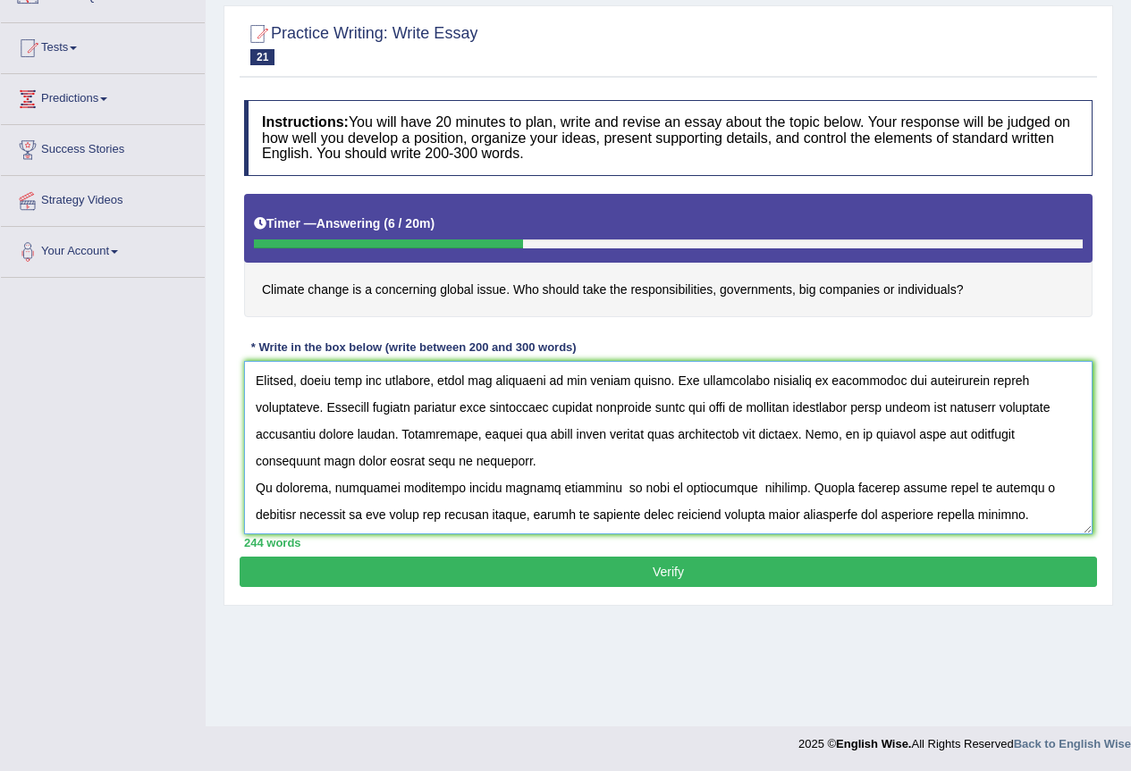
click at [583, 490] on textarea at bounding box center [668, 447] width 848 height 173
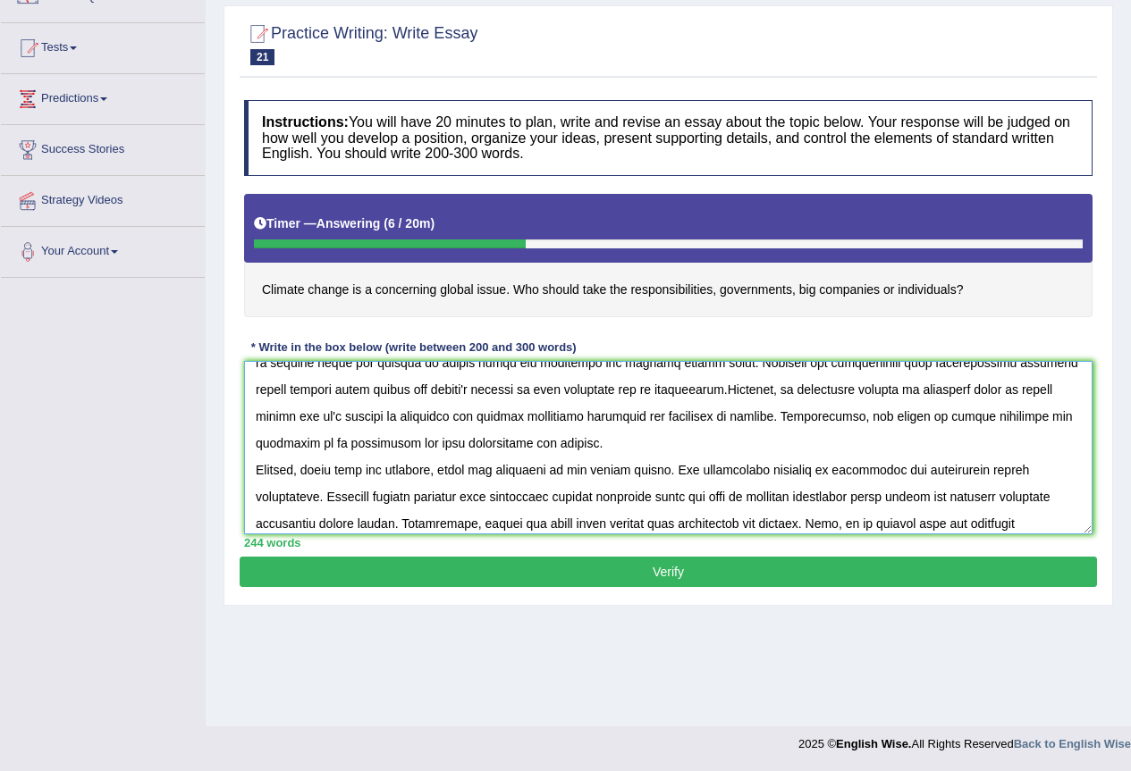
scroll to position [0, 0]
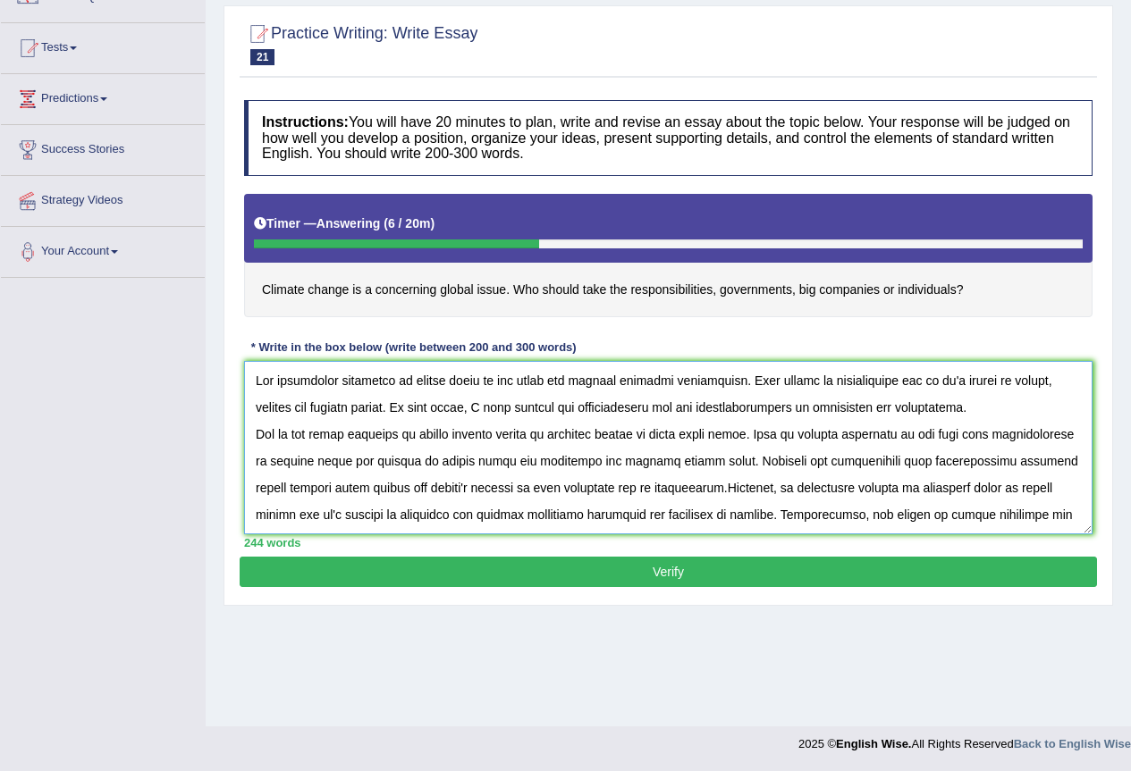
click at [882, 408] on textarea at bounding box center [668, 447] width 848 height 173
click at [798, 433] on textarea at bounding box center [668, 447] width 848 height 173
click at [970, 416] on textarea at bounding box center [668, 447] width 848 height 173
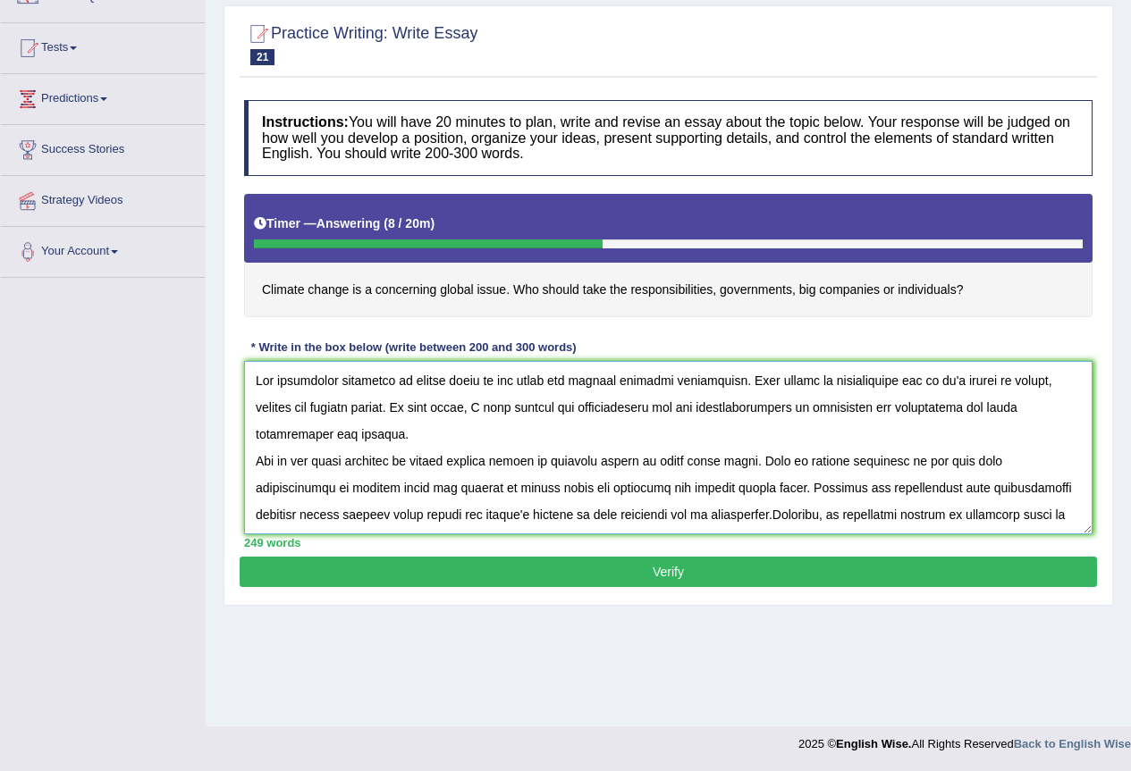
scroll to position [78, 0]
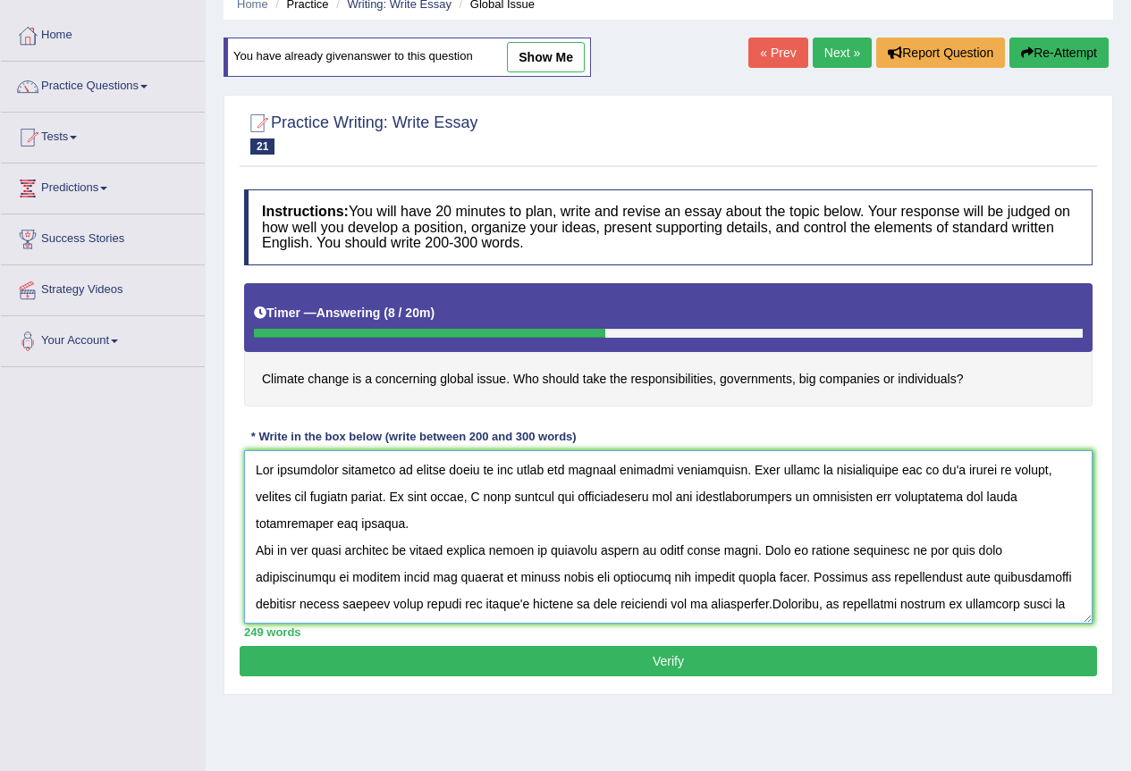
click at [480, 475] on textarea at bounding box center [668, 536] width 848 height 173
click at [471, 467] on textarea at bounding box center [668, 536] width 848 height 173
click at [473, 470] on textarea at bounding box center [668, 536] width 848 height 173
click at [883, 492] on textarea at bounding box center [668, 536] width 848 height 173
click at [961, 497] on textarea at bounding box center [668, 536] width 848 height 173
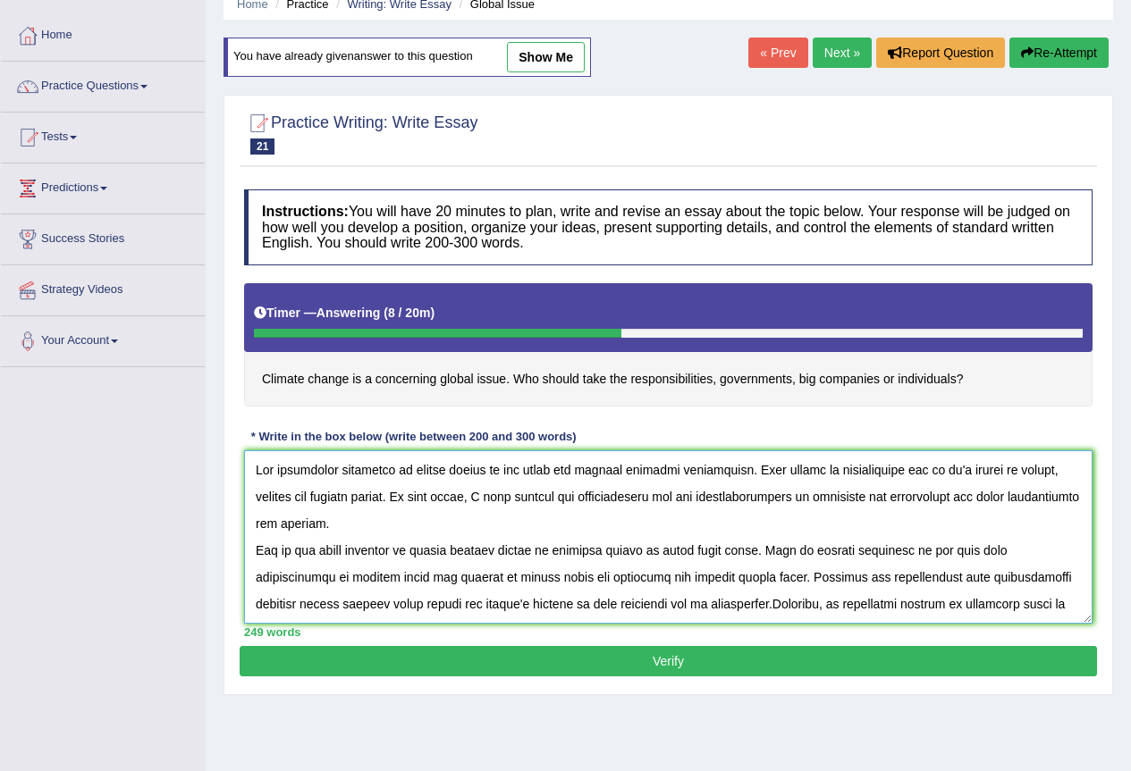
click at [965, 496] on textarea at bounding box center [668, 536] width 848 height 173
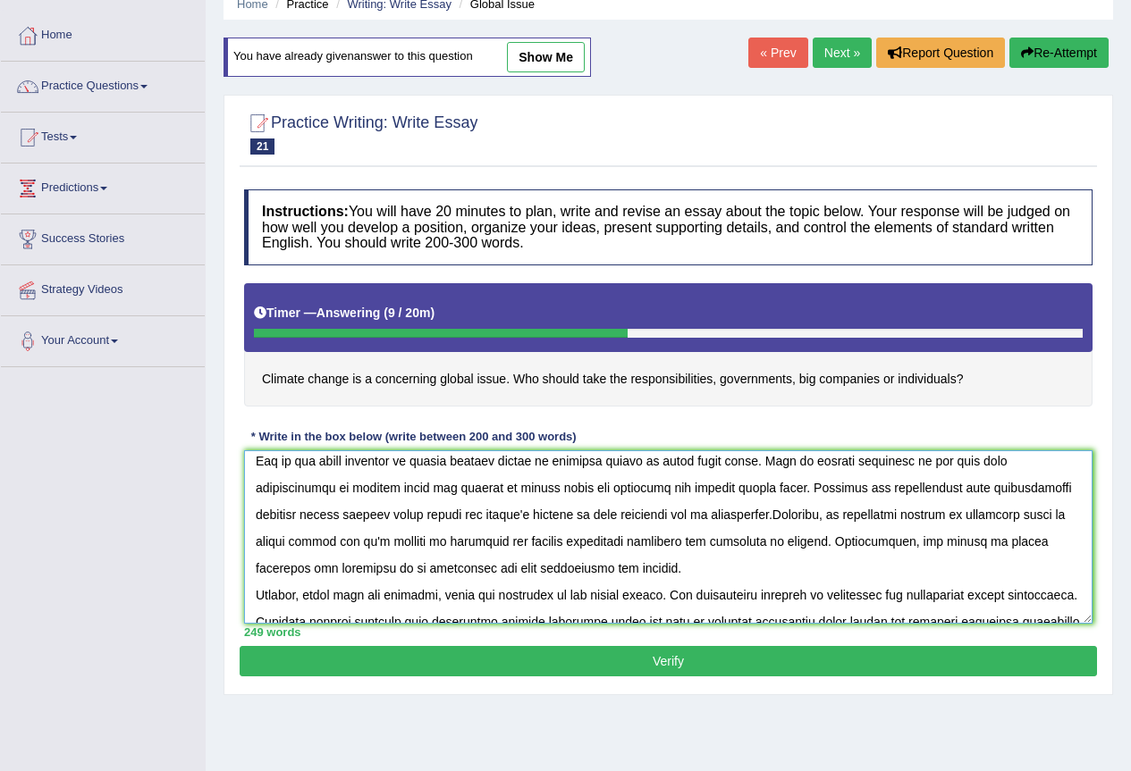
scroll to position [0, 0]
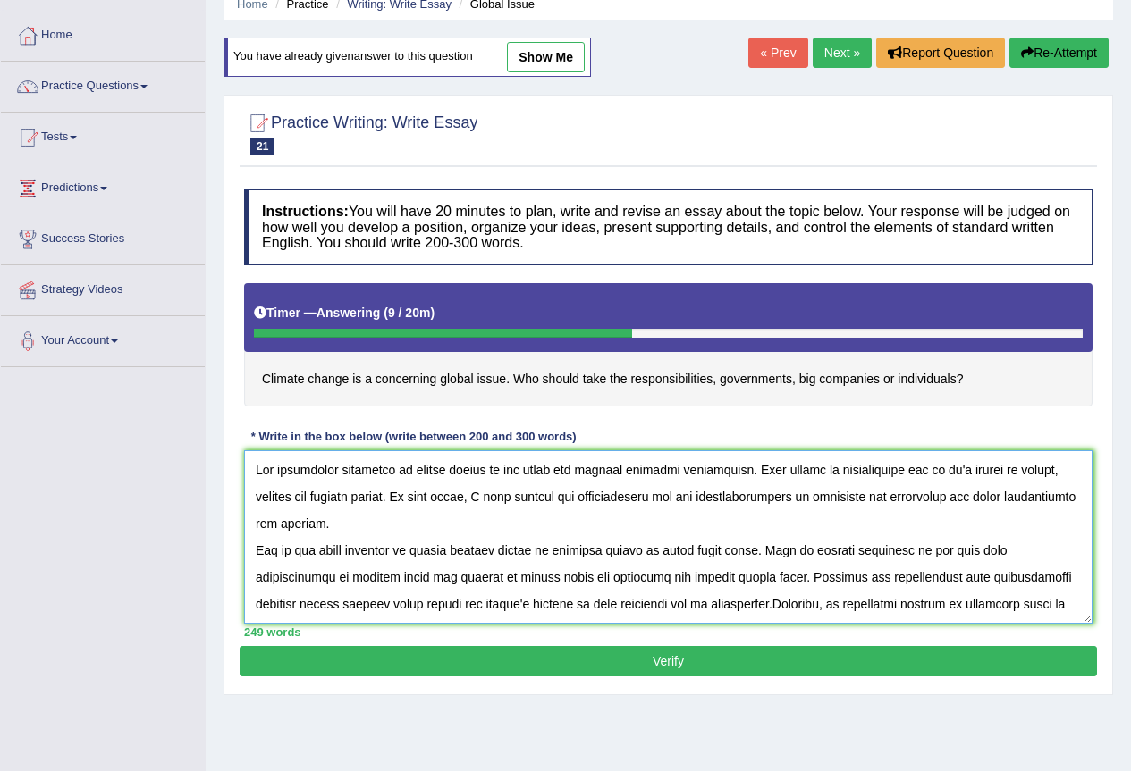
click at [586, 551] on textarea at bounding box center [668, 536] width 848 height 173
drag, startPoint x: 613, startPoint y: 550, endPoint x: 570, endPoint y: 559, distance: 43.8
click at [570, 559] on textarea at bounding box center [668, 536] width 848 height 173
click at [576, 559] on textarea at bounding box center [668, 536] width 848 height 173
click at [578, 568] on textarea at bounding box center [668, 536] width 848 height 173
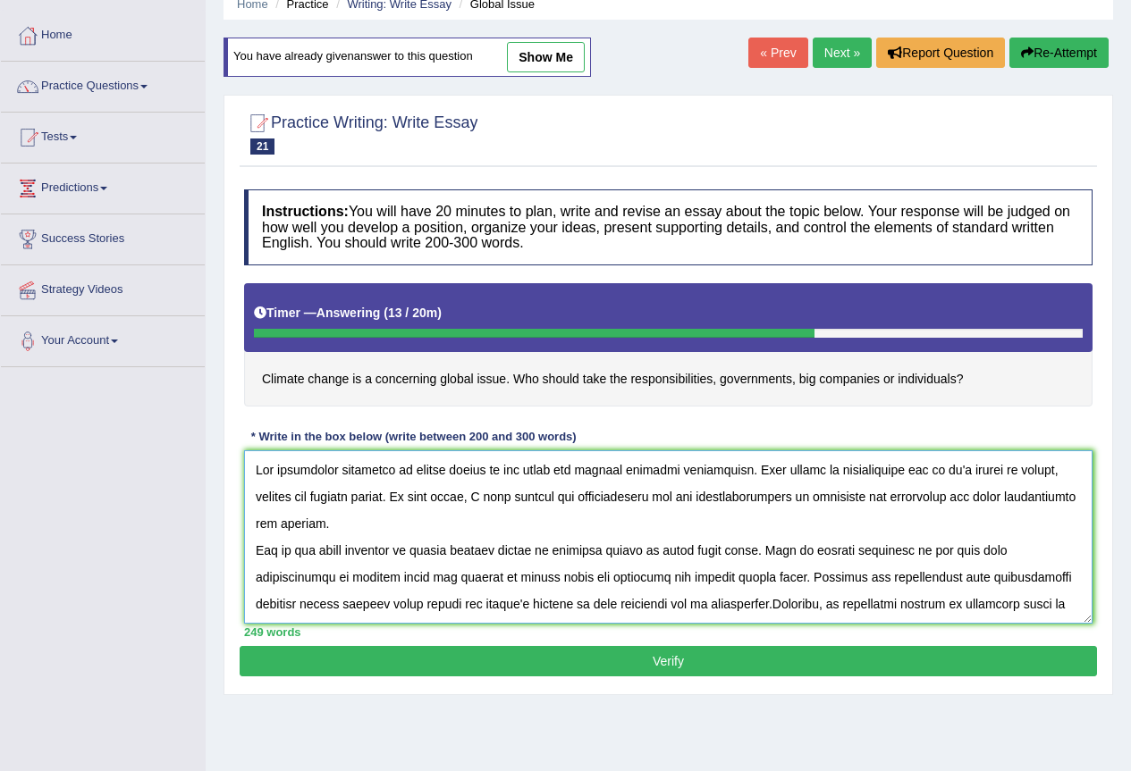
click at [712, 551] on textarea at bounding box center [668, 536] width 848 height 173
click at [685, 562] on textarea at bounding box center [668, 536] width 848 height 173
click at [729, 574] on textarea at bounding box center [668, 536] width 848 height 173
click at [660, 578] on textarea at bounding box center [668, 536] width 848 height 173
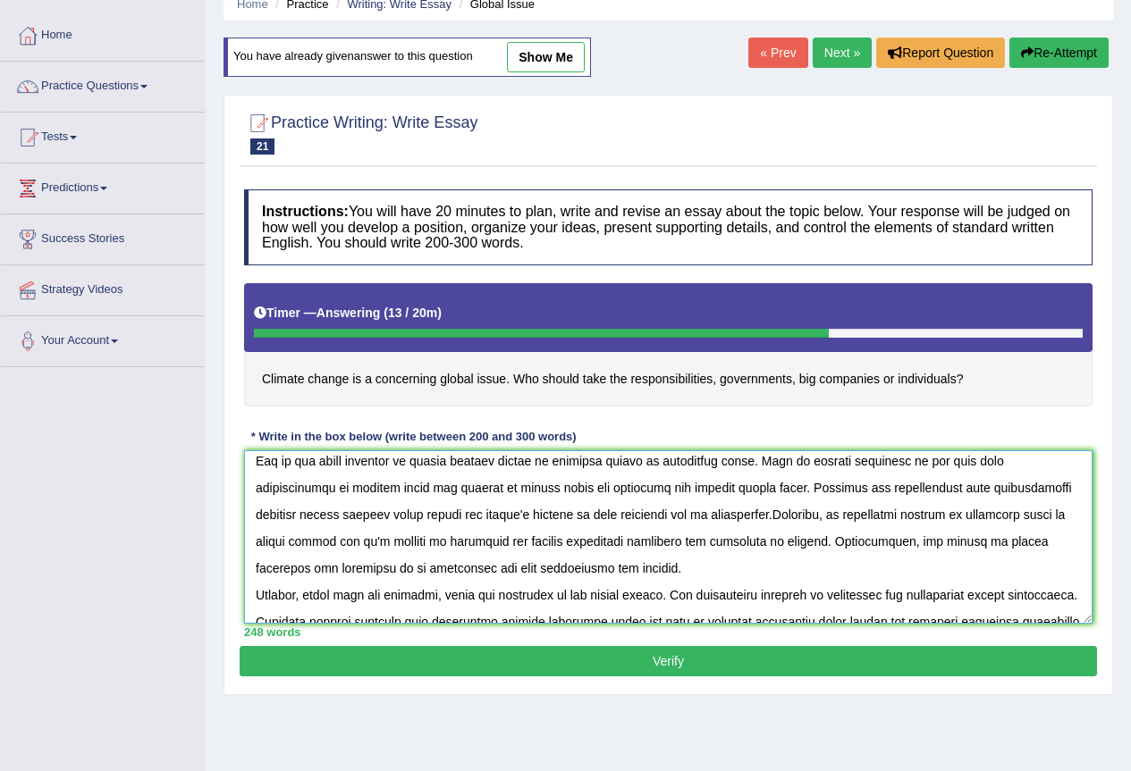
drag, startPoint x: 1055, startPoint y: 484, endPoint x: 977, endPoint y: 494, distance: 79.3
click at [977, 494] on textarea at bounding box center [668, 536] width 848 height 173
click at [812, 513] on textarea at bounding box center [668, 536] width 848 height 173
click at [874, 516] on textarea at bounding box center [668, 536] width 848 height 173
click at [996, 512] on textarea at bounding box center [668, 536] width 848 height 173
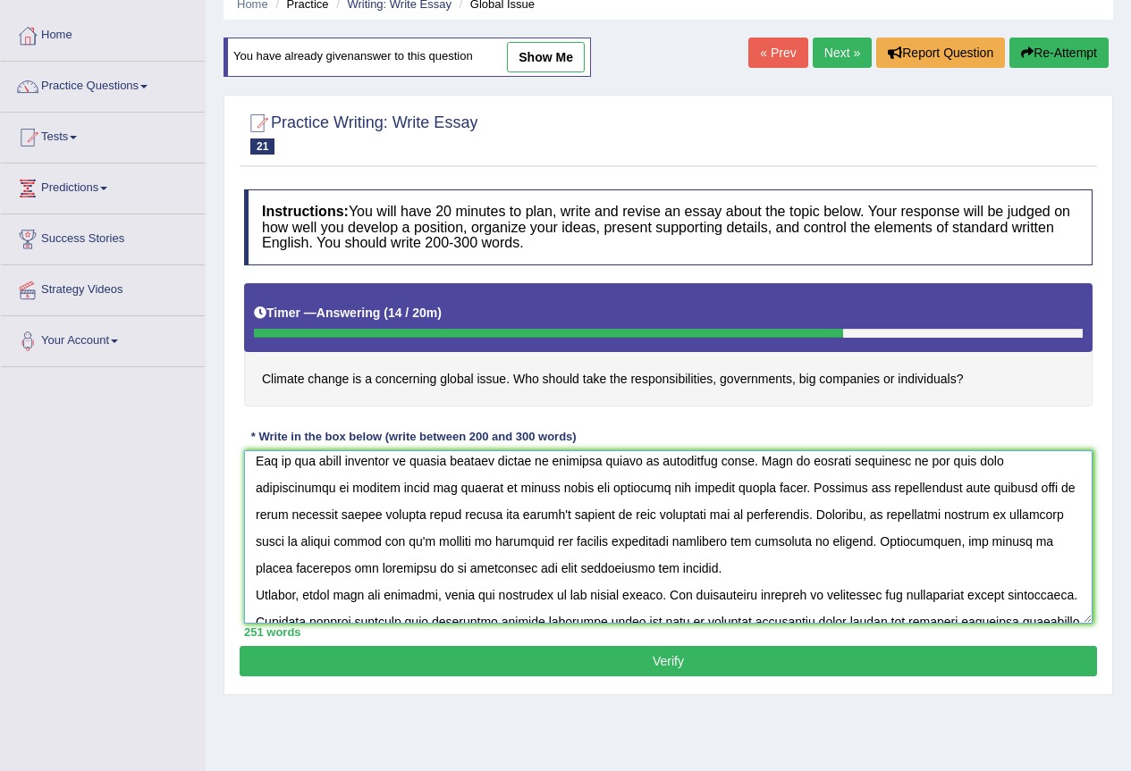
drag, startPoint x: 996, startPoint y: 512, endPoint x: 952, endPoint y: 506, distance: 44.2
click at [952, 506] on textarea at bounding box center [668, 536] width 848 height 173
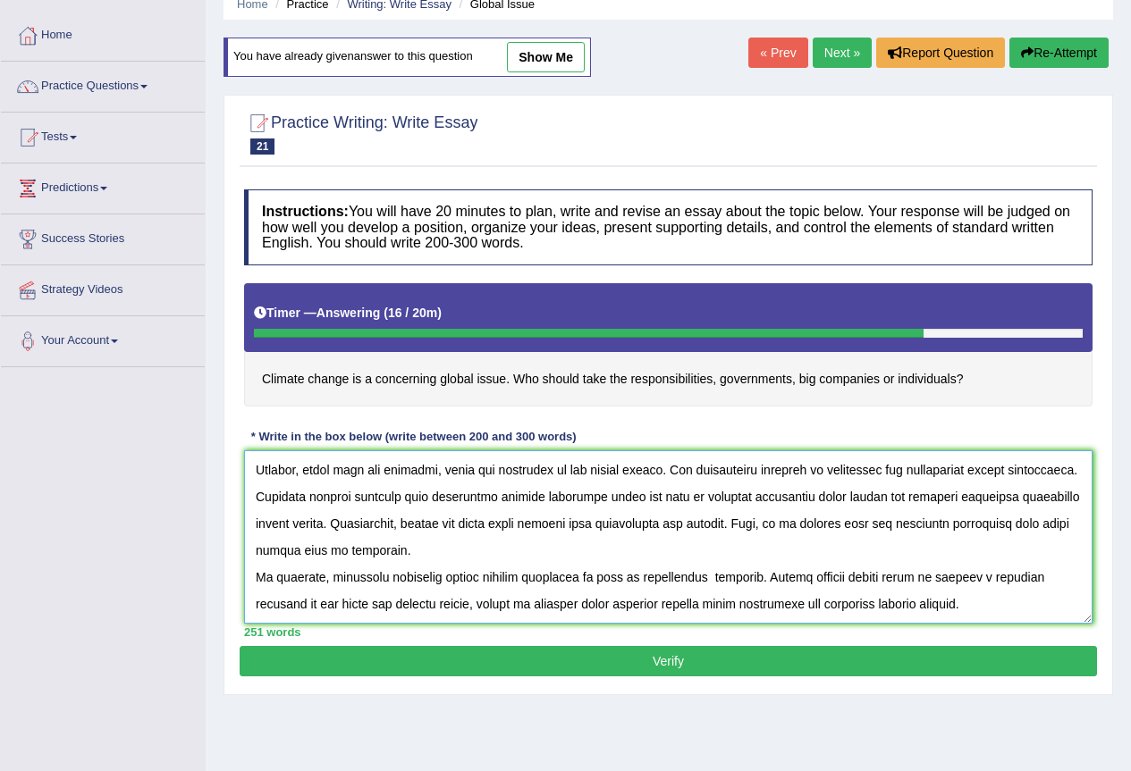
scroll to position [167, 0]
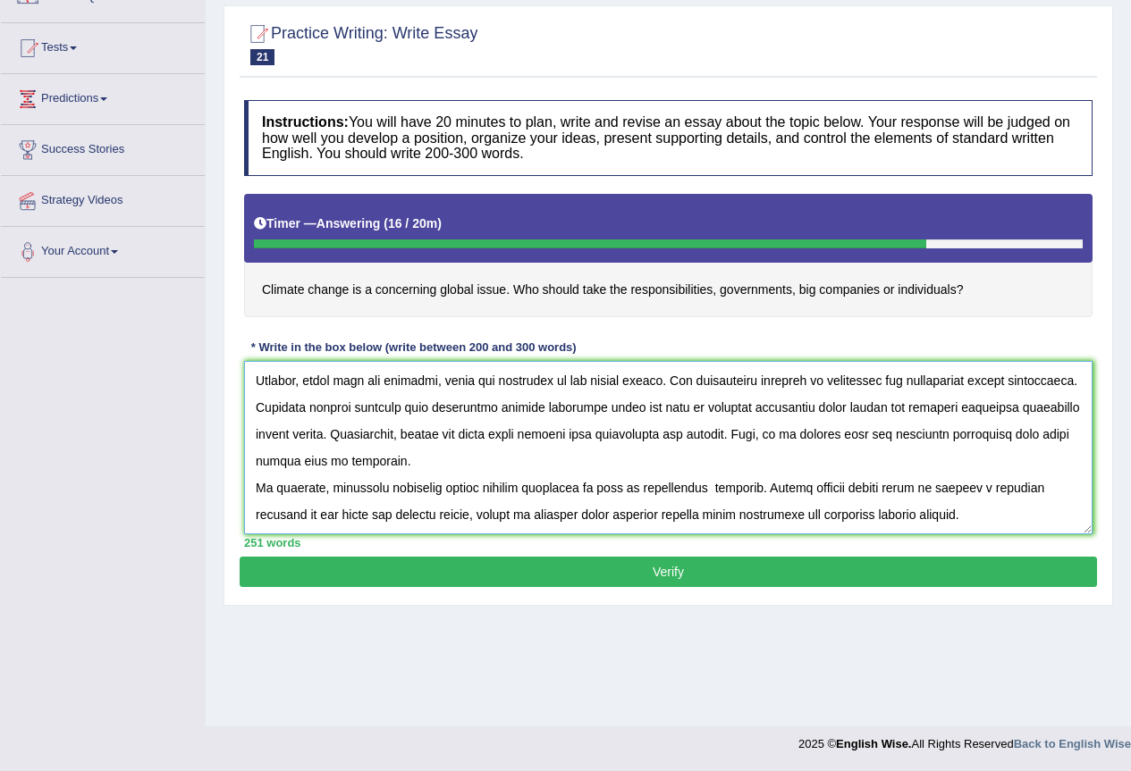
type textarea "The increasing influence of global matter on our lives has ignited numerous dis…"
click at [641, 568] on button "Verify" at bounding box center [668, 572] width 857 height 30
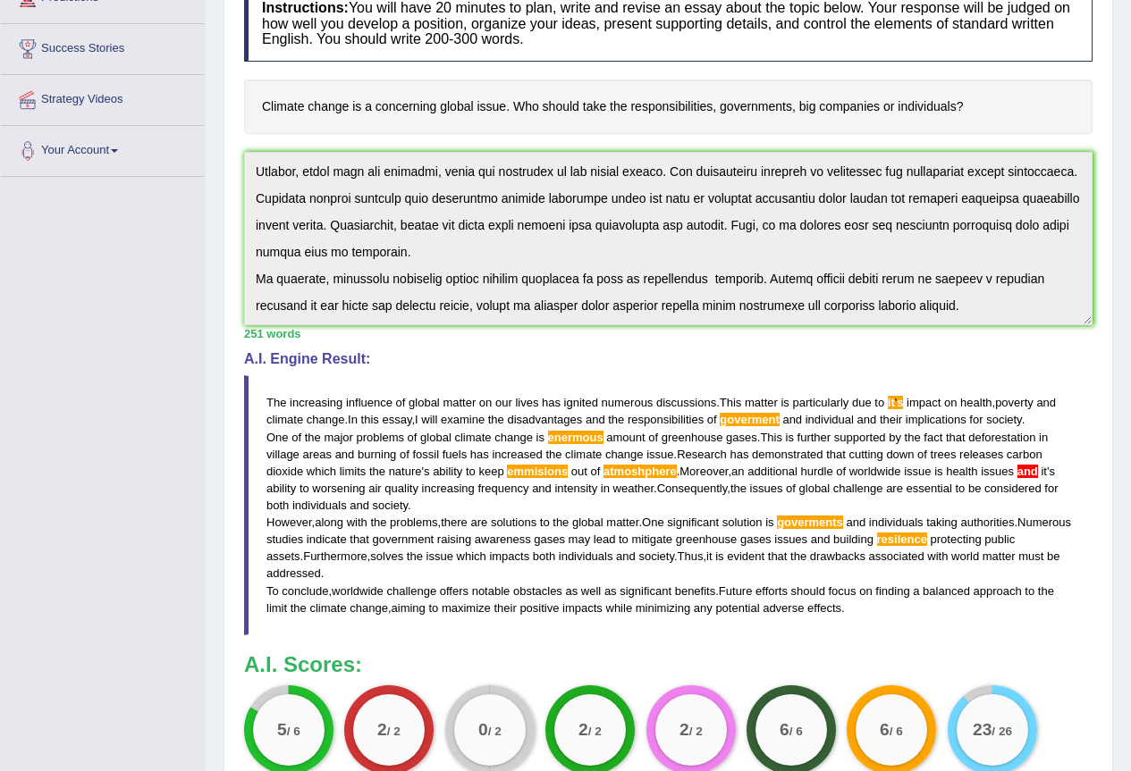
scroll to position [0, 0]
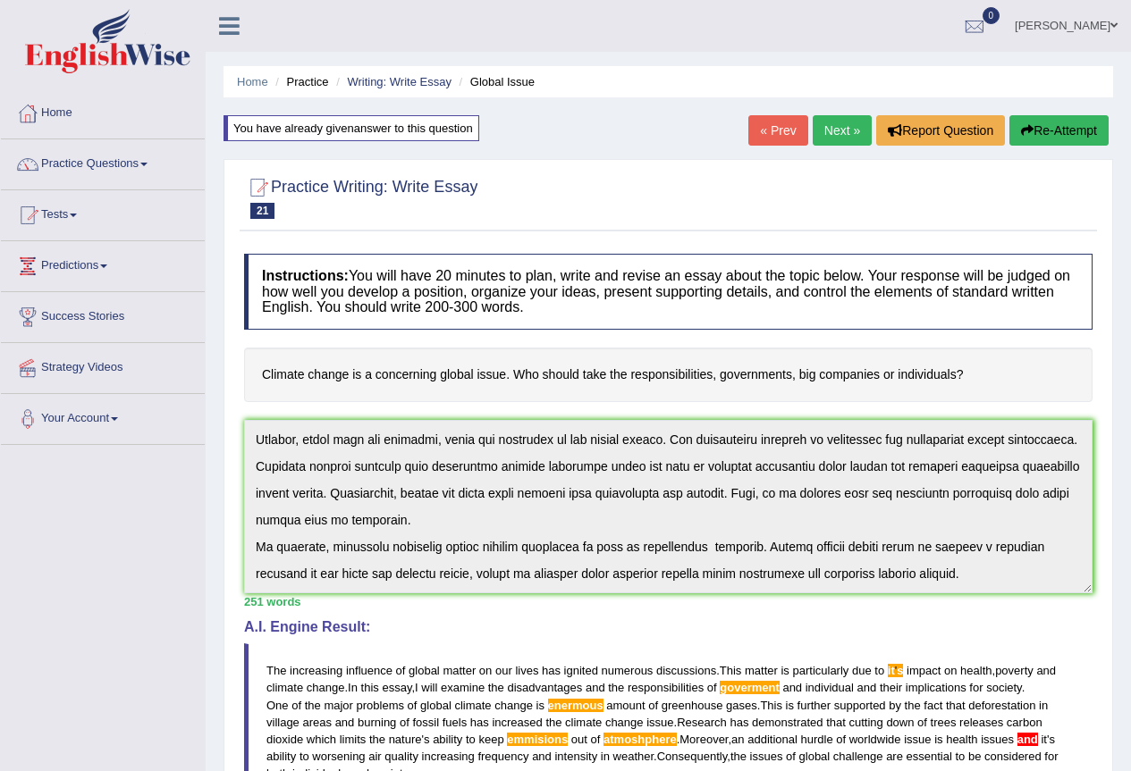
click at [842, 137] on link "Next »" at bounding box center [841, 130] width 59 height 30
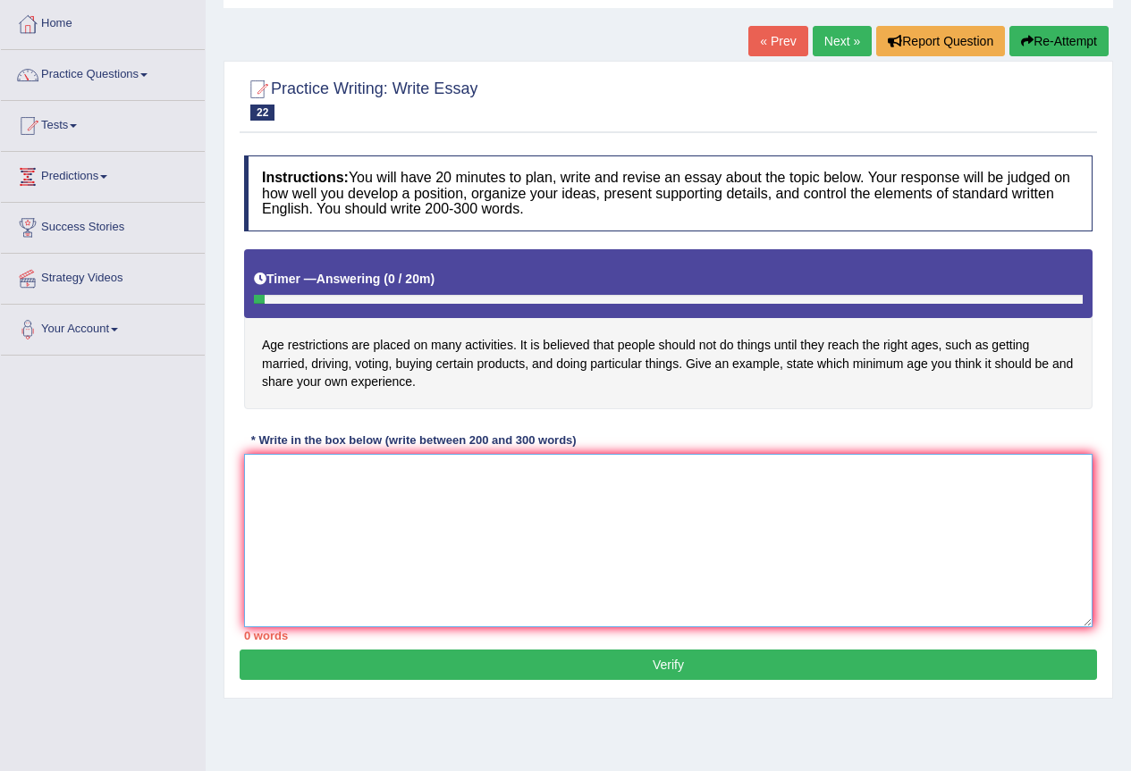
click at [600, 586] on textarea at bounding box center [668, 540] width 848 height 173
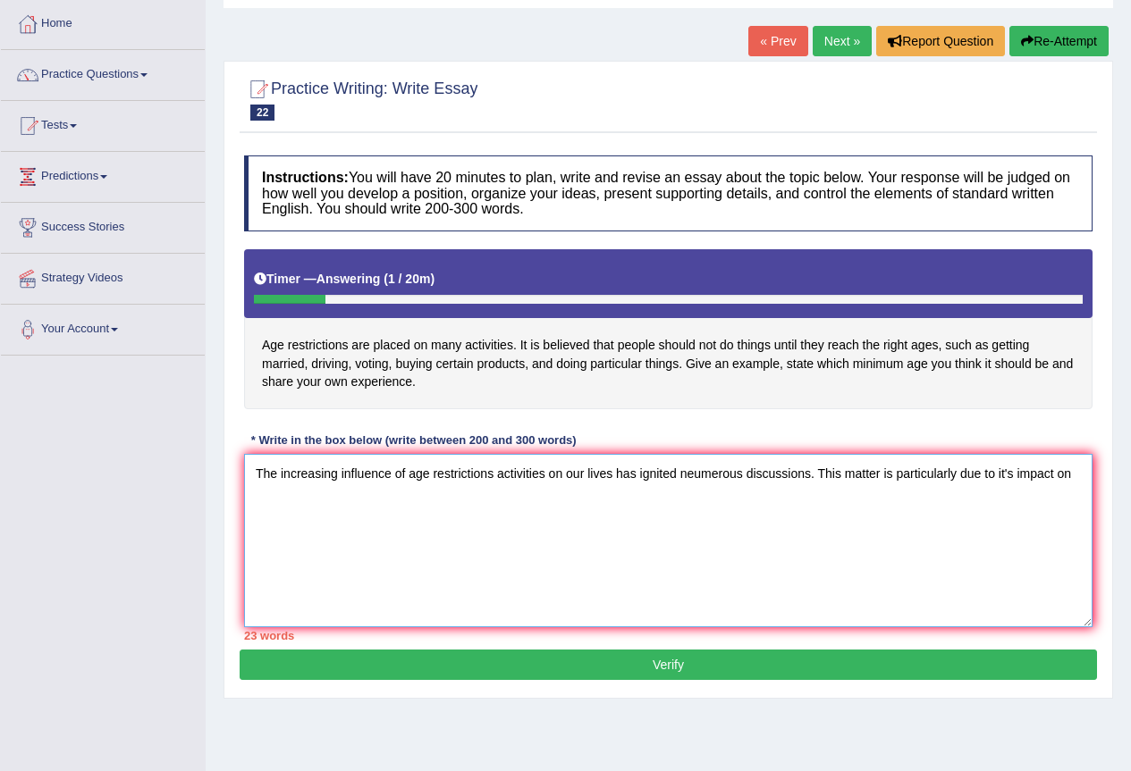
type textarea "The increasing influence of age restrictions activities on our lives has ignite…"
click at [842, 39] on link "Next »" at bounding box center [841, 41] width 59 height 30
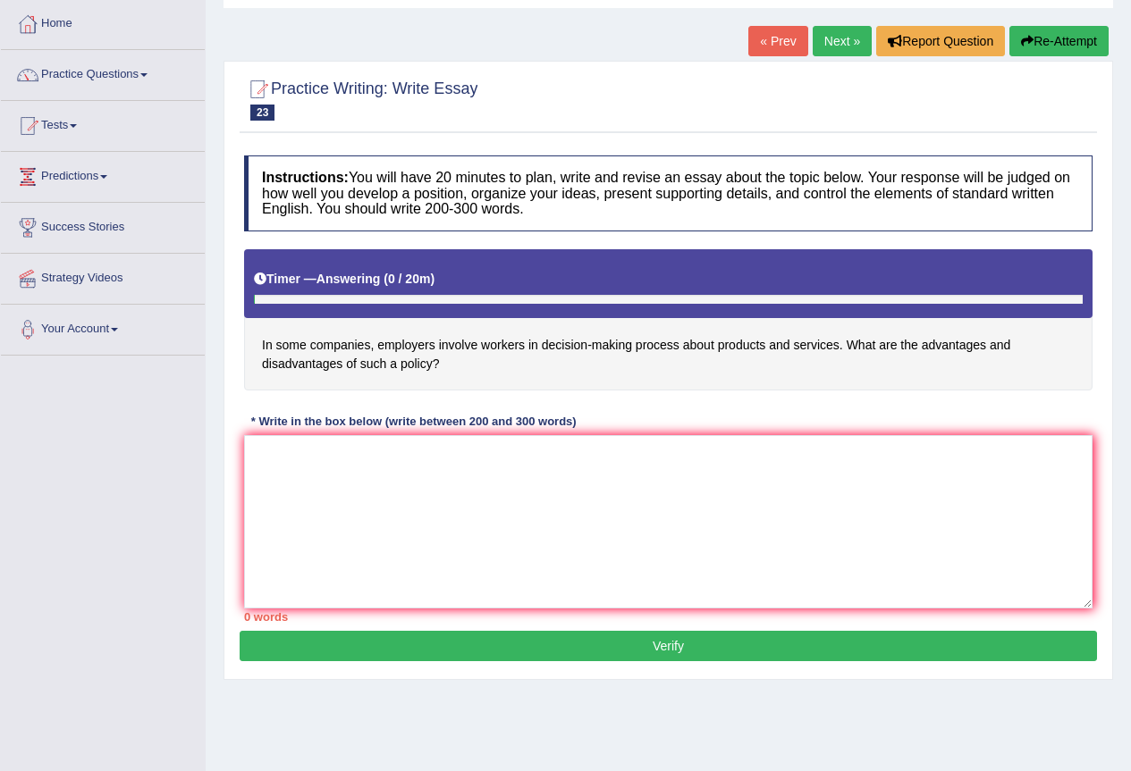
scroll to position [89, 0]
click at [658, 506] on textarea at bounding box center [668, 521] width 848 height 173
click at [652, 517] on textarea at bounding box center [668, 521] width 848 height 173
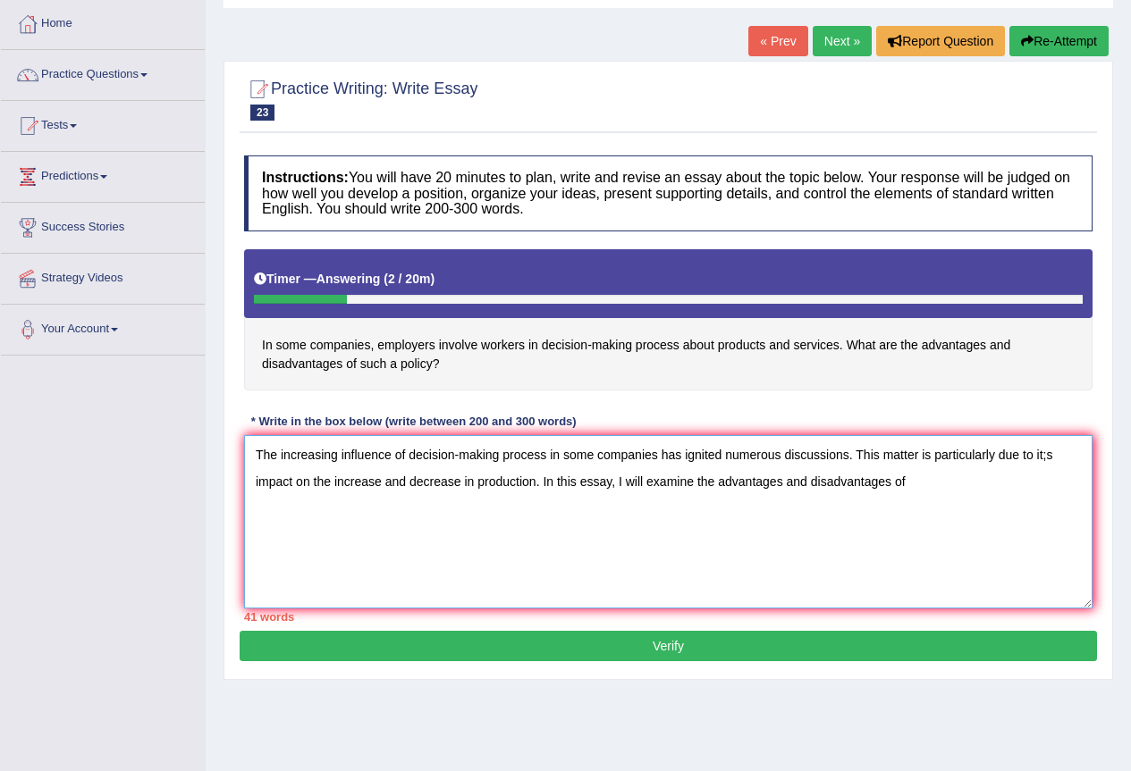
click at [534, 480] on textarea "The increasing influence of decision-making process in some companies has ignit…" at bounding box center [668, 521] width 848 height 173
click at [1005, 483] on textarea "The increasing influence of decision-making process in some companies has ignit…" at bounding box center [668, 521] width 848 height 173
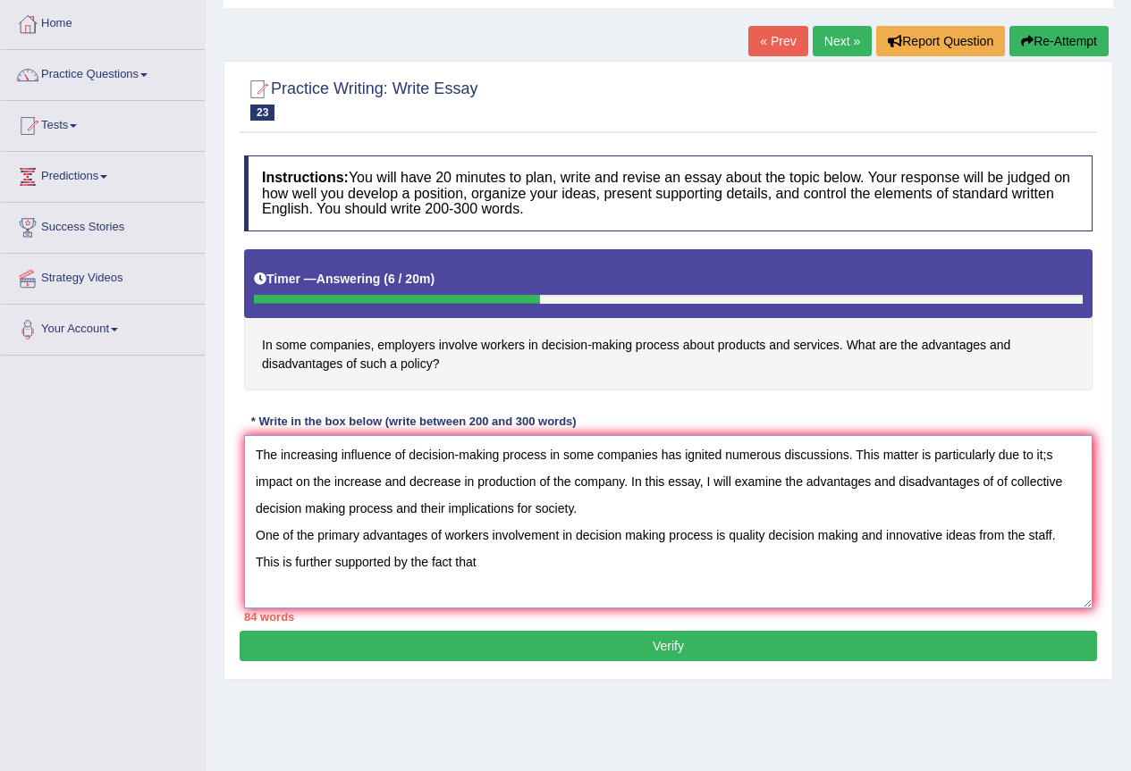
scroll to position [0, 0]
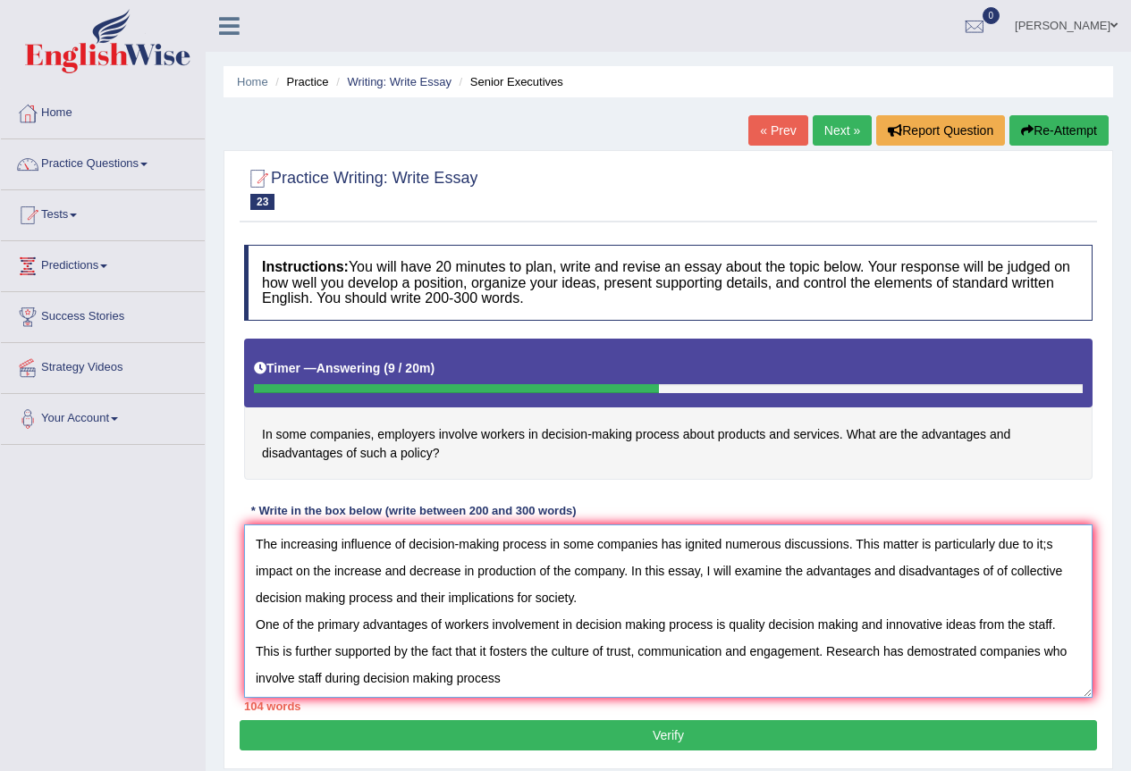
click at [296, 681] on textarea "The increasing influence of decision-making process in some companies has ignit…" at bounding box center [668, 611] width 848 height 173
click at [320, 676] on textarea "The increasing influence of decision-making process in some companies has ignit…" at bounding box center [668, 611] width 848 height 173
click at [522, 687] on textarea "The increasing influence of decision-making process in some companies has ignit…" at bounding box center [668, 611] width 848 height 173
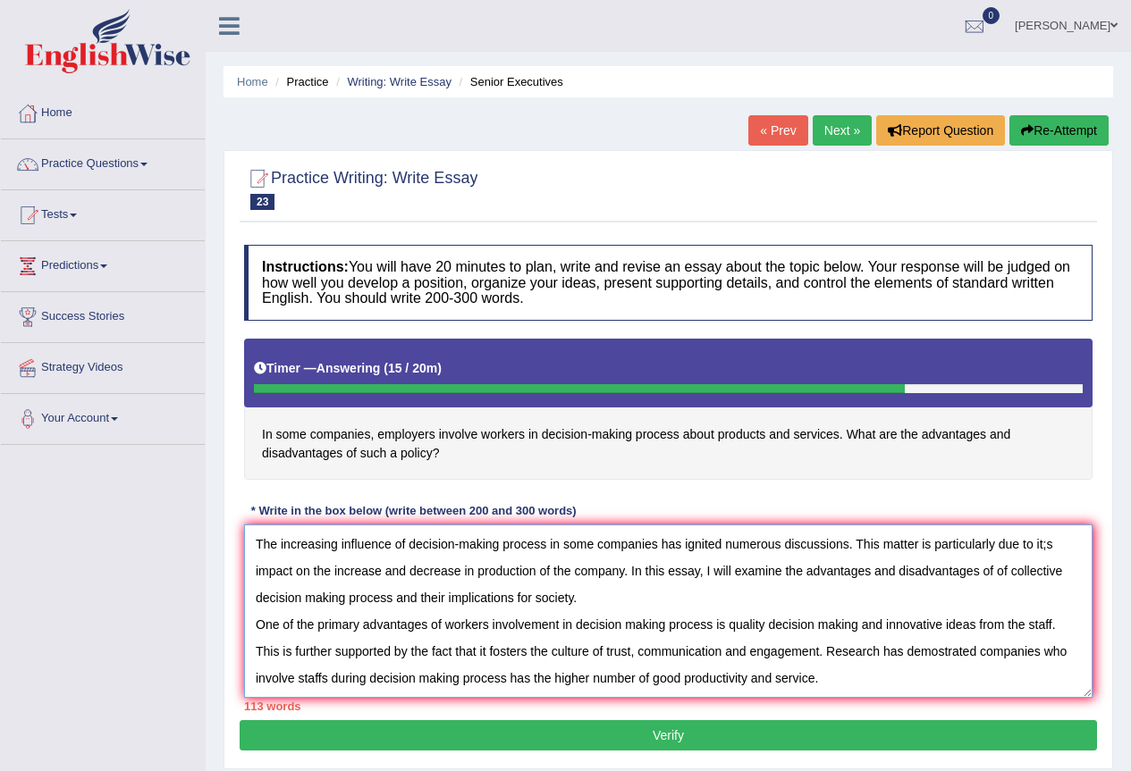
click at [424, 581] on textarea "The increasing influence of decision-making process in some companies has ignit…" at bounding box center [668, 611] width 848 height 173
click at [888, 674] on textarea "The increasing influence of decision-making process in some companies has ignit…" at bounding box center [668, 611] width 848 height 173
type textarea "The increasing influence of decision-making process in some companies has ignit…"
click at [1030, 118] on button "Re-Attempt" at bounding box center [1058, 130] width 99 height 30
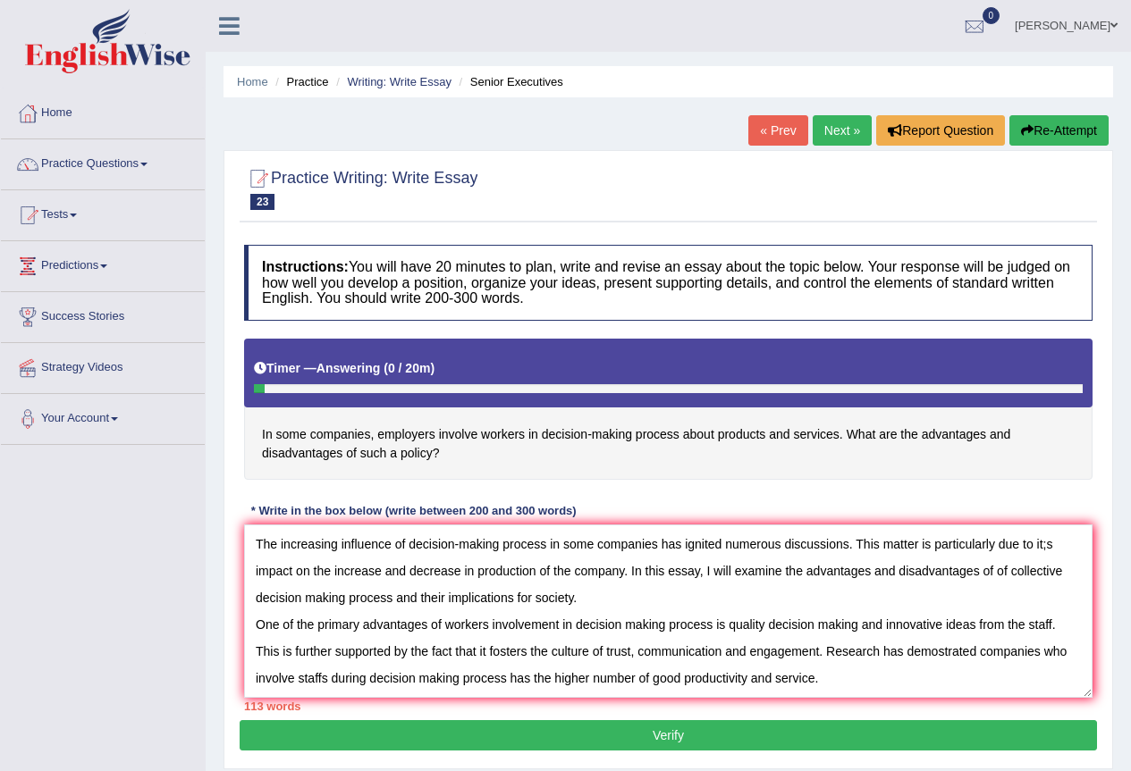
click at [681, 677] on textarea "The increasing influence of decision-making process in some companies has ignit…" at bounding box center [668, 611] width 848 height 173
click at [857, 680] on textarea "The increasing influence of decision-making process in some companies has ignit…" at bounding box center [668, 611] width 848 height 173
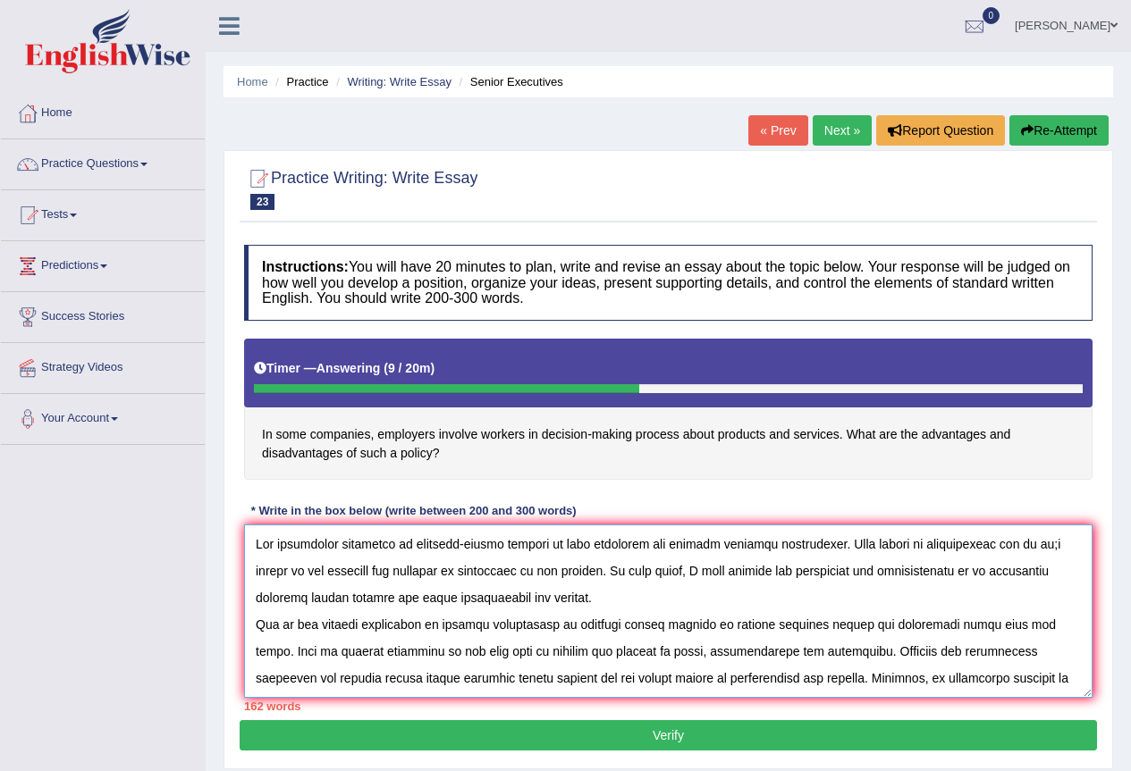
scroll to position [89, 0]
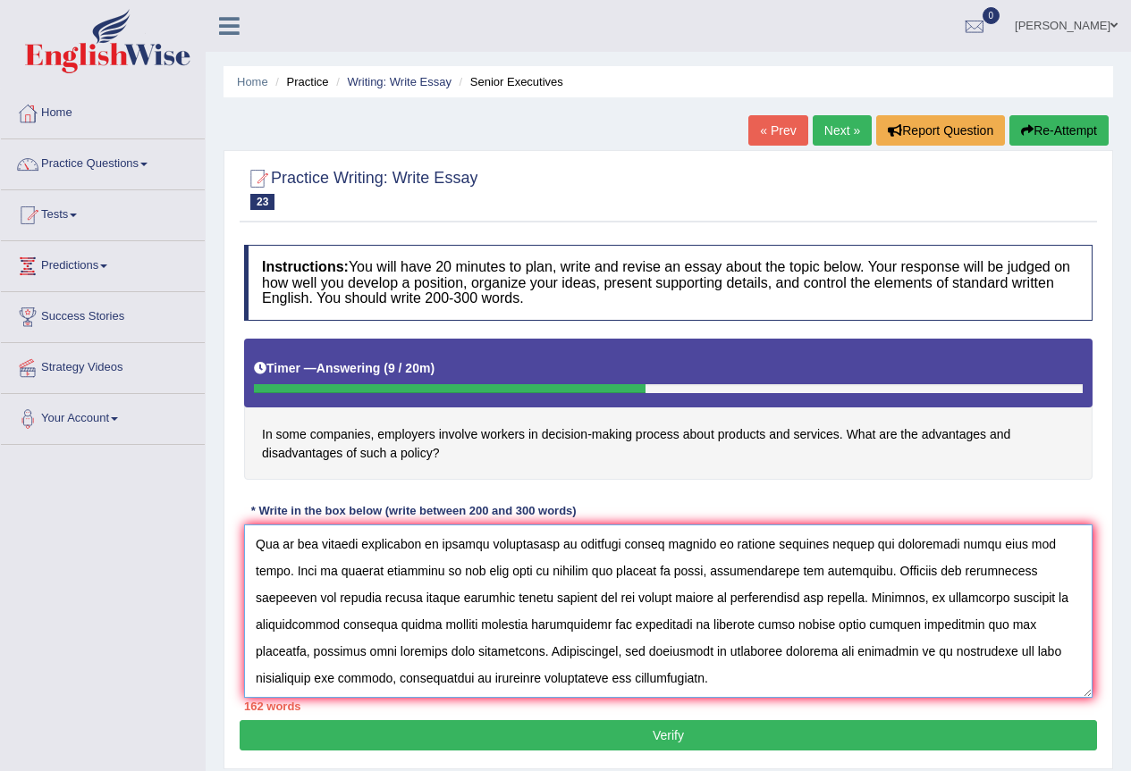
click at [670, 667] on textarea at bounding box center [668, 611] width 848 height 173
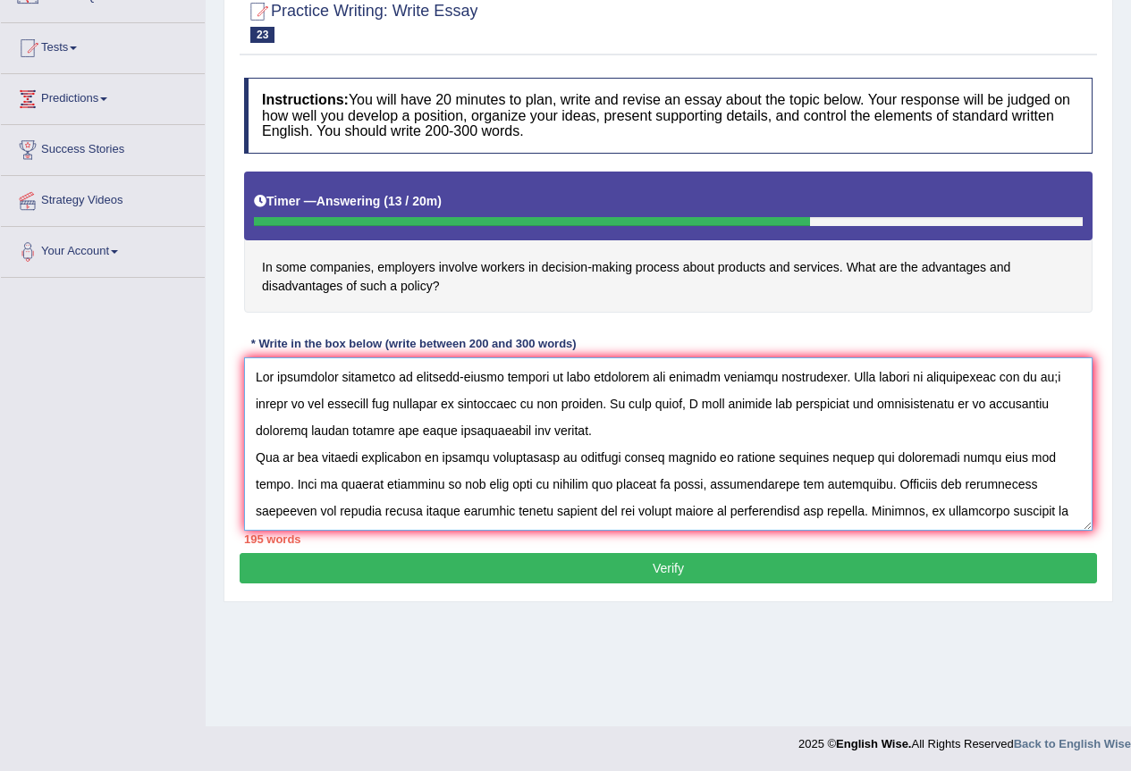
scroll to position [0, 0]
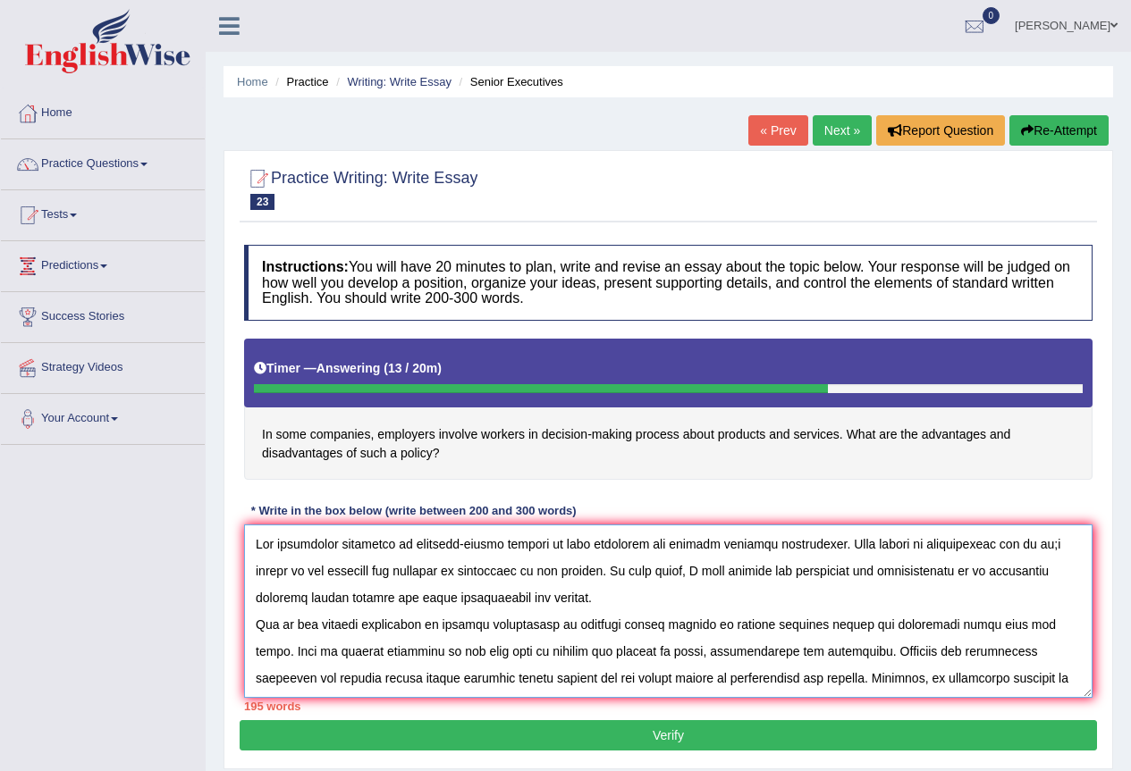
click at [1056, 674] on textarea at bounding box center [668, 611] width 848 height 173
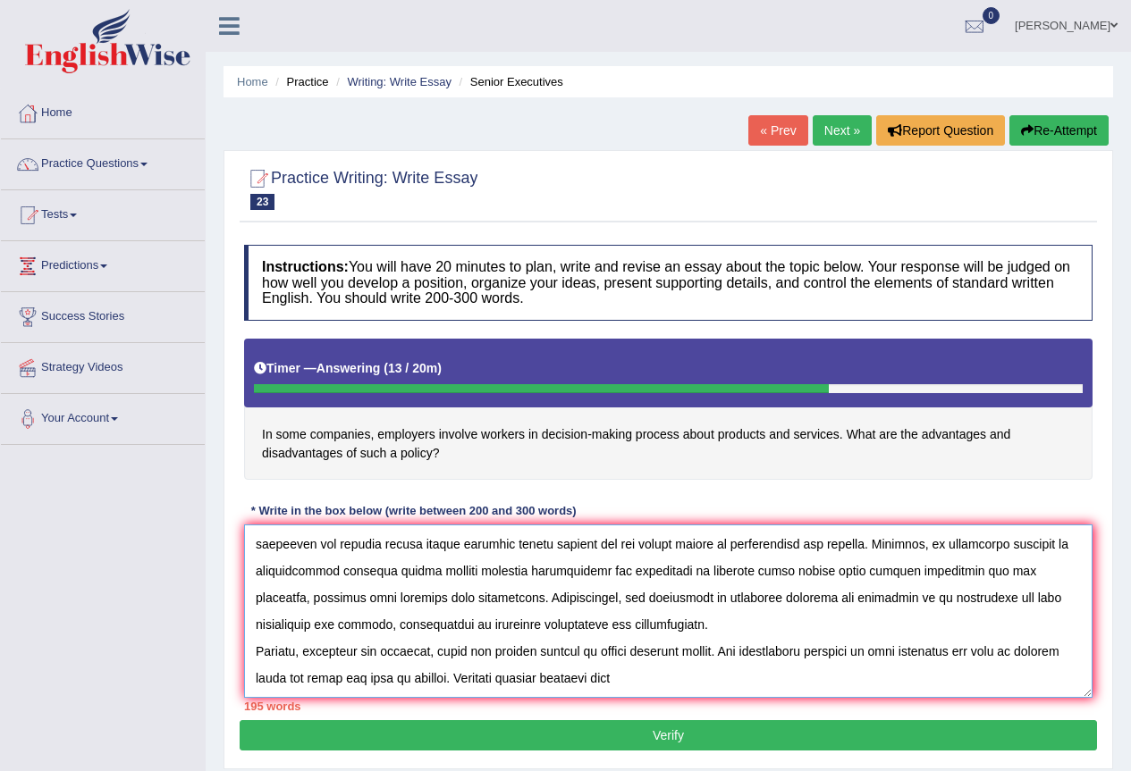
click at [748, 659] on textarea at bounding box center [668, 611] width 848 height 173
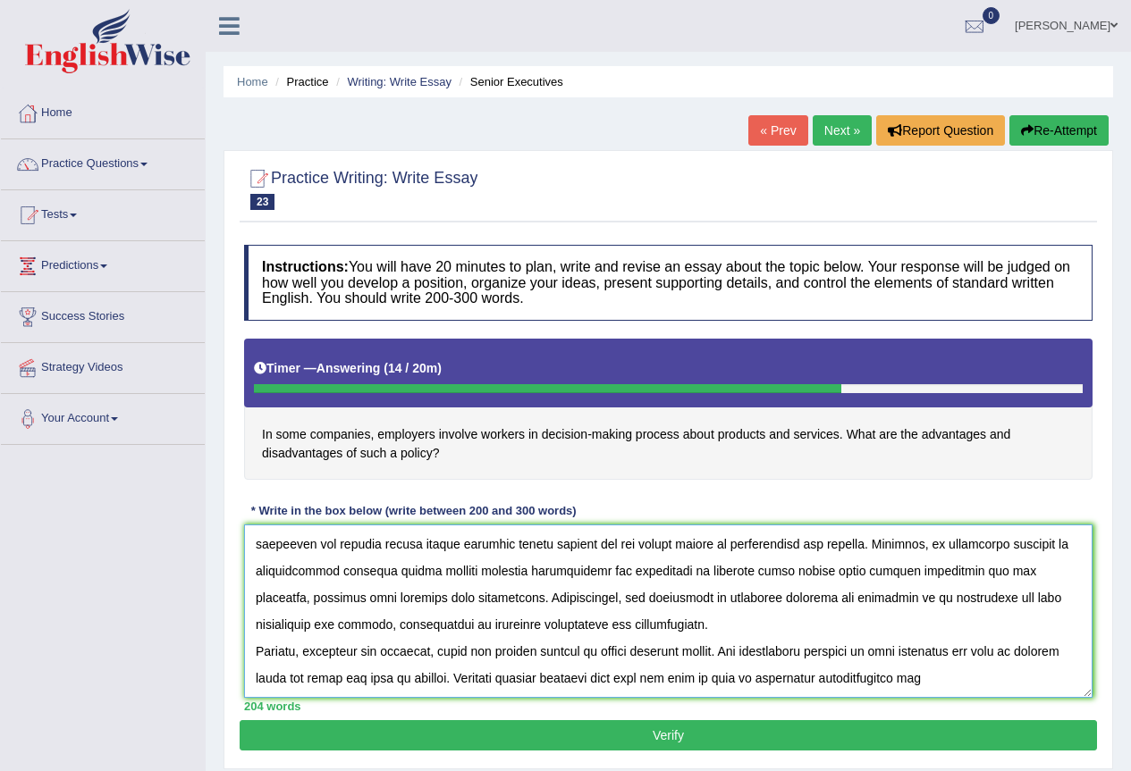
drag, startPoint x: 950, startPoint y: 655, endPoint x: 864, endPoint y: 653, distance: 85.8
click at [864, 653] on textarea at bounding box center [668, 611] width 848 height 173
click at [931, 652] on textarea at bounding box center [668, 611] width 848 height 173
click at [953, 649] on textarea at bounding box center [668, 611] width 848 height 173
drag, startPoint x: 953, startPoint y: 649, endPoint x: 890, endPoint y: 645, distance: 62.7
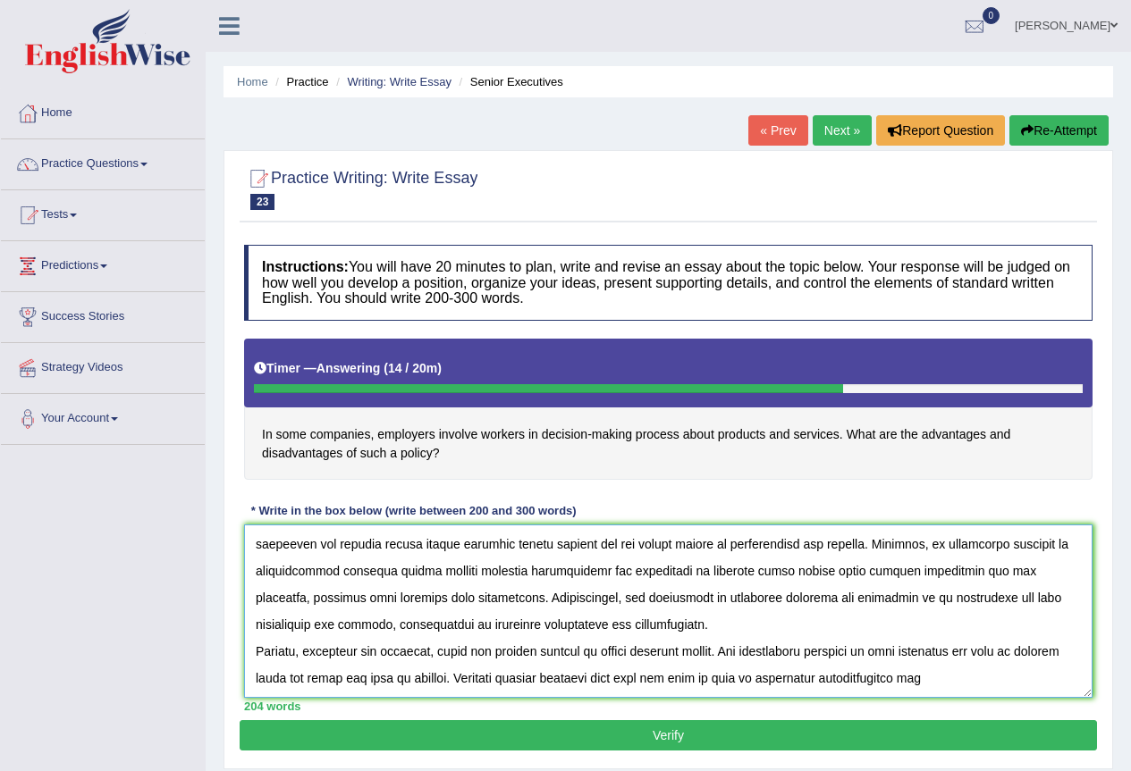
click at [890, 645] on textarea at bounding box center [668, 611] width 848 height 173
click at [1010, 641] on textarea at bounding box center [668, 611] width 848 height 173
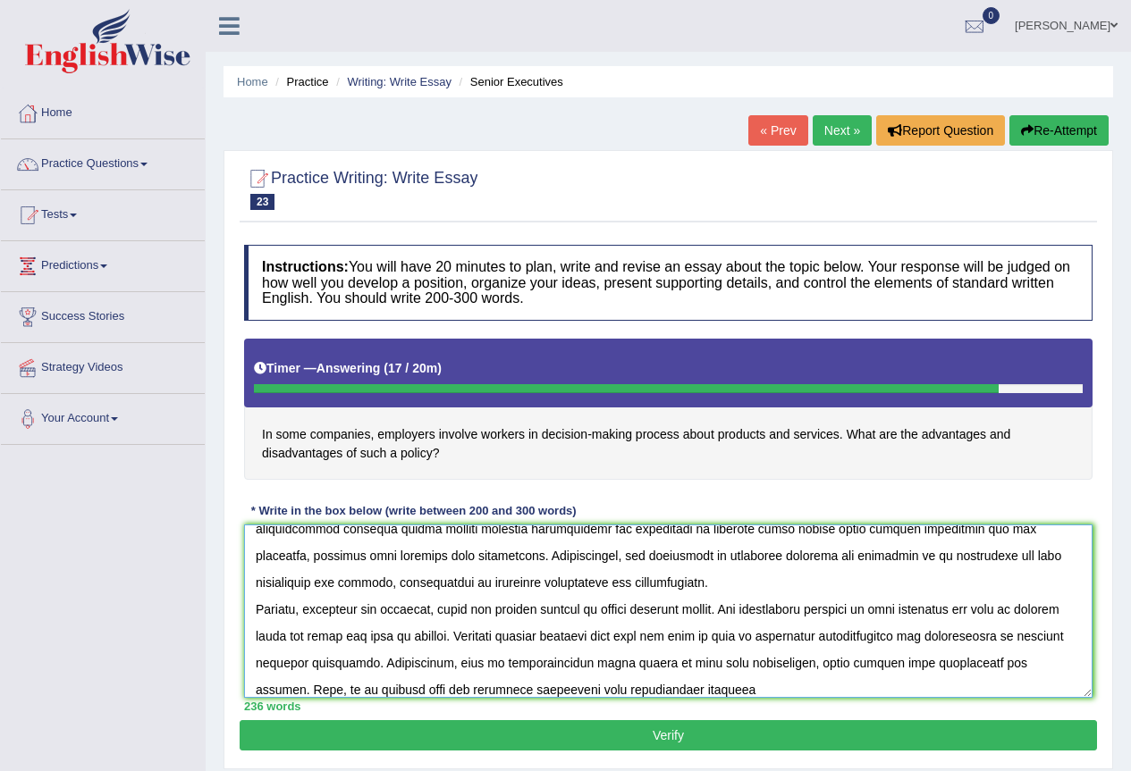
scroll to position [214, 0]
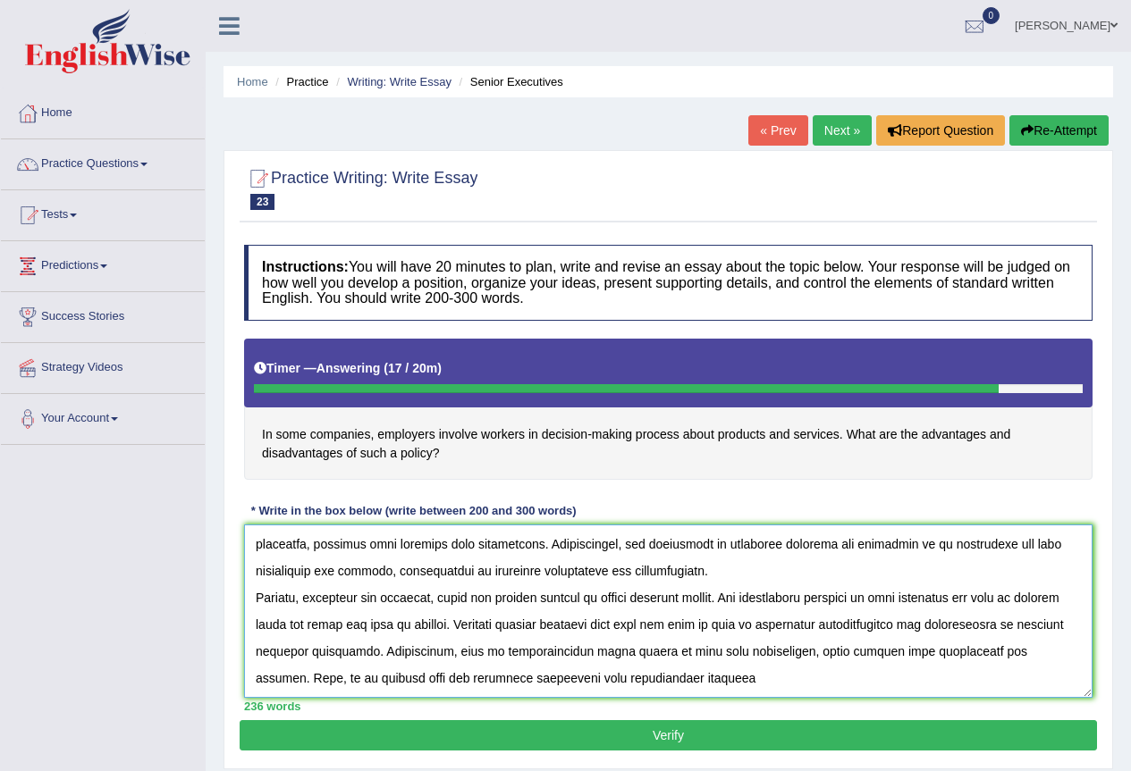
drag, startPoint x: 662, startPoint y: 689, endPoint x: 635, endPoint y: 686, distance: 27.8
click at [626, 692] on textarea at bounding box center [668, 611] width 848 height 173
click at [644, 677] on textarea at bounding box center [668, 611] width 848 height 173
drag, startPoint x: 661, startPoint y: 644, endPoint x: 599, endPoint y: 652, distance: 63.0
click at [599, 652] on textarea at bounding box center [668, 611] width 848 height 173
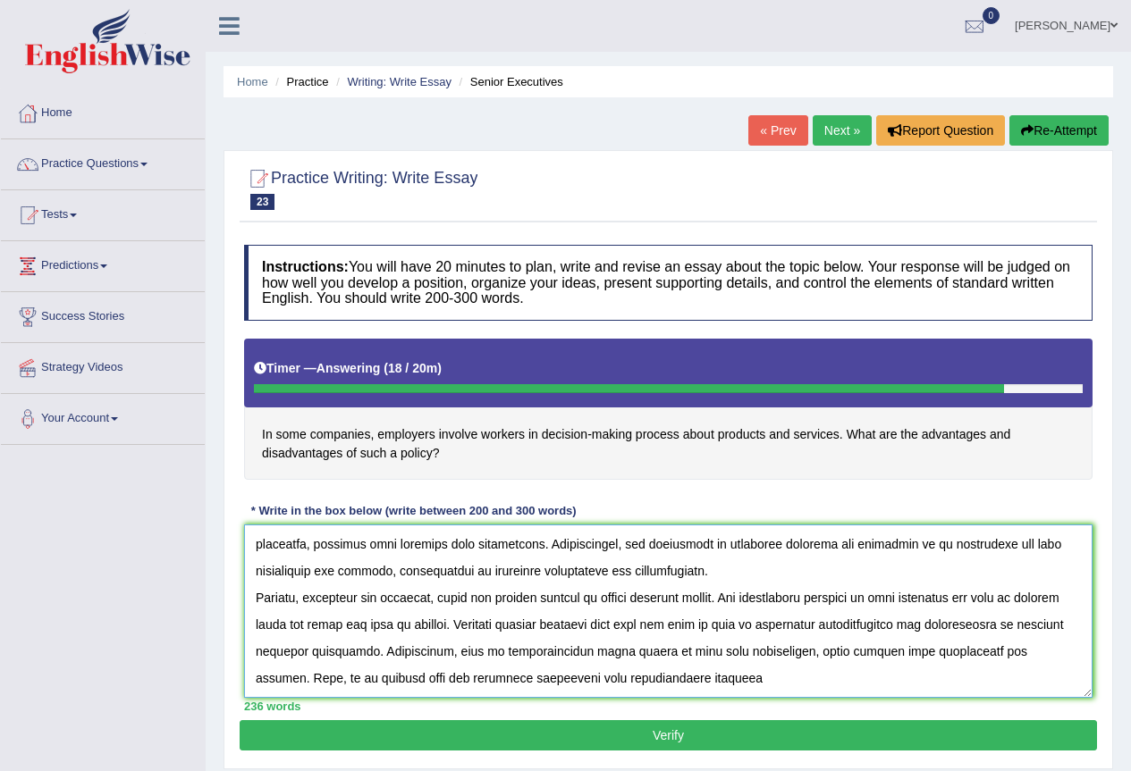
click at [748, 651] on textarea at bounding box center [668, 611] width 848 height 173
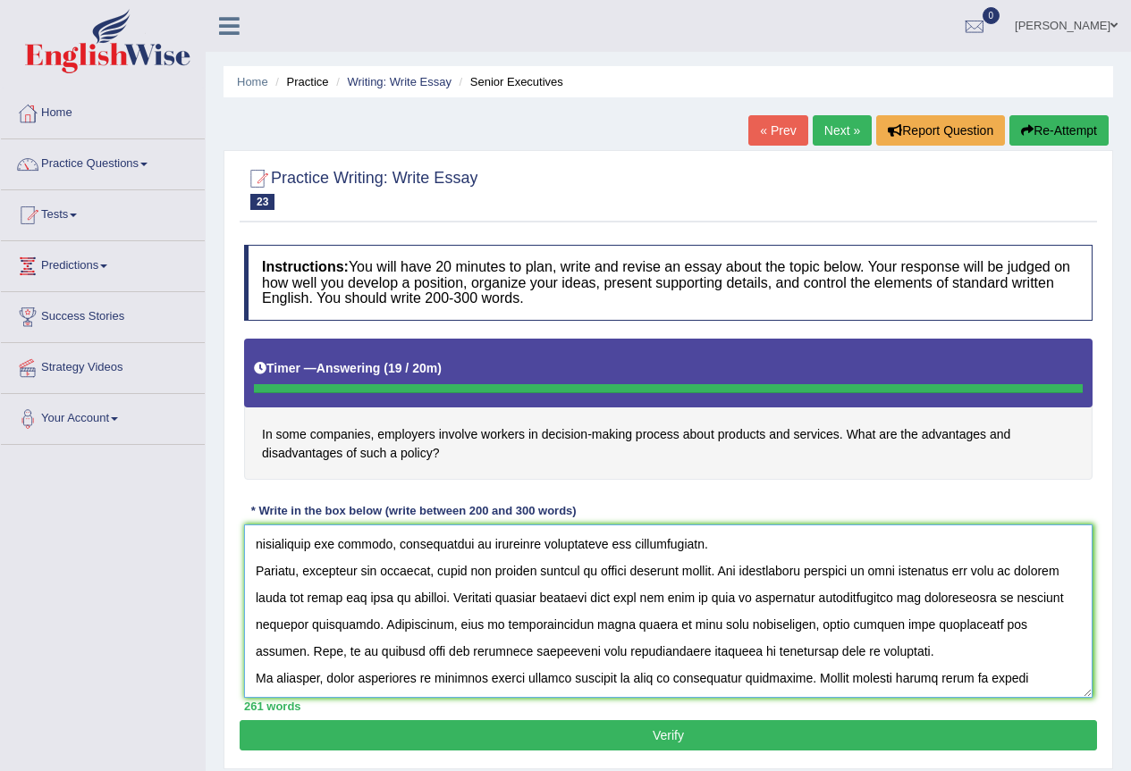
type textarea "The increasing influence of decision-making process in some companies has ignit…"
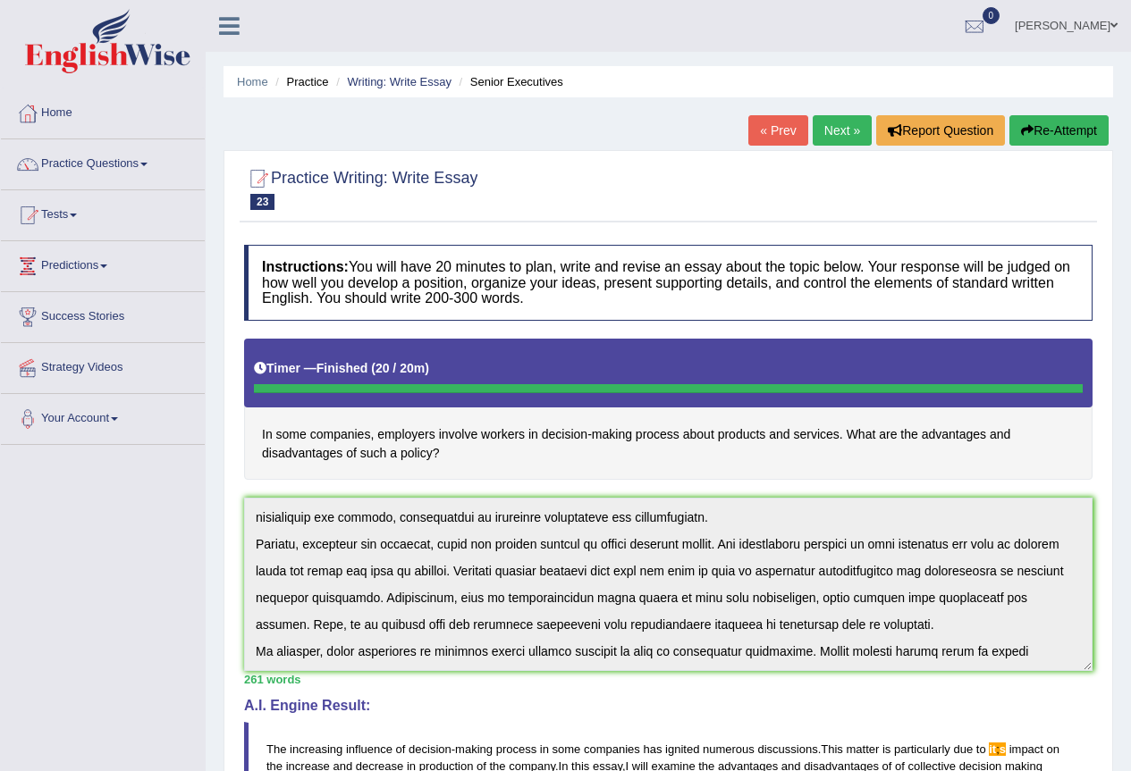
scroll to position [0, 0]
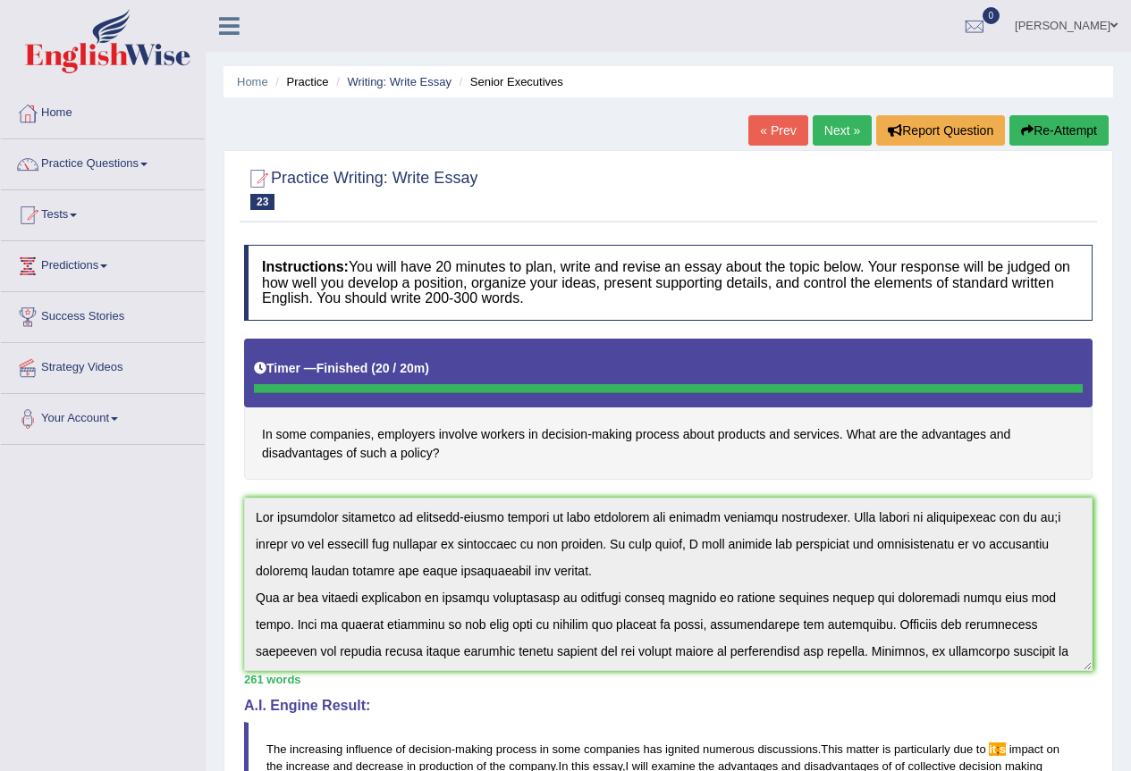
click at [1076, 119] on button "Re-Attempt" at bounding box center [1058, 130] width 99 height 30
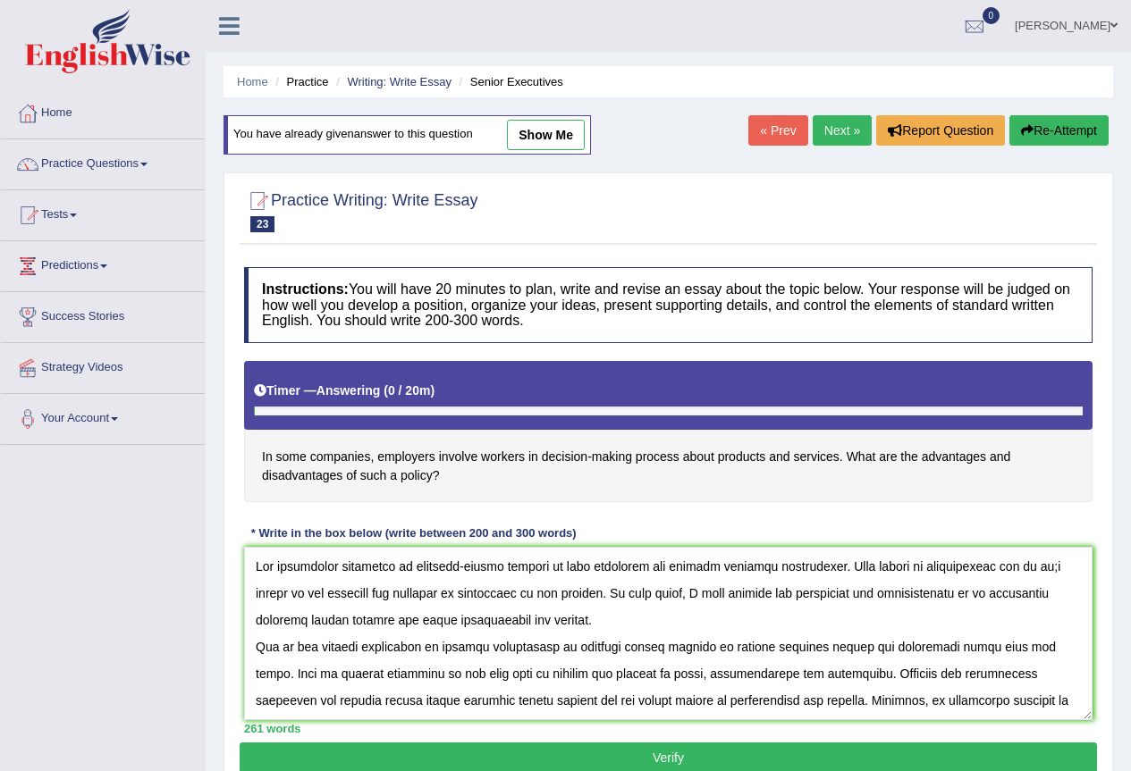
click at [996, 677] on textarea at bounding box center [668, 633] width 848 height 173
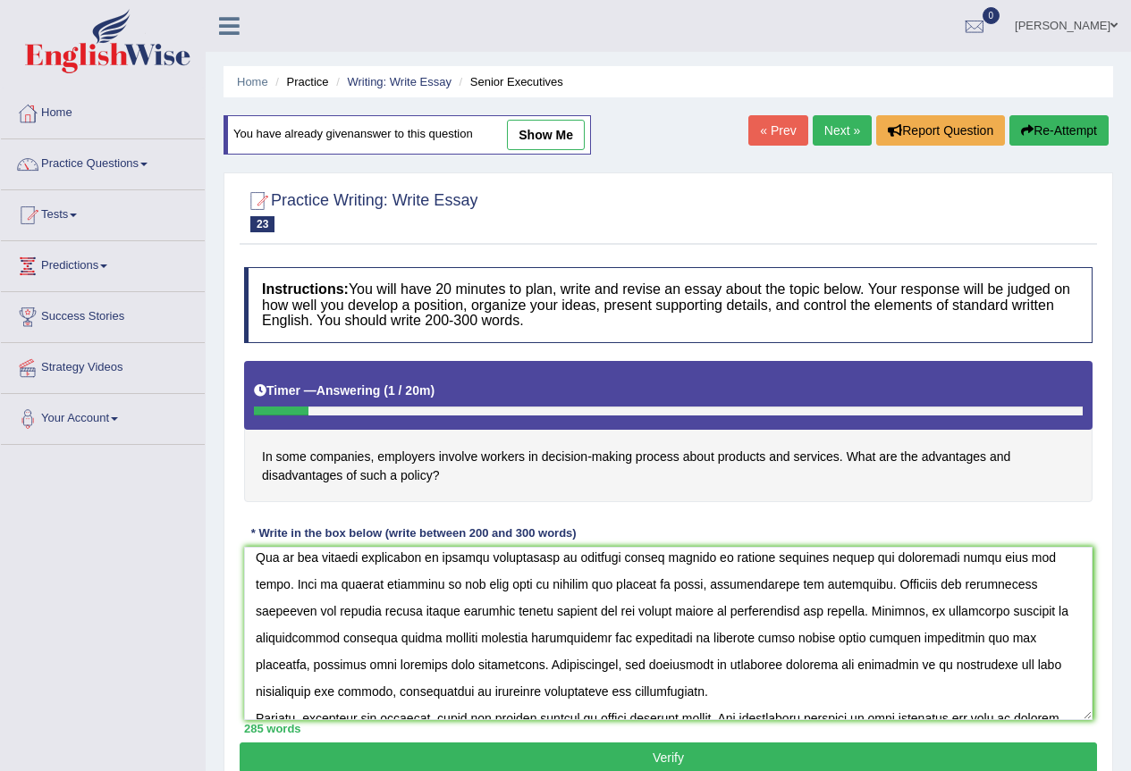
click at [784, 608] on textarea at bounding box center [668, 633] width 848 height 173
drag, startPoint x: 784, startPoint y: 608, endPoint x: 720, endPoint y: 610, distance: 63.5
click at [720, 610] on textarea at bounding box center [668, 633] width 848 height 173
click at [345, 635] on textarea at bounding box center [668, 633] width 848 height 173
click at [406, 634] on textarea at bounding box center [668, 633] width 848 height 173
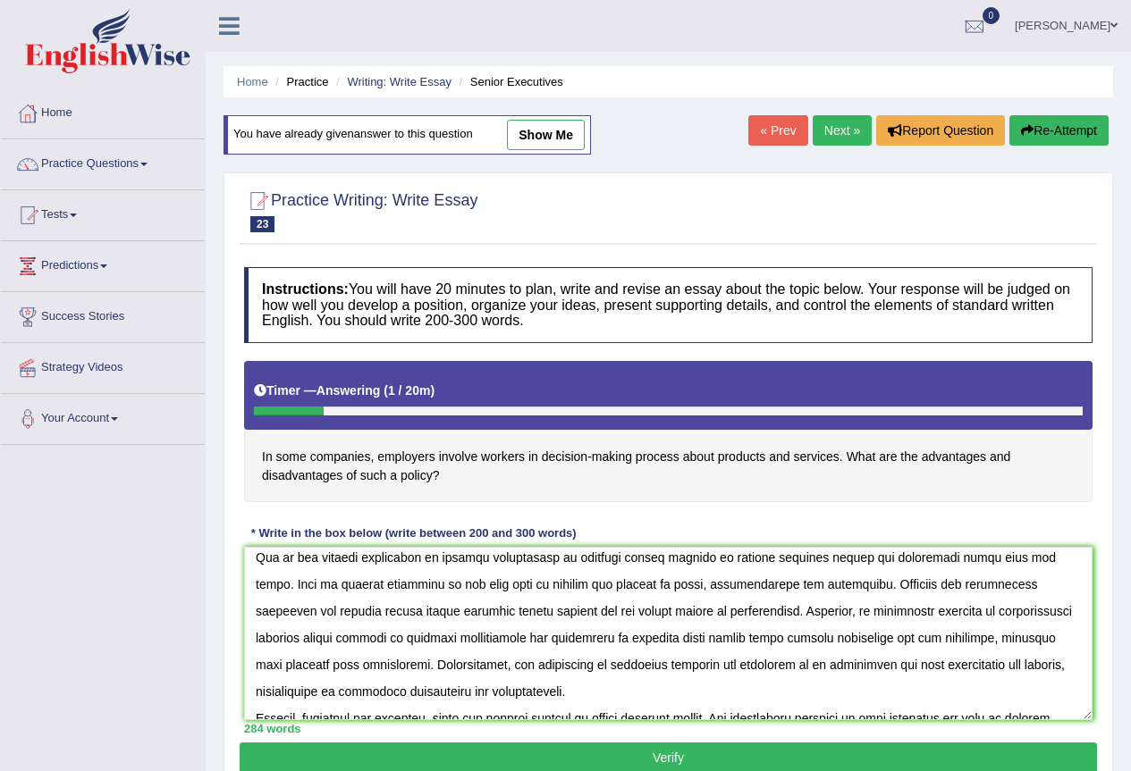
click at [363, 640] on textarea at bounding box center [668, 633] width 848 height 173
click at [355, 635] on textarea at bounding box center [668, 633] width 848 height 173
click at [390, 640] on textarea at bounding box center [668, 633] width 848 height 173
click at [393, 637] on textarea at bounding box center [668, 633] width 848 height 173
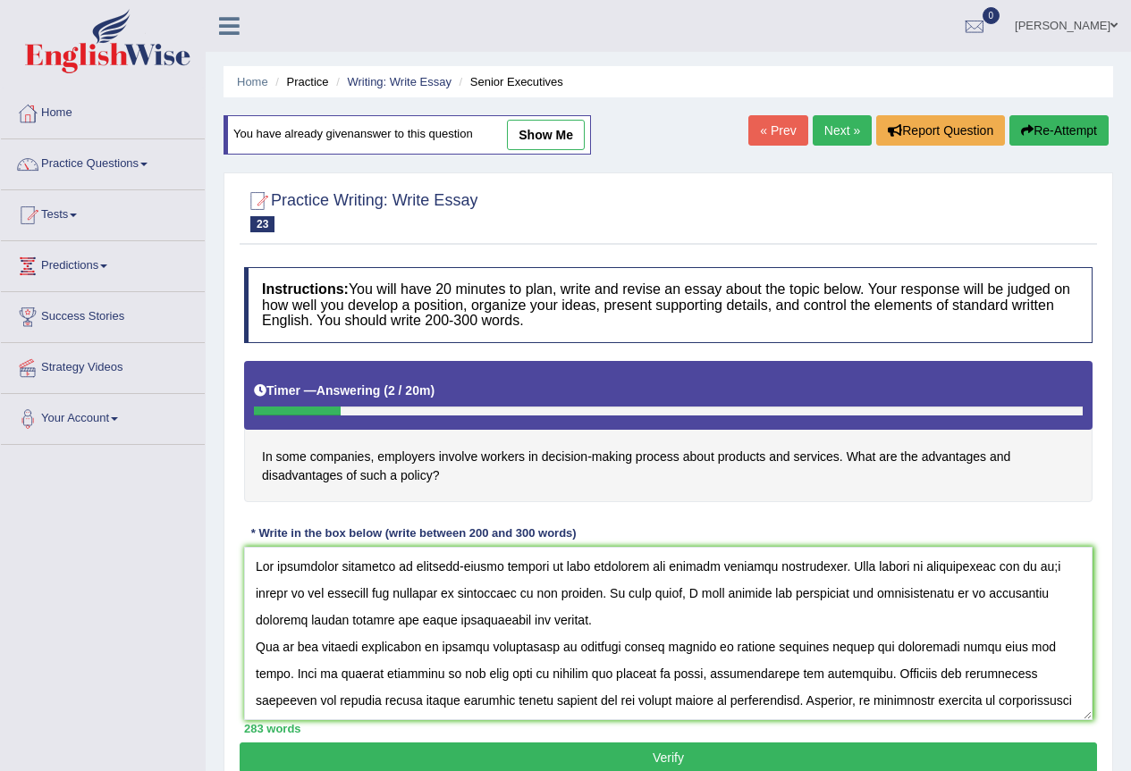
click at [652, 560] on textarea at bounding box center [668, 633] width 848 height 173
click at [596, 562] on textarea at bounding box center [668, 633] width 848 height 173
click at [1015, 567] on textarea at bounding box center [668, 633] width 848 height 173
click at [1013, 566] on textarea at bounding box center [668, 633] width 848 height 173
click at [1013, 606] on textarea at bounding box center [668, 633] width 848 height 173
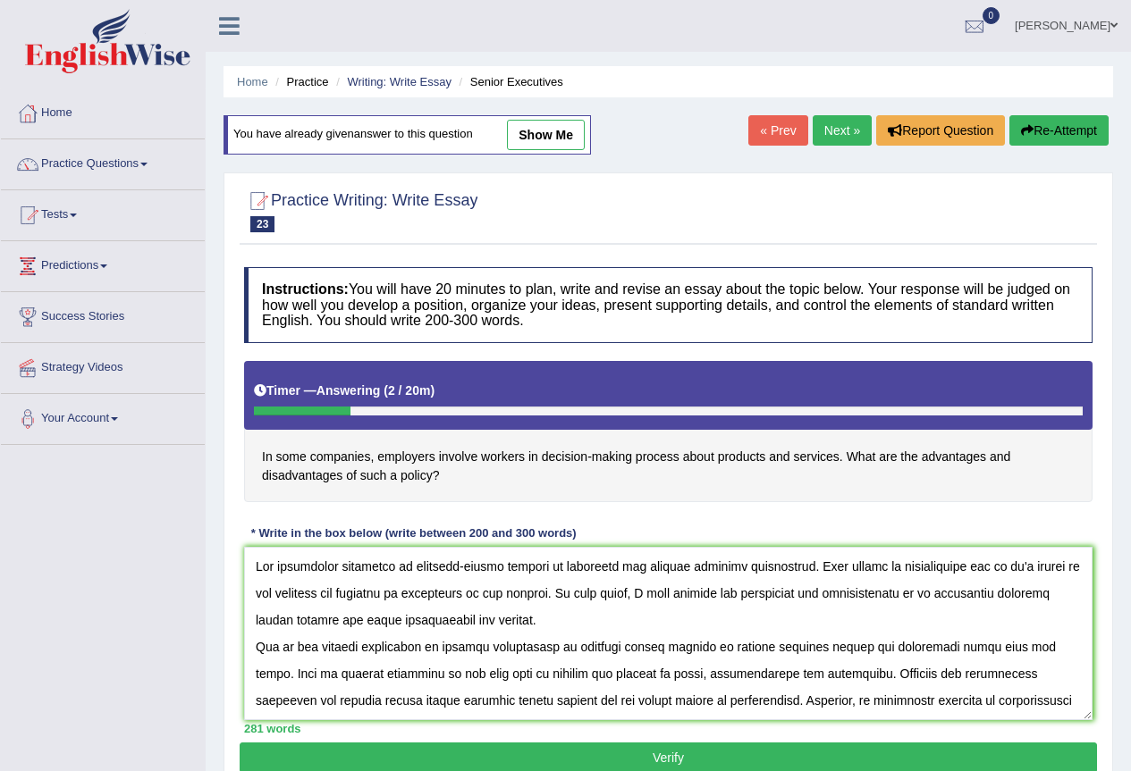
click at [268, 590] on textarea at bounding box center [668, 633] width 848 height 173
click at [285, 590] on textarea at bounding box center [668, 633] width 848 height 173
click at [287, 592] on textarea at bounding box center [668, 633] width 848 height 173
click at [347, 598] on textarea at bounding box center [668, 633] width 848 height 173
click at [493, 593] on textarea at bounding box center [668, 633] width 848 height 173
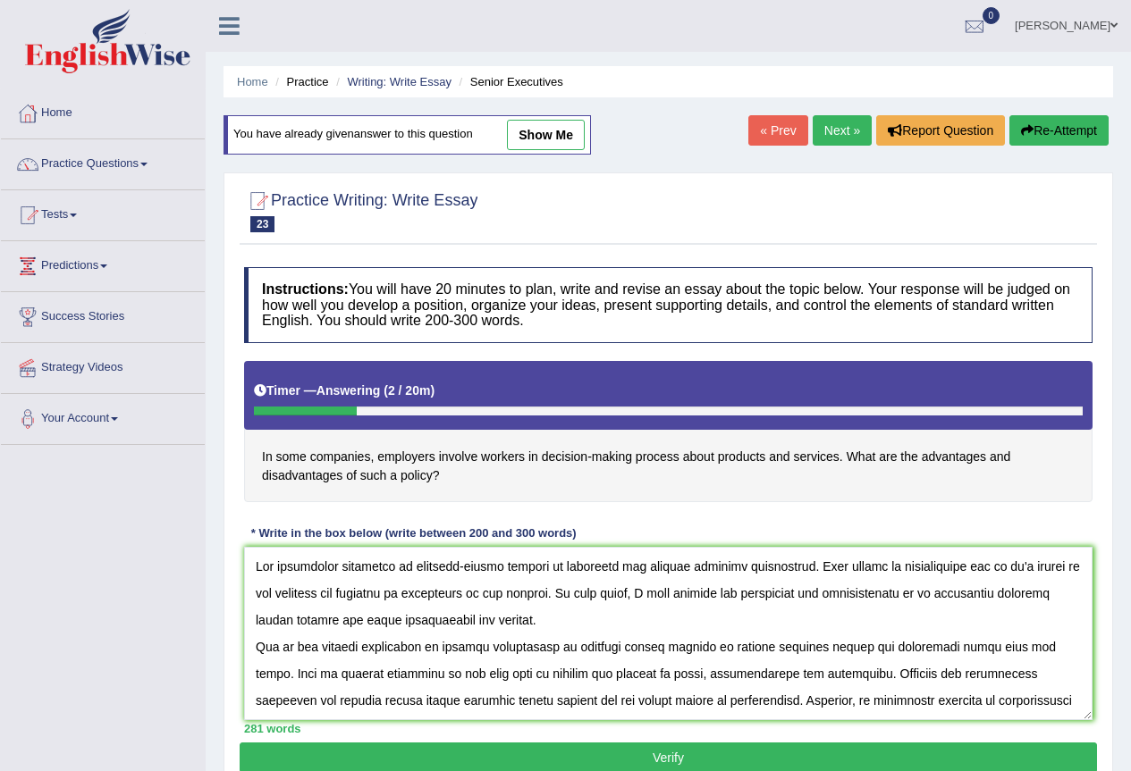
click at [587, 592] on textarea at bounding box center [668, 633] width 848 height 173
drag, startPoint x: 587, startPoint y: 592, endPoint x: 486, endPoint y: 594, distance: 101.0
click at [486, 594] on textarea at bounding box center [668, 633] width 848 height 173
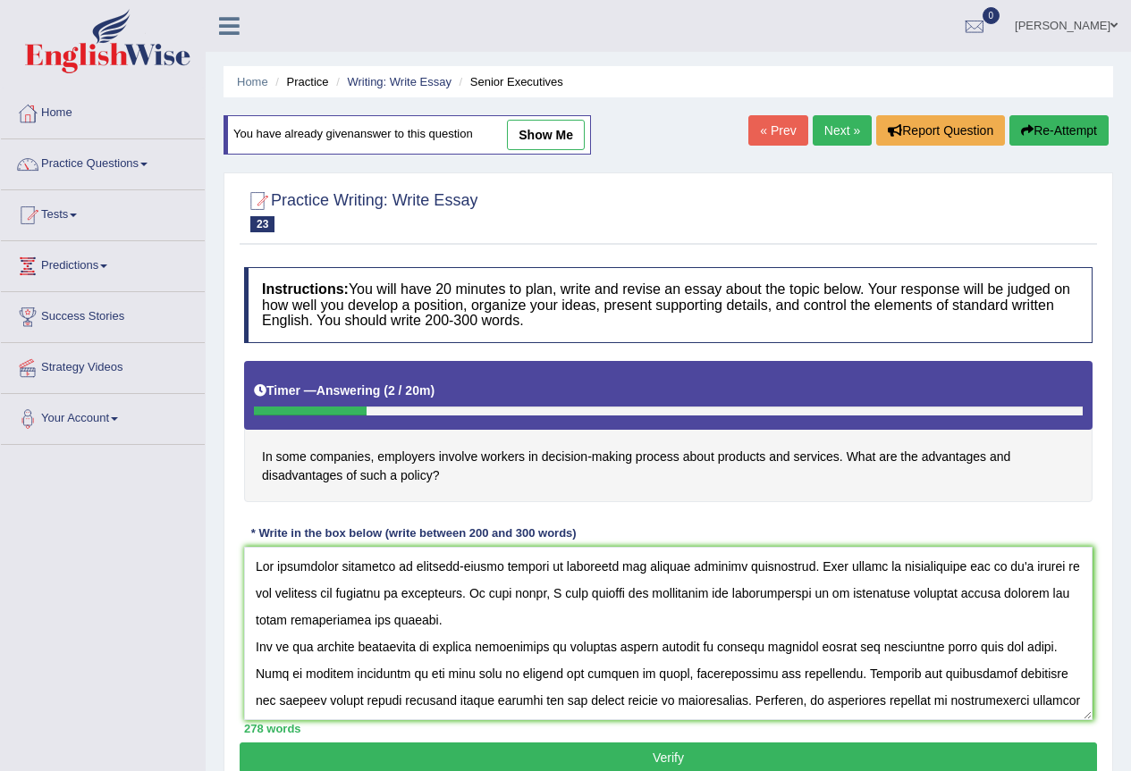
scroll to position [89, 0]
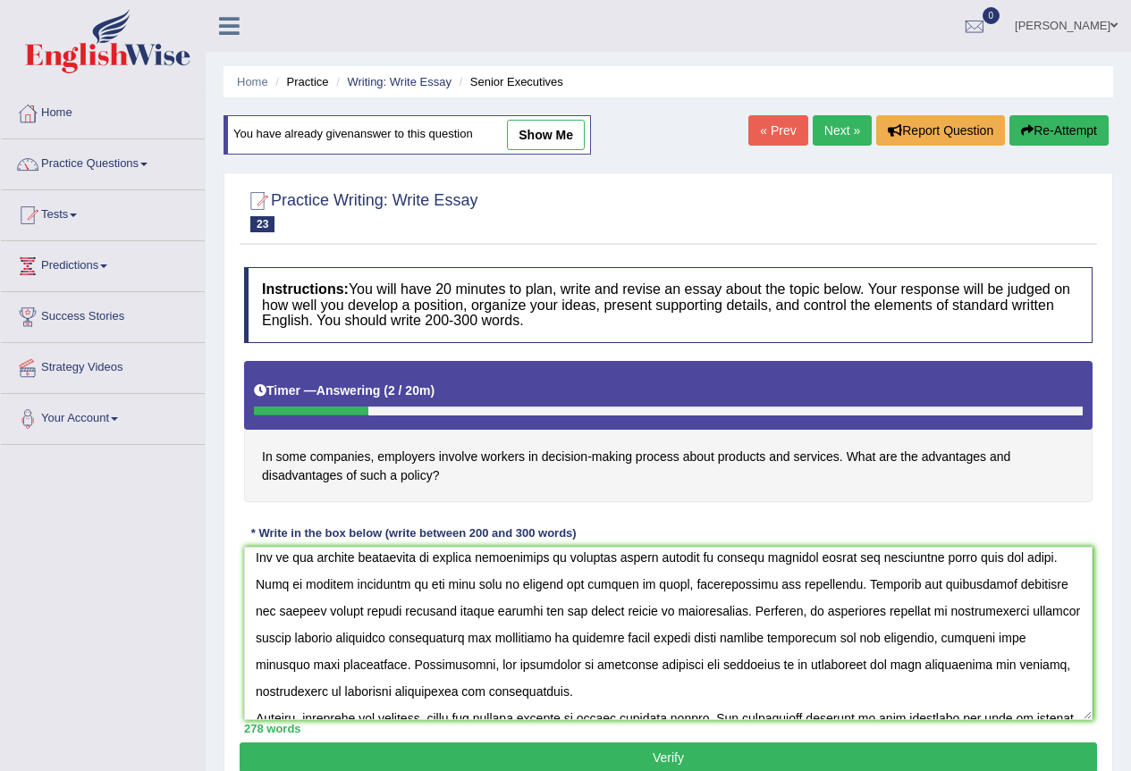
click at [487, 554] on textarea at bounding box center [668, 633] width 848 height 173
click at [614, 564] on textarea at bounding box center [668, 633] width 848 height 173
click at [769, 555] on textarea at bounding box center [668, 633] width 848 height 173
click at [775, 559] on textarea at bounding box center [668, 633] width 848 height 173
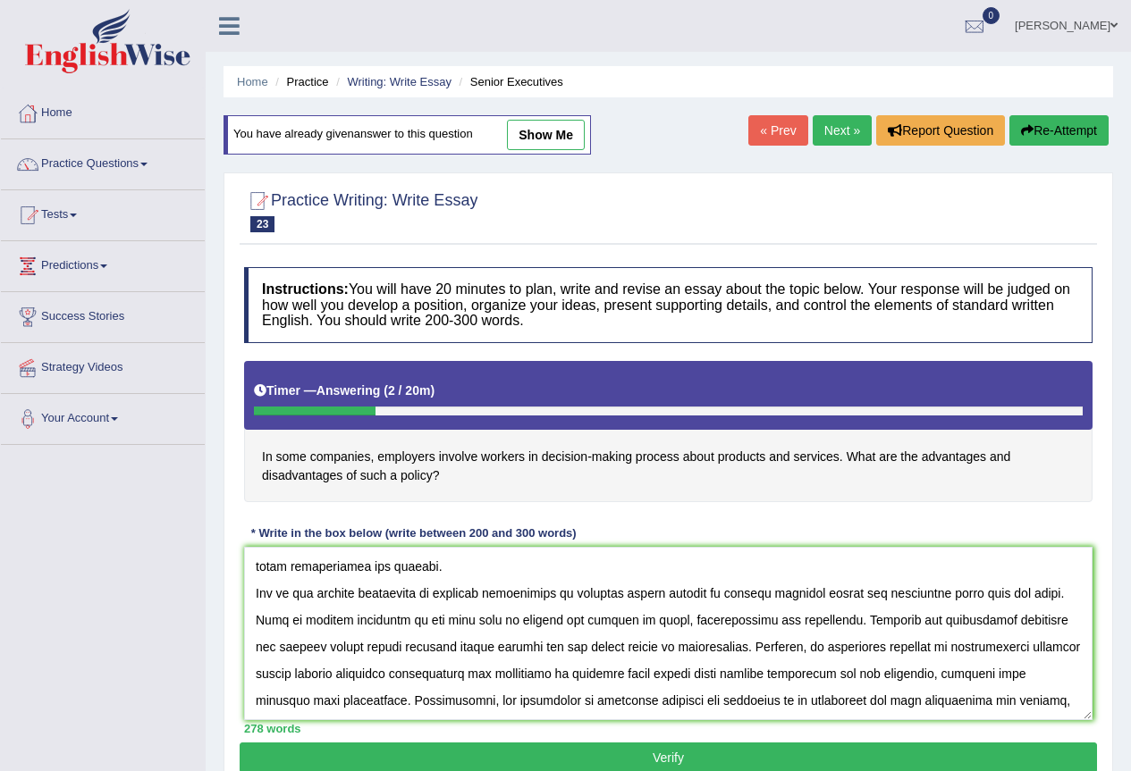
scroll to position [0, 0]
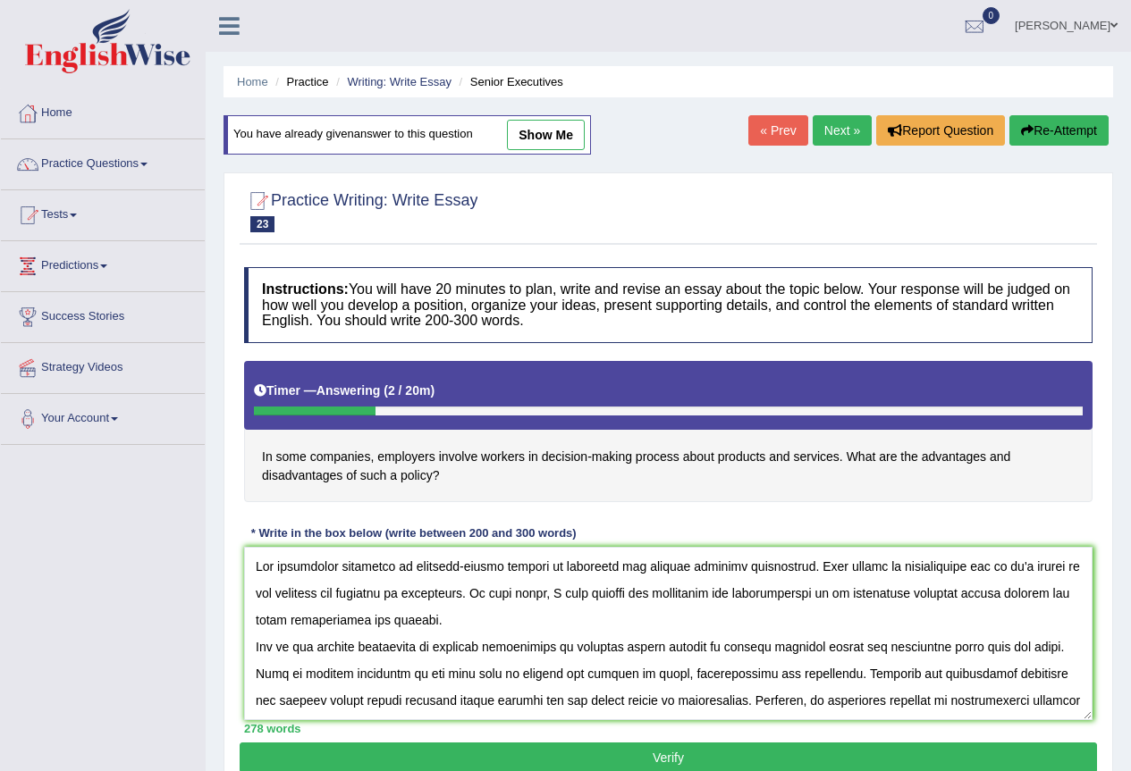
drag, startPoint x: 775, startPoint y: 559, endPoint x: 751, endPoint y: 559, distance: 24.1
click at [751, 559] on textarea at bounding box center [668, 633] width 848 height 173
click at [769, 626] on textarea at bounding box center [668, 633] width 848 height 173
click at [893, 643] on textarea at bounding box center [668, 633] width 848 height 173
click at [914, 647] on textarea at bounding box center [668, 633] width 848 height 173
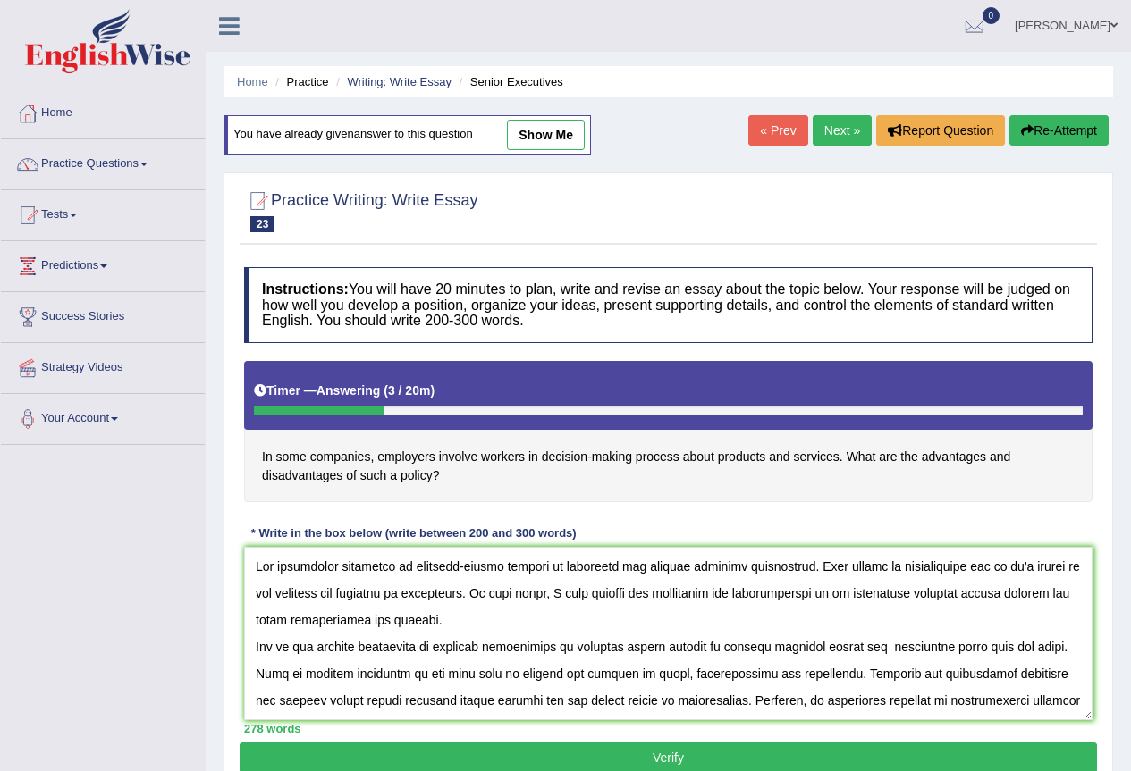
click at [1016, 640] on textarea at bounding box center [668, 633] width 848 height 173
click at [895, 648] on textarea at bounding box center [668, 633] width 848 height 173
drag, startPoint x: 717, startPoint y: 698, endPoint x: 652, endPoint y: 700, distance: 64.4
click at [652, 700] on textarea at bounding box center [668, 633] width 848 height 173
click at [736, 713] on textarea at bounding box center [668, 633] width 848 height 173
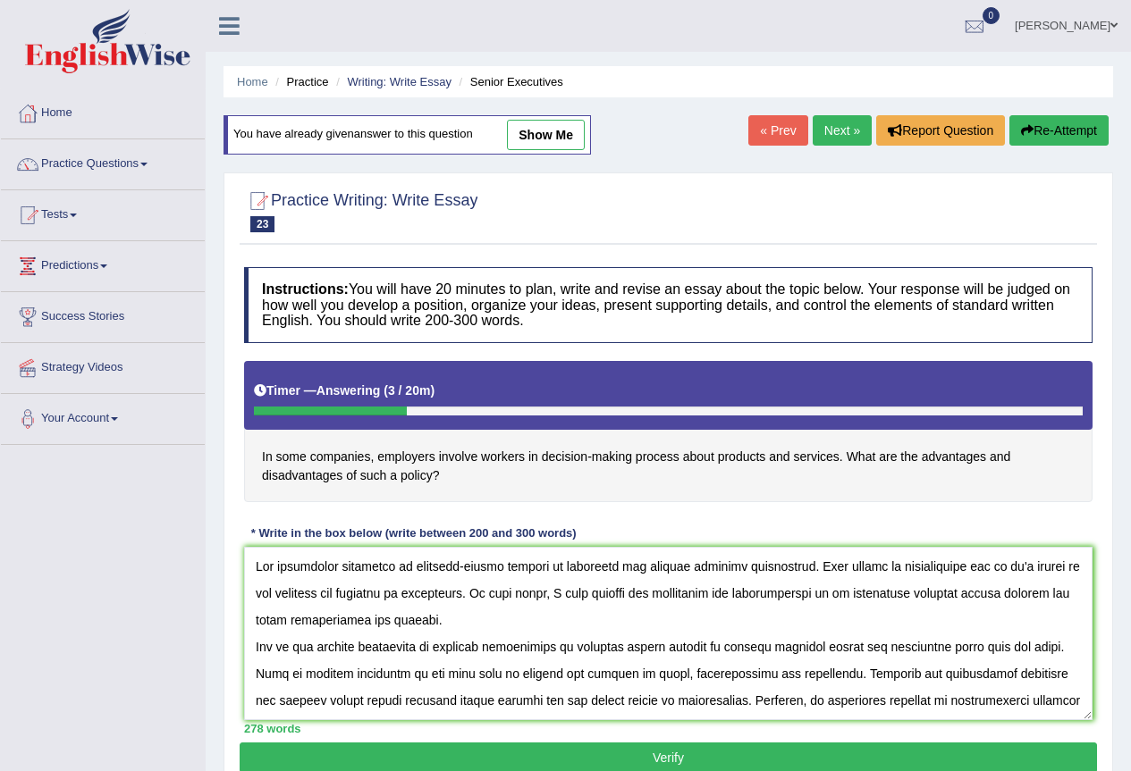
drag, startPoint x: 713, startPoint y: 702, endPoint x: 649, endPoint y: 697, distance: 64.6
click at [649, 697] on textarea at bounding box center [668, 633] width 848 height 173
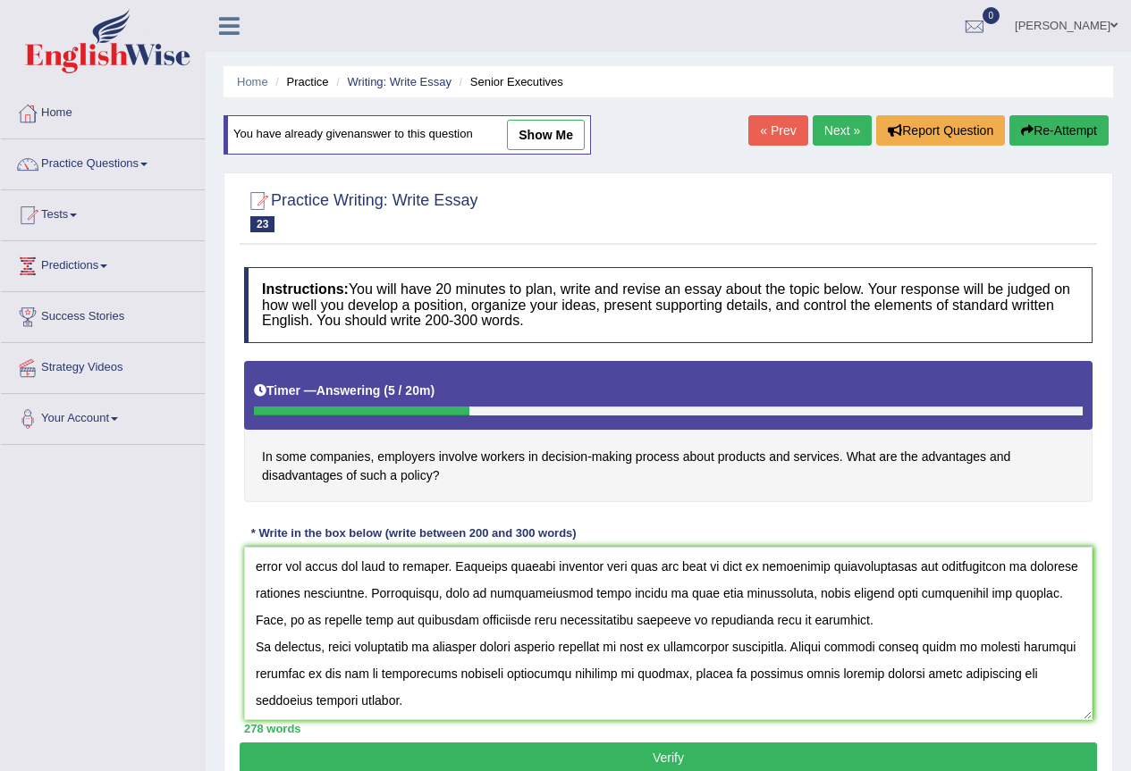
scroll to position [167, 0]
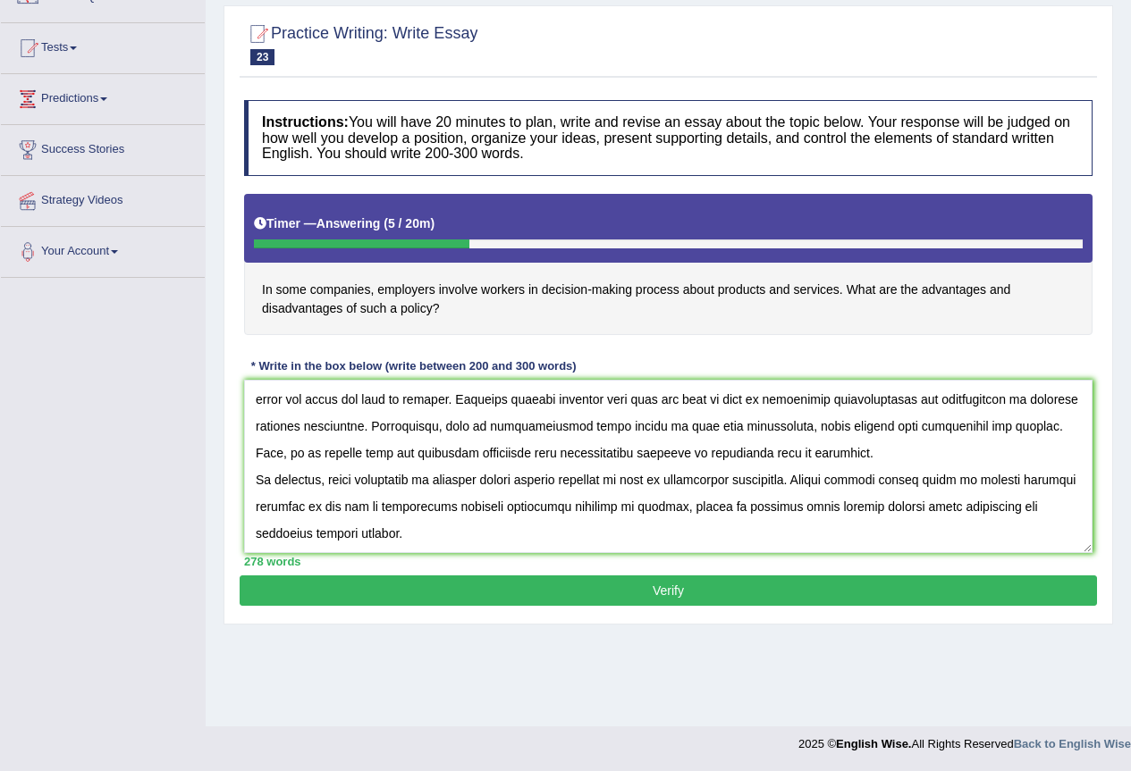
type textarea "The increasing influence of decision-making process in companies has ignited nu…"
click at [780, 588] on button "Verify" at bounding box center [668, 591] width 857 height 30
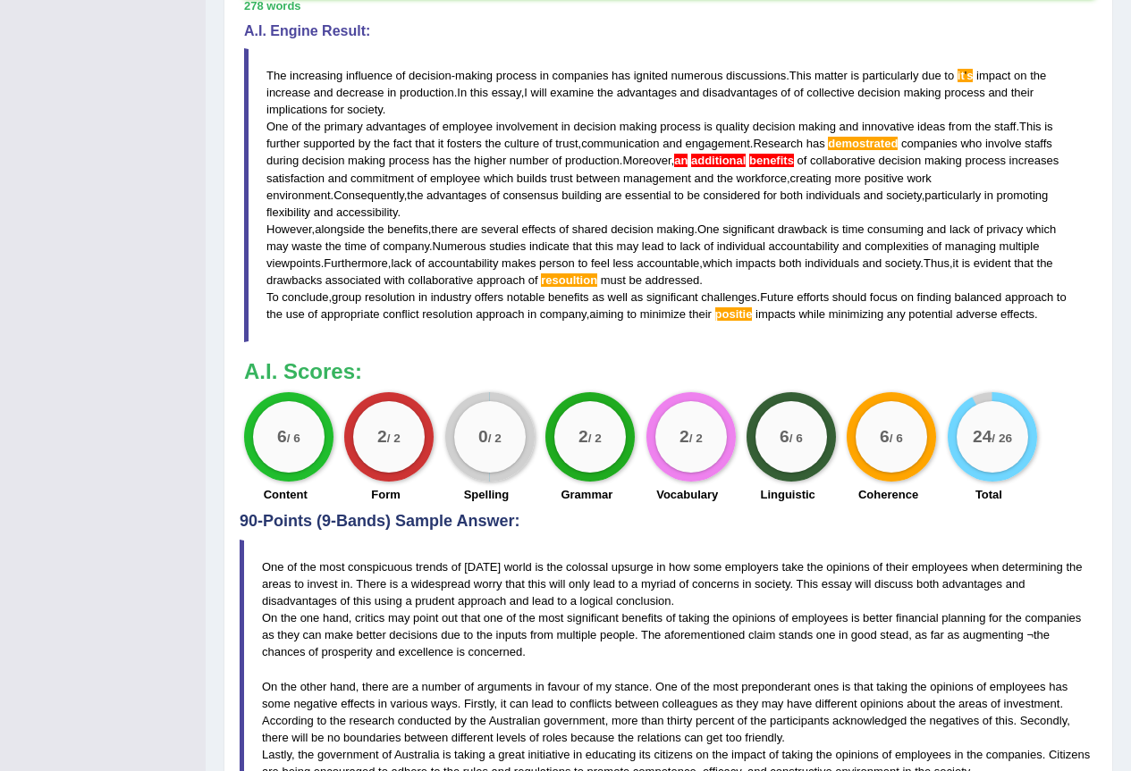
scroll to position [435, 0]
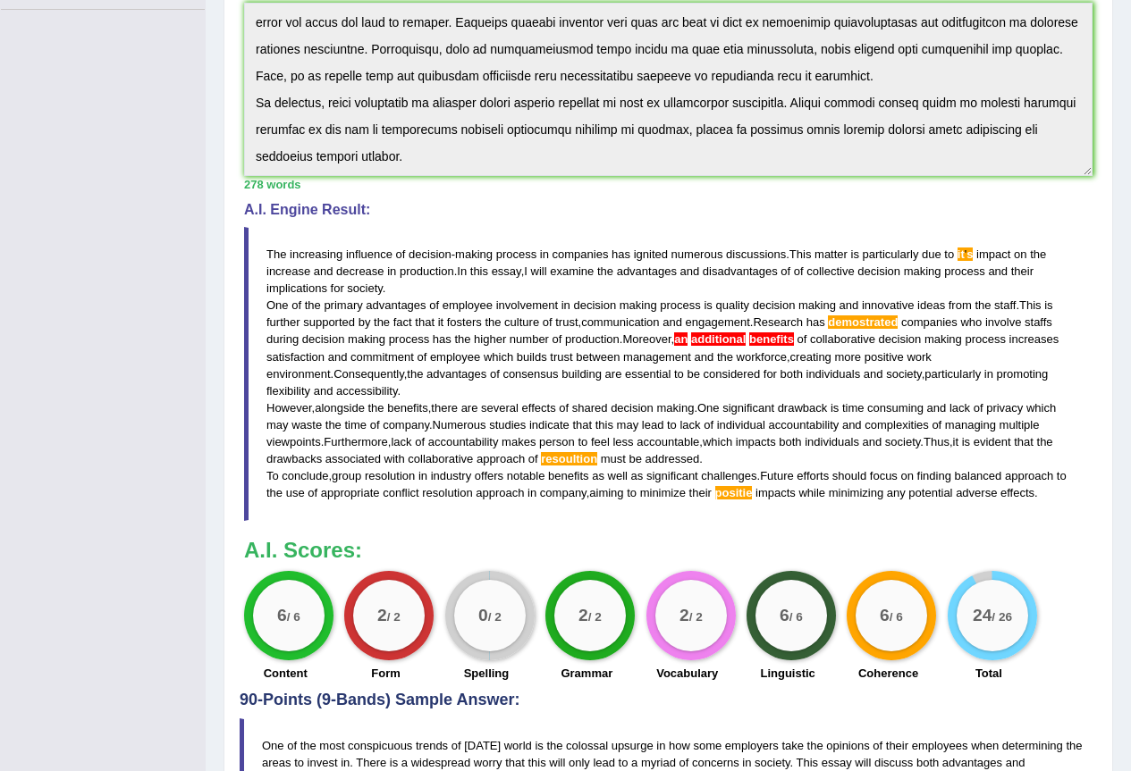
click at [725, 493] on span "positie" at bounding box center [734, 492] width 38 height 13
click at [588, 471] on span "benefits" at bounding box center [568, 475] width 41 height 13
click at [796, 398] on blockquote "The increasing influence of decision - making process in companies has ignited …" at bounding box center [668, 374] width 848 height 294
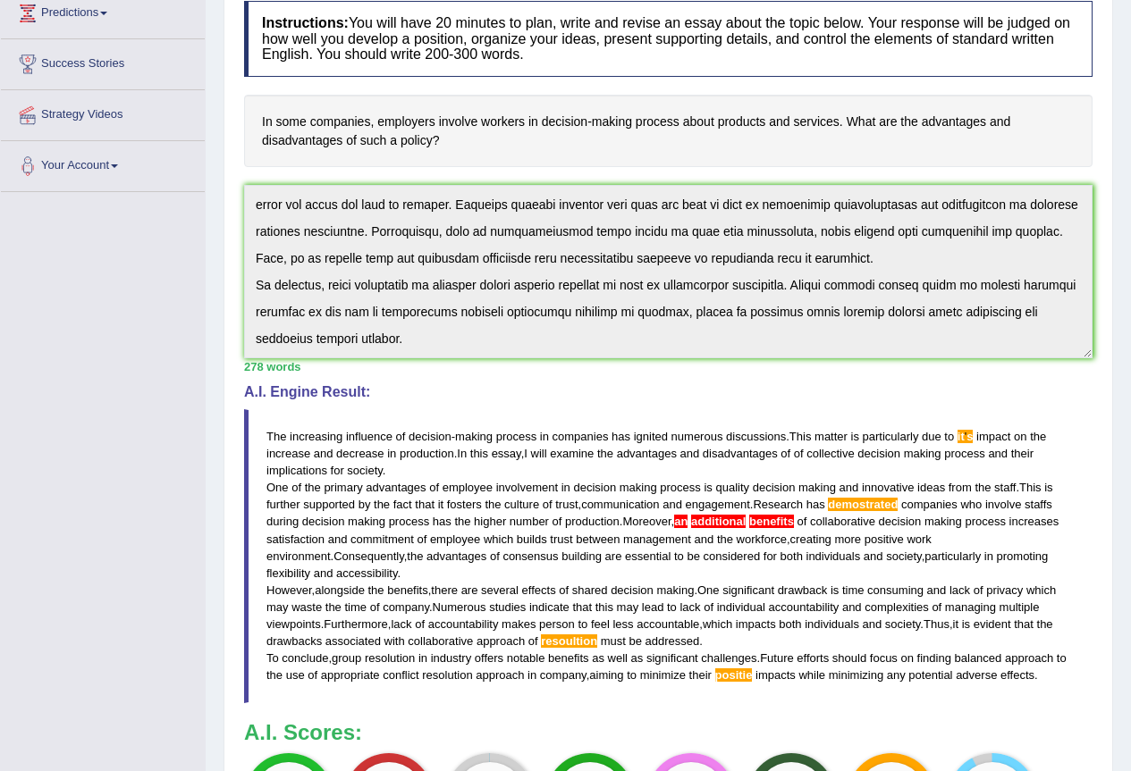
scroll to position [0, 0]
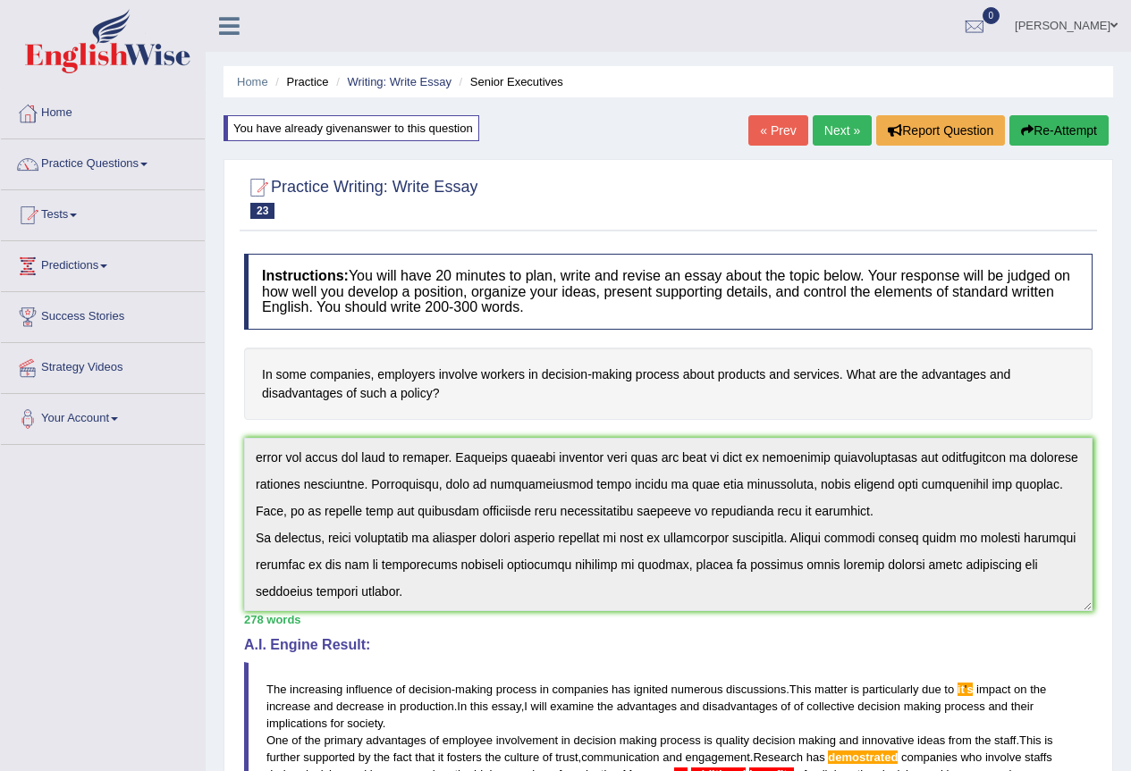
click at [90, 159] on link "Practice Questions" at bounding box center [103, 161] width 204 height 45
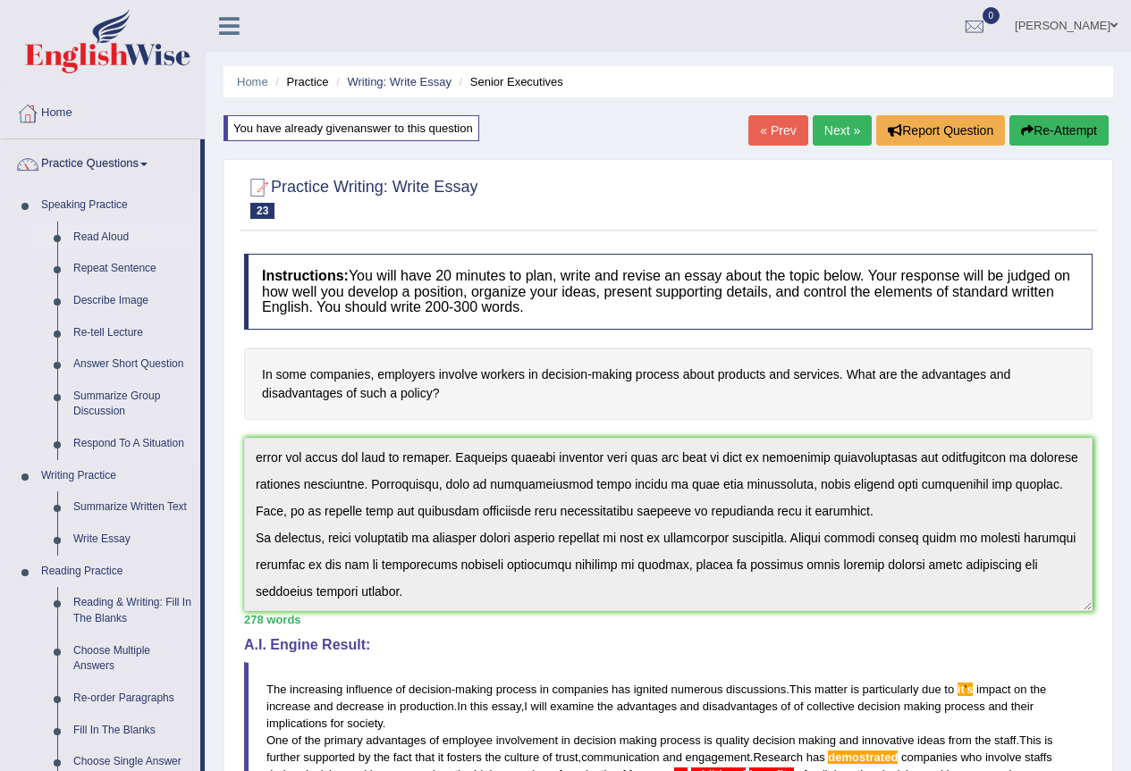
click at [128, 236] on link "Read Aloud" at bounding box center [132, 238] width 135 height 32
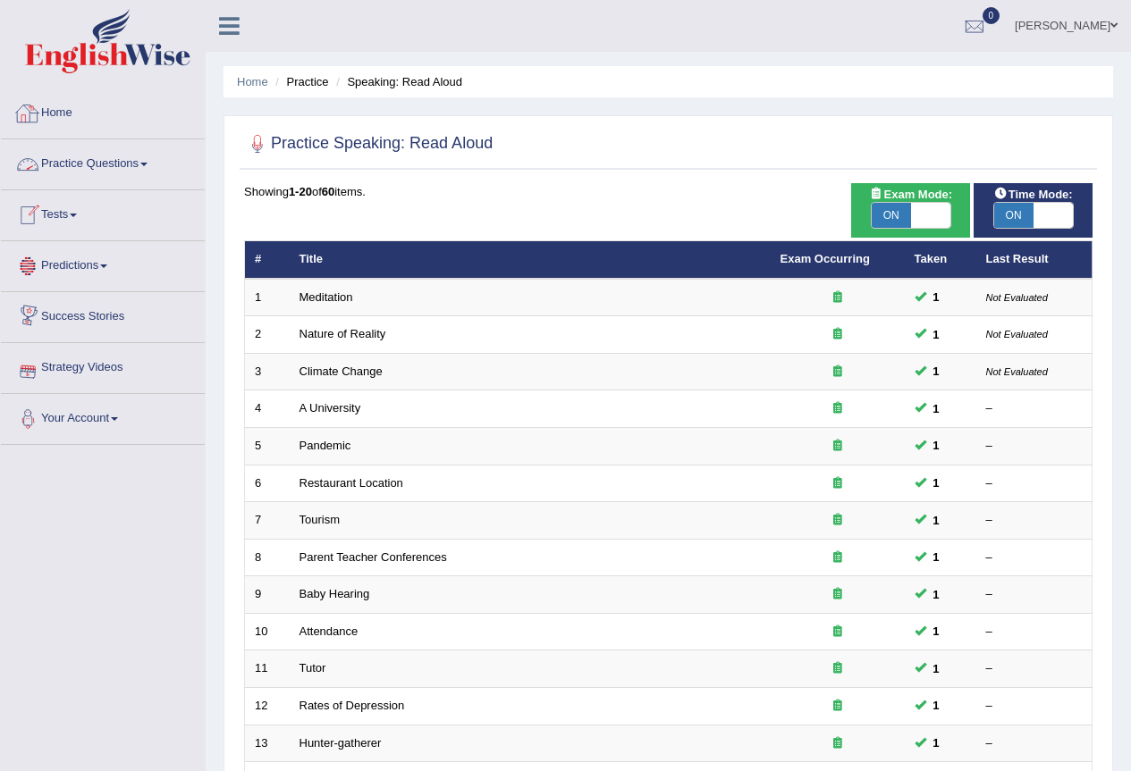
click at [114, 177] on link "Practice Questions" at bounding box center [103, 161] width 204 height 45
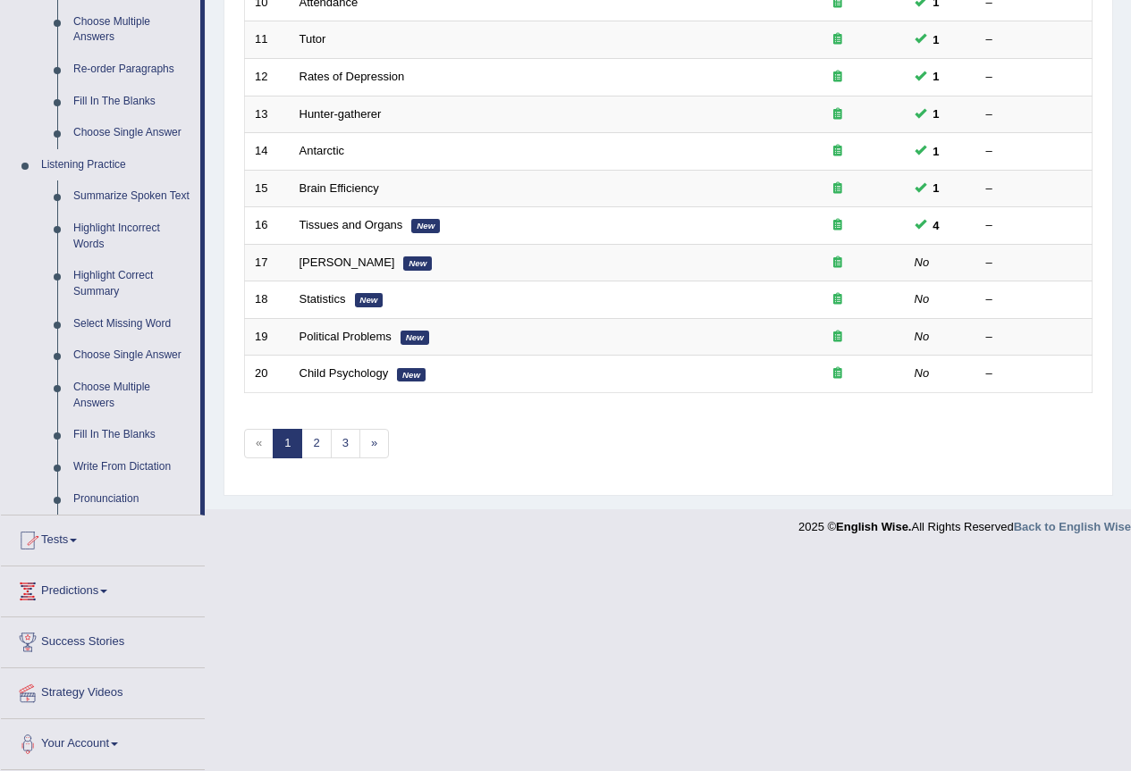
scroll to position [540, 0]
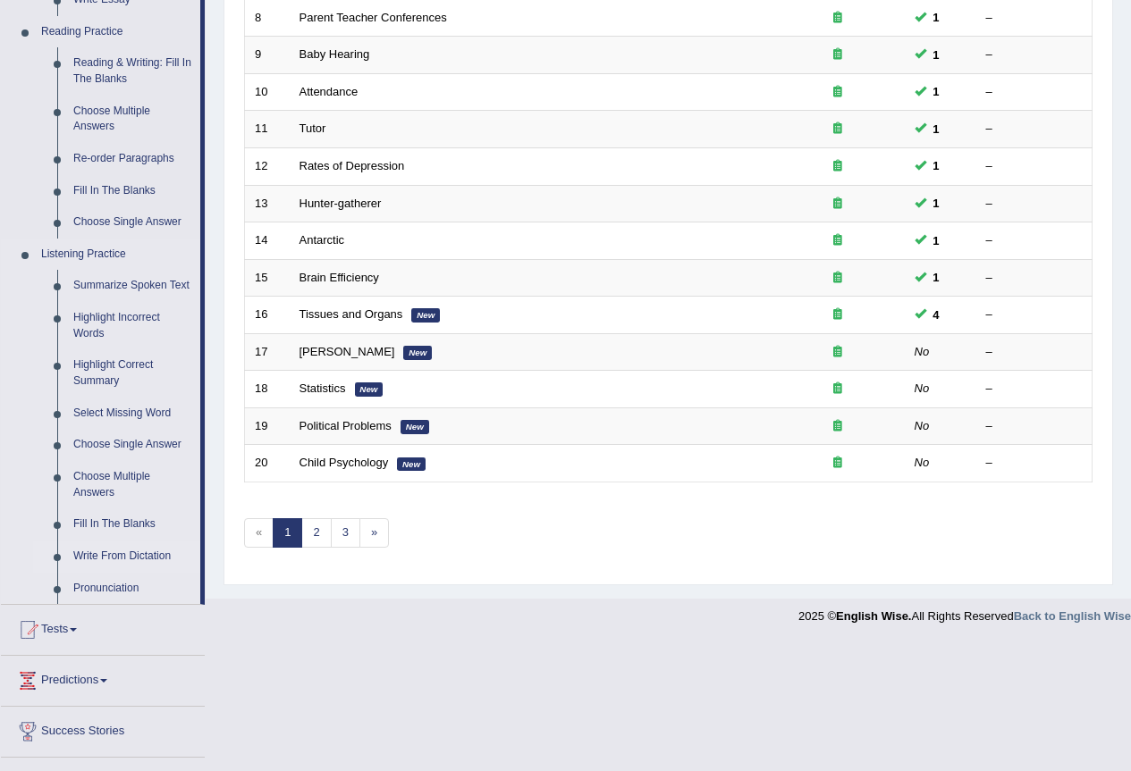
click at [140, 556] on link "Write From Dictation" at bounding box center [132, 557] width 135 height 32
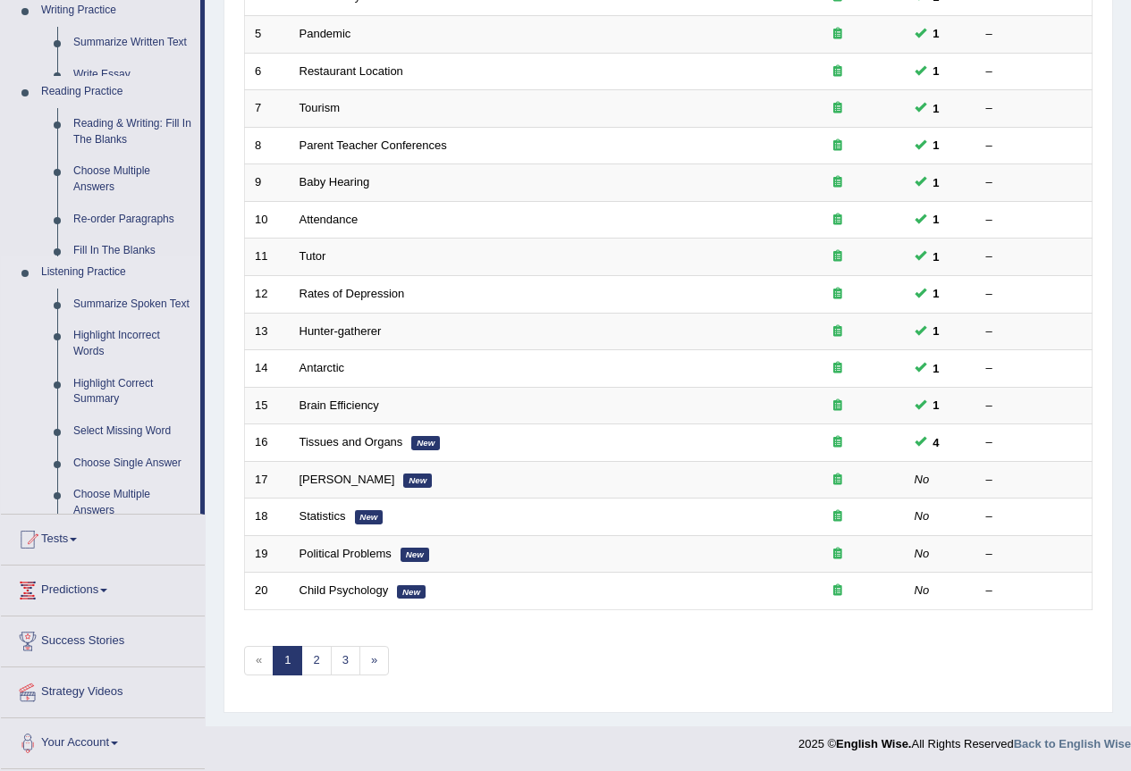
scroll to position [412, 0]
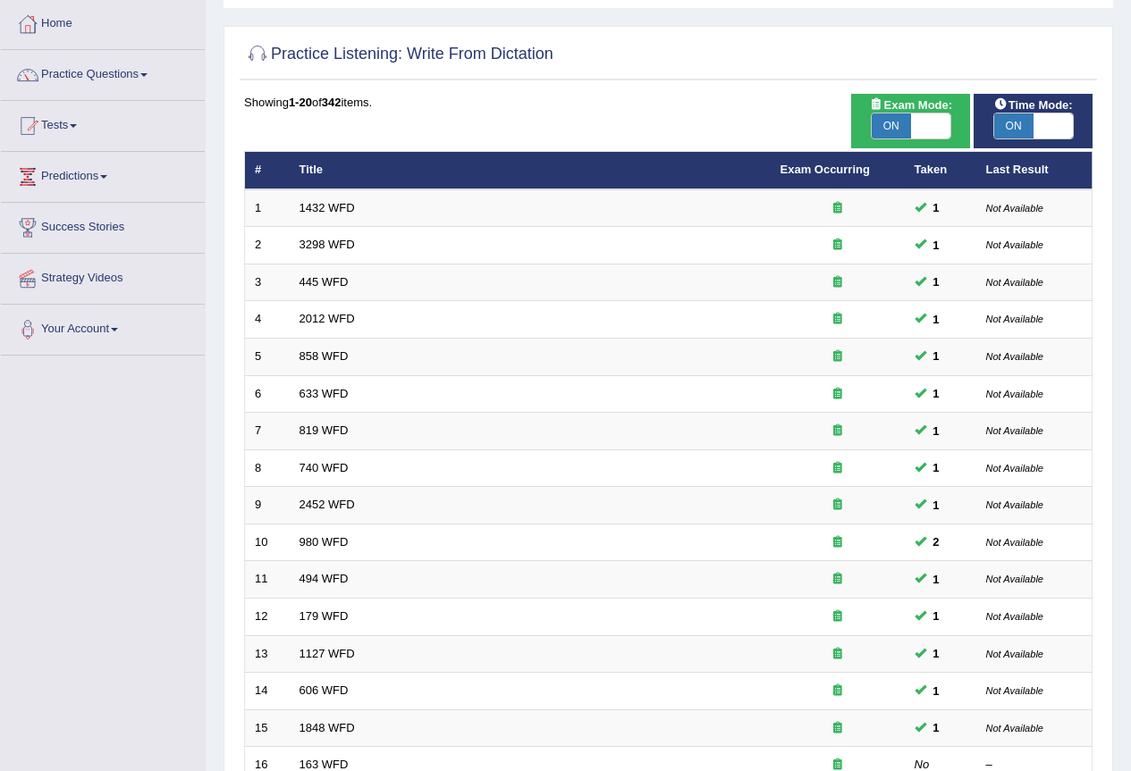
scroll to position [268, 0]
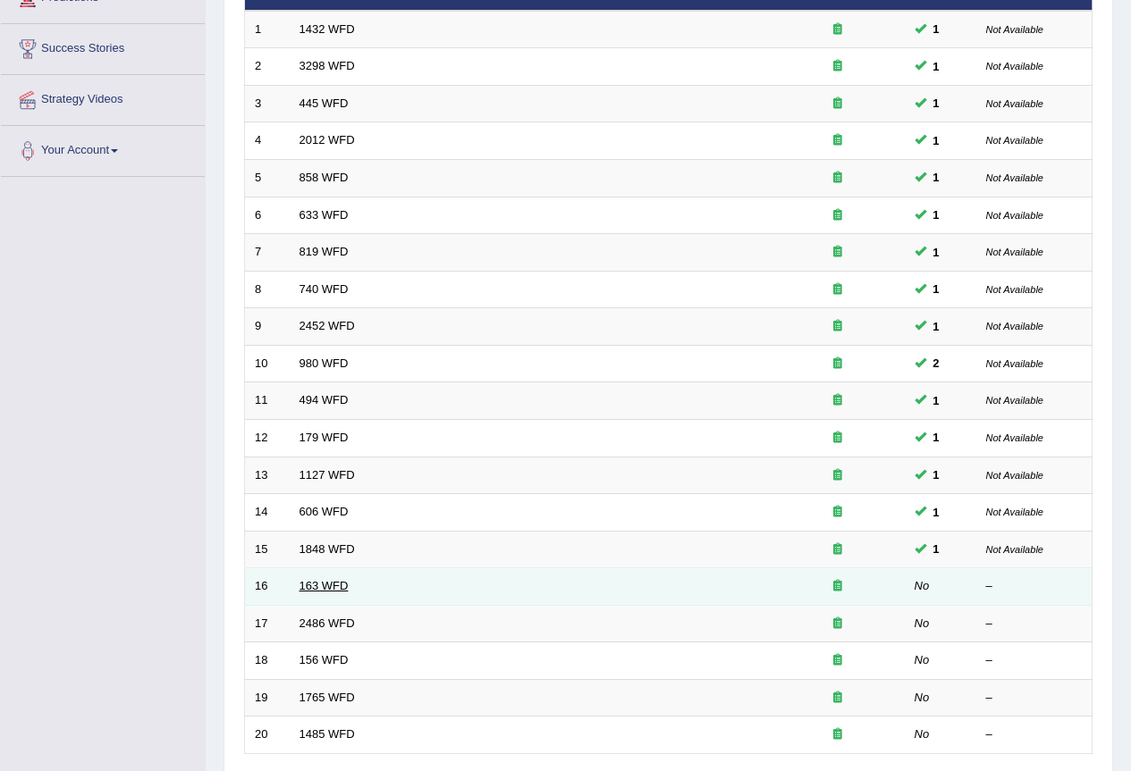
click at [315, 581] on link "163 WFD" at bounding box center [323, 585] width 49 height 13
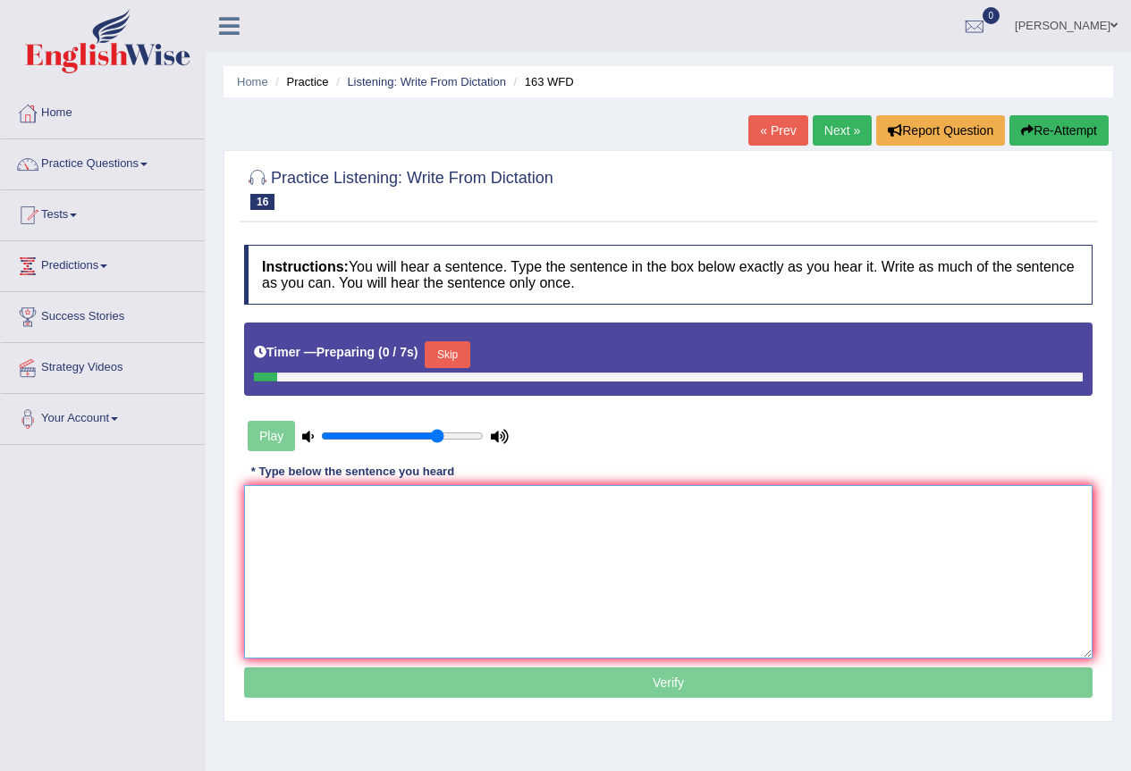
click at [353, 582] on textarea at bounding box center [668, 571] width 848 height 173
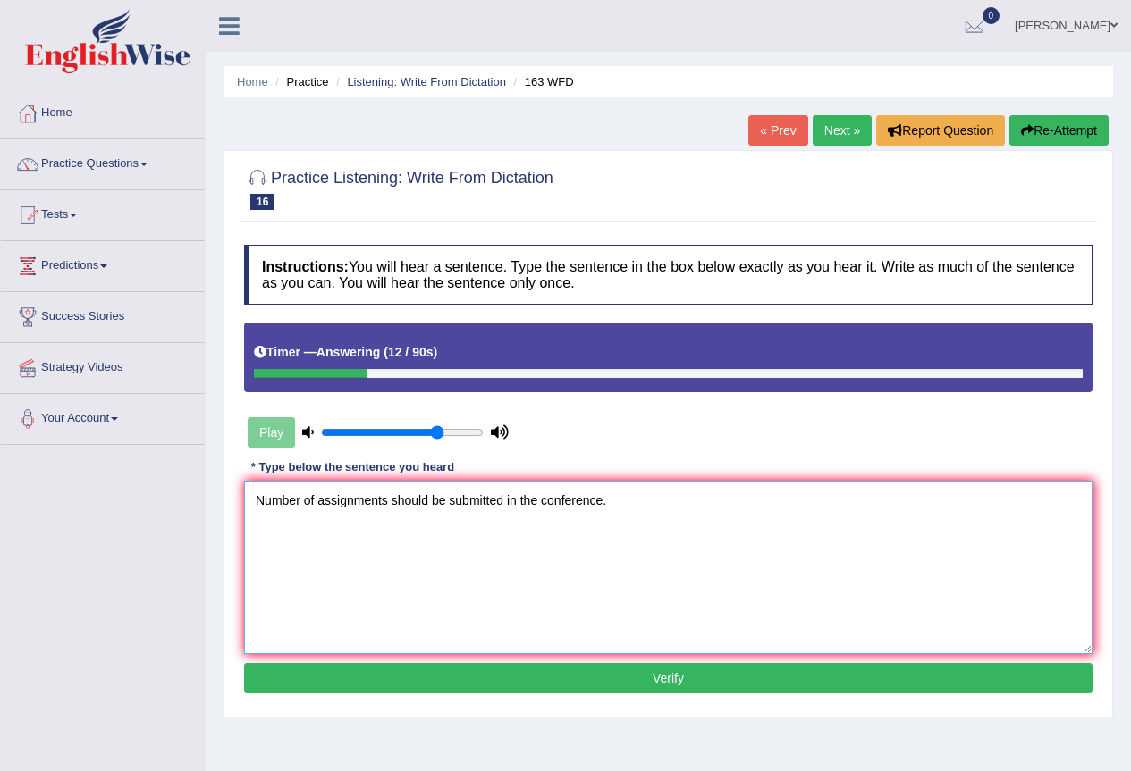
click at [248, 498] on textarea "Number of assignments should be submitted in the conference." at bounding box center [668, 567] width 848 height 173
click at [274, 494] on textarea "A Number of assignments should be submitted in the conference." at bounding box center [668, 567] width 848 height 173
type textarea "A number of assignments should be submitted in the conference."
click at [485, 565] on textarea "A number of assignments should be submitted in the conference." at bounding box center [668, 567] width 848 height 173
click at [609, 694] on div "Instructions: You will hear a sentence. Type the sentence in the box below exac…" at bounding box center [668, 472] width 857 height 472
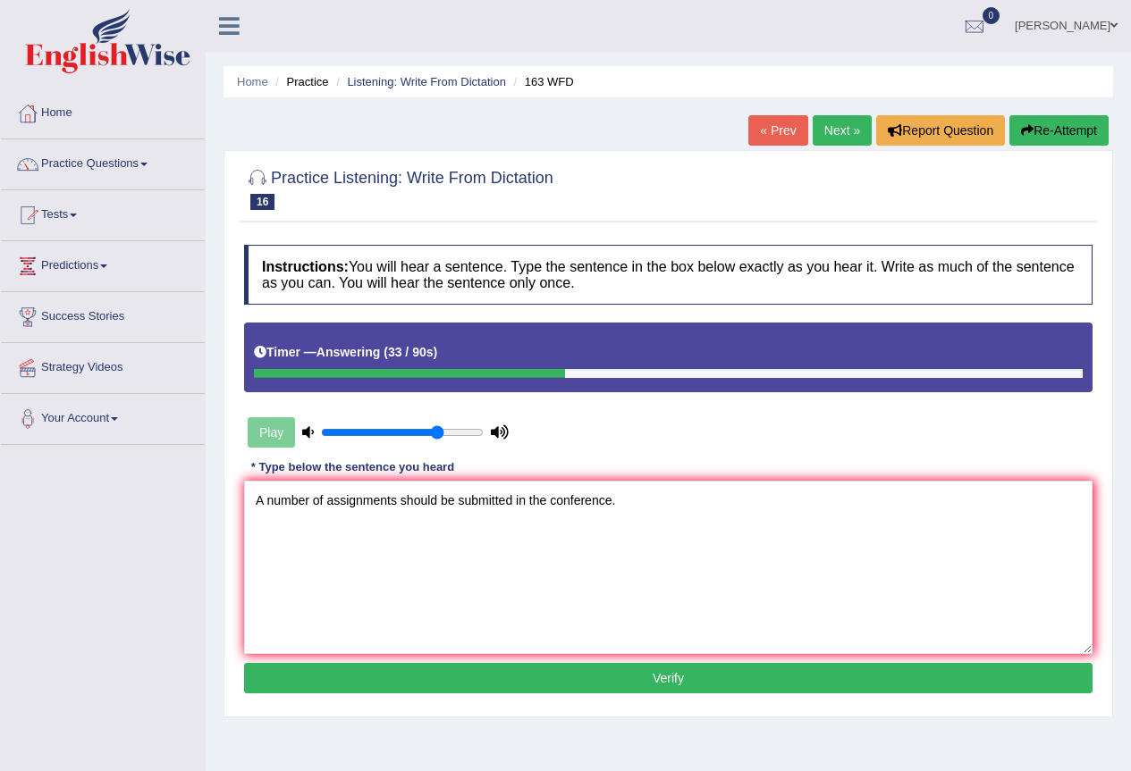
click at [615, 692] on button "Verify" at bounding box center [668, 678] width 848 height 30
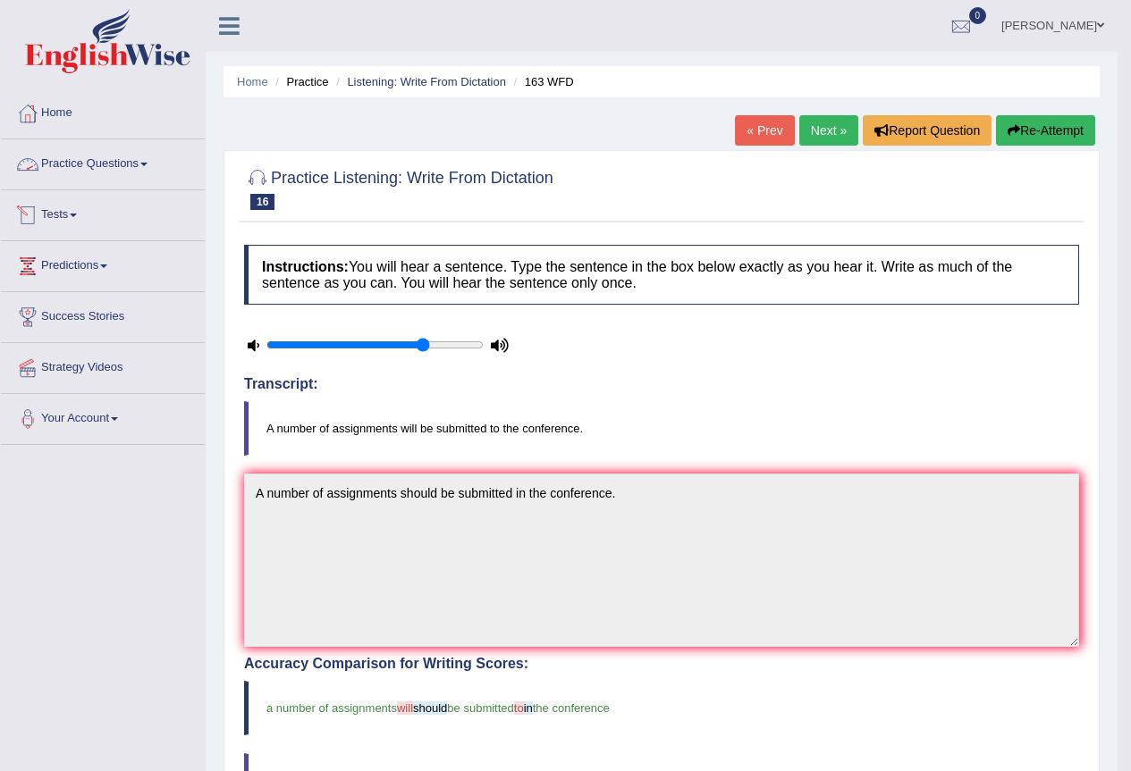
click at [154, 171] on link "Practice Questions" at bounding box center [103, 161] width 204 height 45
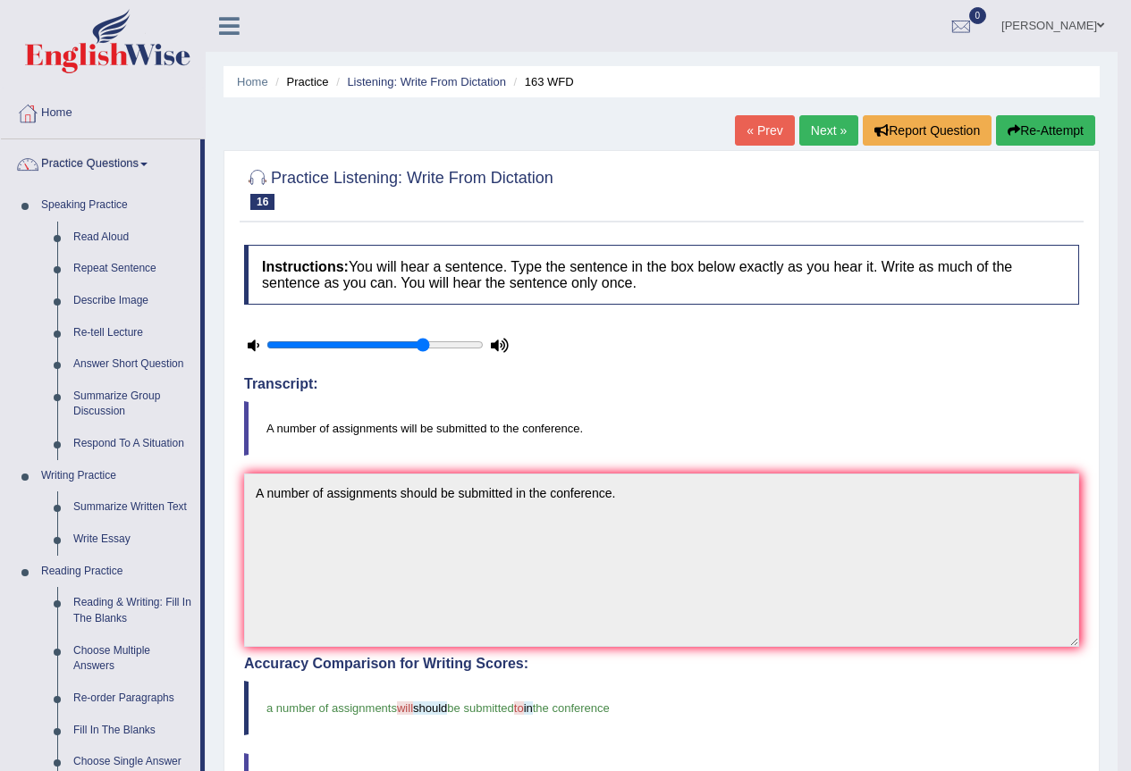
click at [844, 139] on link "Next »" at bounding box center [828, 130] width 59 height 30
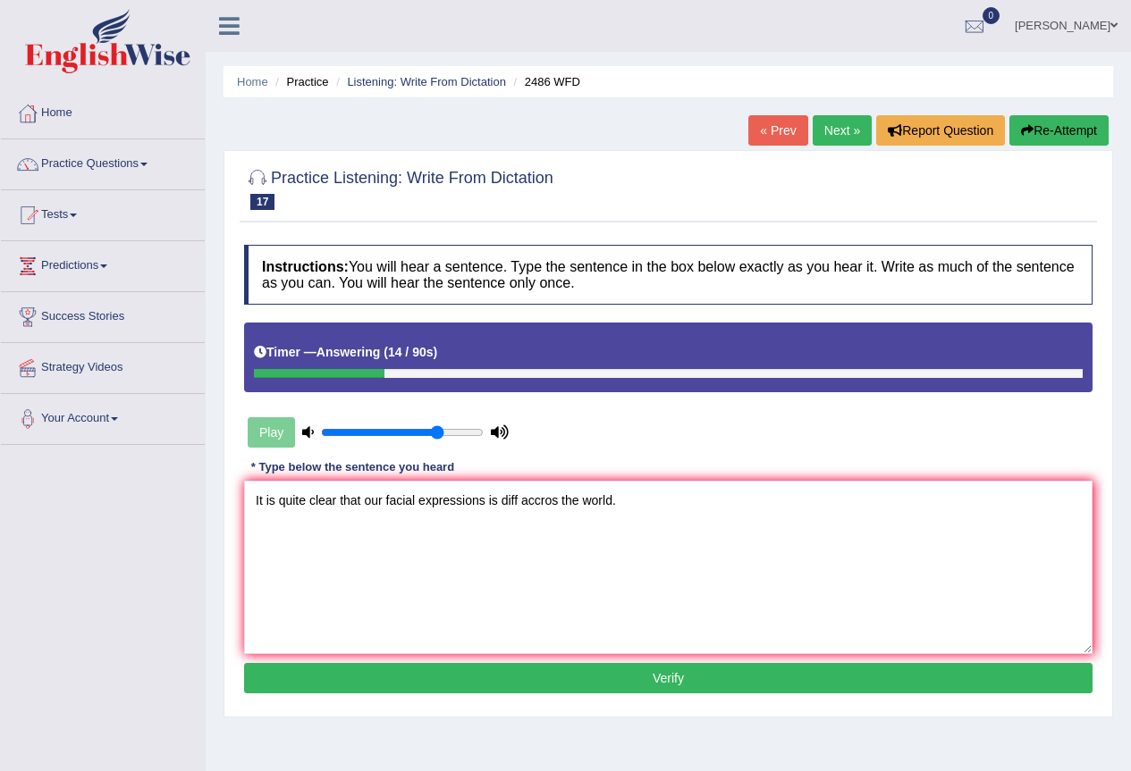
click at [517, 499] on textarea "It is quite clear that our facial expressions is diff accros the world." at bounding box center [668, 567] width 848 height 173
click at [347, 561] on textarea "It is quite clear that our facial expressions is different accros the world." at bounding box center [668, 567] width 848 height 173
type textarea "It is quite clear that our facial expressions is different accros the world."
click at [557, 683] on button "Verify" at bounding box center [668, 678] width 848 height 30
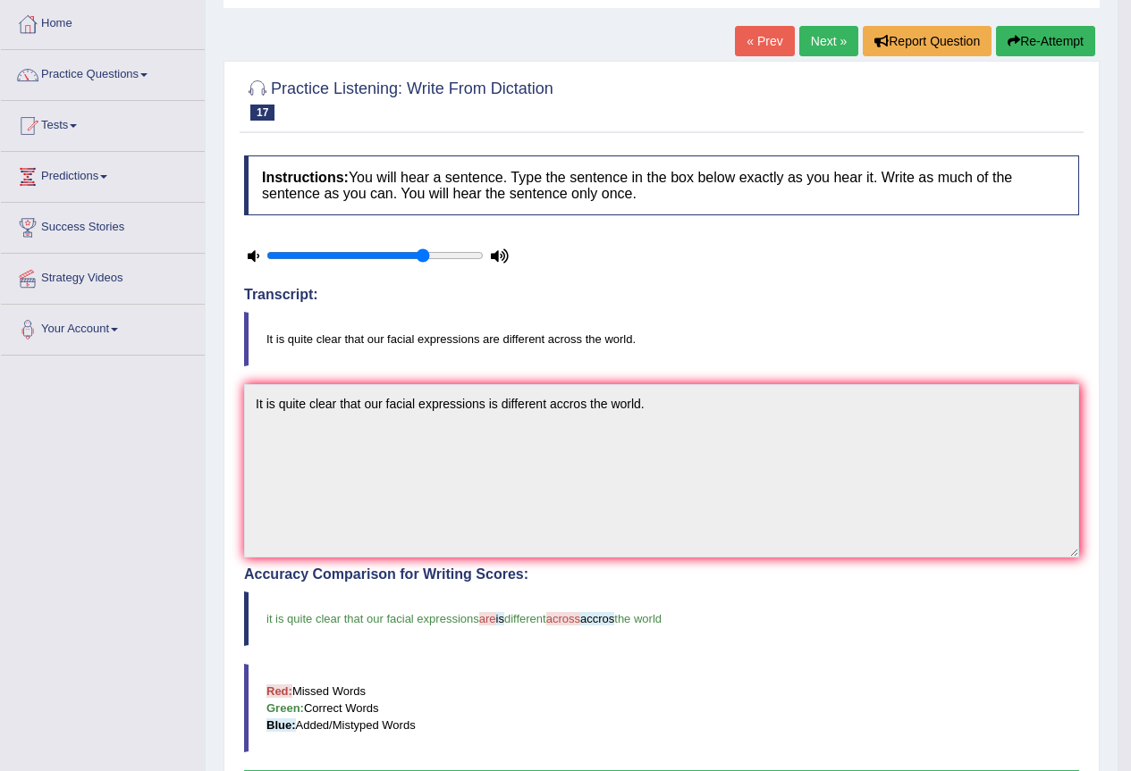
scroll to position [268, 0]
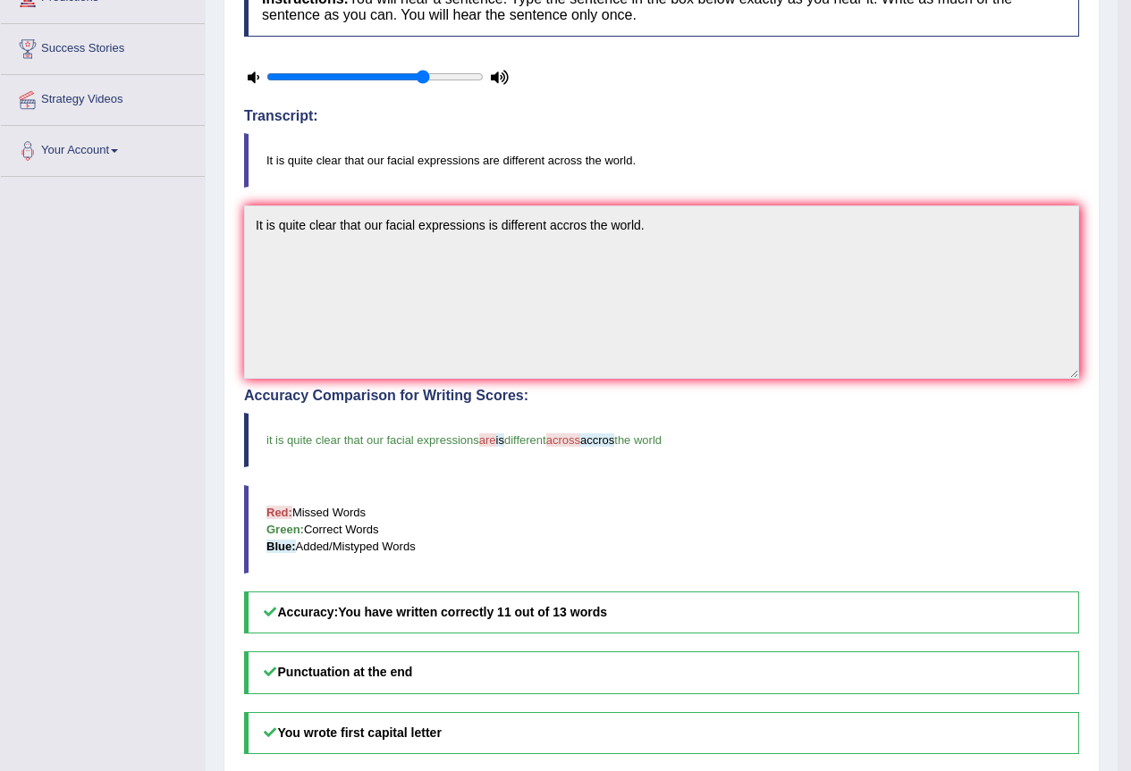
click at [522, 443] on span "different" at bounding box center [525, 439] width 42 height 13
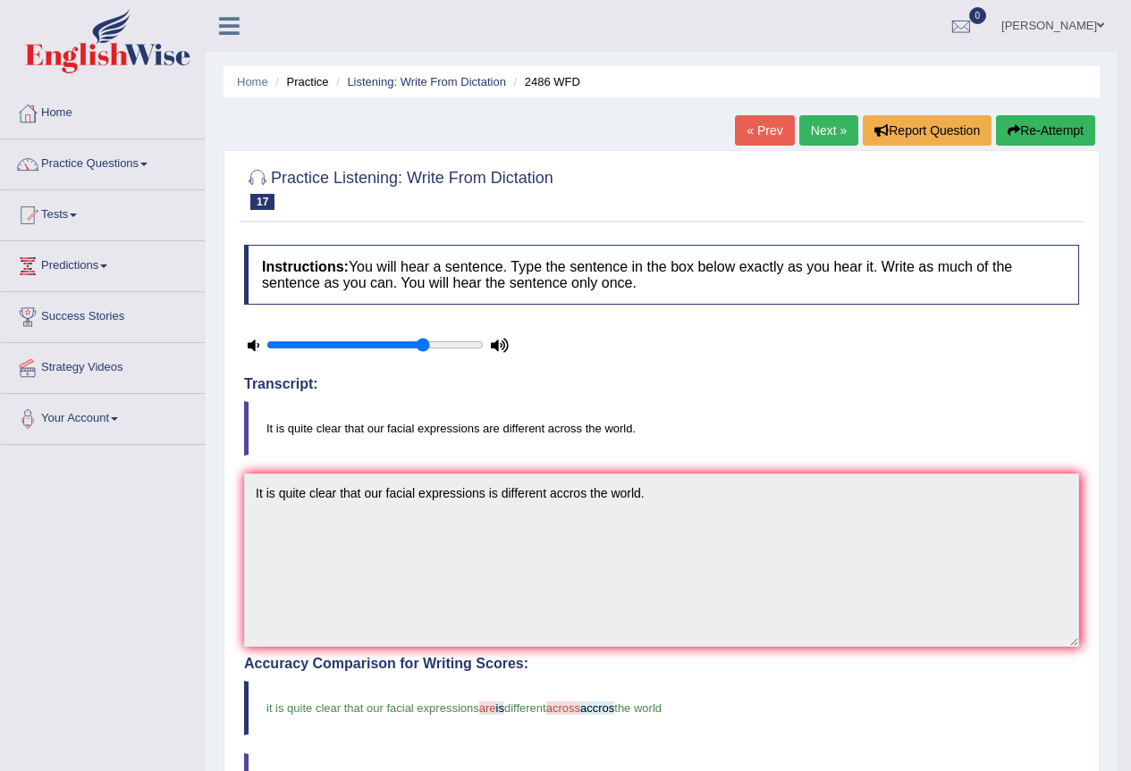
click at [829, 129] on link "Next »" at bounding box center [828, 130] width 59 height 30
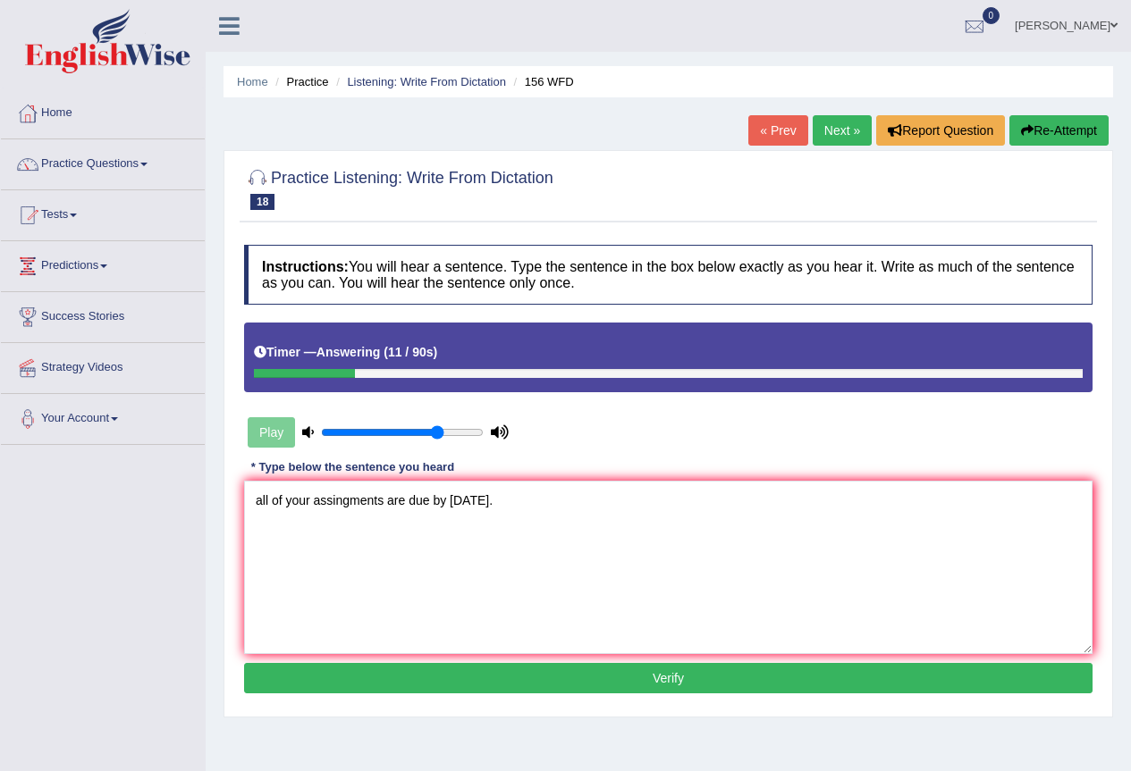
click at [260, 507] on textarea "all of your assingments are due by [DATE]." at bounding box center [668, 567] width 848 height 173
click at [418, 508] on textarea "All of your assingments are due by [DATE]." at bounding box center [668, 567] width 848 height 173
drag, startPoint x: 383, startPoint y: 495, endPoint x: 315, endPoint y: 513, distance: 70.2
click at [315, 513] on textarea "All of your assingments are due by [DATE]." at bounding box center [668, 567] width 848 height 173
type textarea "All of your assingments are due by [DATE]."
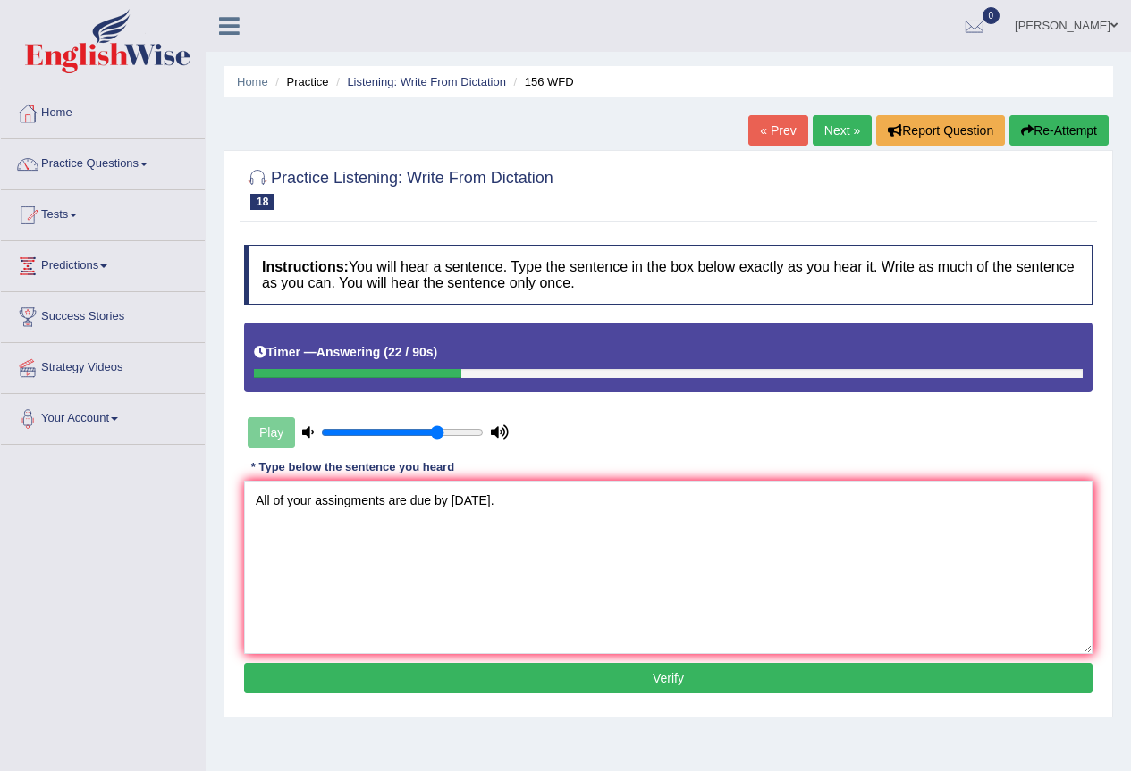
click at [421, 675] on button "Verify" at bounding box center [668, 678] width 848 height 30
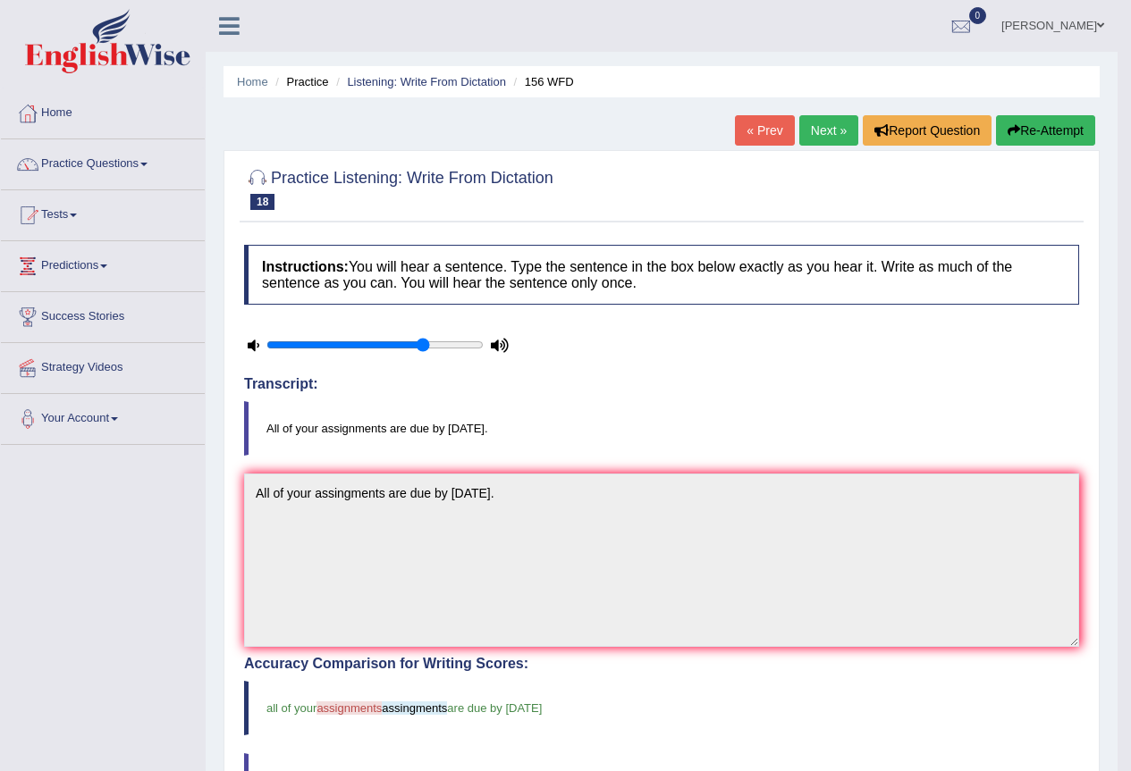
click at [341, 713] on span "assignments" at bounding box center [348, 708] width 65 height 13
click at [822, 126] on link "Next »" at bounding box center [828, 130] width 59 height 30
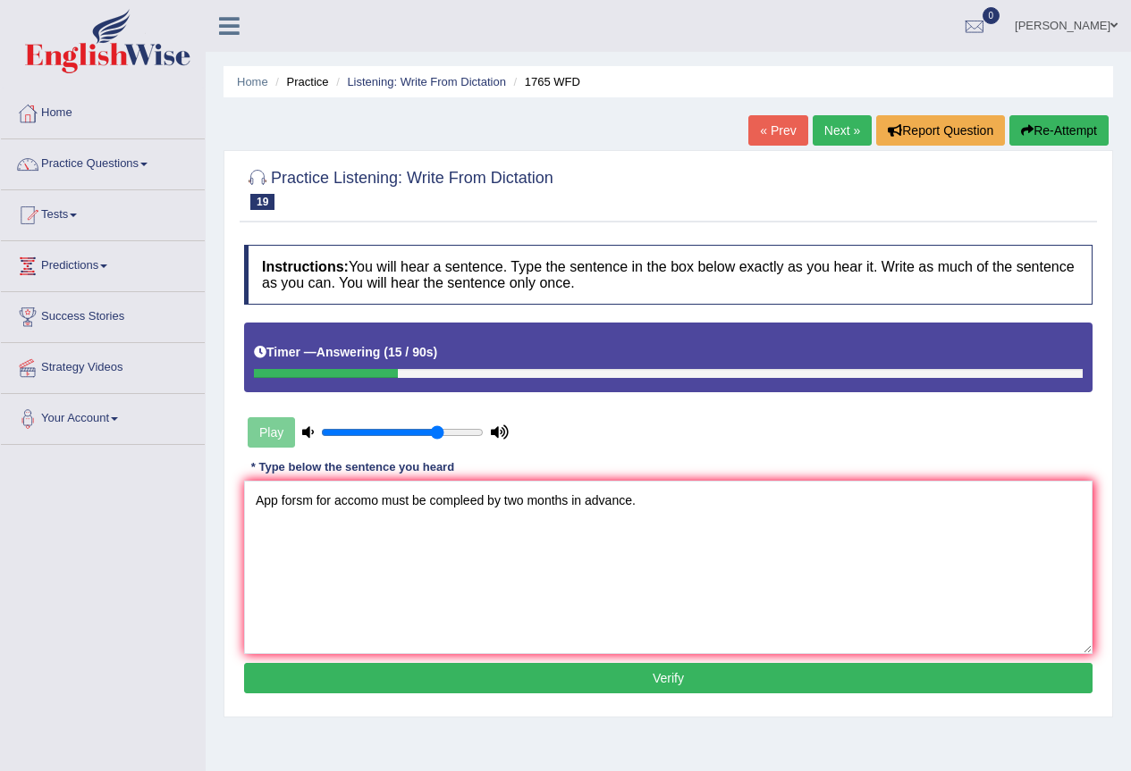
click at [279, 500] on textarea "App forsm for accomo must be compleed by two months in advance." at bounding box center [668, 567] width 848 height 173
click at [349, 503] on textarea "Application forsm for accomo must be compleed by two months in advance." at bounding box center [668, 567] width 848 height 173
click at [413, 498] on textarea "Application forms for accomo must be compleed by two months in advance." at bounding box center [668, 567] width 848 height 173
click at [414, 500] on textarea "Application forms for accomo must be compleed by two months in advance." at bounding box center [668, 567] width 848 height 173
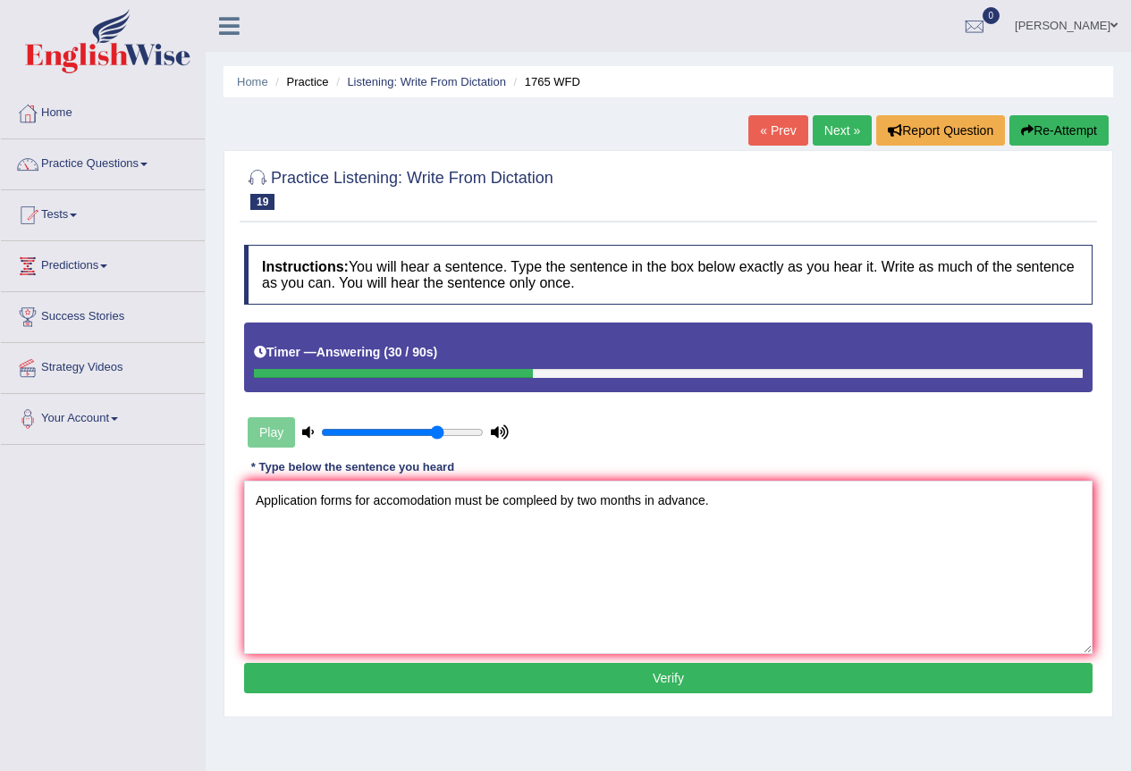
type textarea "Application forms for accomodation must be compleed by two months in advance."
click at [610, 664] on div "Instructions: You will hear a sentence. Type the sentence in the box below exac…" at bounding box center [668, 472] width 857 height 472
click at [611, 669] on button "Verify" at bounding box center [668, 678] width 848 height 30
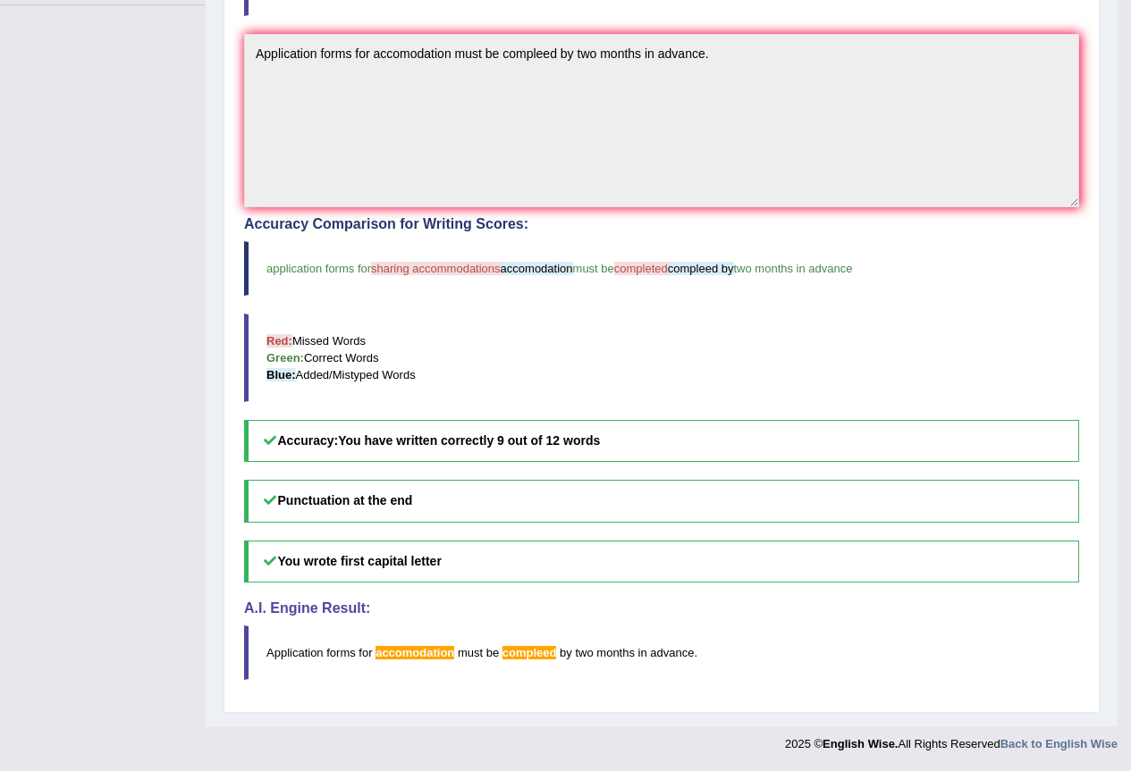
scroll to position [172, 0]
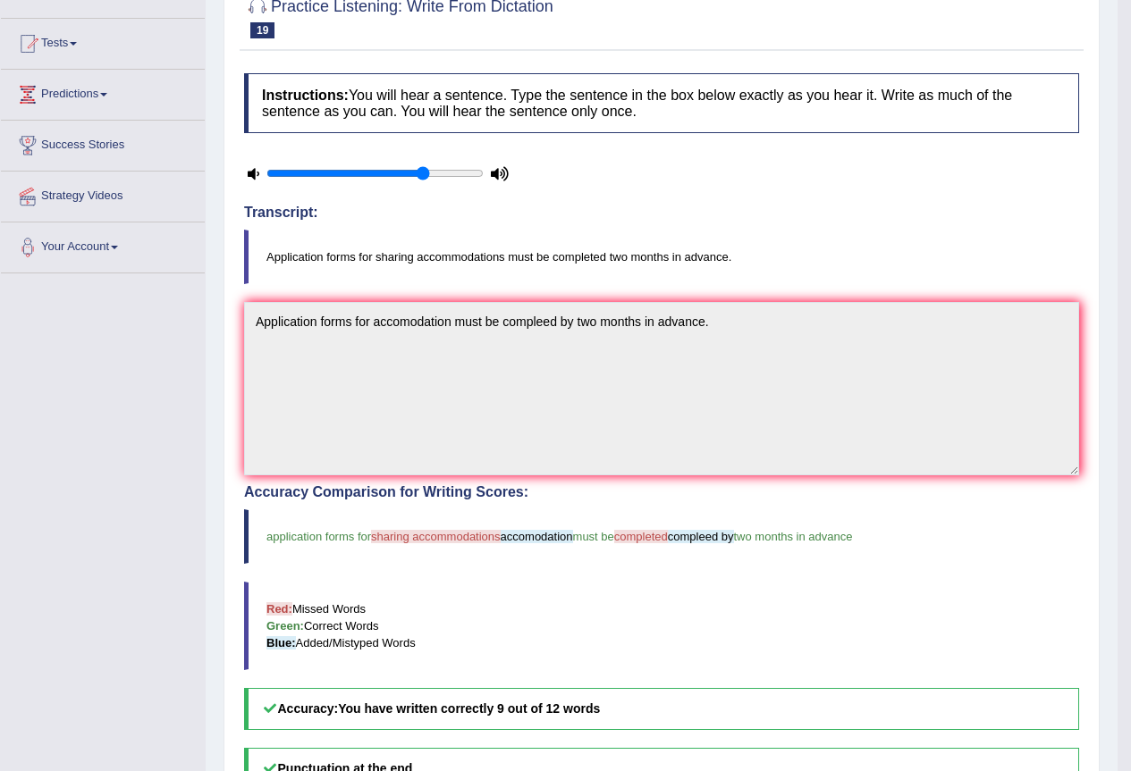
click at [458, 543] on blockquote "application forms for sharing accommodations accomodation must be completed com…" at bounding box center [661, 536] width 835 height 55
click at [436, 542] on span "sharing accommodations" at bounding box center [436, 536] width 130 height 13
click at [637, 527] on blockquote "application forms for sharing accommodations accomodation must be completed com…" at bounding box center [661, 536] width 835 height 55
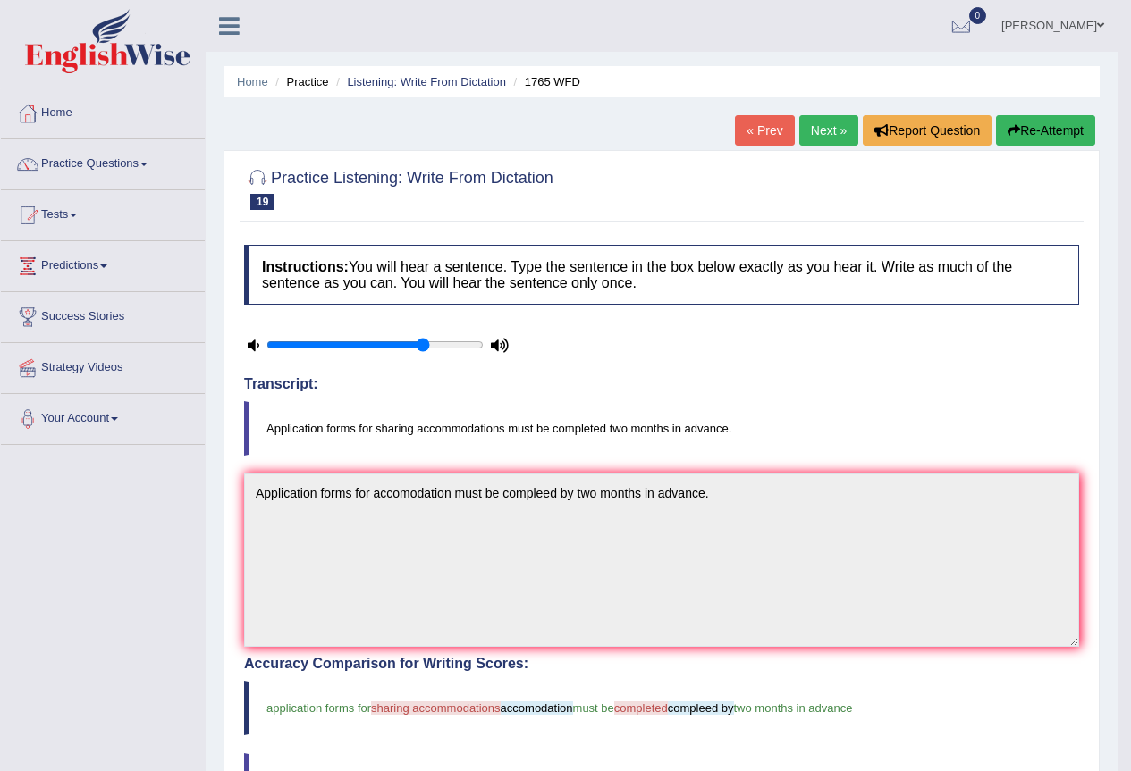
click at [814, 140] on link "Next »" at bounding box center [828, 130] width 59 height 30
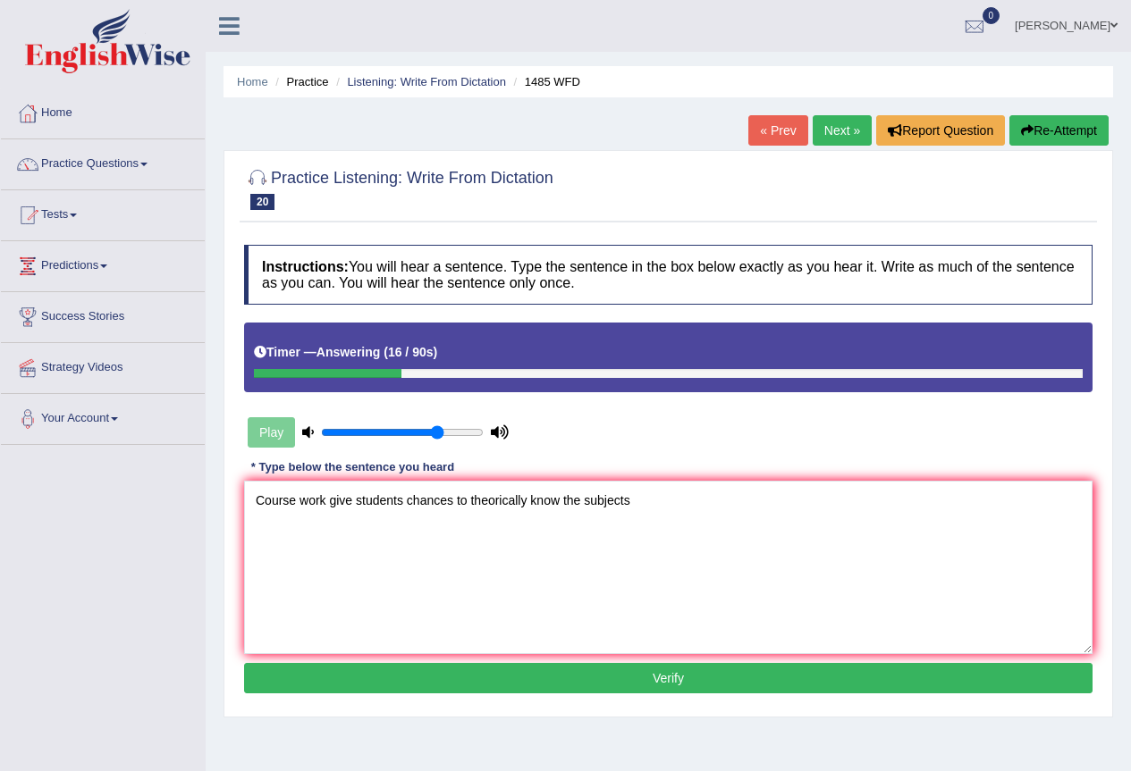
click at [528, 492] on textarea "Course work give students chances to theorically know the subjects" at bounding box center [668, 567] width 848 height 173
drag, startPoint x: 528, startPoint y: 492, endPoint x: 483, endPoint y: 502, distance: 46.6
click at [483, 502] on textarea "Course work give students chances to theorically know the subjects" at bounding box center [668, 567] width 848 height 173
type textarea "Course work give students chances to tharowly know the subjects"
click at [576, 677] on button "Verify" at bounding box center [668, 678] width 848 height 30
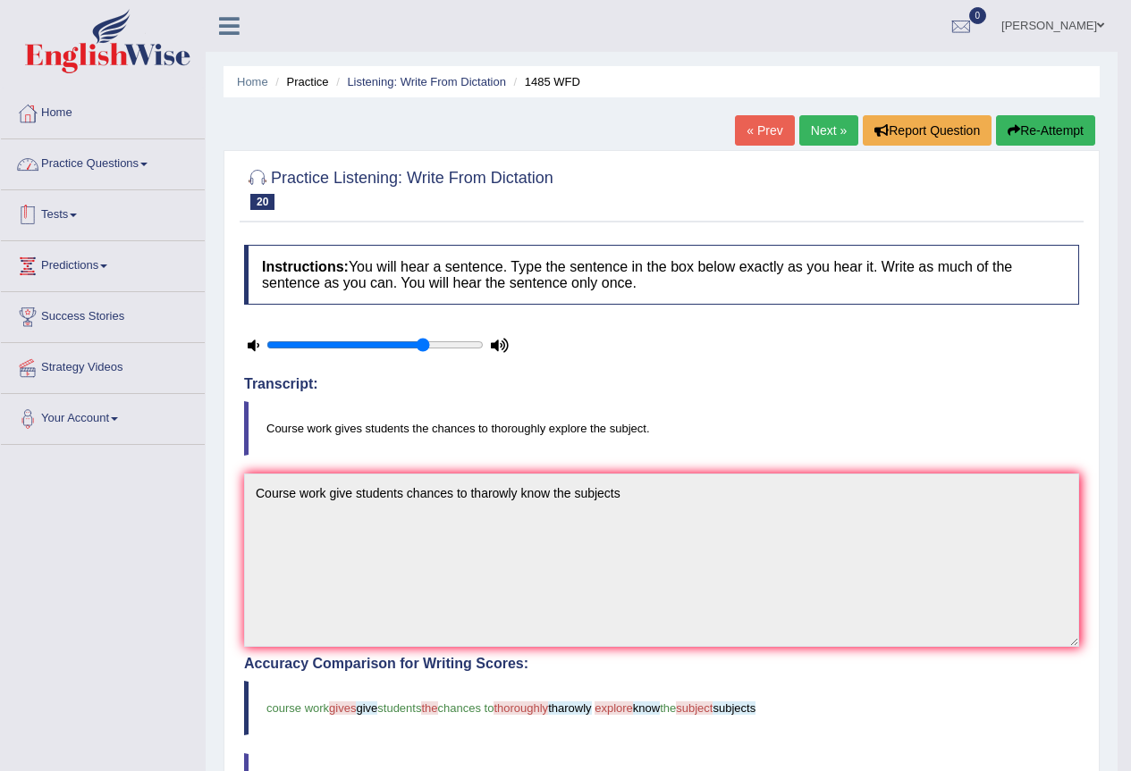
click at [128, 180] on link "Practice Questions" at bounding box center [103, 161] width 204 height 45
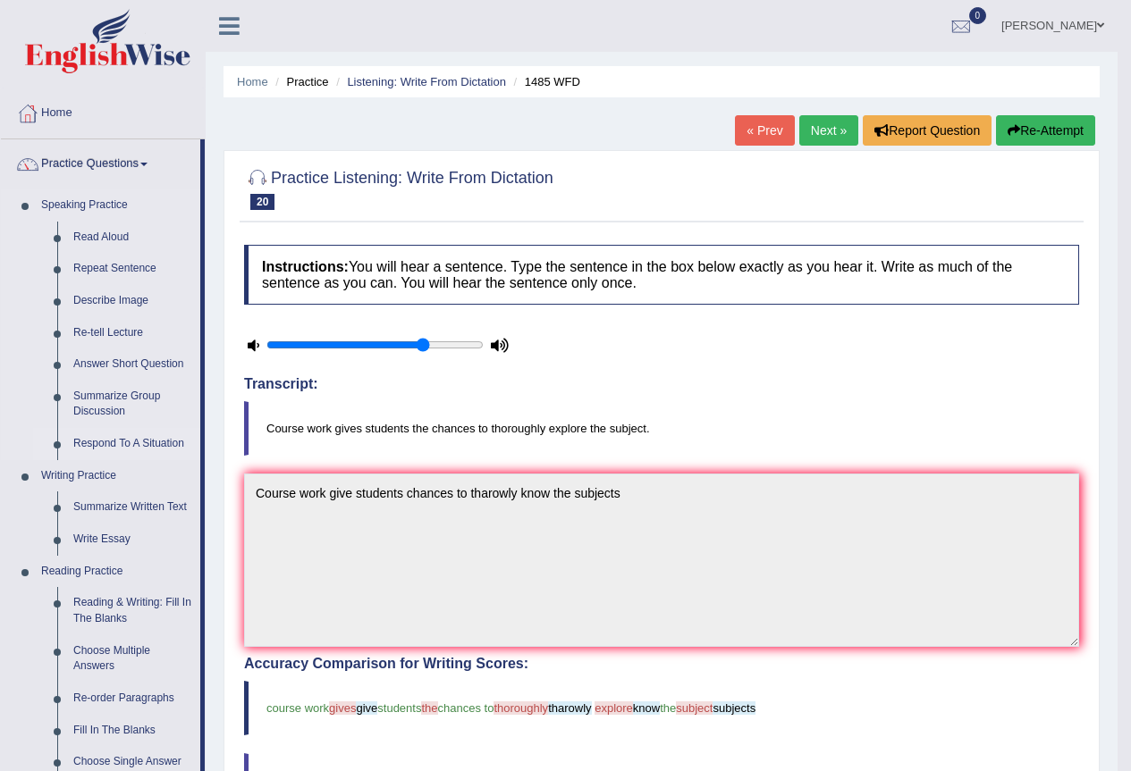
click at [146, 438] on link "Respond To A Situation" at bounding box center [132, 444] width 135 height 32
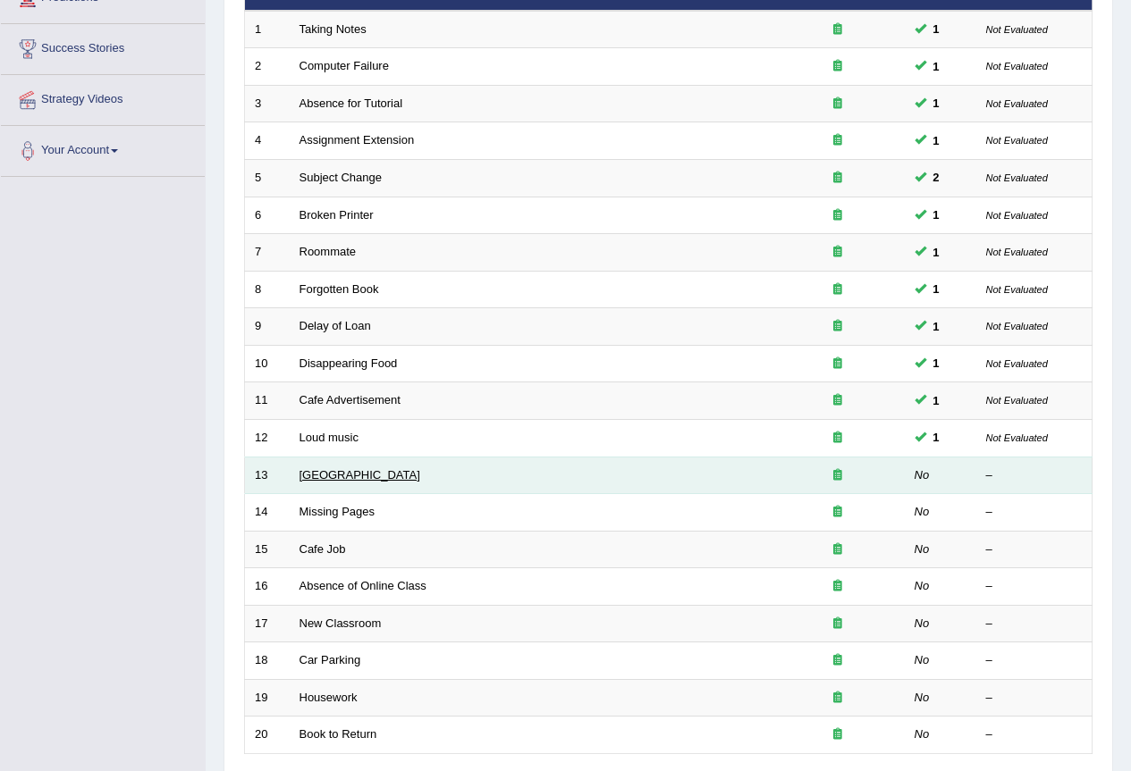
click at [359, 471] on link "[GEOGRAPHIC_DATA]" at bounding box center [359, 474] width 121 height 13
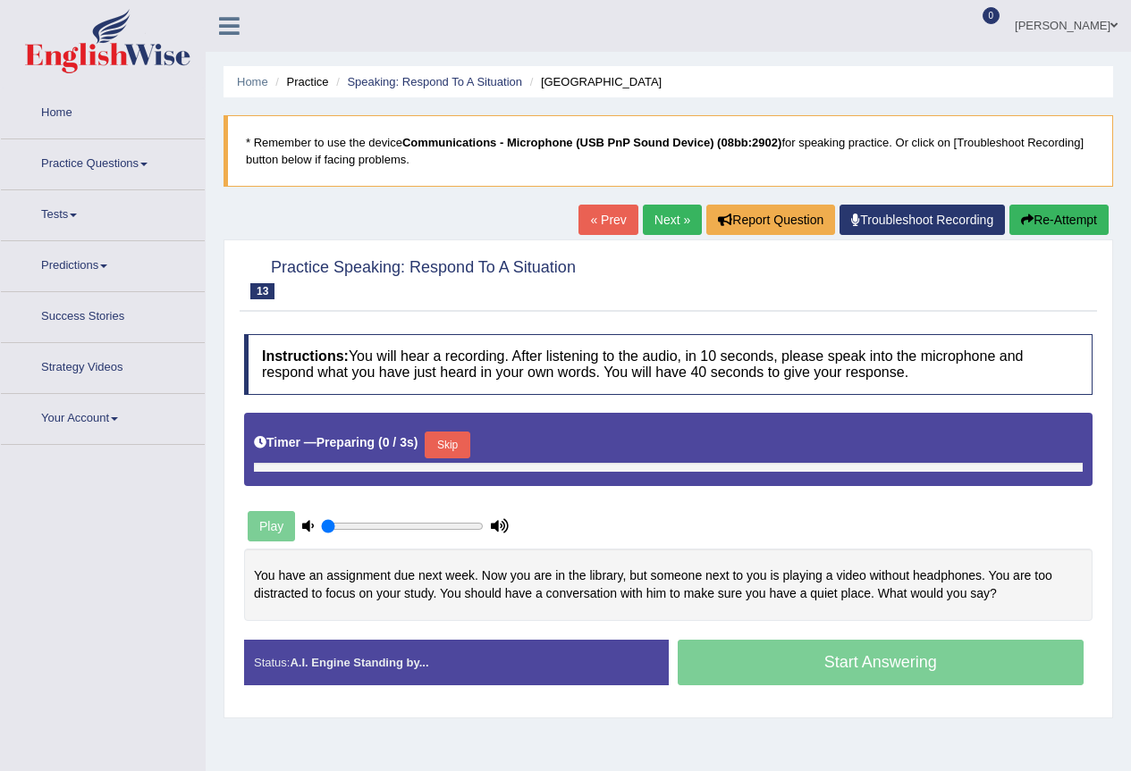
type input "0.75"
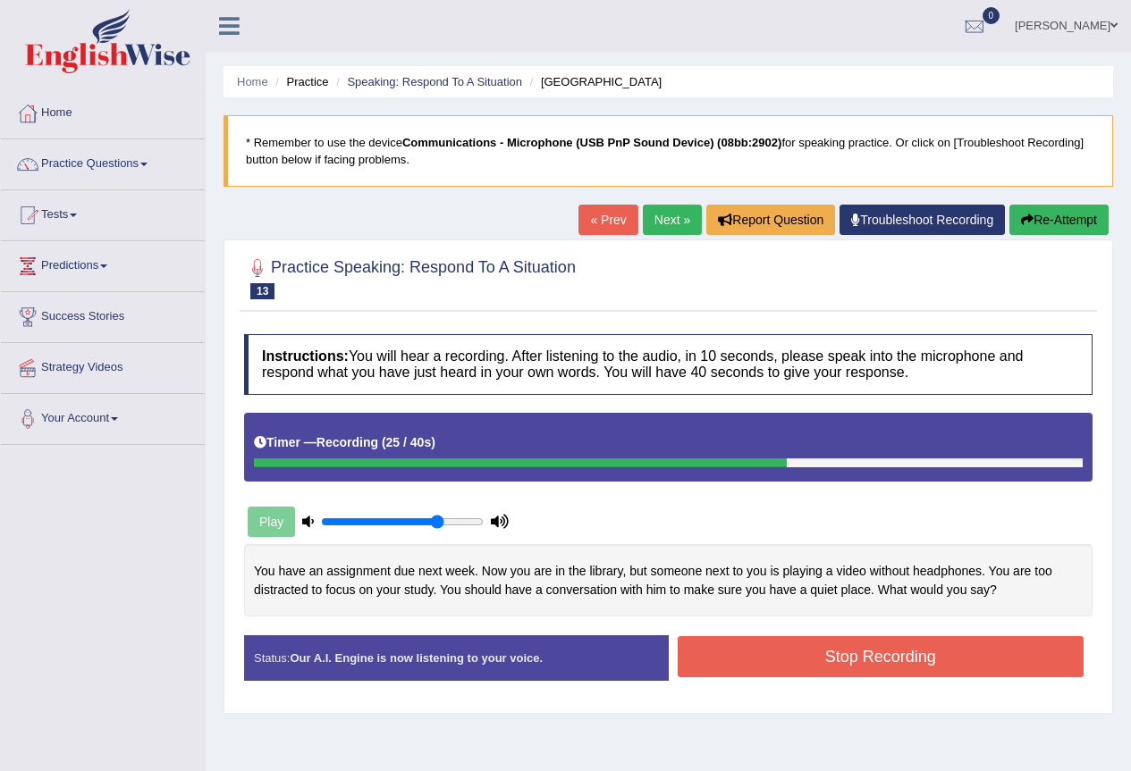
click at [874, 659] on button "Stop Recording" at bounding box center [880, 656] width 407 height 41
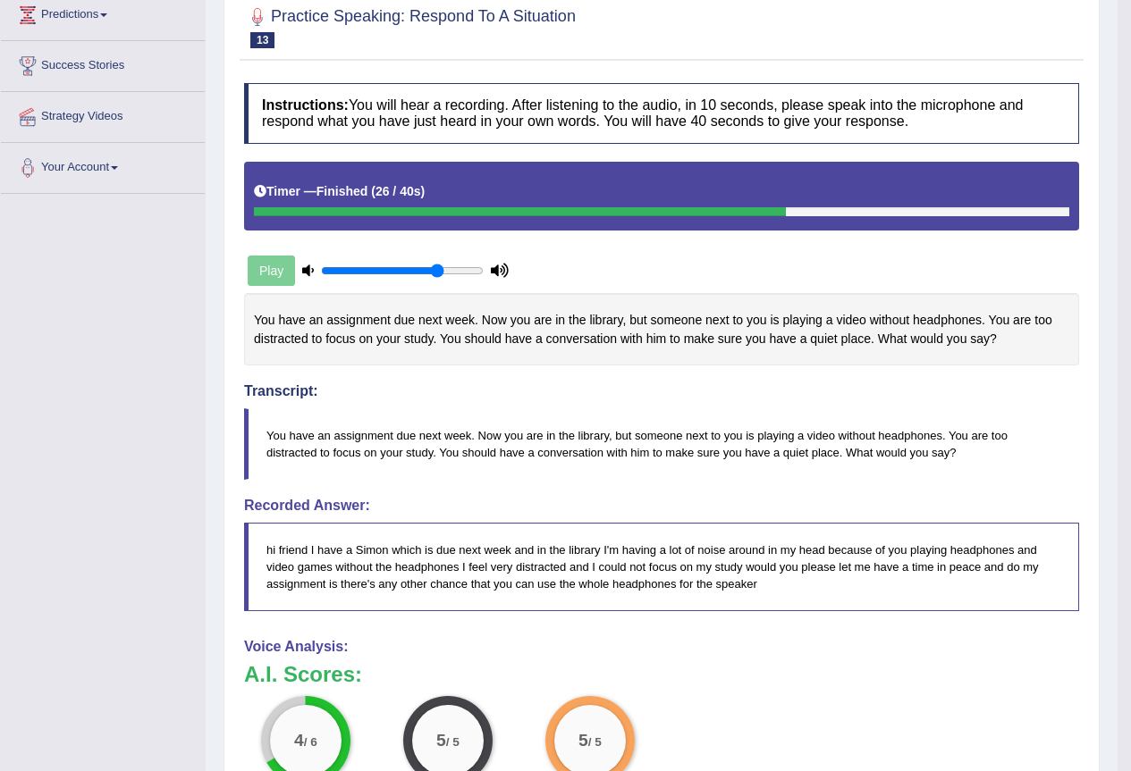
scroll to position [72, 0]
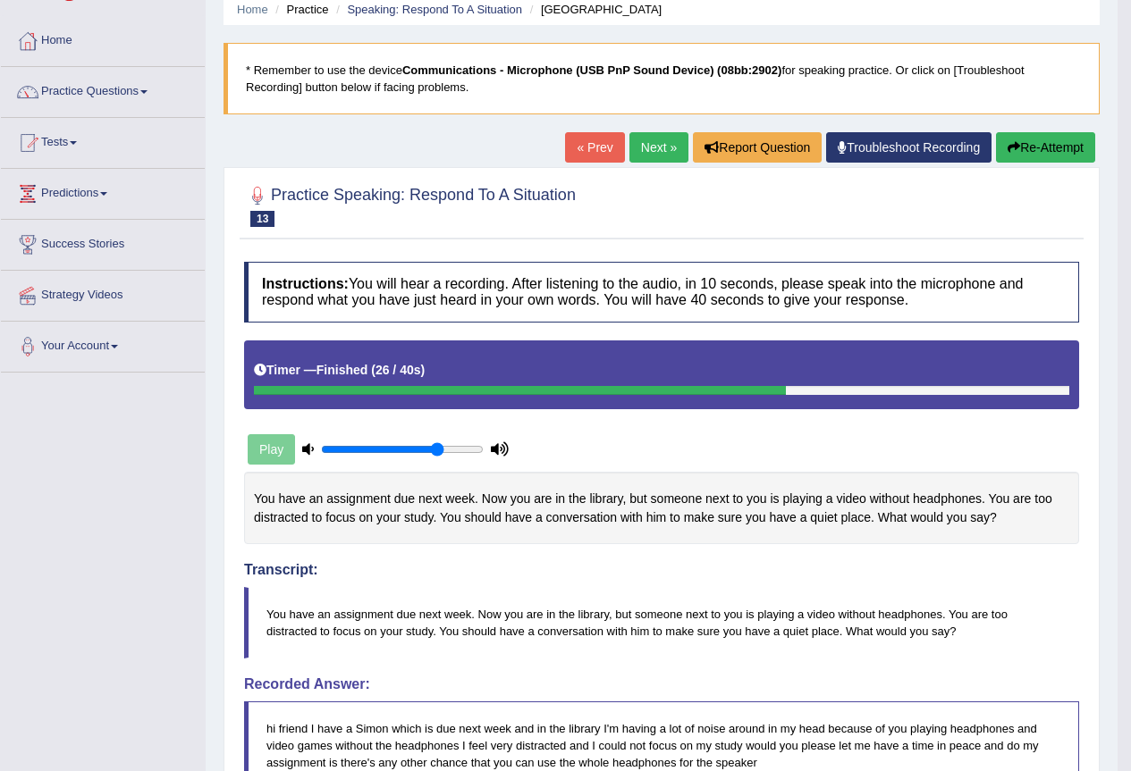
click at [638, 149] on link "Next »" at bounding box center [658, 147] width 59 height 30
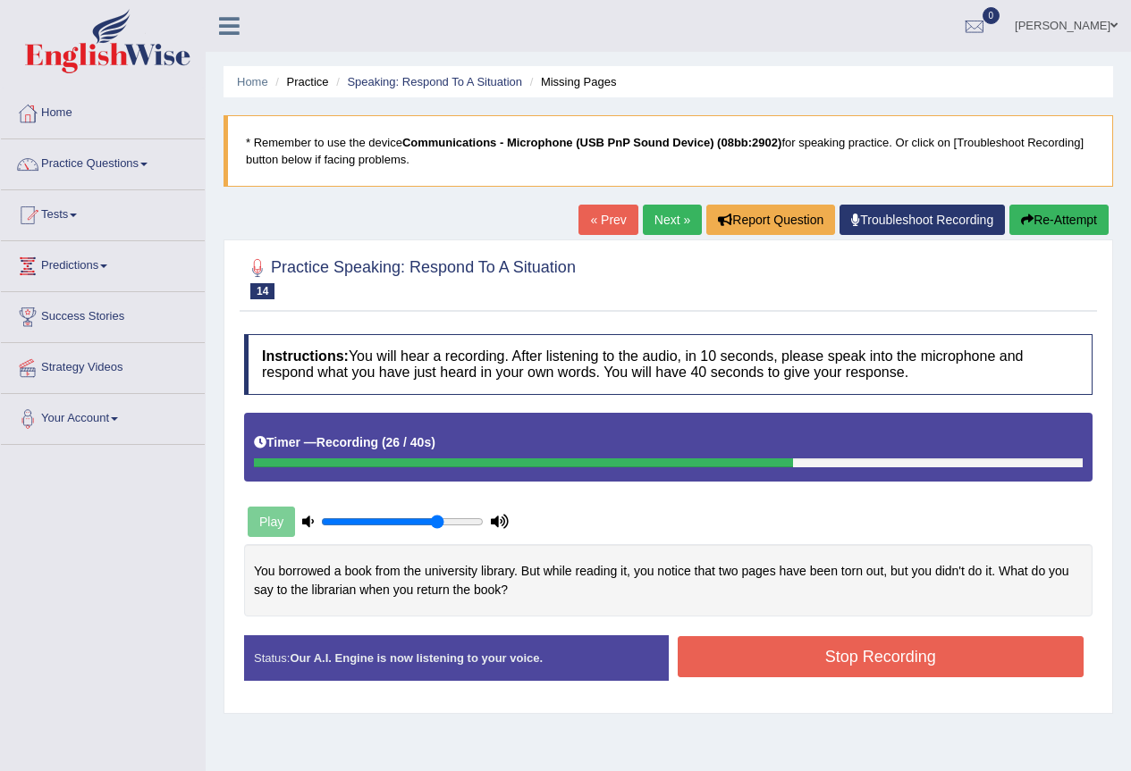
click at [865, 660] on button "Stop Recording" at bounding box center [880, 656] width 407 height 41
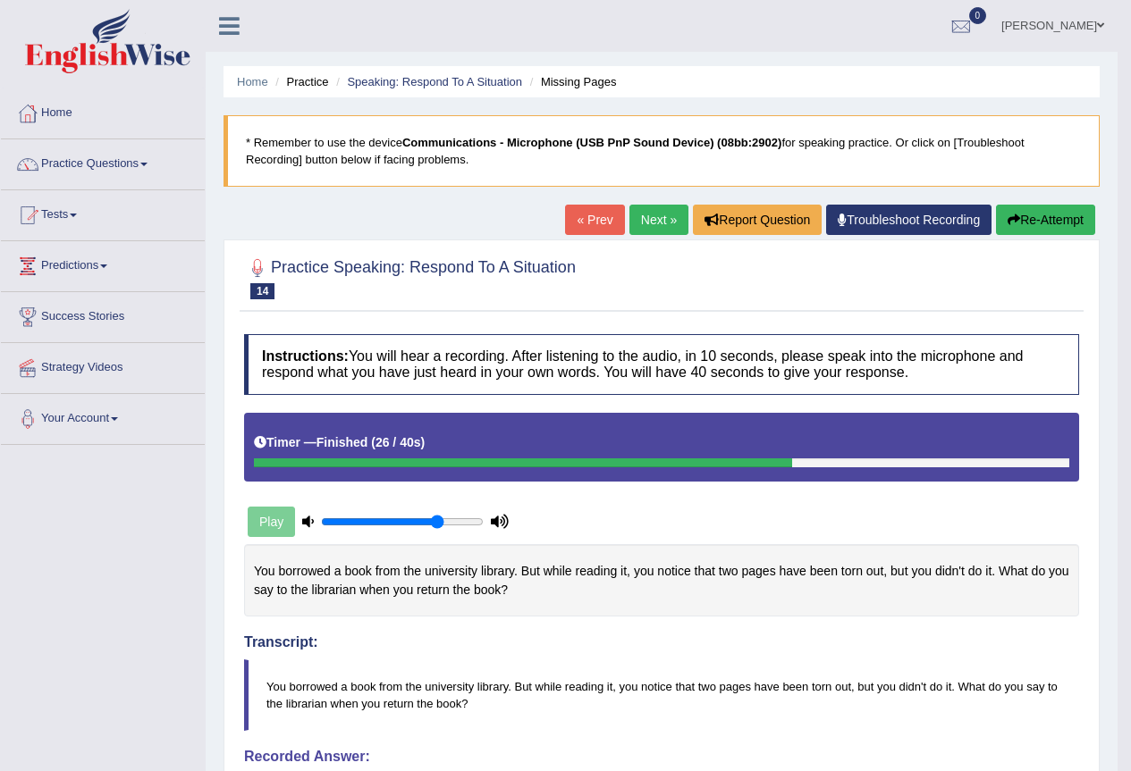
click at [652, 222] on link "Next »" at bounding box center [658, 220] width 59 height 30
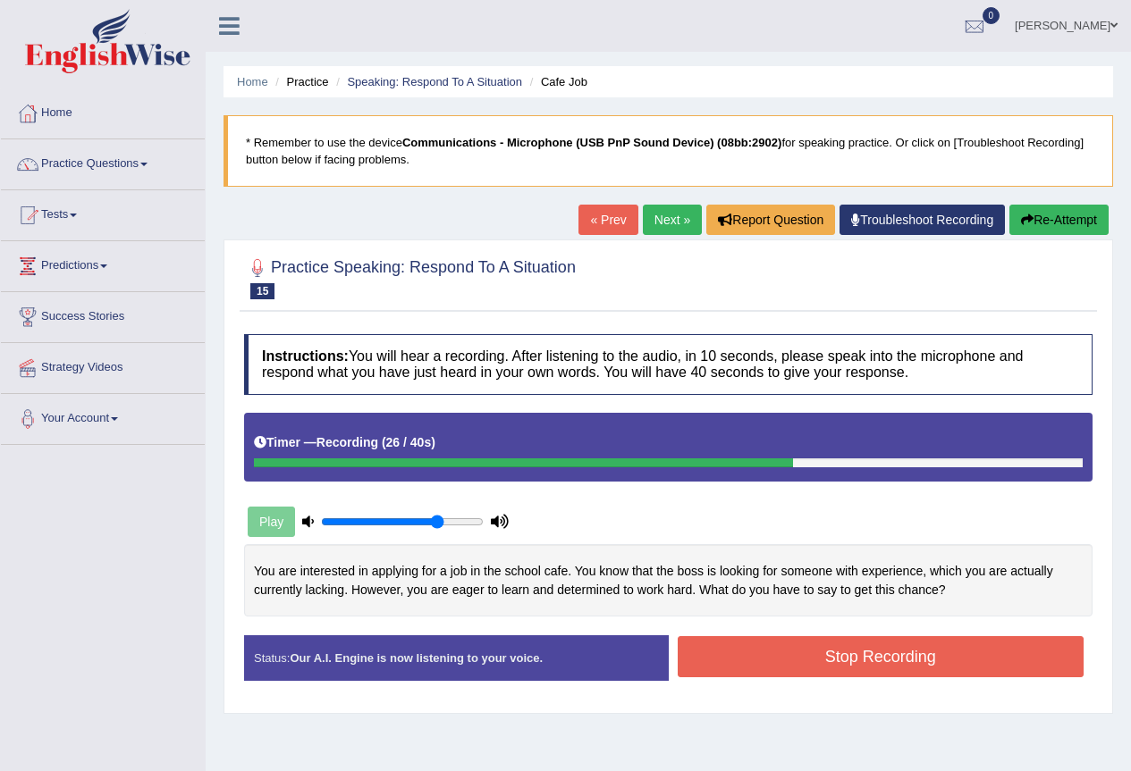
click at [827, 667] on button "Stop Recording" at bounding box center [880, 656] width 407 height 41
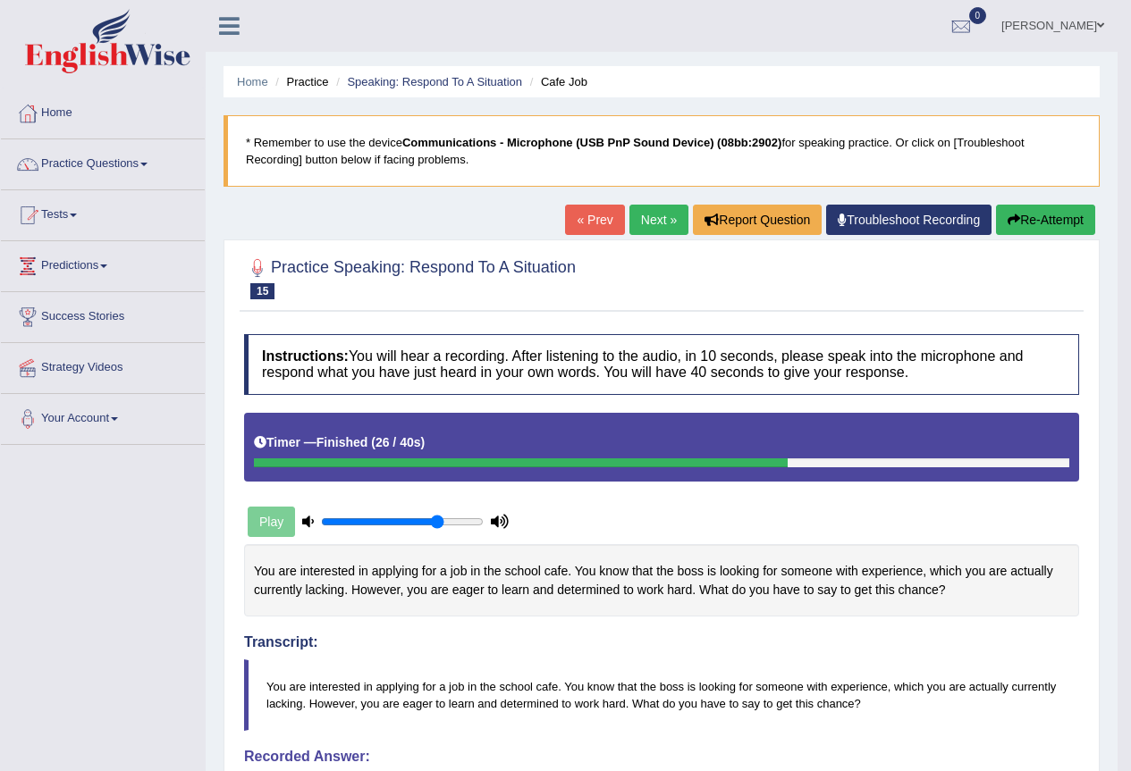
click at [658, 213] on link "Next »" at bounding box center [658, 220] width 59 height 30
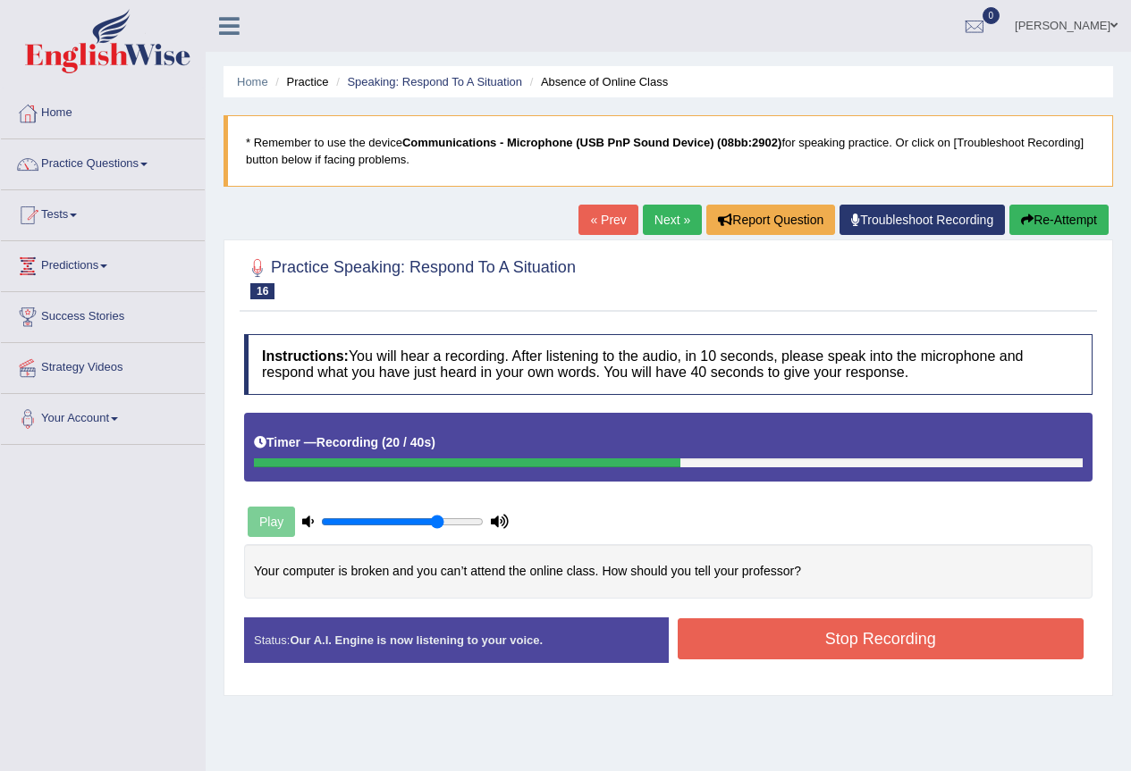
click at [830, 631] on button "Stop Recording" at bounding box center [880, 638] width 407 height 41
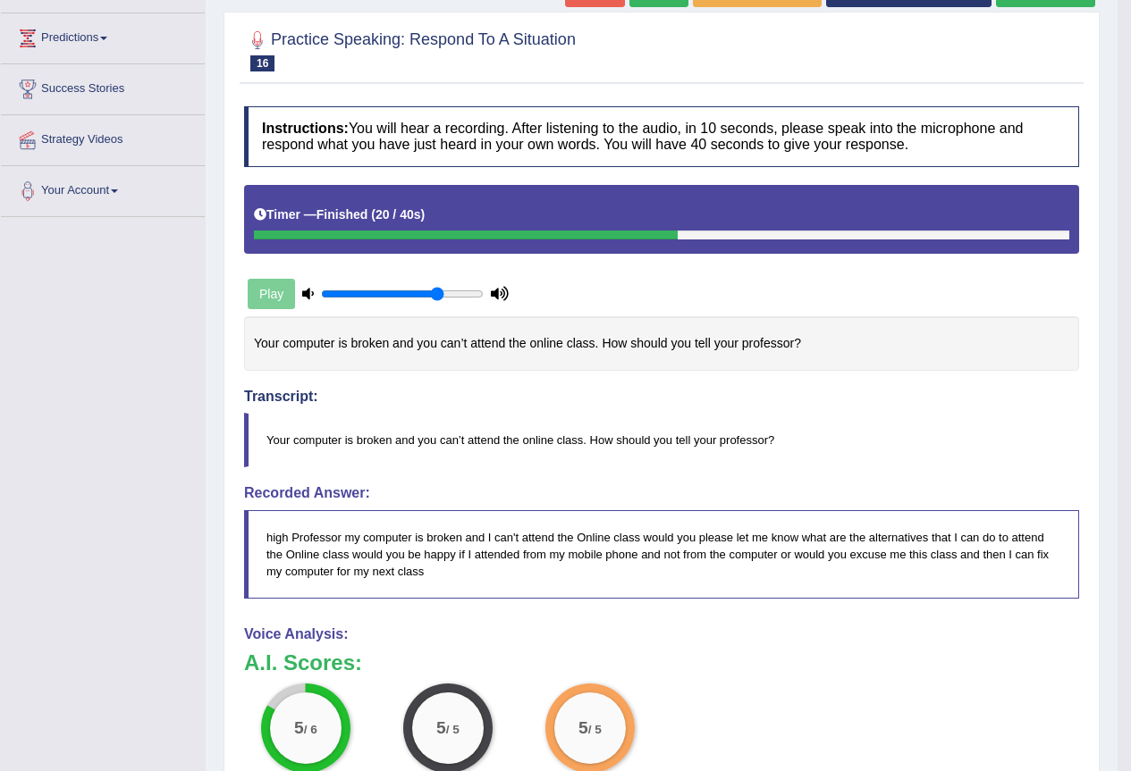
scroll to position [49, 0]
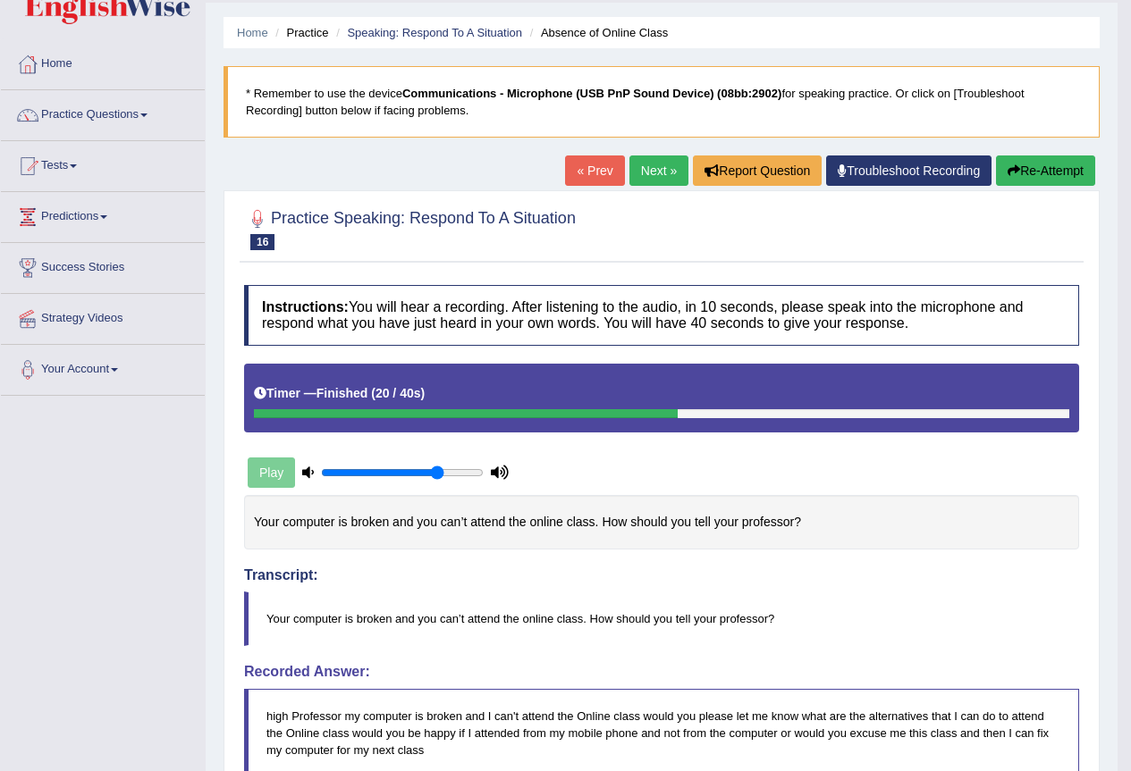
click at [643, 185] on link "Next »" at bounding box center [658, 171] width 59 height 30
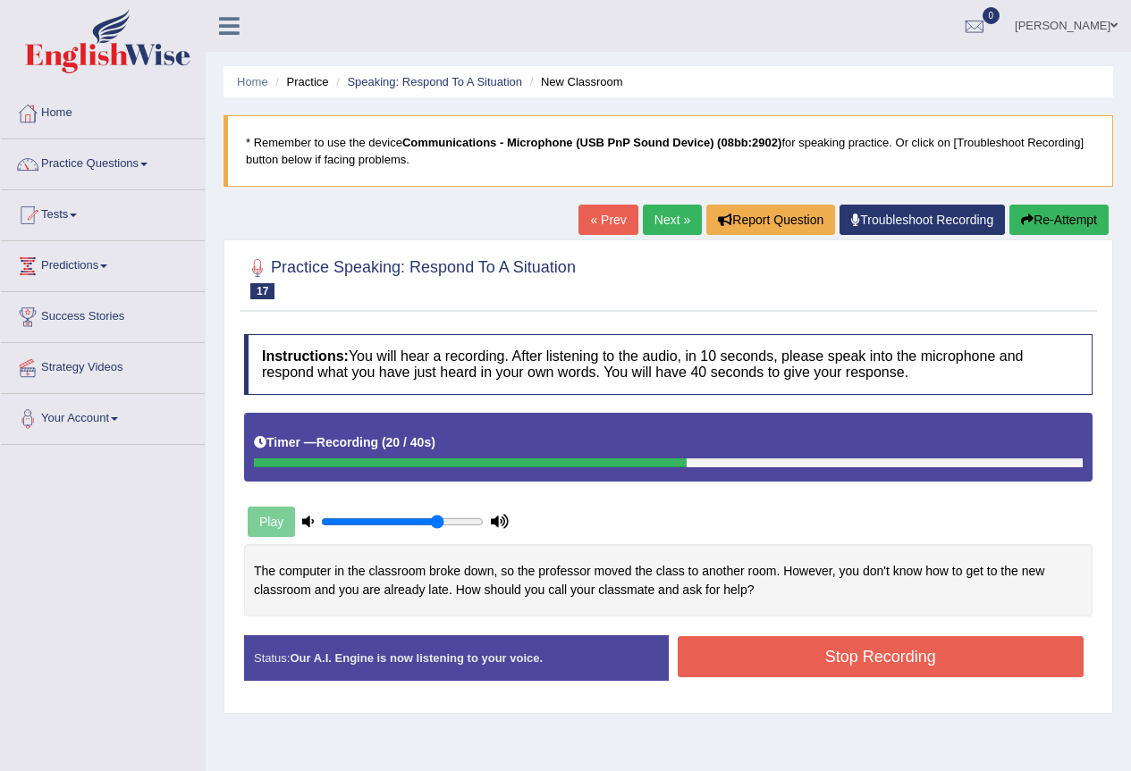
click at [849, 664] on button "Stop Recording" at bounding box center [880, 656] width 407 height 41
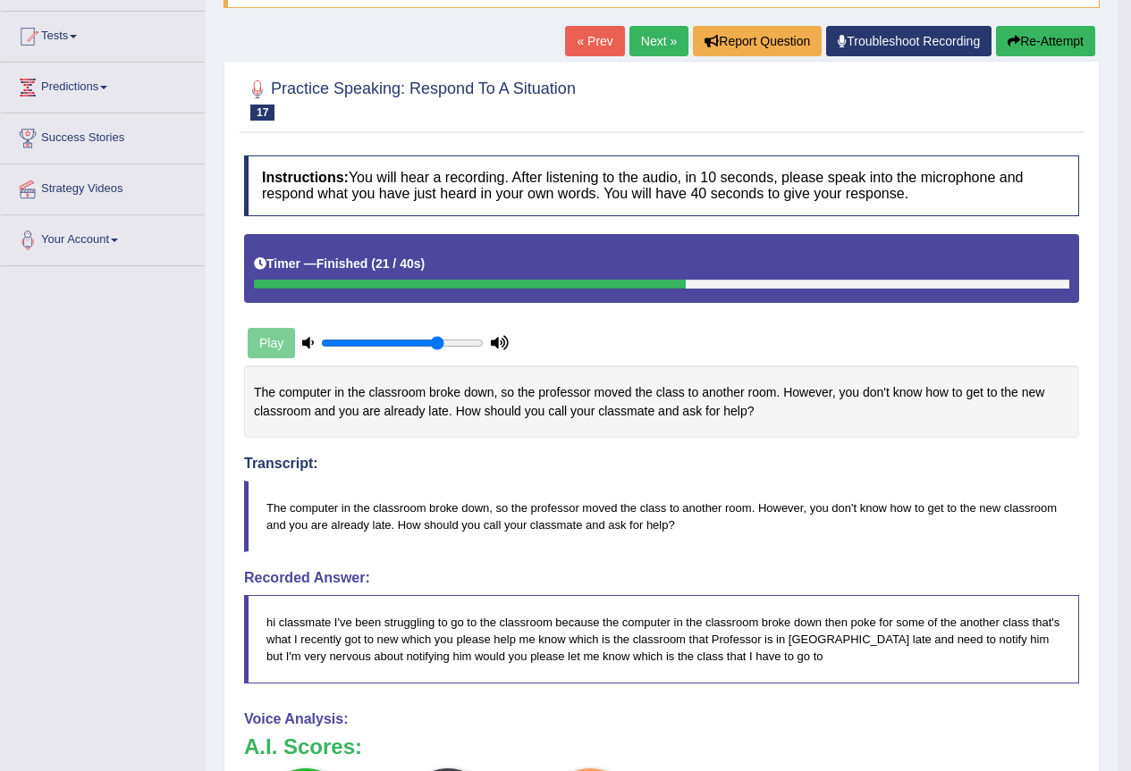
scroll to position [89, 0]
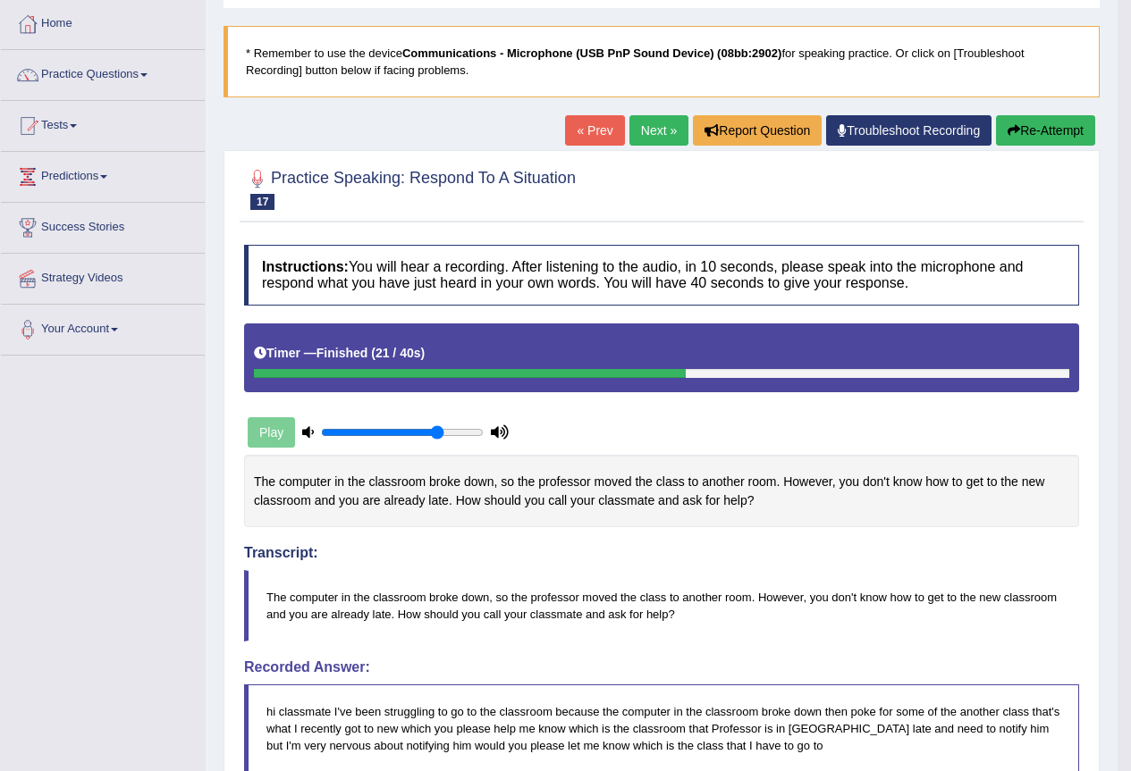
click at [655, 148] on div "« Prev Next » Report Question Troubleshoot Recording Re-Attempt" at bounding box center [832, 132] width 534 height 35
click at [652, 139] on link "Next »" at bounding box center [658, 130] width 59 height 30
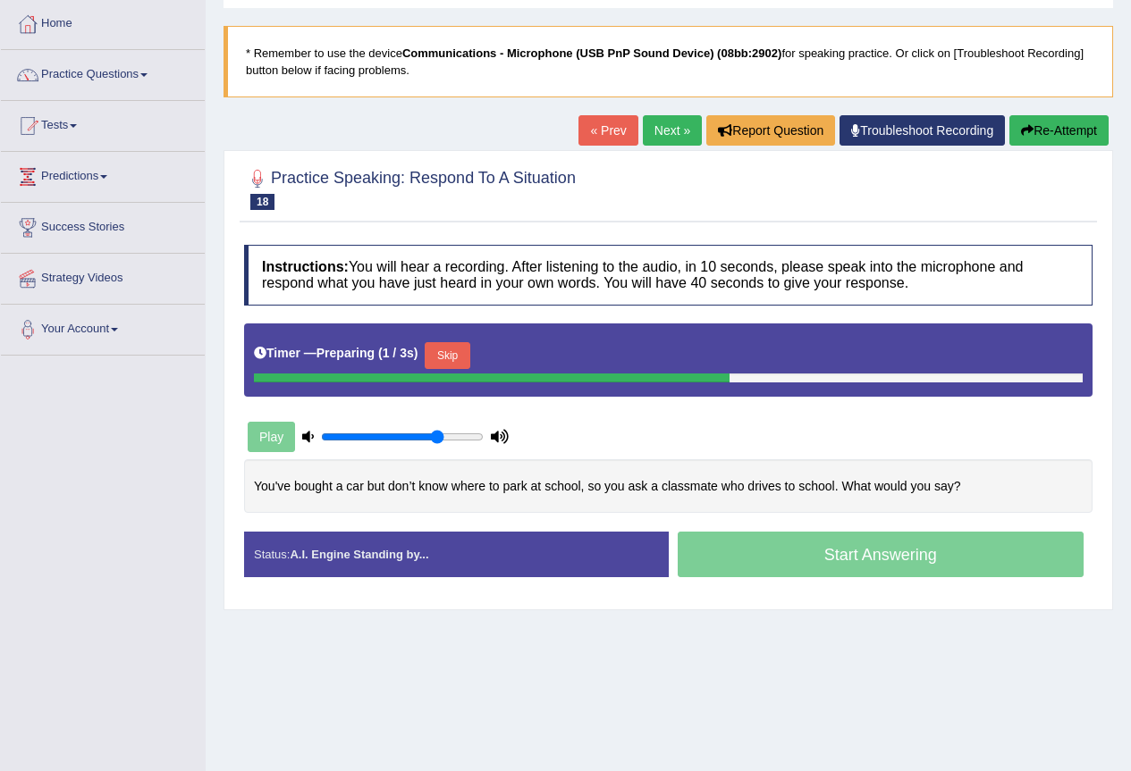
scroll to position [89, 0]
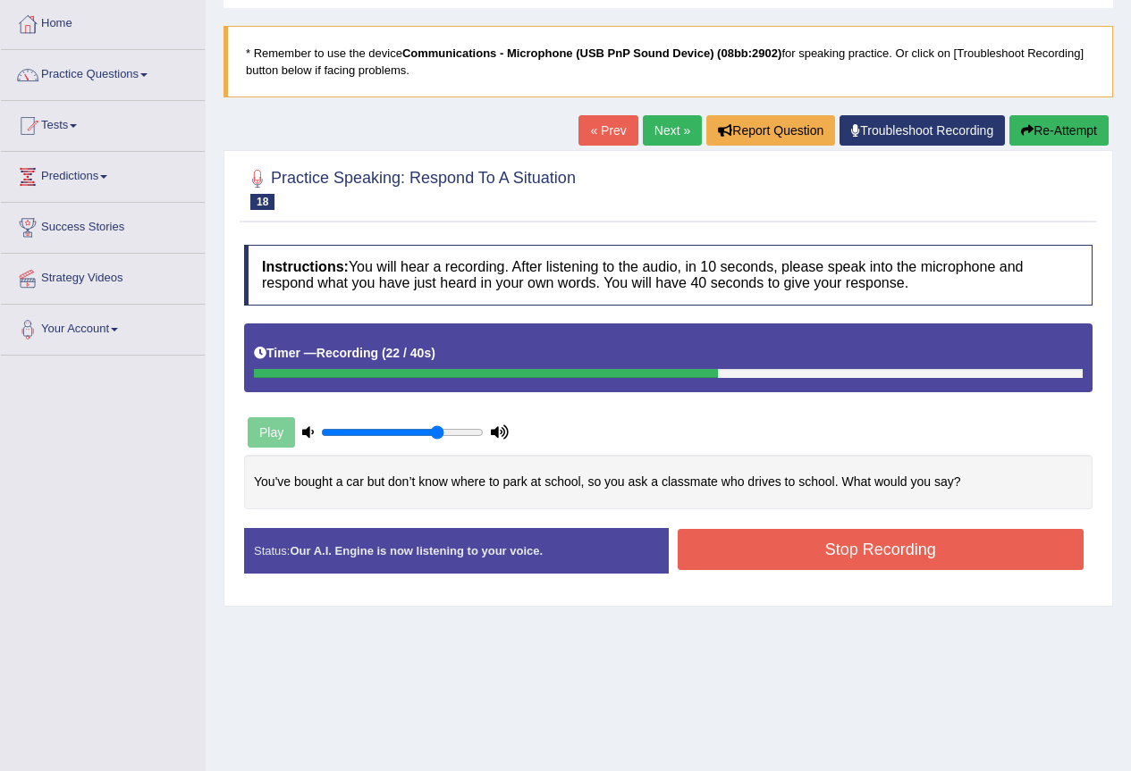
click at [858, 565] on button "Stop Recording" at bounding box center [880, 549] width 407 height 41
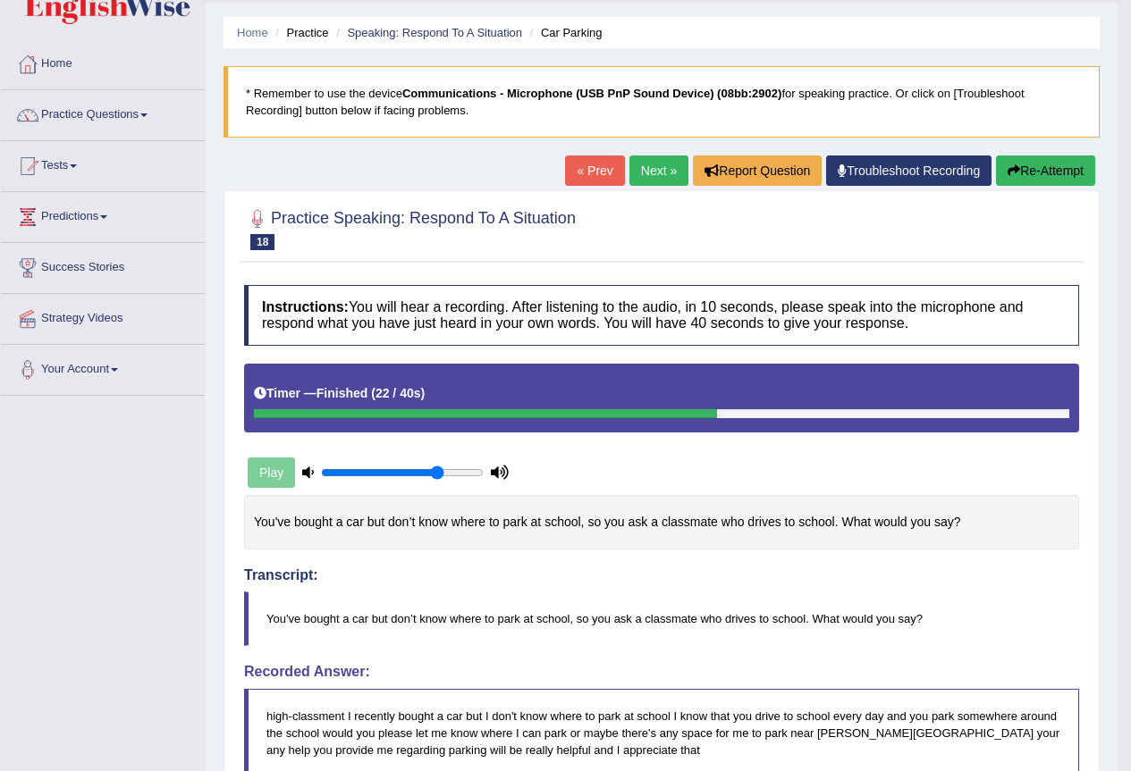
scroll to position [0, 0]
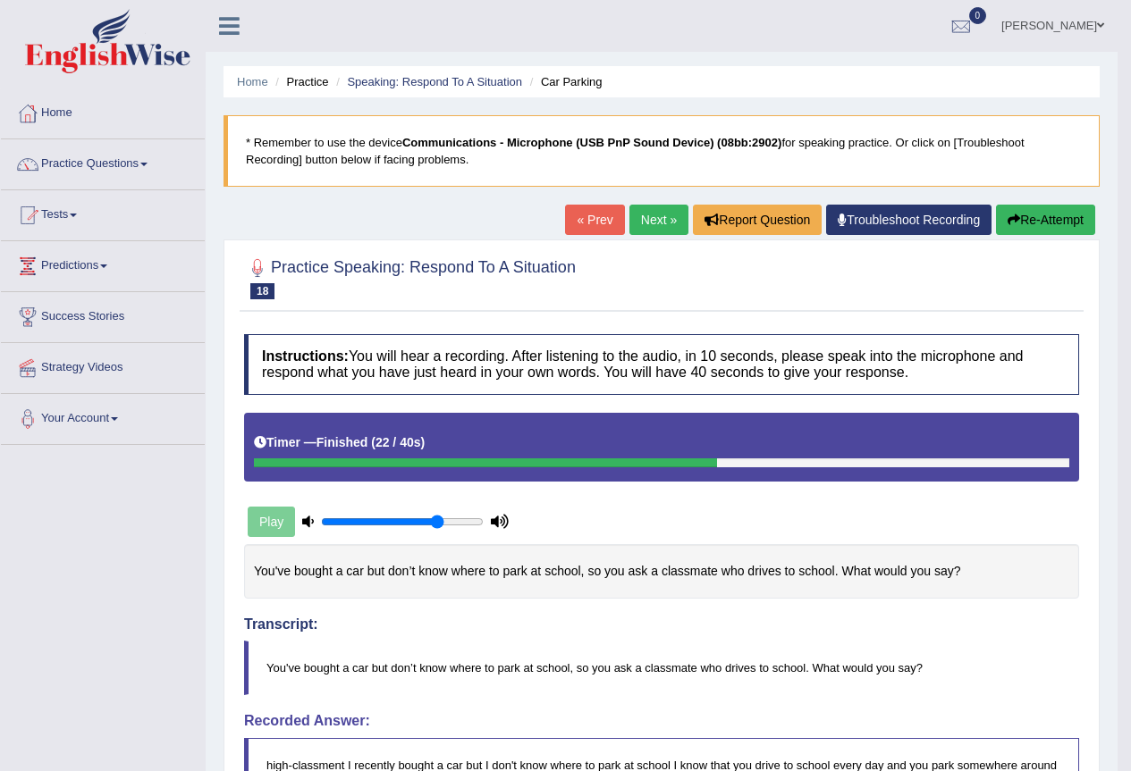
click at [648, 226] on link "Next »" at bounding box center [658, 220] width 59 height 30
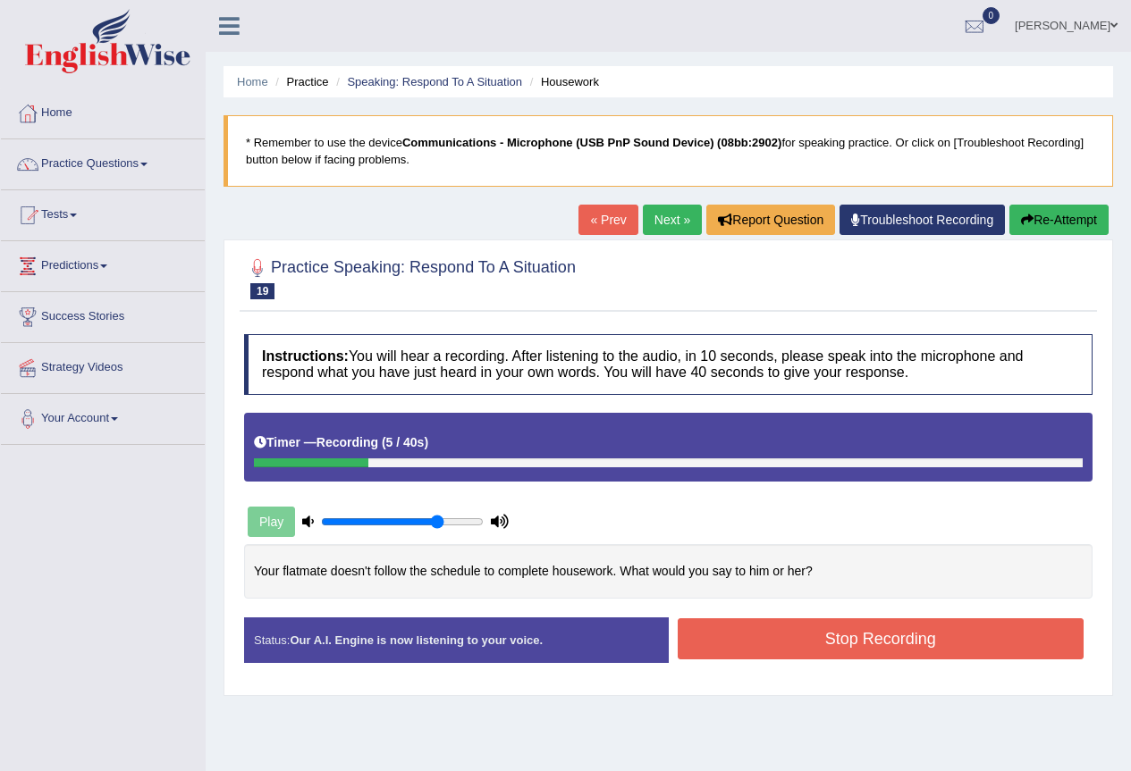
click at [1055, 211] on button "Re-Attempt" at bounding box center [1058, 220] width 99 height 30
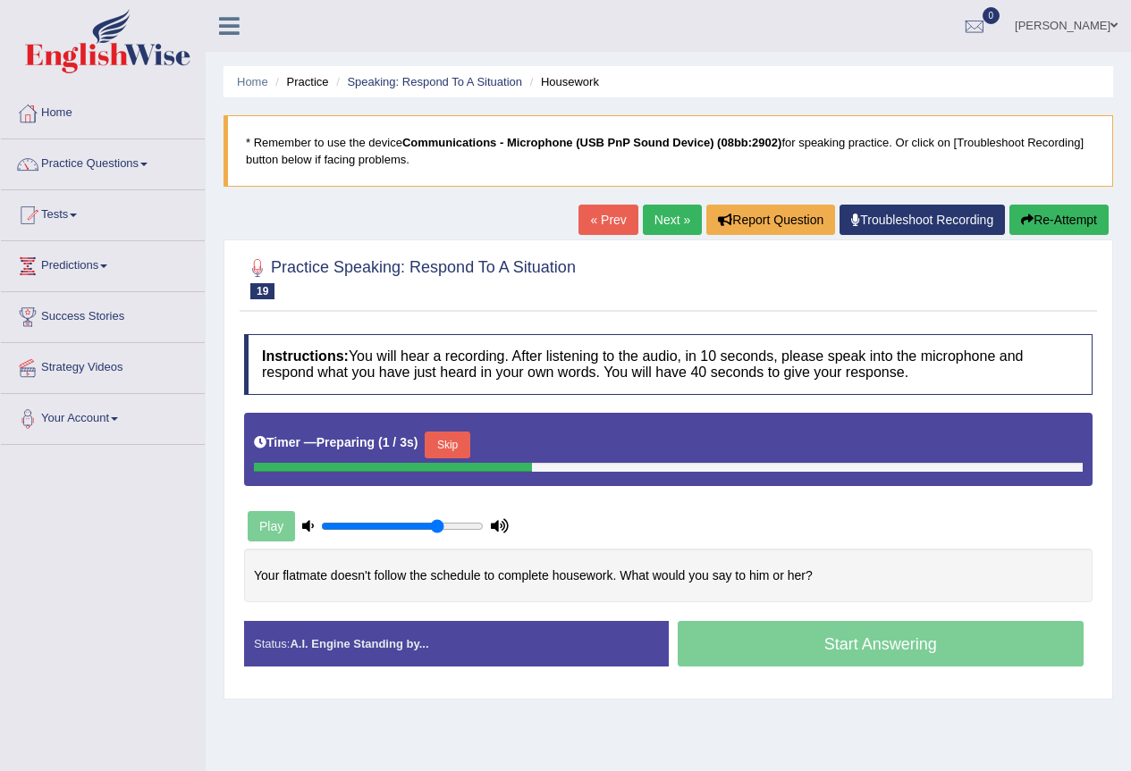
click at [457, 455] on button "Skip" at bounding box center [447, 445] width 45 height 27
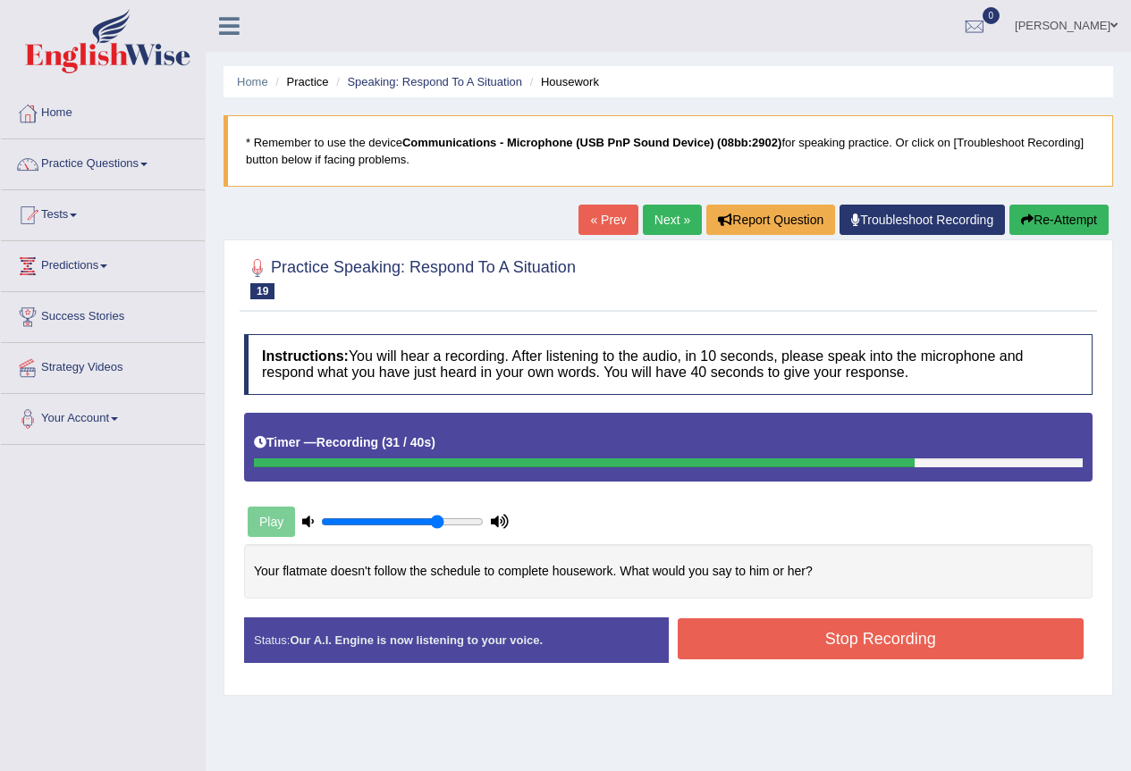
click at [876, 633] on button "Stop Recording" at bounding box center [880, 638] width 407 height 41
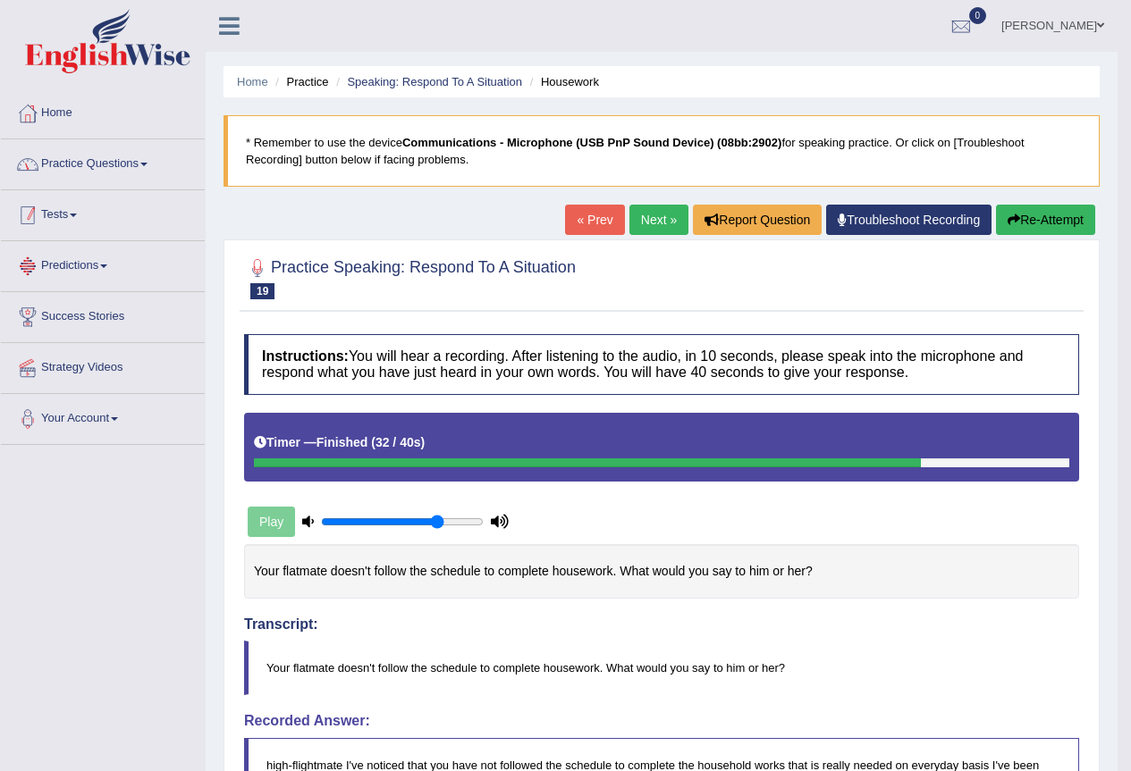
click at [88, 164] on link "Practice Questions" at bounding box center [103, 161] width 204 height 45
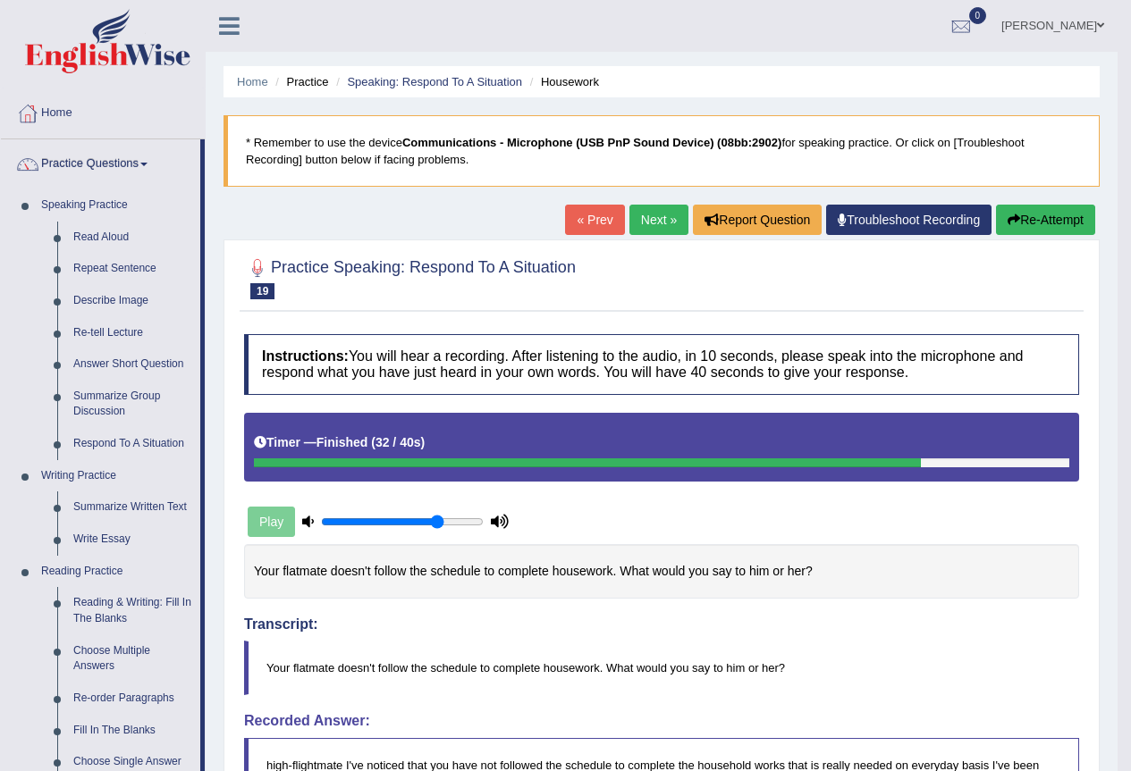
click at [643, 231] on link "Next »" at bounding box center [658, 220] width 59 height 30
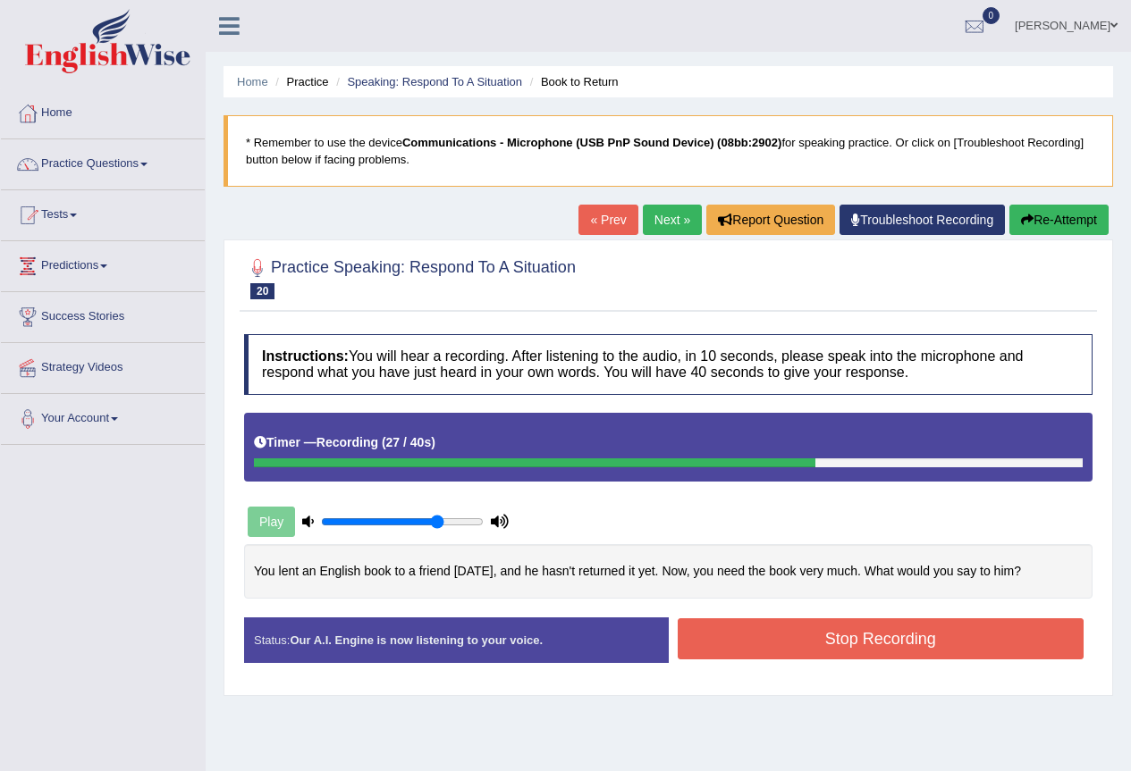
click at [874, 651] on button "Stop Recording" at bounding box center [880, 638] width 407 height 41
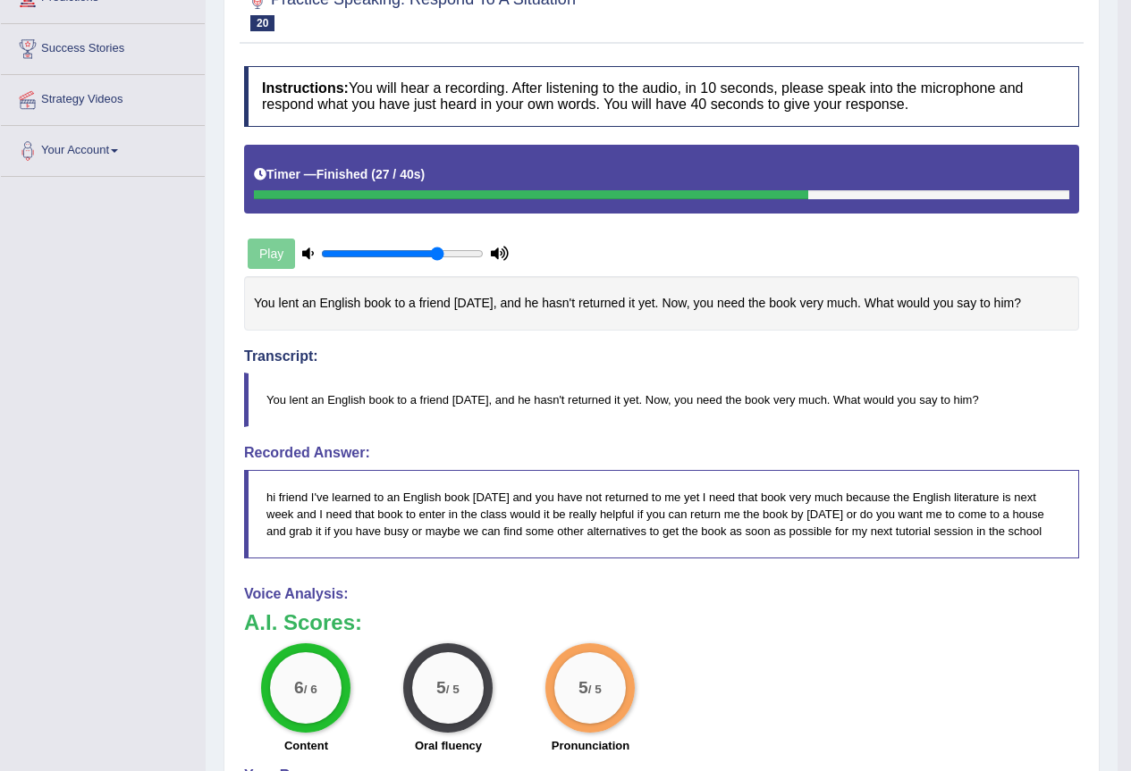
scroll to position [89, 0]
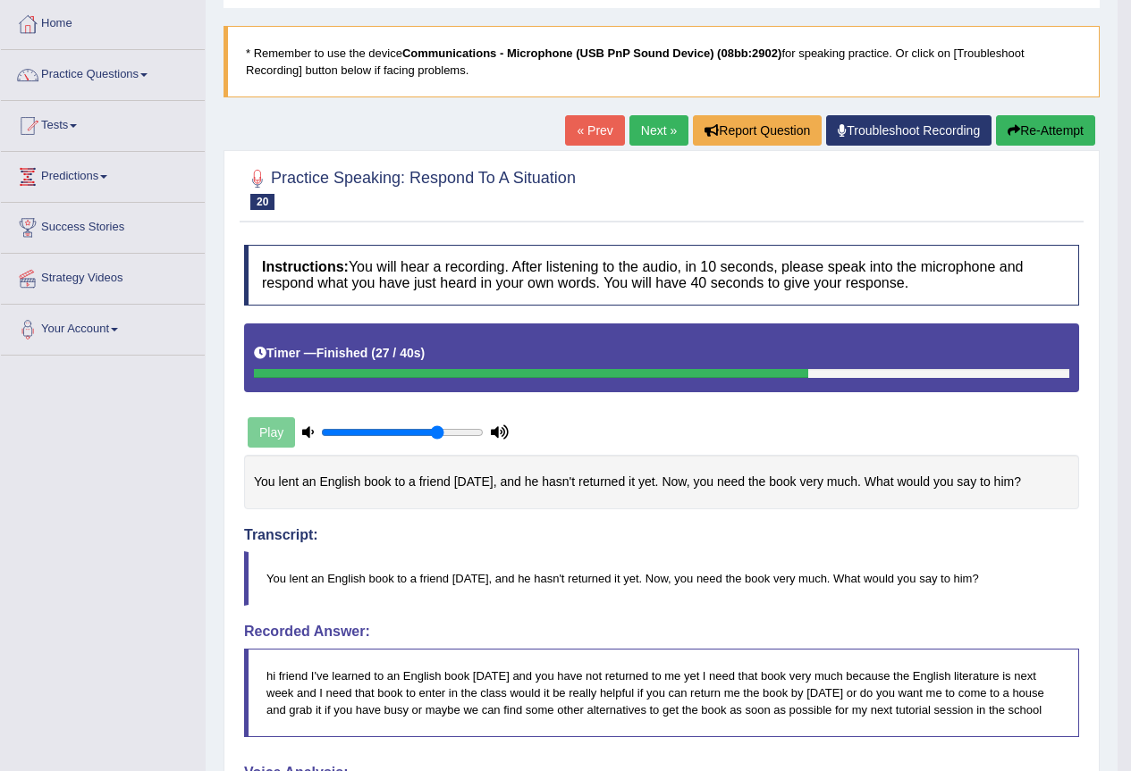
click at [632, 130] on link "Next »" at bounding box center [658, 130] width 59 height 30
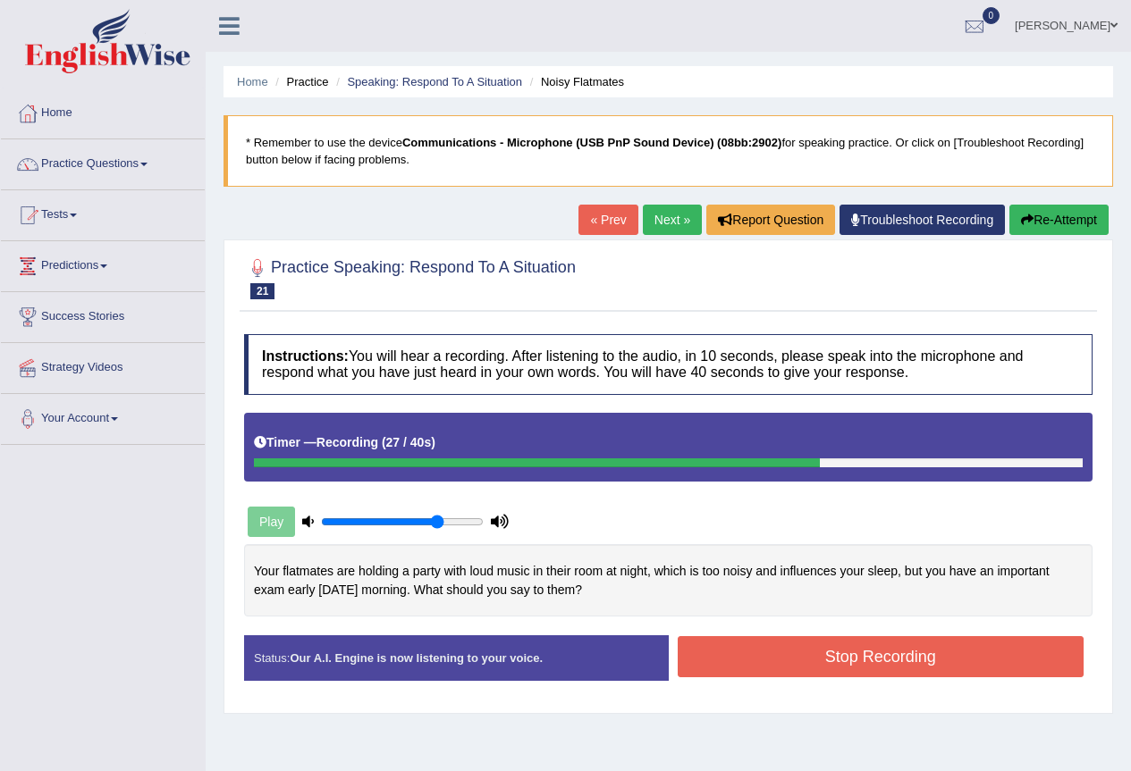
click at [729, 646] on button "Stop Recording" at bounding box center [880, 656] width 407 height 41
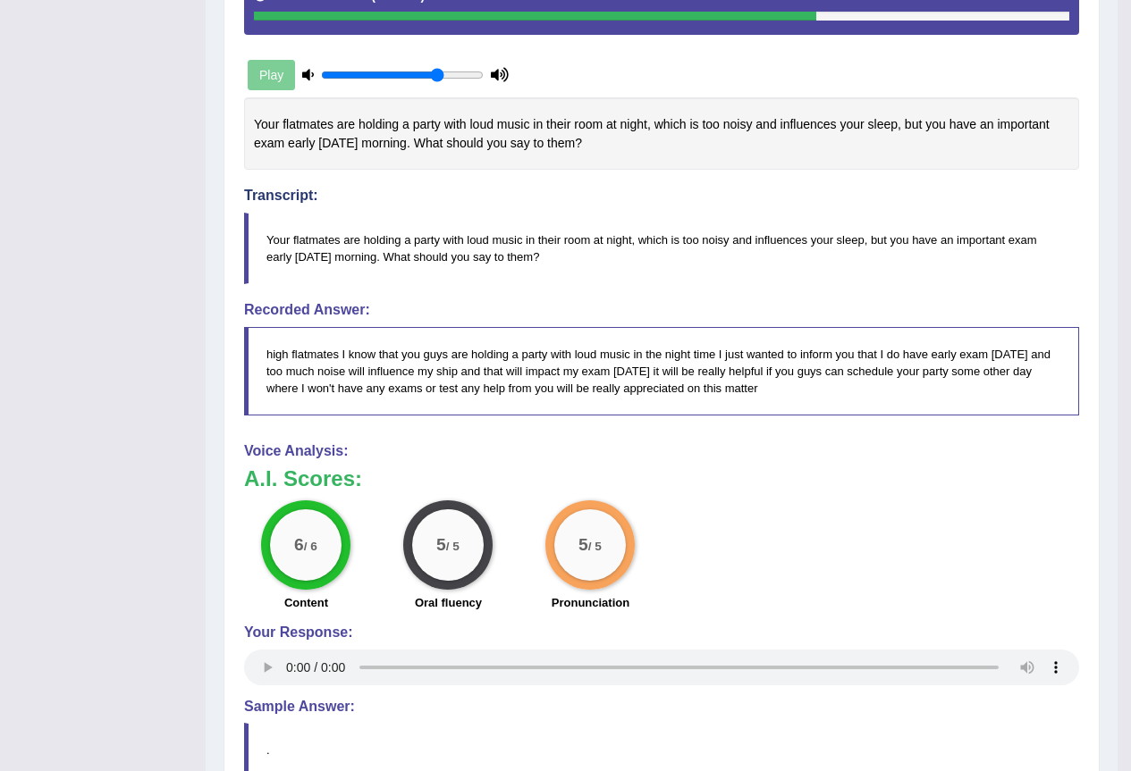
scroll to position [89, 0]
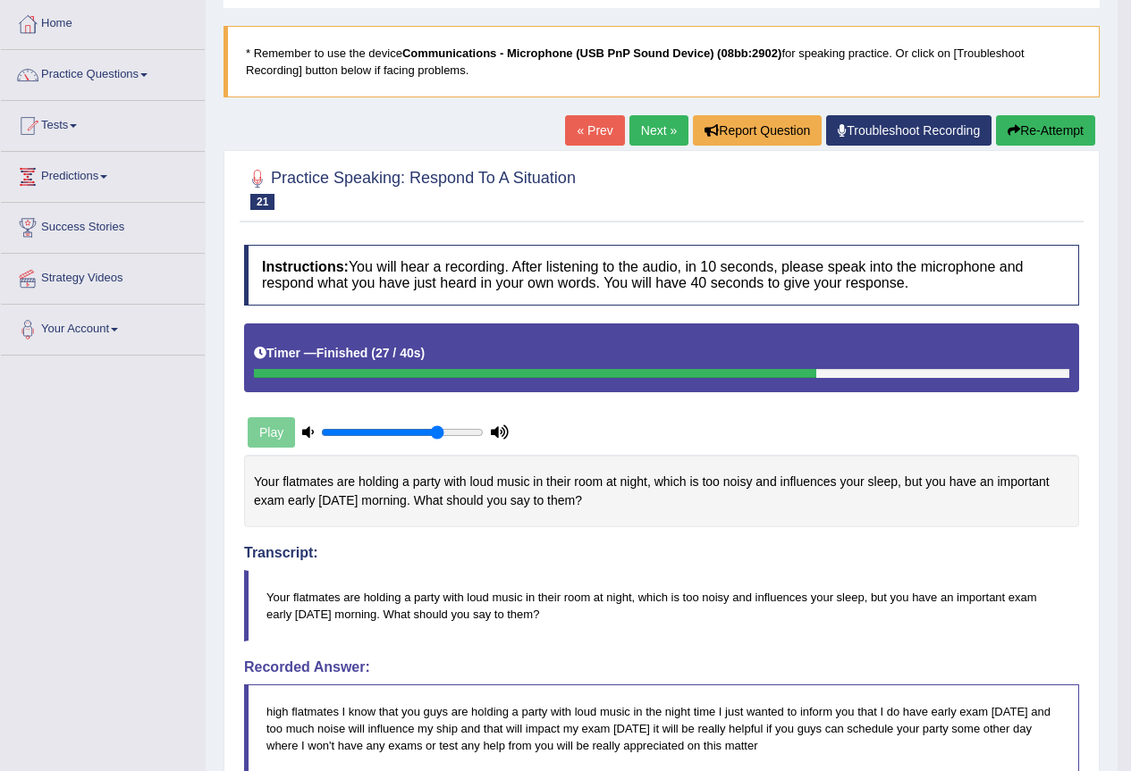
click at [646, 136] on link "Next »" at bounding box center [658, 130] width 59 height 30
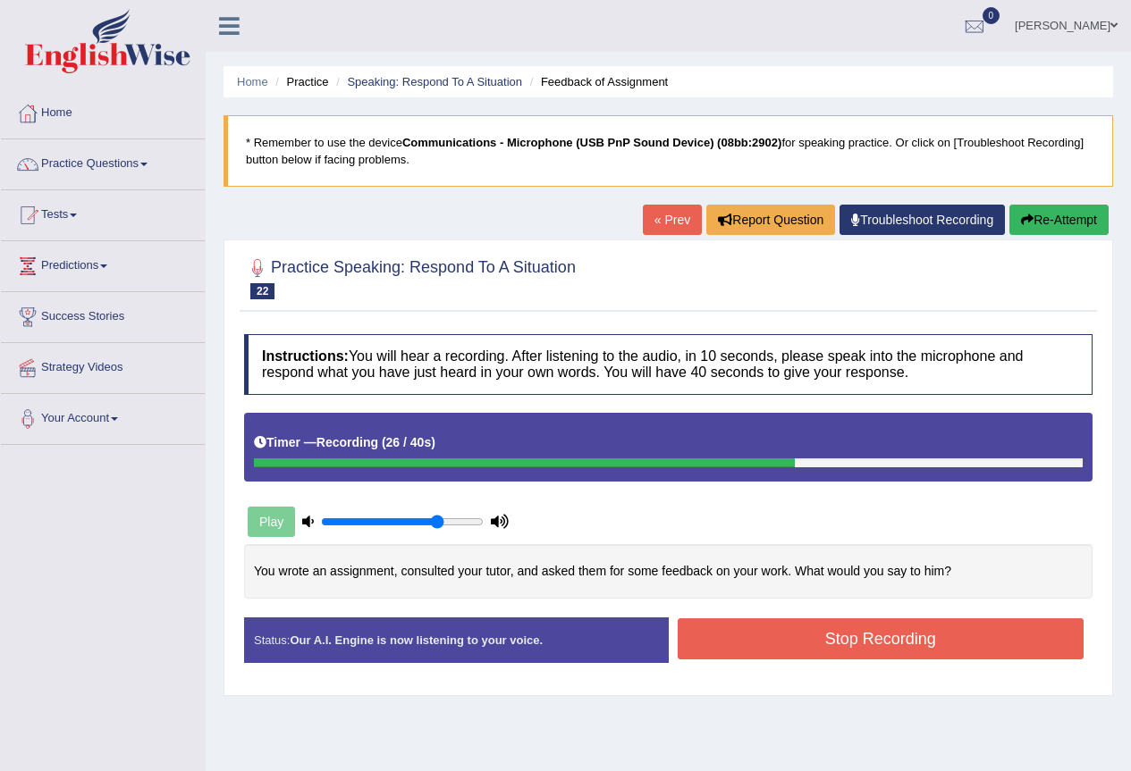
click at [858, 633] on button "Stop Recording" at bounding box center [880, 638] width 407 height 41
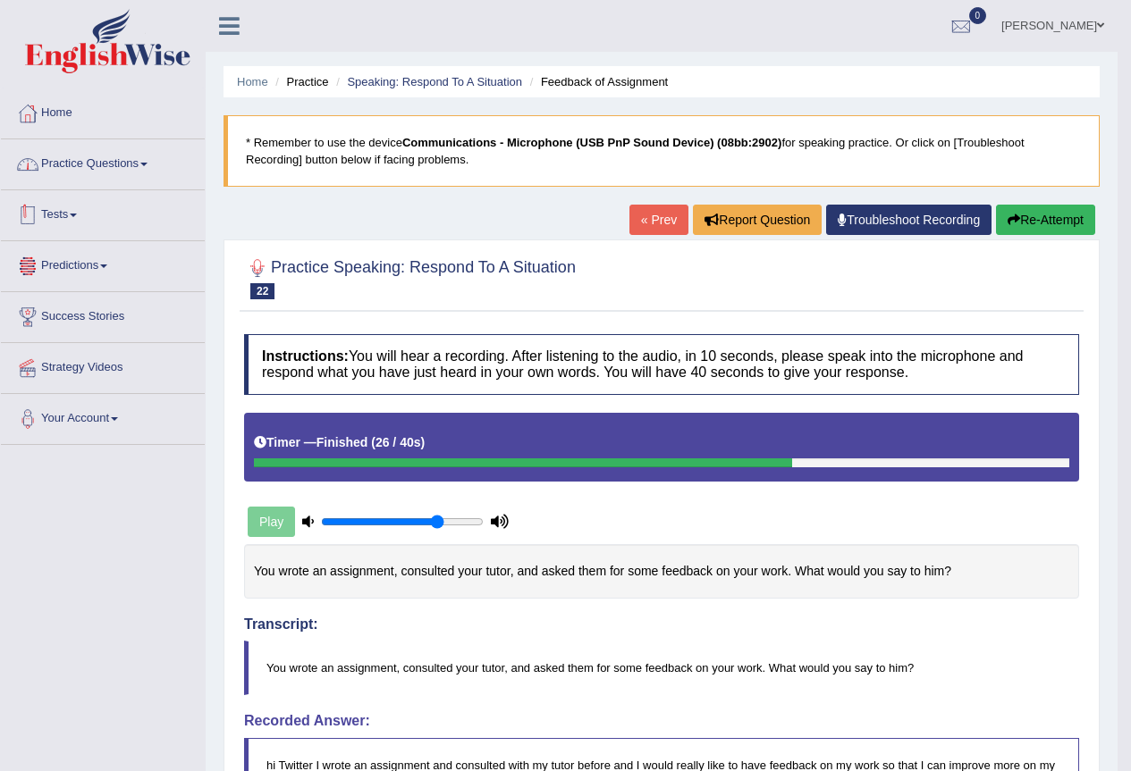
click at [133, 174] on link "Practice Questions" at bounding box center [103, 161] width 204 height 45
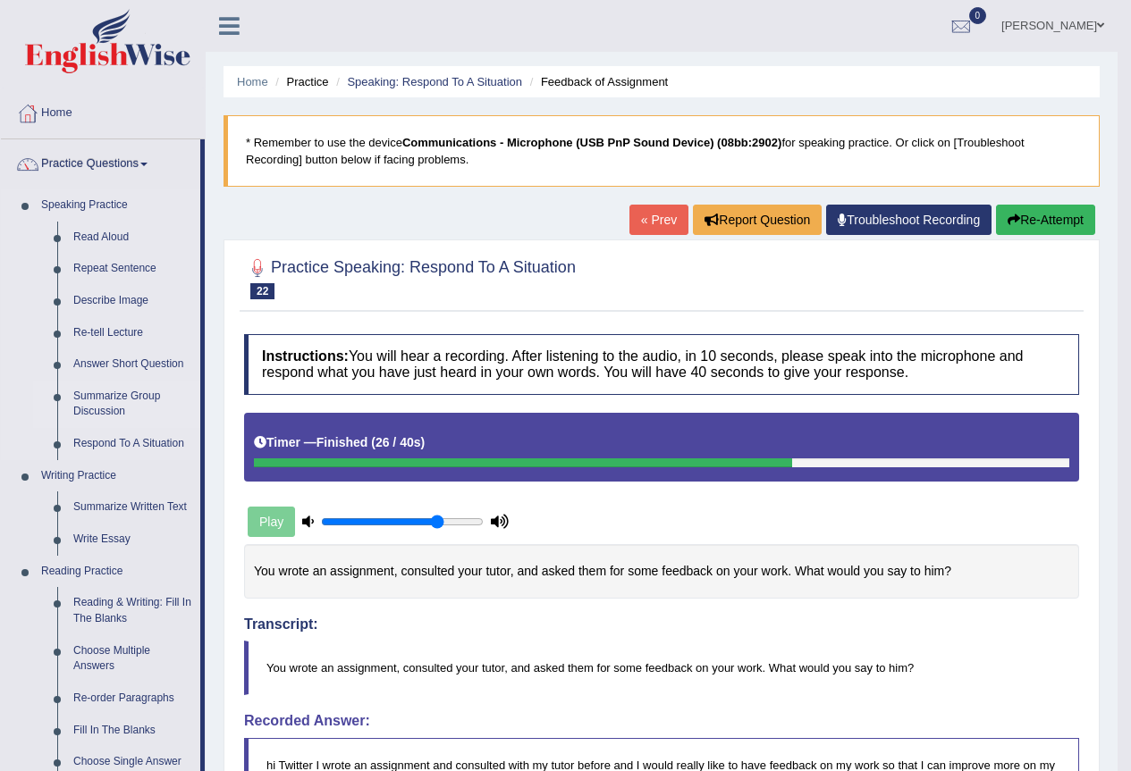
click at [125, 396] on link "Summarize Group Discussion" at bounding box center [132, 404] width 135 height 47
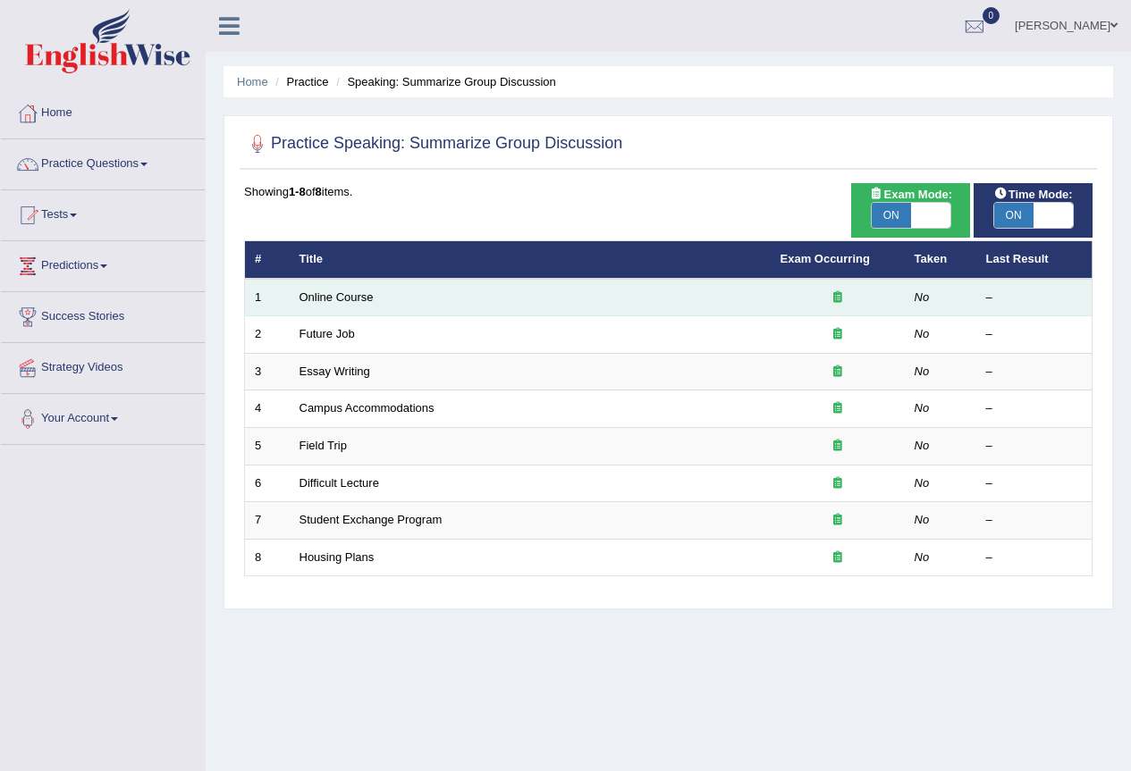
click at [321, 304] on td "Online Course" at bounding box center [530, 298] width 481 height 38
click at [323, 298] on link "Online Course" at bounding box center [336, 296] width 74 height 13
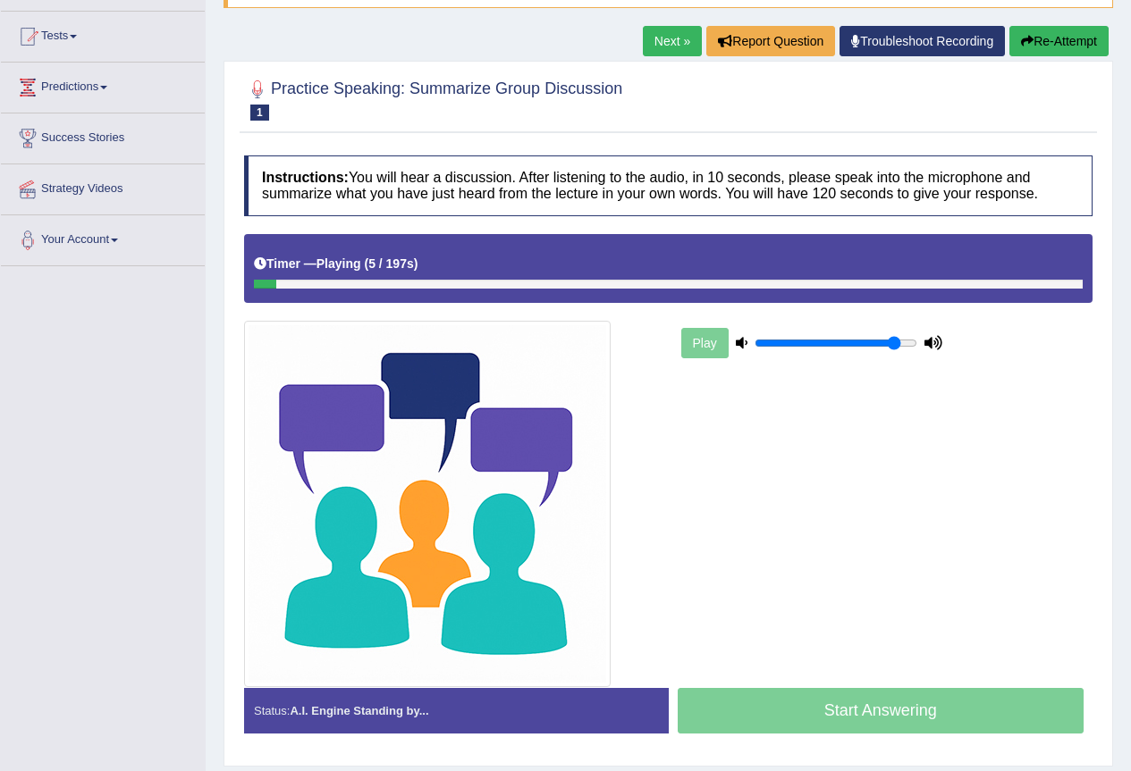
drag, startPoint x: 858, startPoint y: 345, endPoint x: 894, endPoint y: 340, distance: 36.1
type input "0.9"
click at [894, 340] on input "range" at bounding box center [835, 343] width 163 height 14
click at [1075, 29] on button "Re-Attempt" at bounding box center [1058, 41] width 99 height 30
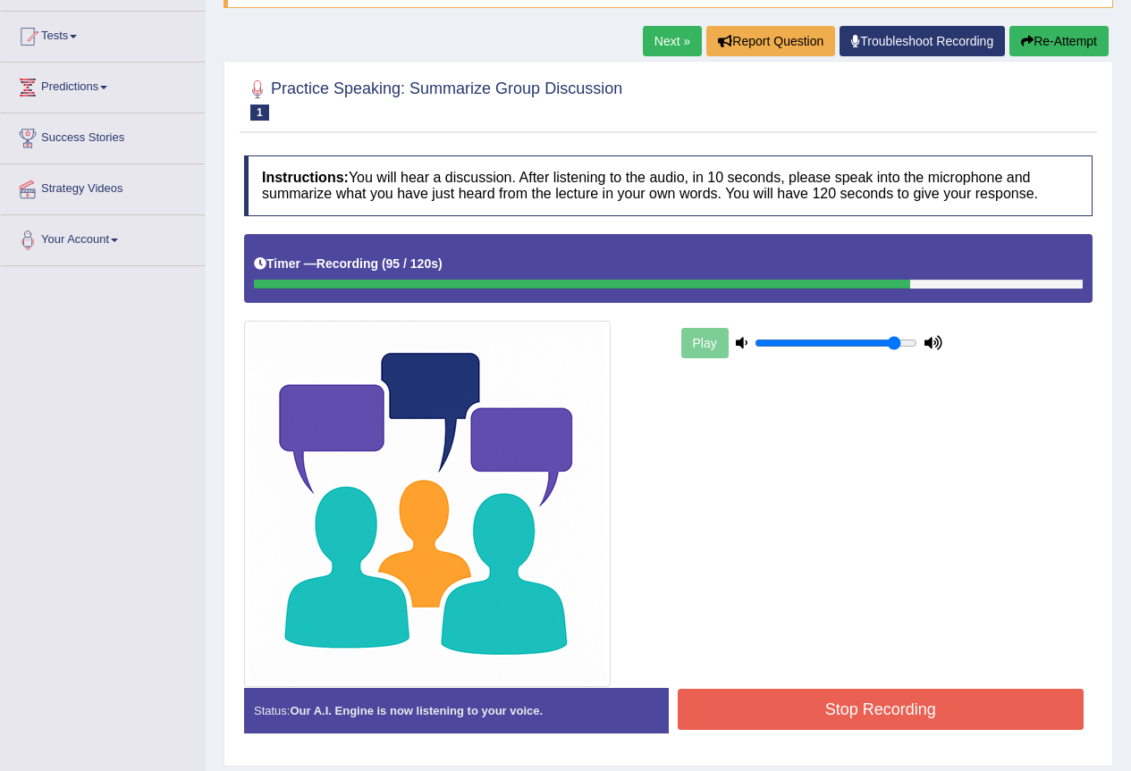
click at [966, 742] on div "Status: Our A.I. Engine is now listening to your voice. Start Answering Stop Re…" at bounding box center [668, 719] width 848 height 63
click at [981, 722] on button "Stop Recording" at bounding box center [880, 709] width 407 height 41
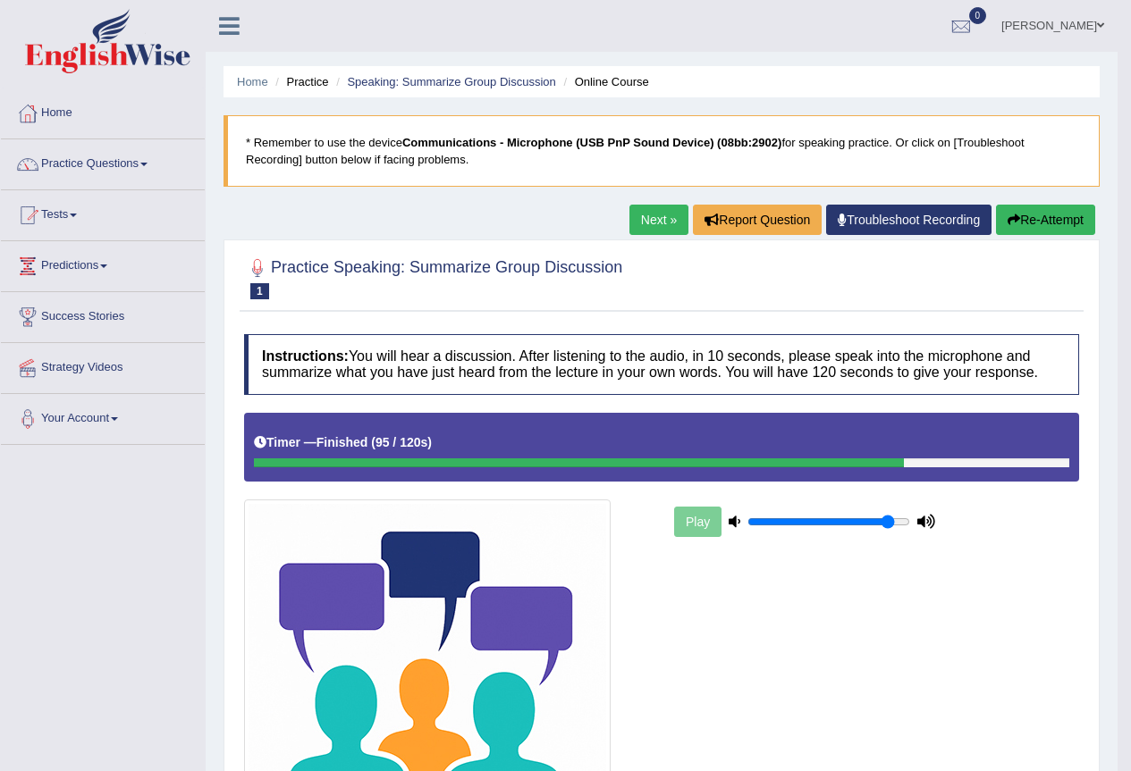
drag, startPoint x: 1017, startPoint y: 27, endPoint x: 1034, endPoint y: 28, distance: 17.0
click at [1017, 27] on link "Sanjeeta karki" at bounding box center [1053, 23] width 130 height 46
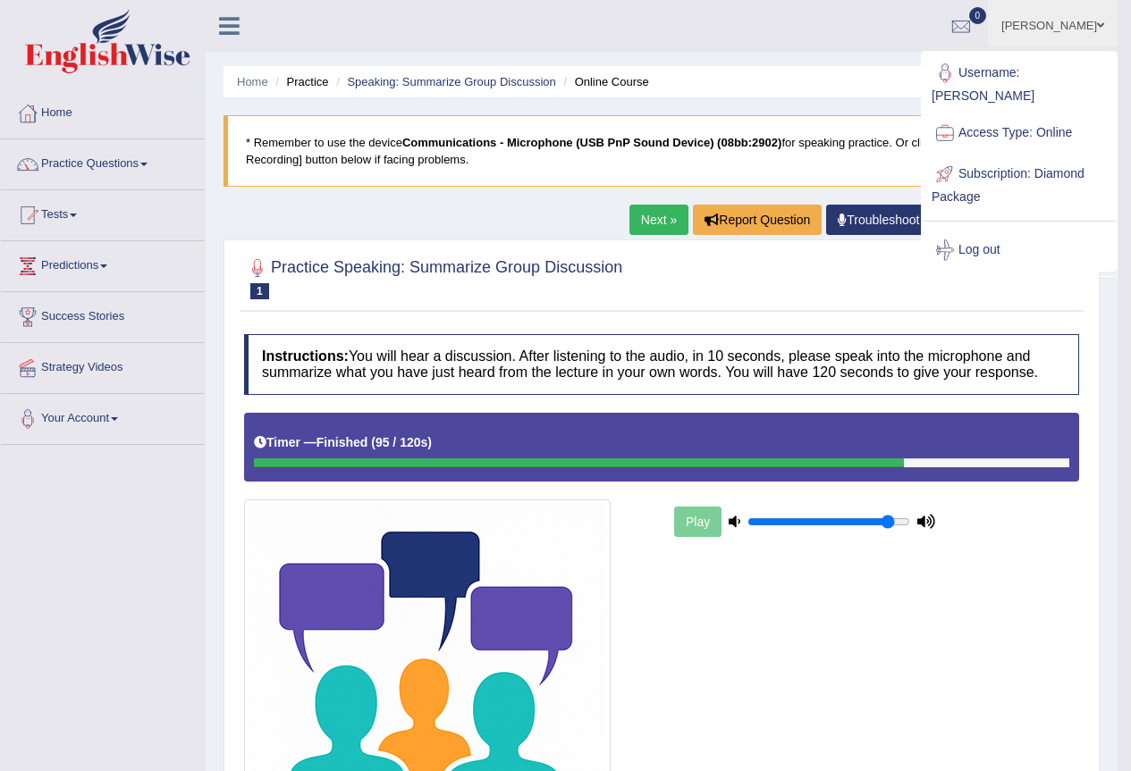
click at [1036, 28] on link "Sanjeeta karki" at bounding box center [1053, 23] width 130 height 46
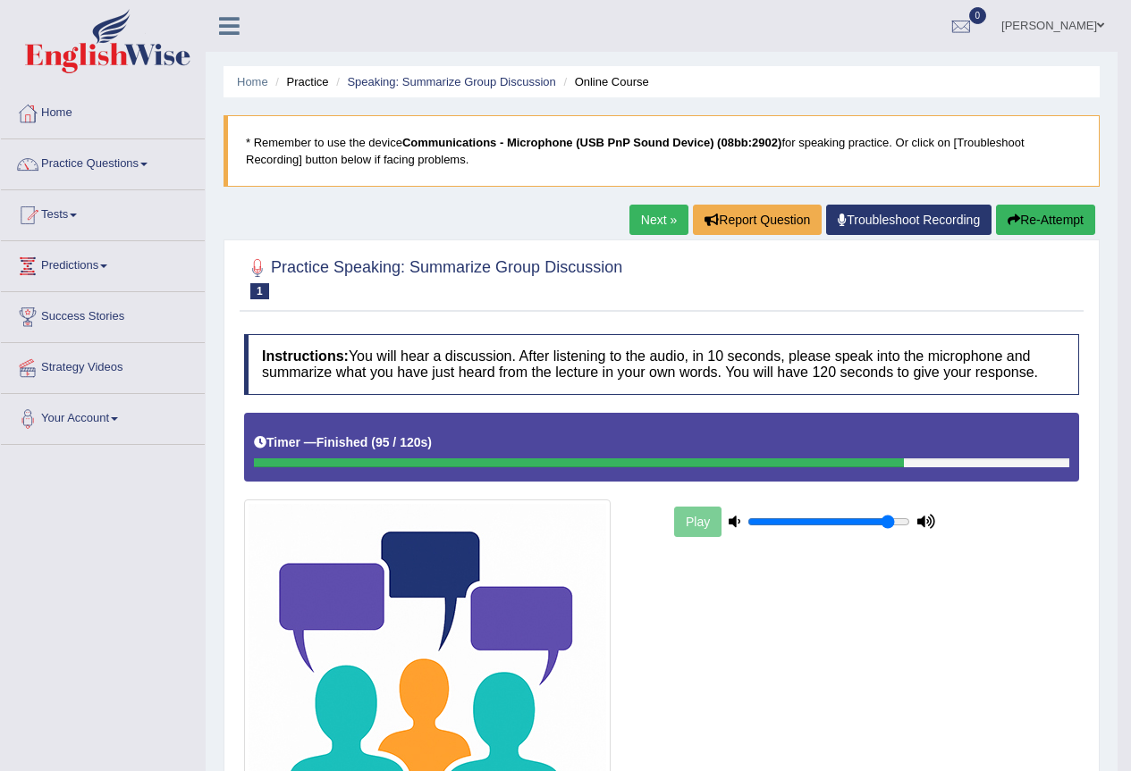
click at [1036, 28] on link "Sanjeeta karki" at bounding box center [1053, 23] width 130 height 46
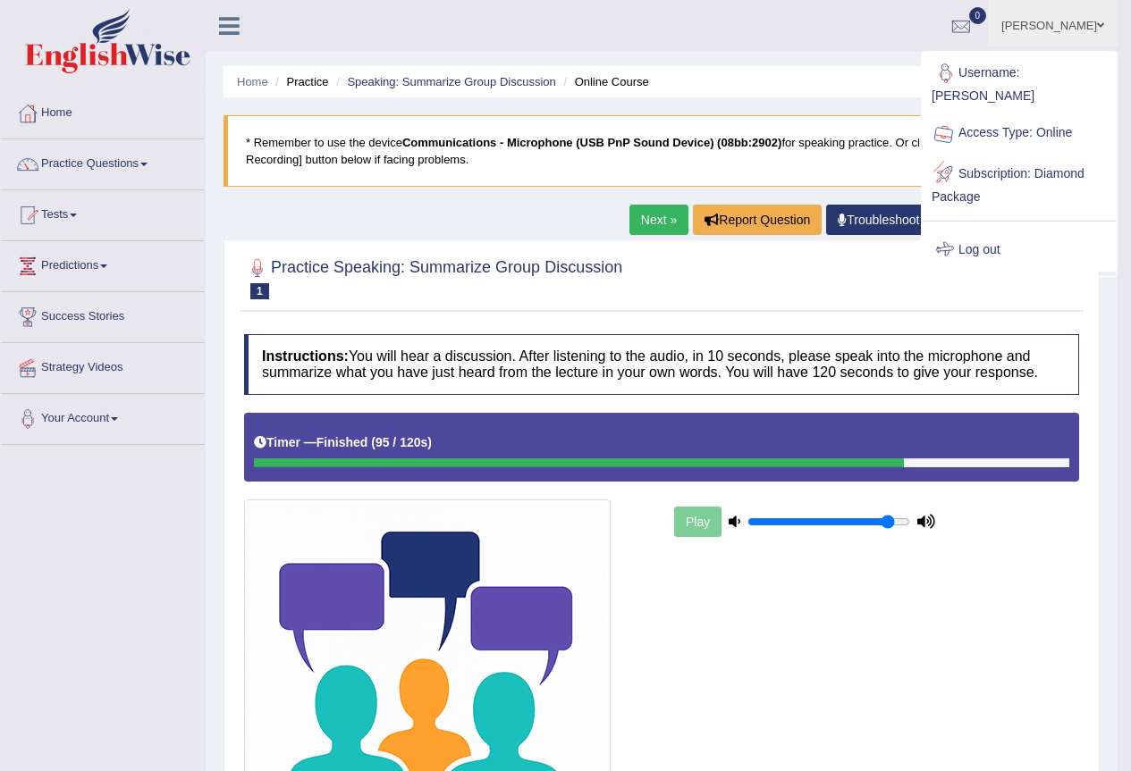
click at [995, 230] on link "Log out" at bounding box center [1018, 250] width 193 height 41
